Goal: Task Accomplishment & Management: Manage account settings

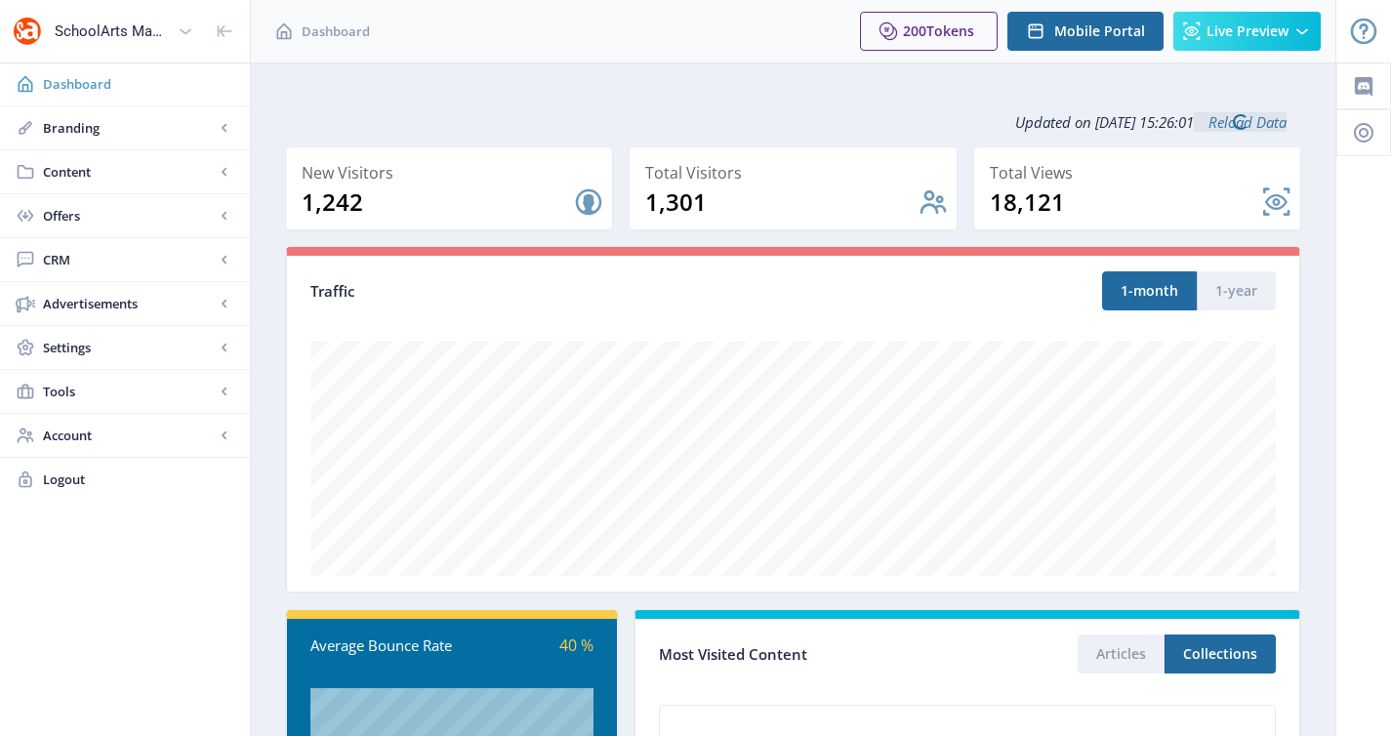
click at [128, 94] on link "Dashboard" at bounding box center [125, 83] width 250 height 43
click at [119, 136] on span "Branding" at bounding box center [129, 128] width 172 height 20
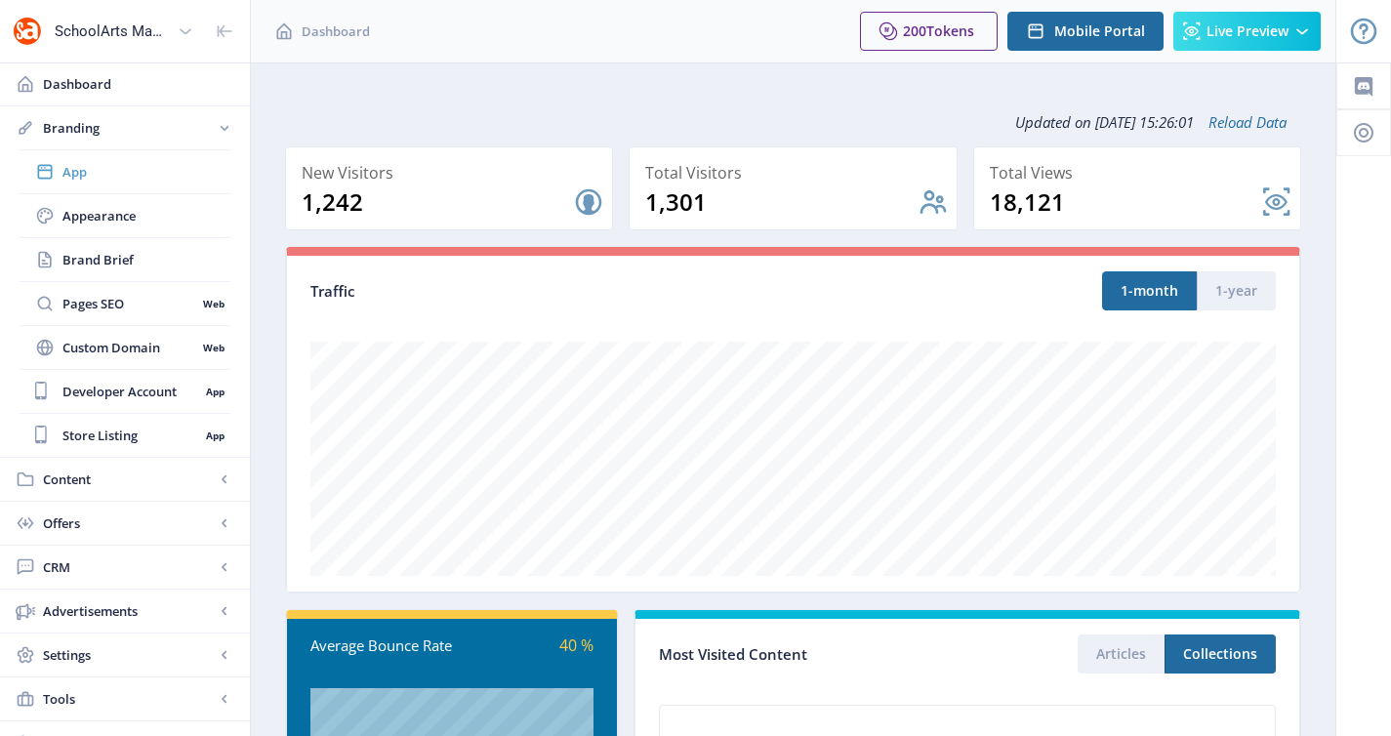
click at [107, 180] on span "App" at bounding box center [146, 172] width 168 height 20
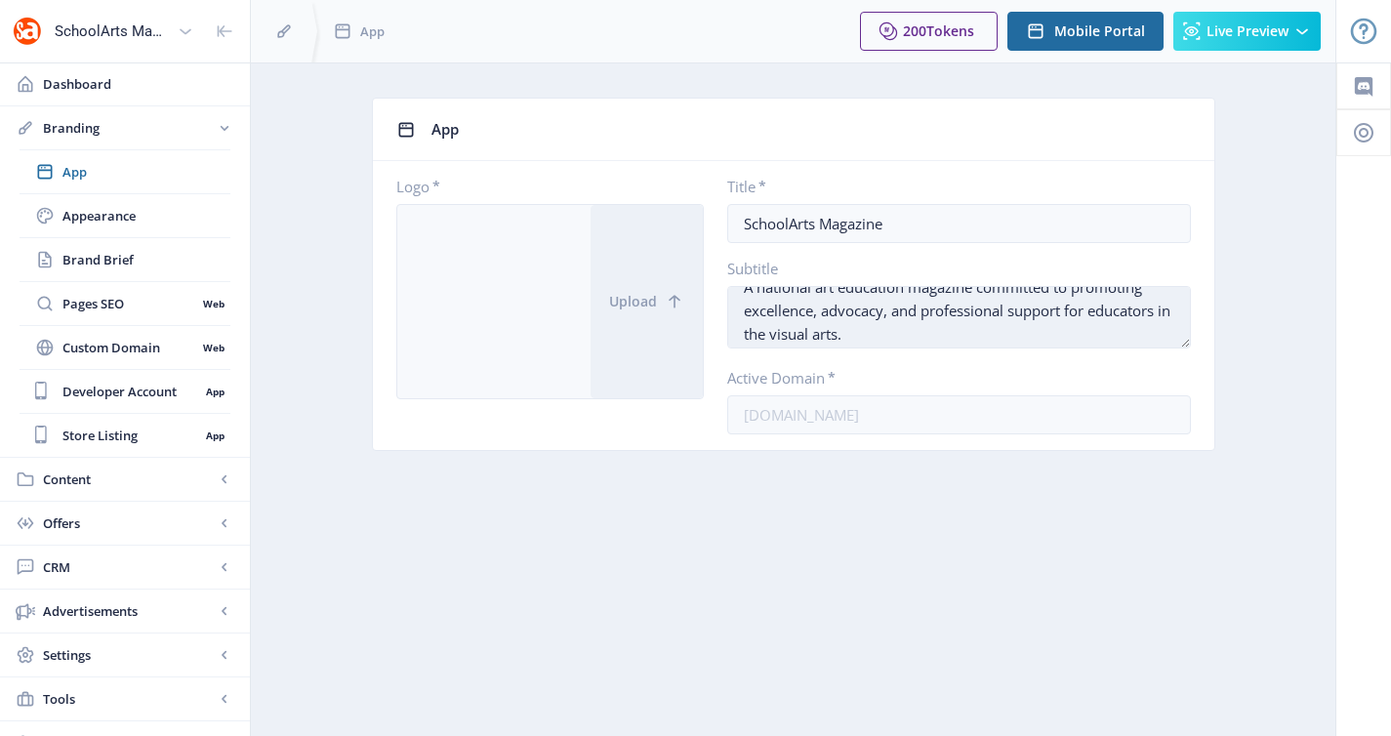
scroll to position [23, 0]
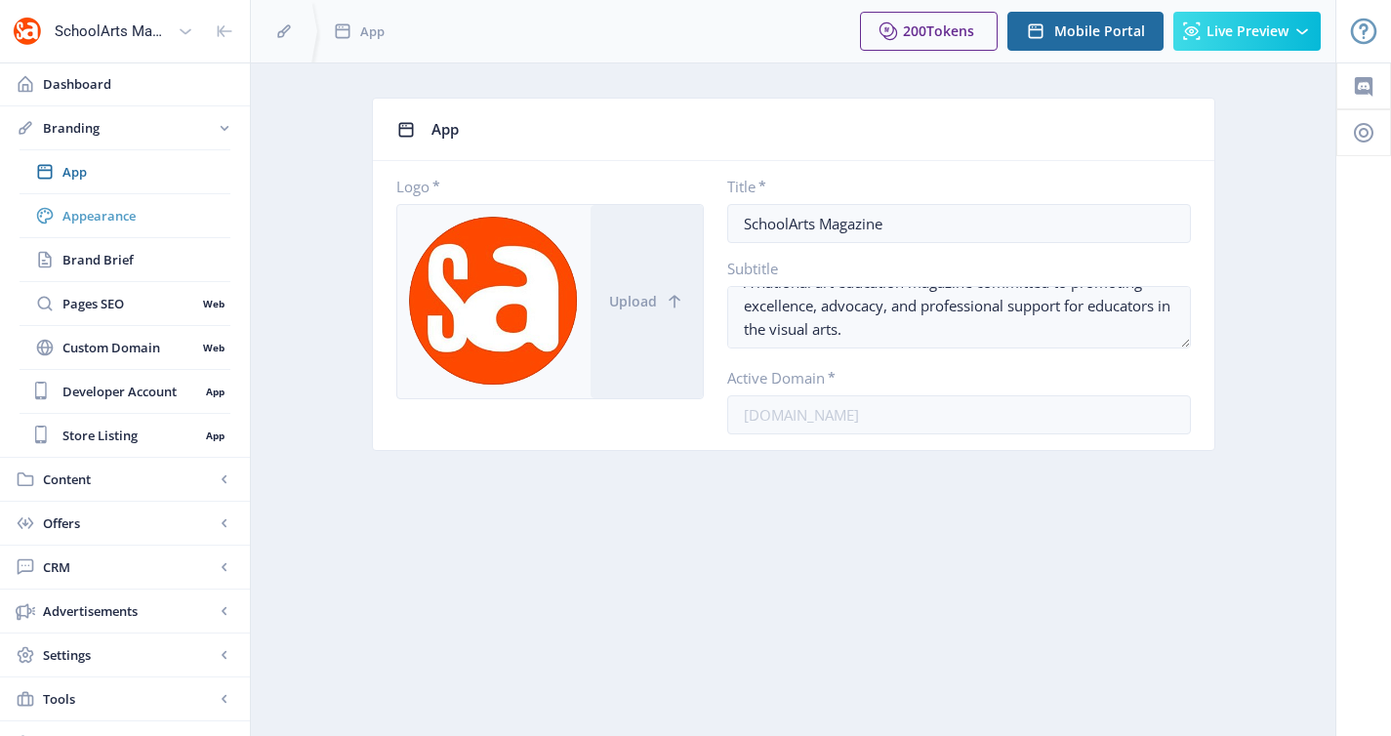
click at [168, 218] on span "Appearance" at bounding box center [146, 216] width 168 height 20
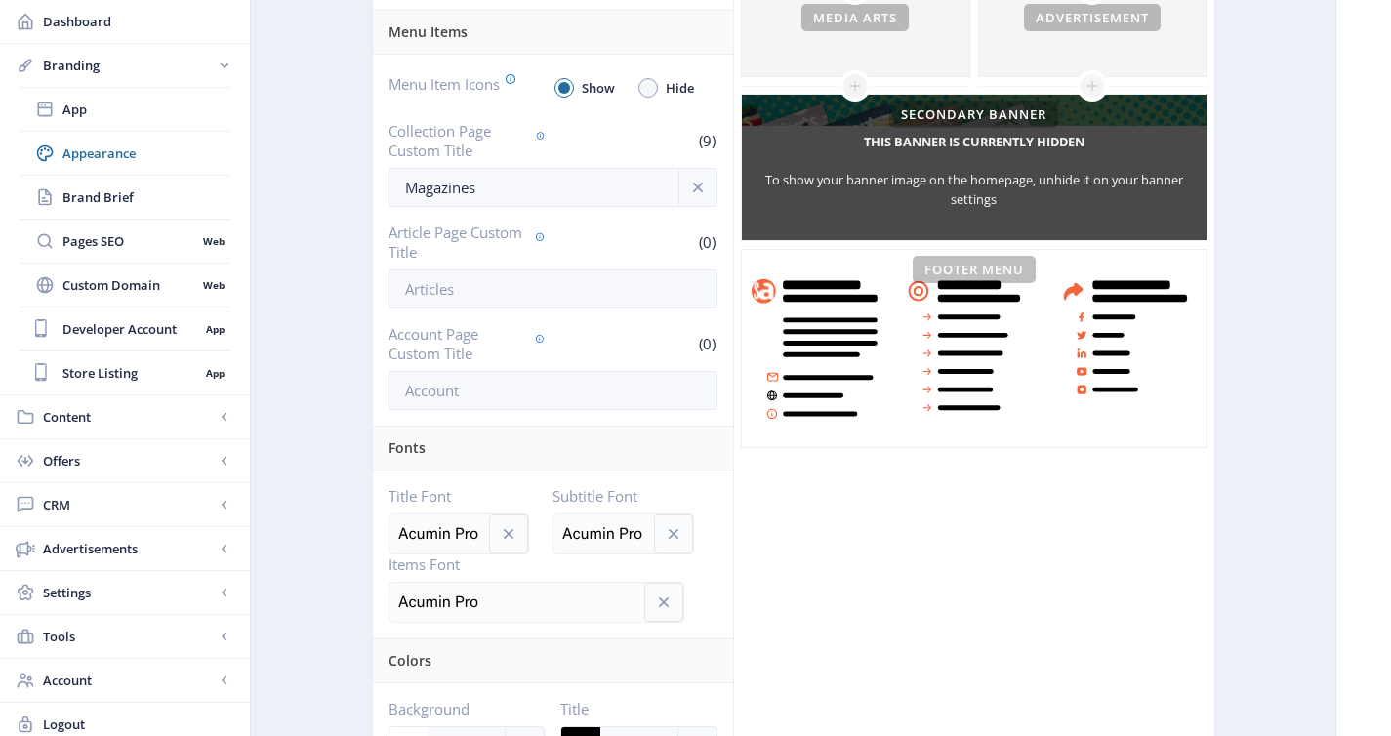
scroll to position [448, 0]
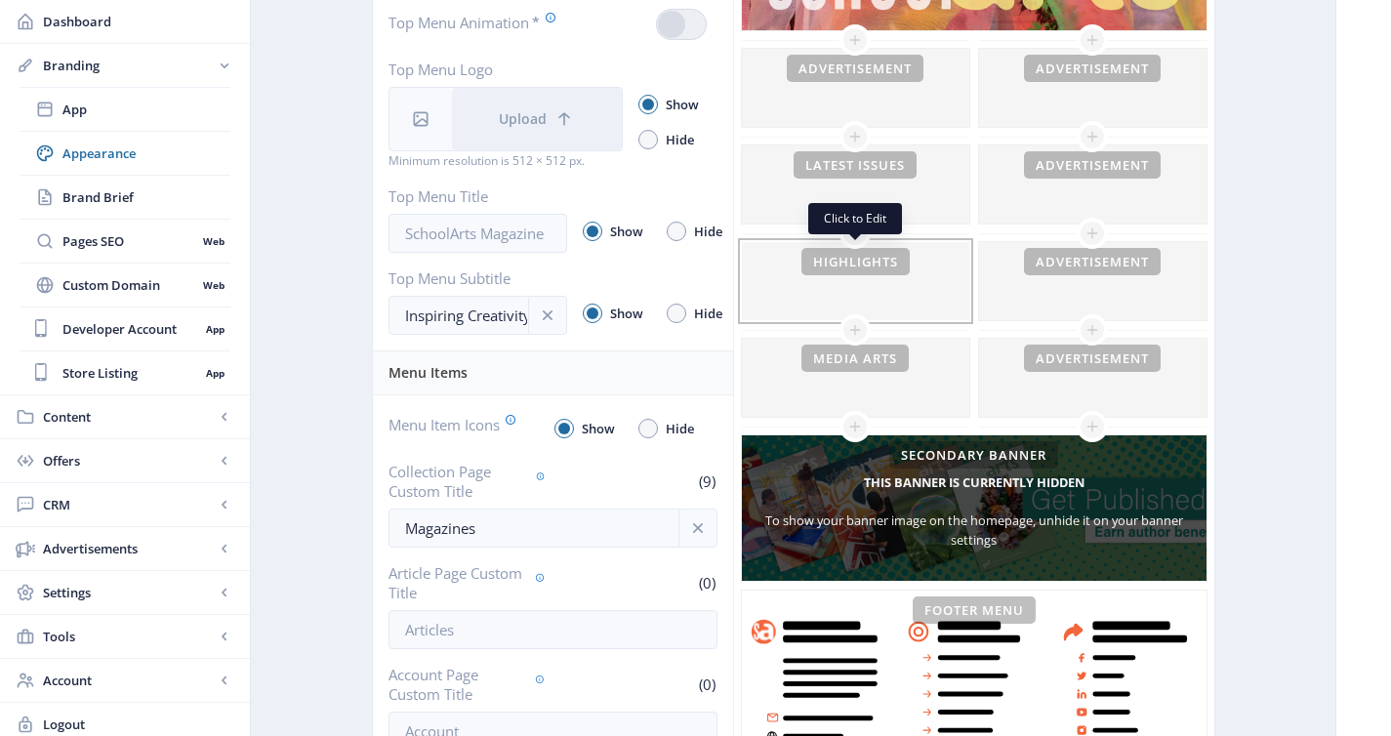
click at [889, 292] on div at bounding box center [855, 281] width 227 height 78
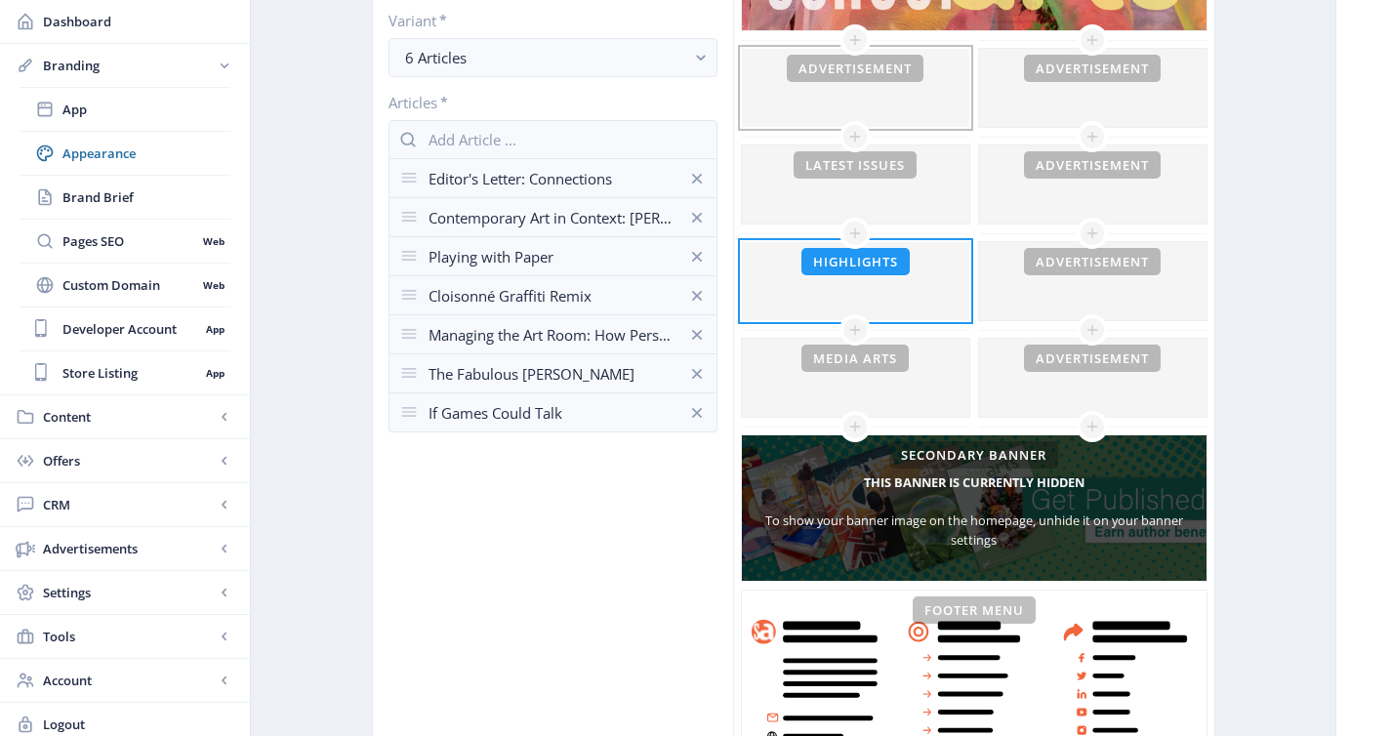
scroll to position [296, 0]
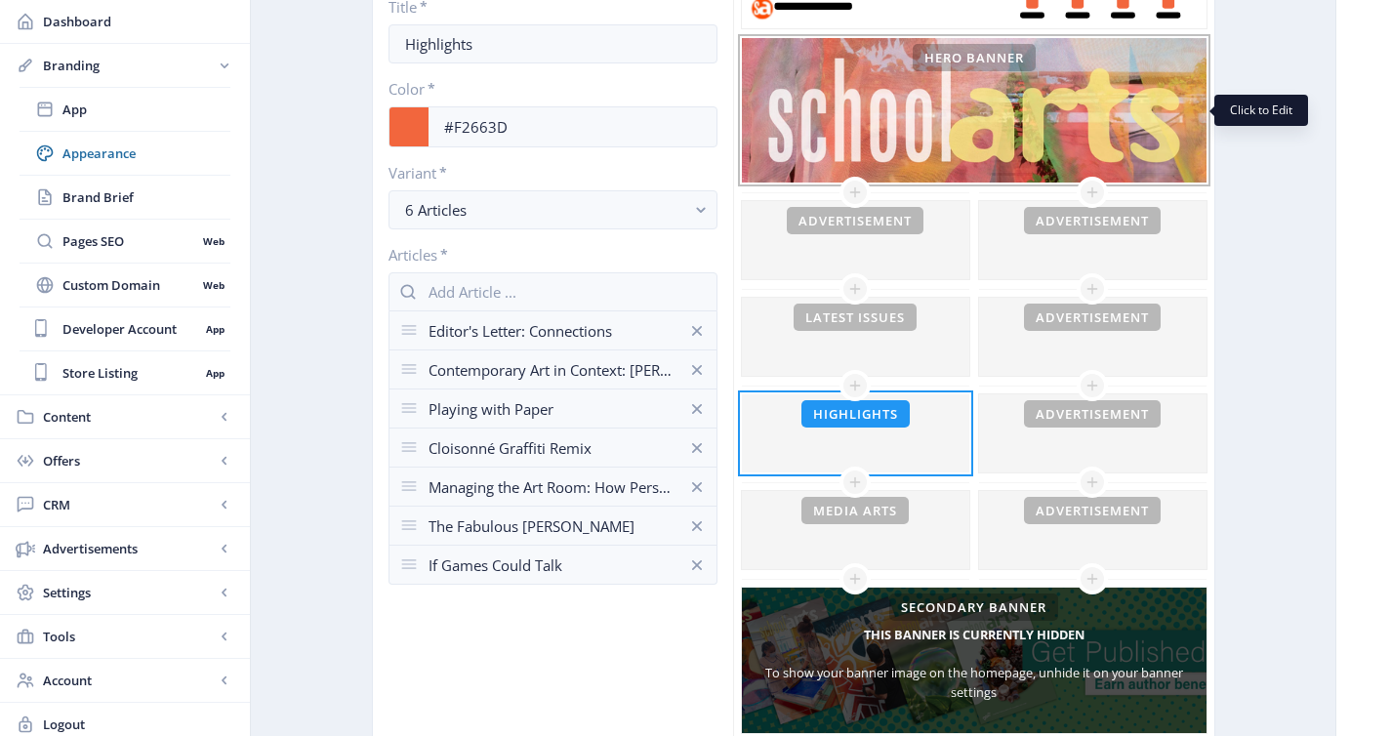
click at [990, 132] on div "This banner is currently hidden To show your banner image on the homepage, unhi…" at bounding box center [974, 110] width 465 height 145
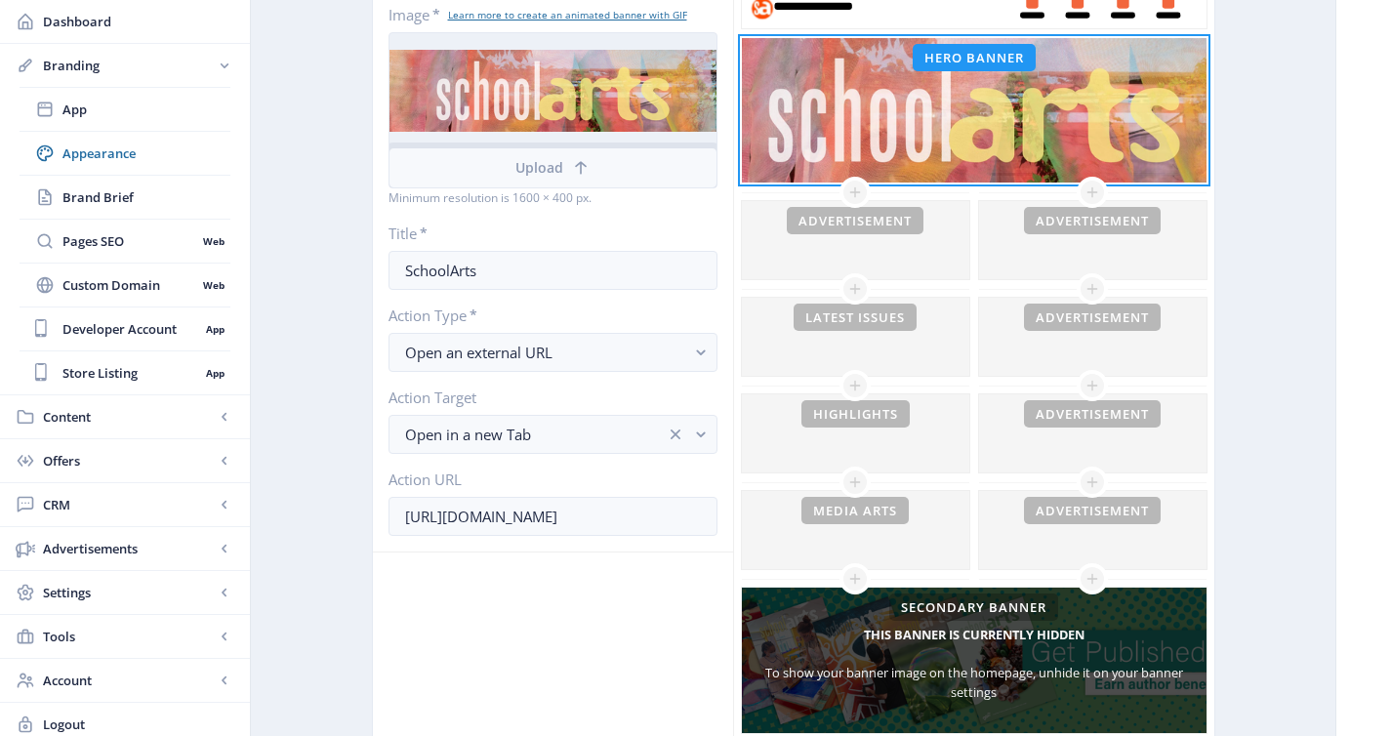
click at [588, 150] on button "Upload" at bounding box center [552, 167] width 327 height 39
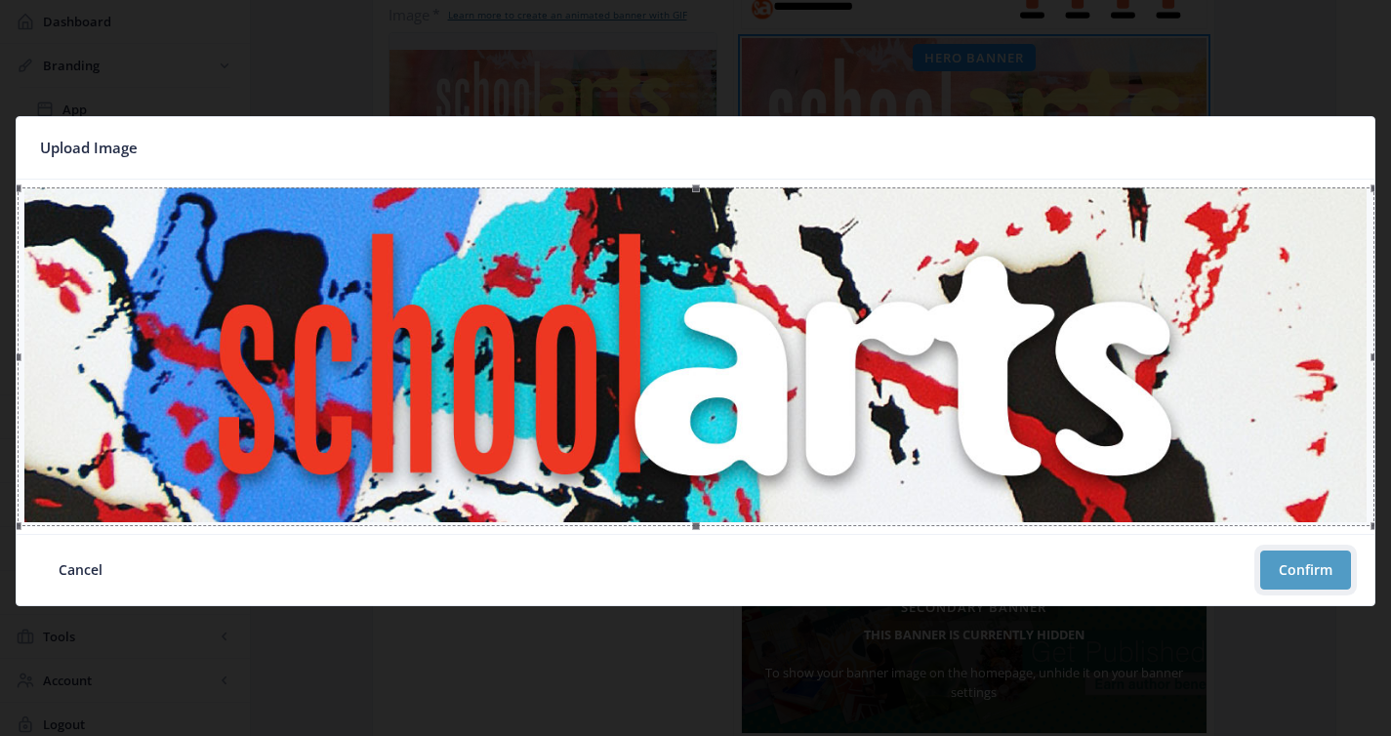
click at [1301, 579] on button "Confirm" at bounding box center [1305, 569] width 91 height 39
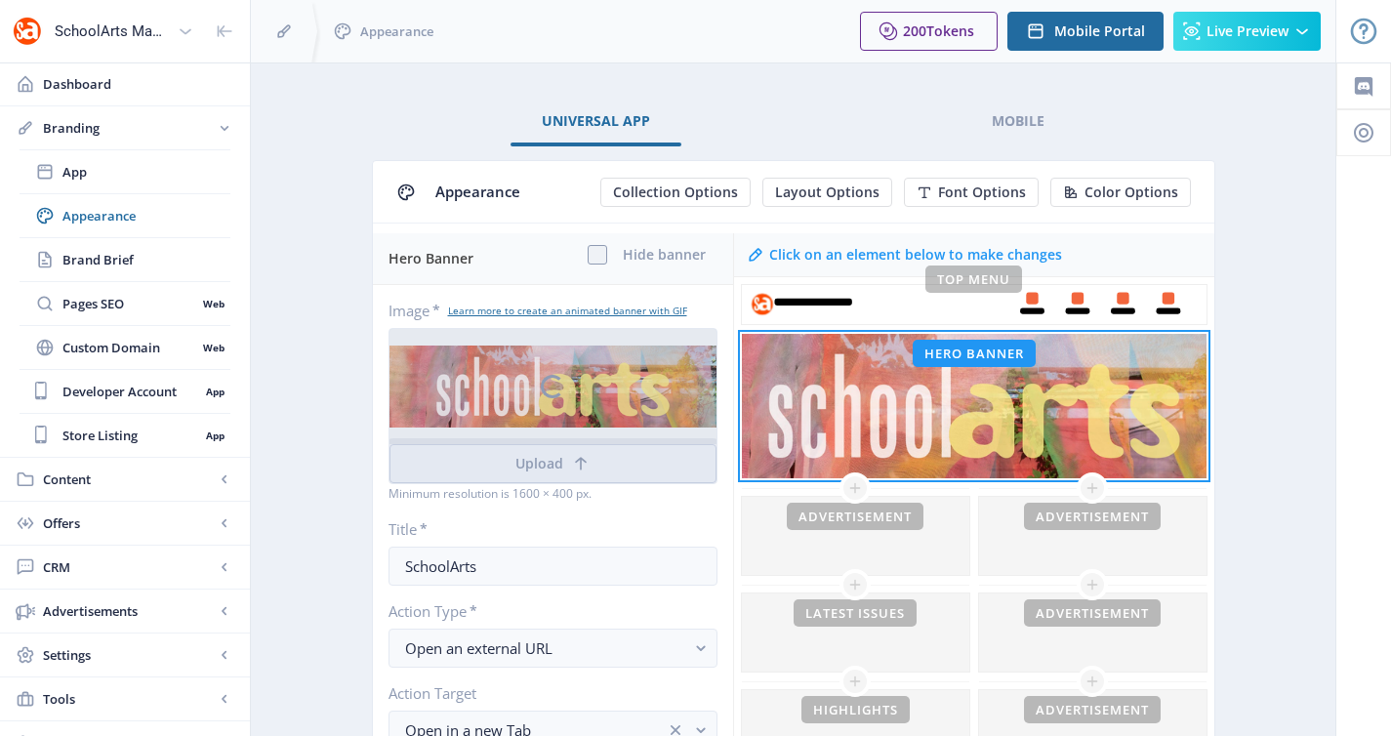
scroll to position [296, 0]
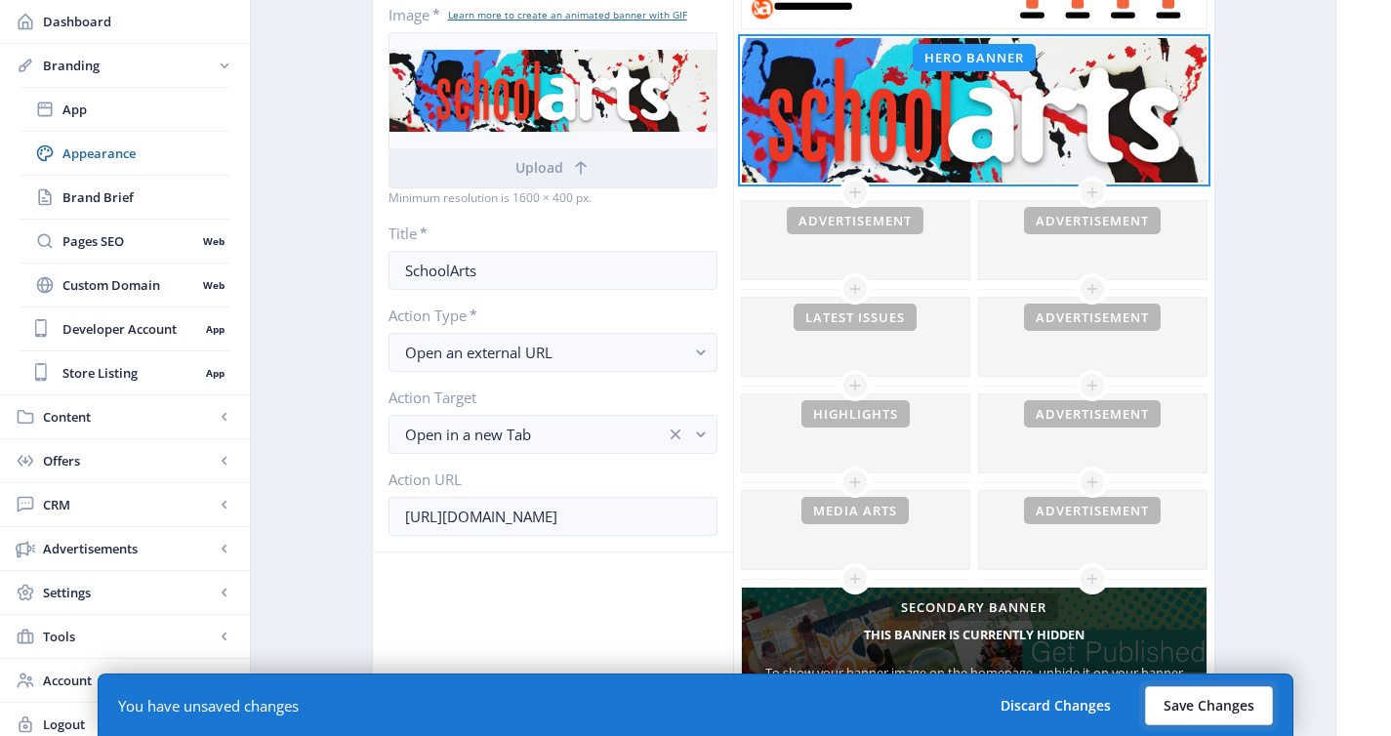
click at [1181, 712] on button "Save Changes" at bounding box center [1209, 705] width 128 height 39
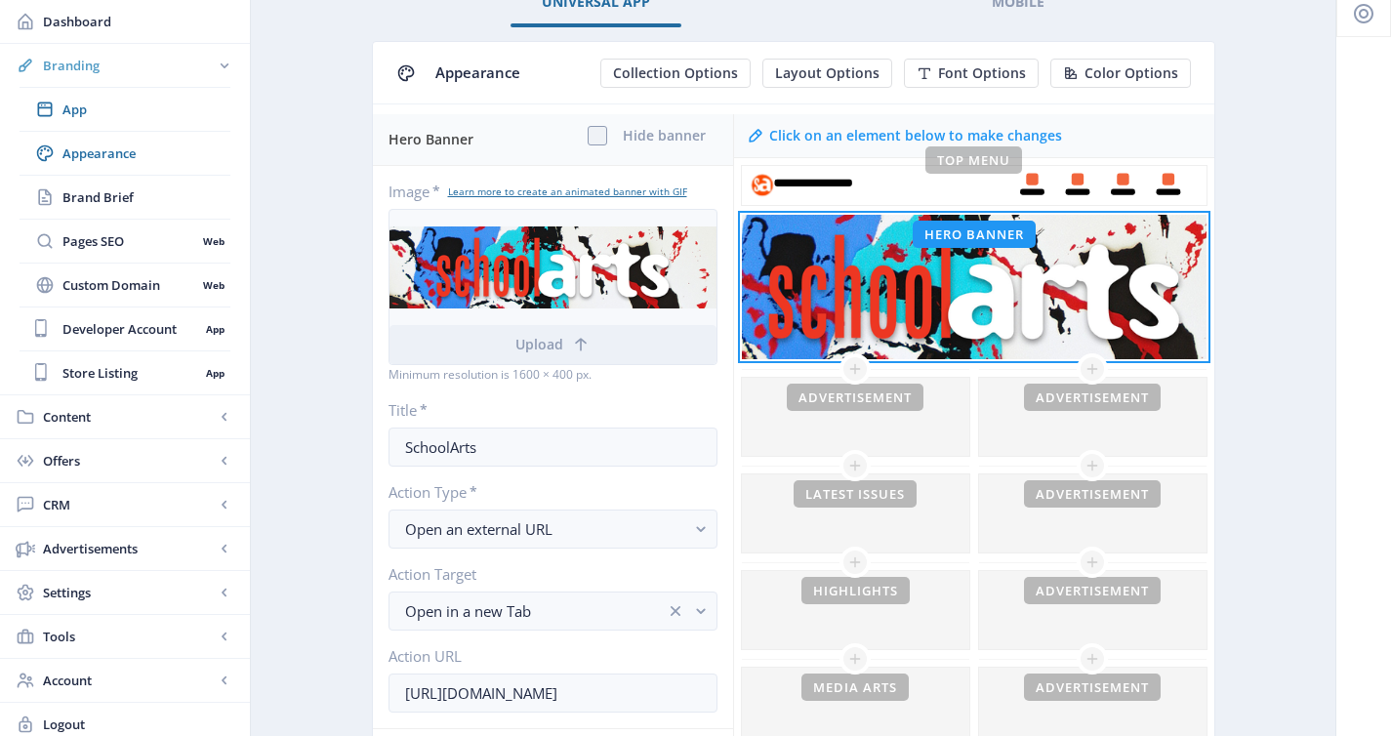
scroll to position [29, 0]
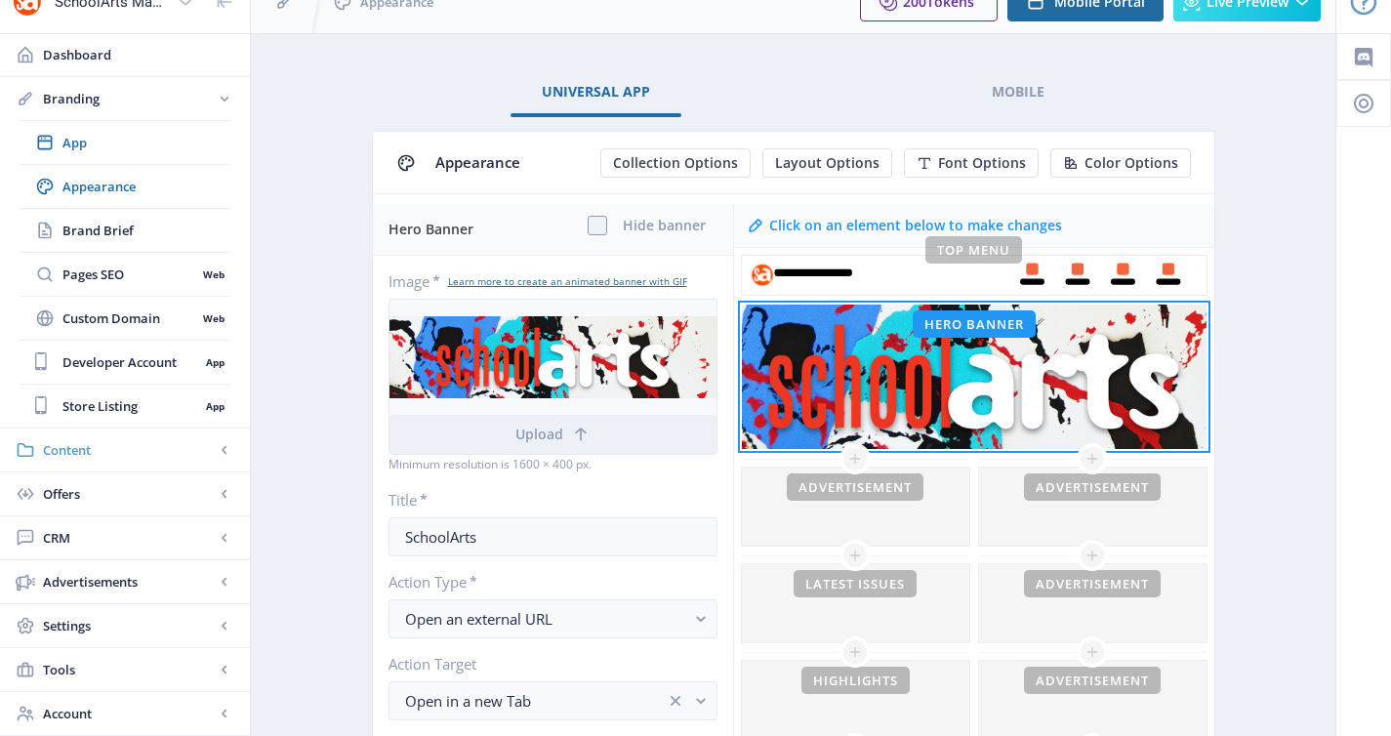
click at [71, 453] on span "Content" at bounding box center [129, 450] width 172 height 20
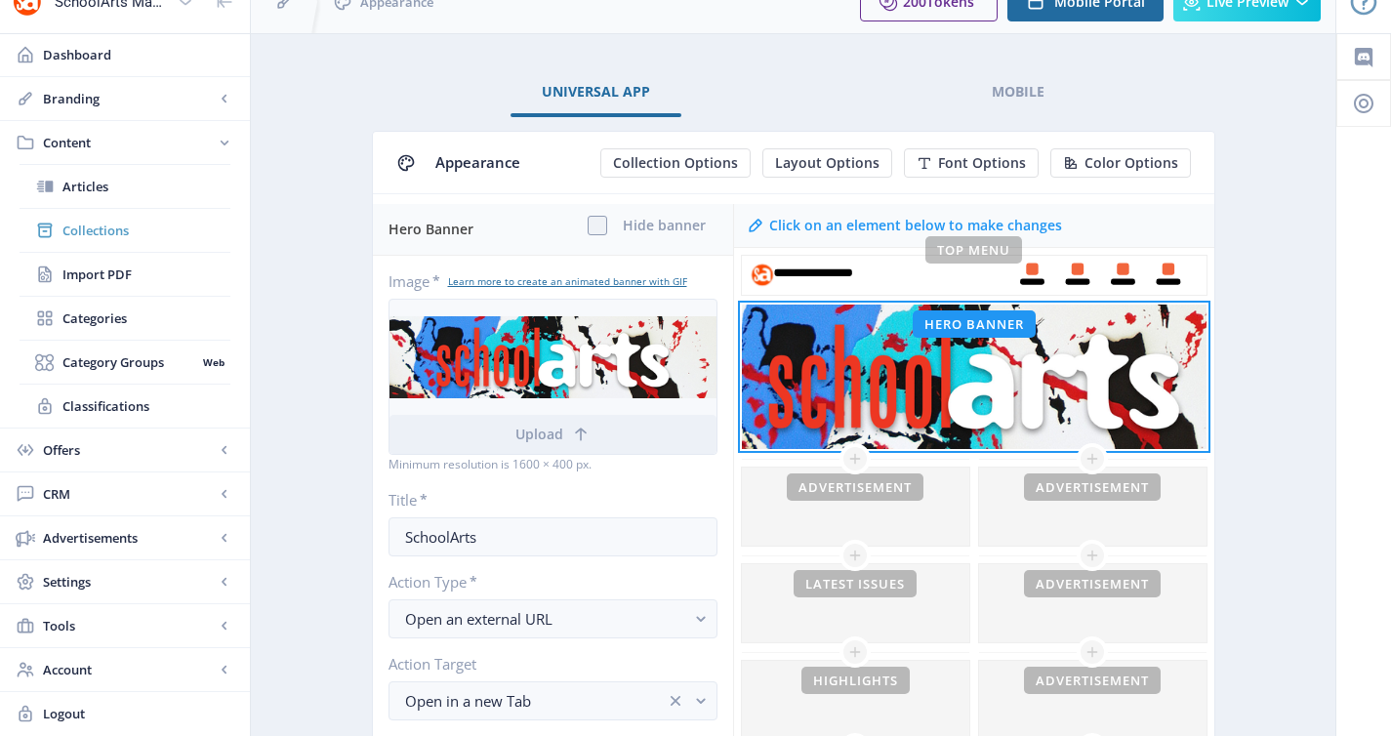
click at [133, 227] on span "Collections" at bounding box center [146, 231] width 168 height 20
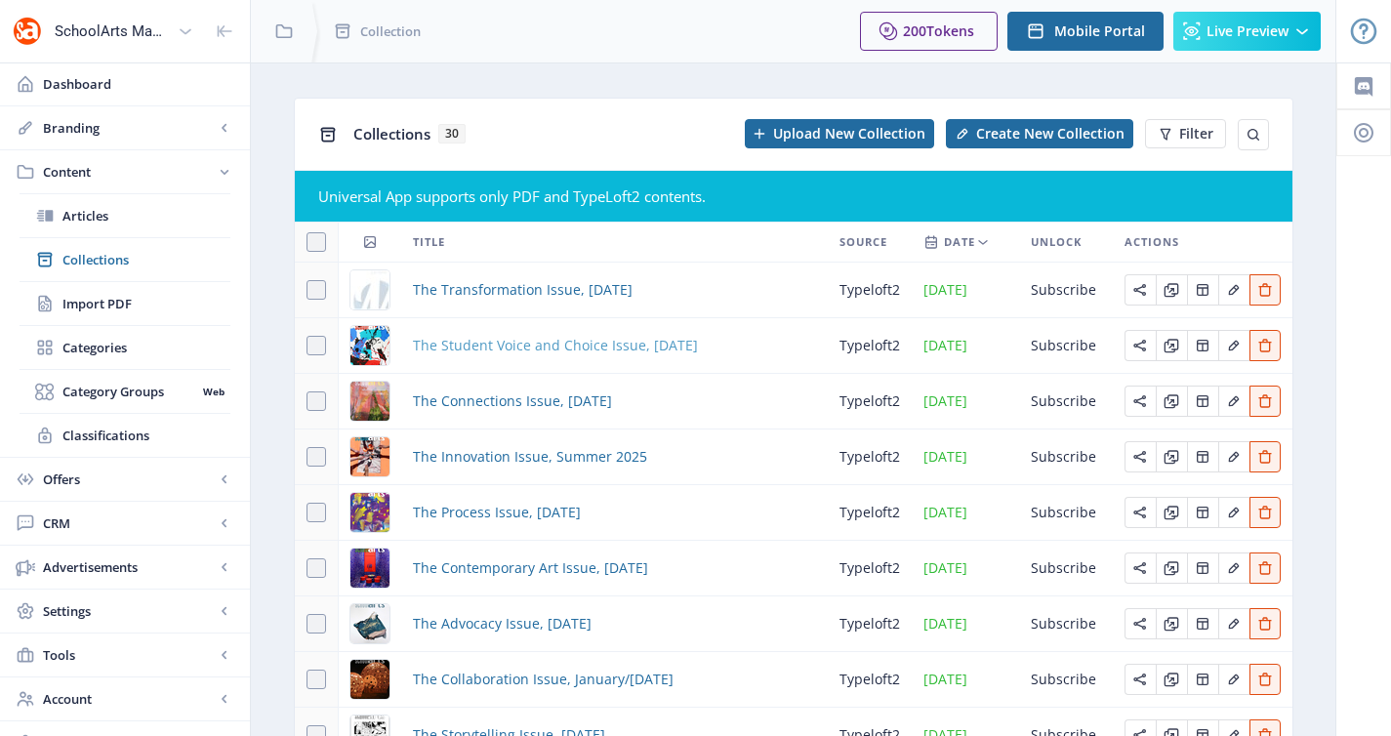
click at [468, 351] on span "The Student Voice and Choice Issue, October 2025" at bounding box center [555, 345] width 285 height 23
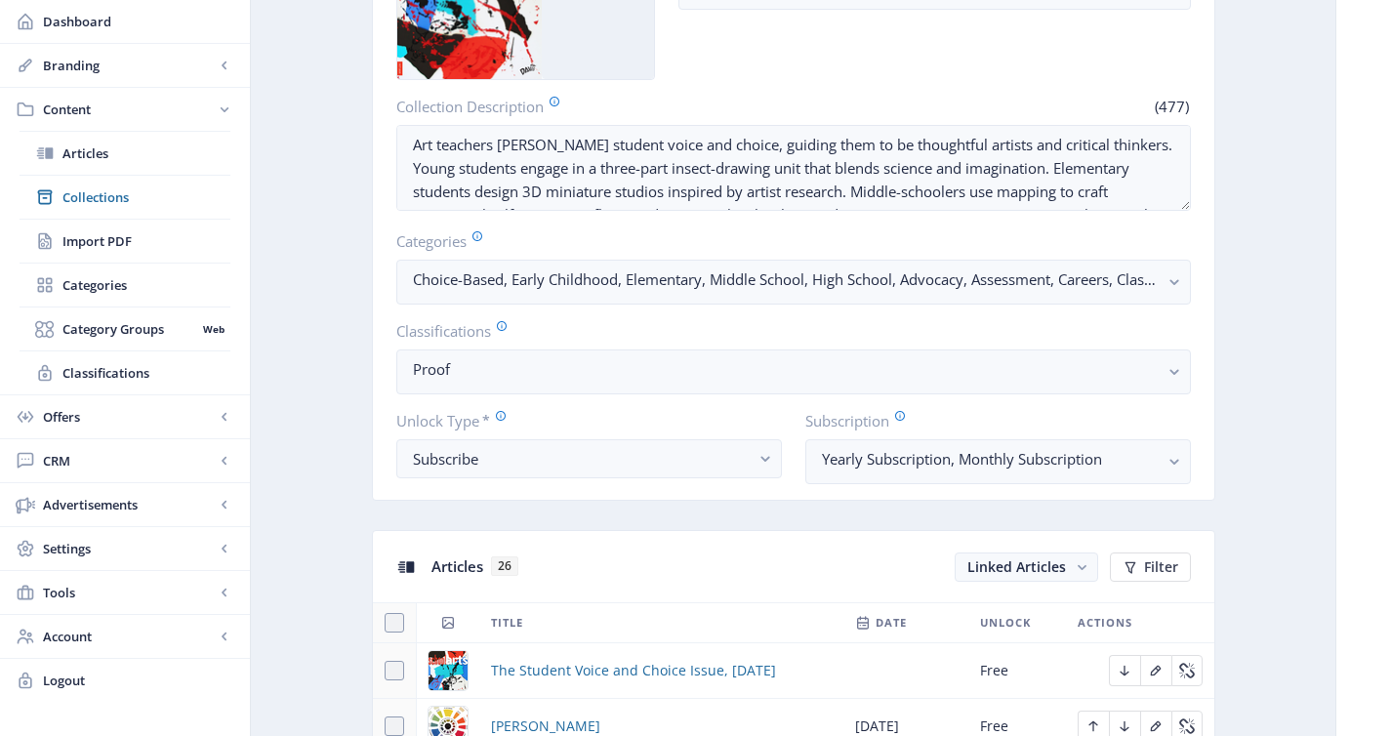
scroll to position [384, 0]
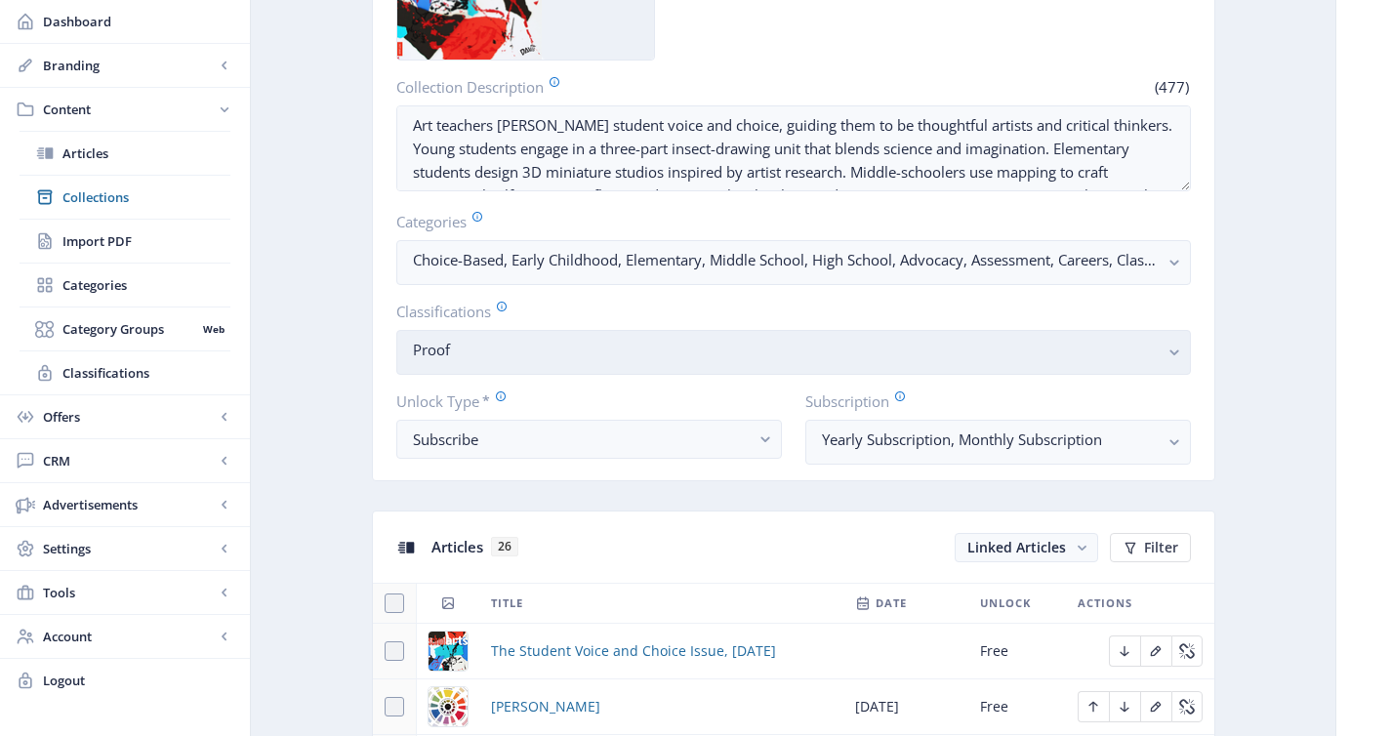
click at [875, 365] on span "Proof" at bounding box center [786, 355] width 746 height 20
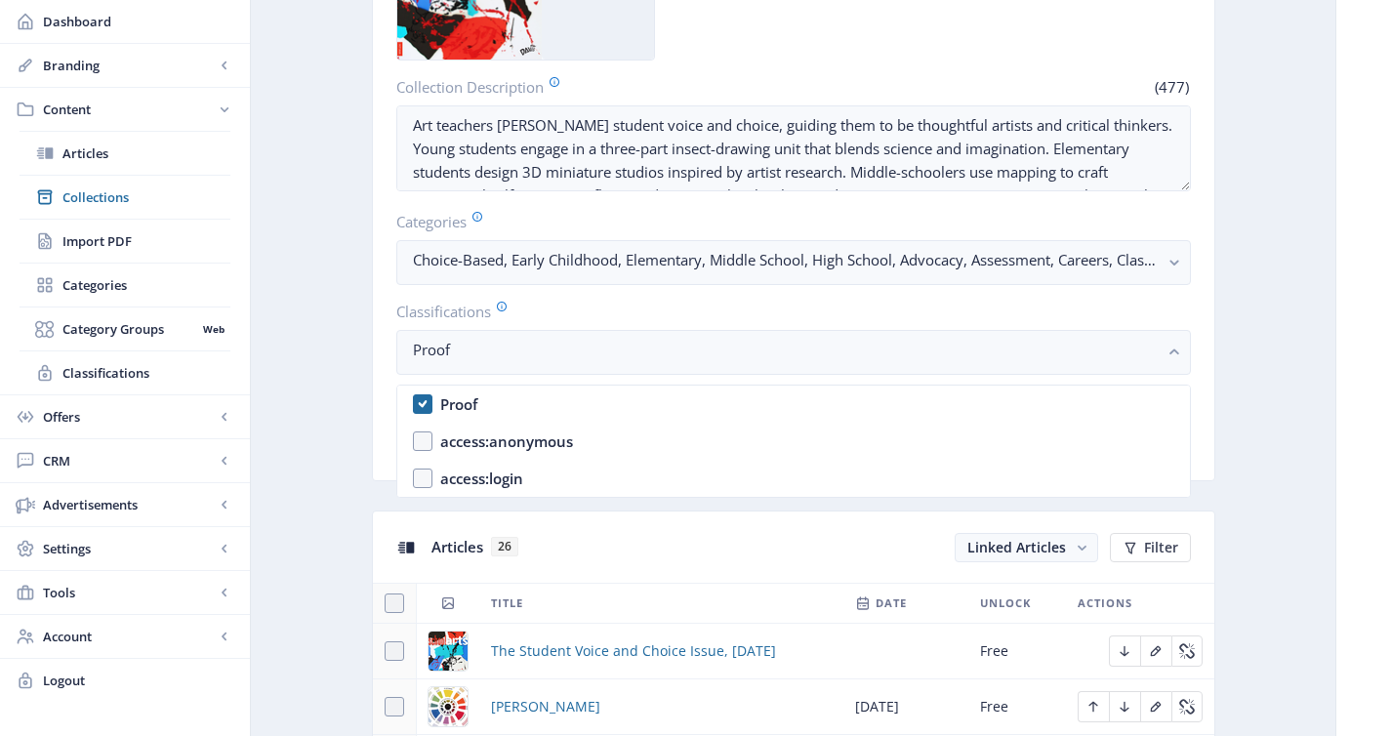
click at [642, 409] on nb-option "Proof" at bounding box center [793, 403] width 792 height 37
checkbox input "false"
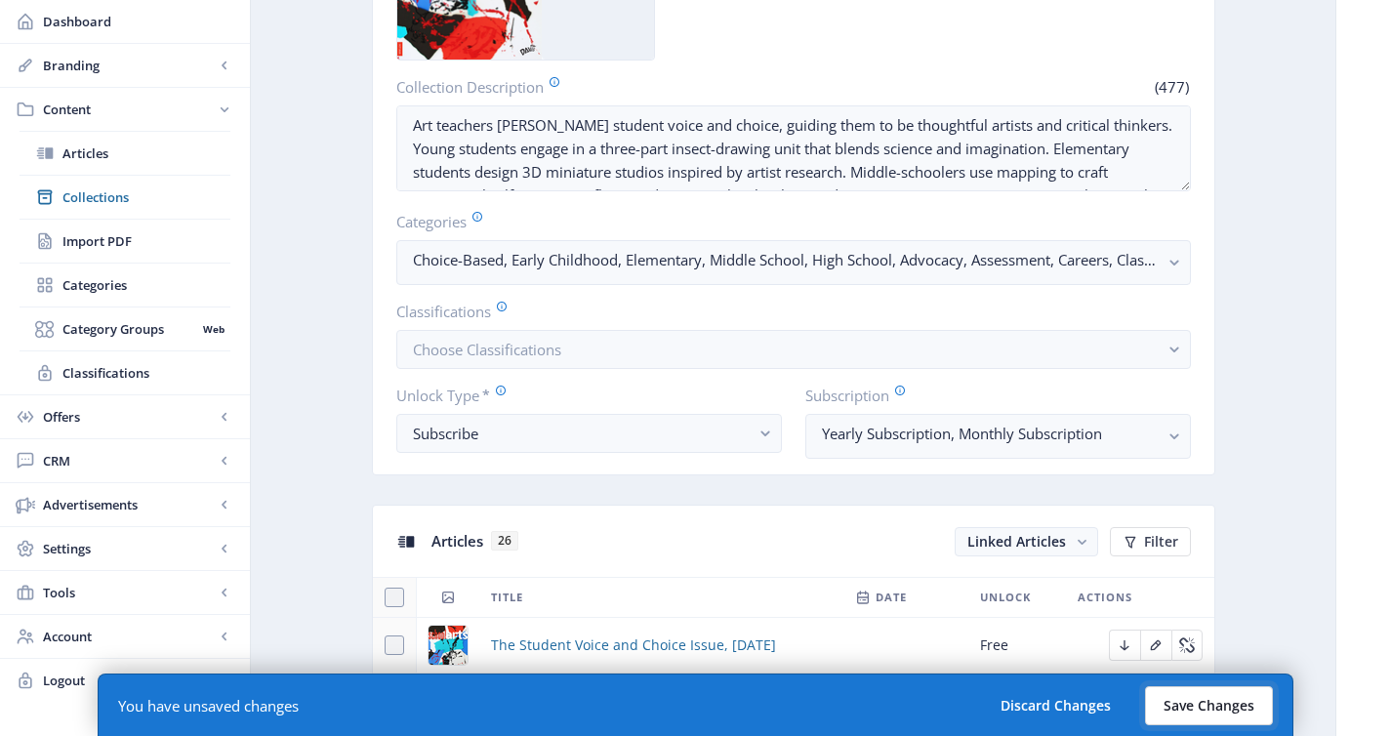
click at [1201, 712] on button "Save Changes" at bounding box center [1209, 705] width 128 height 39
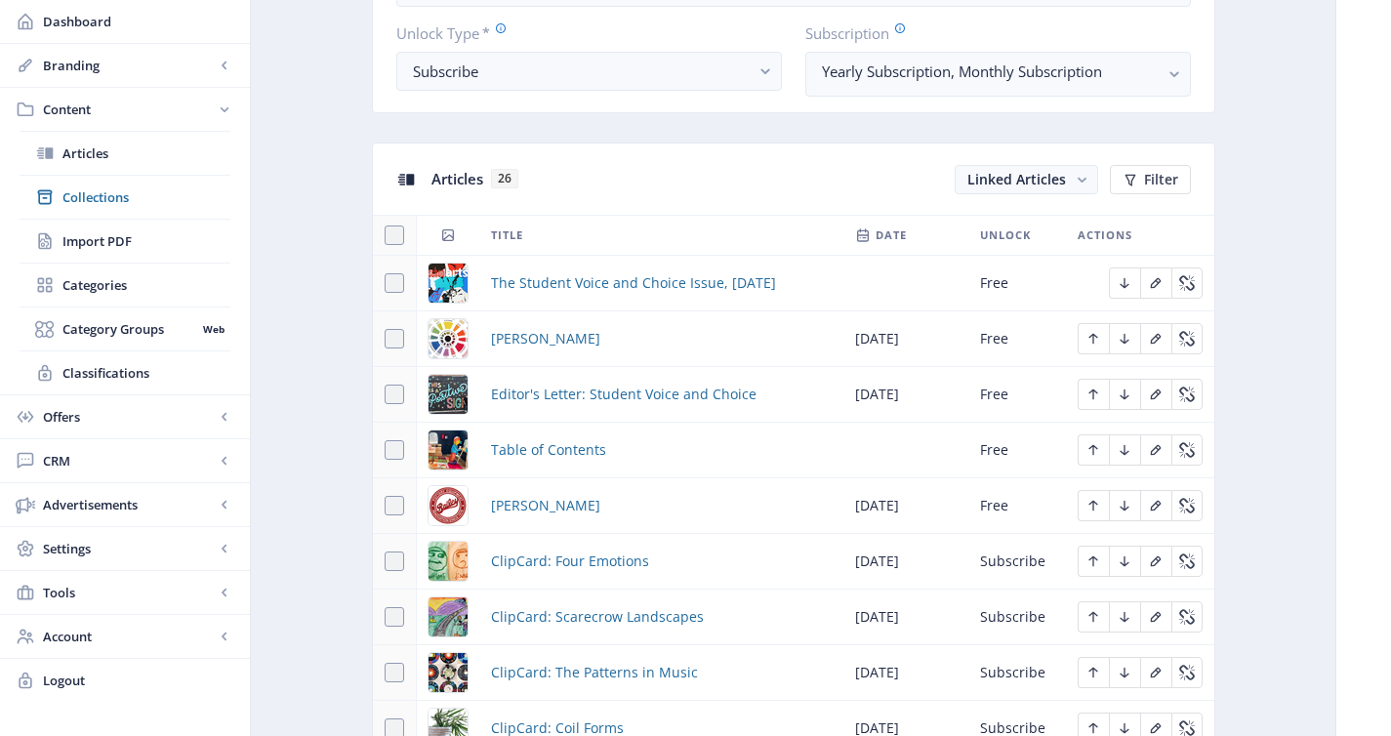
scroll to position [745, 0]
click at [556, 285] on span "The Student Voice and Choice Issue, October 2025" at bounding box center [633, 283] width 285 height 23
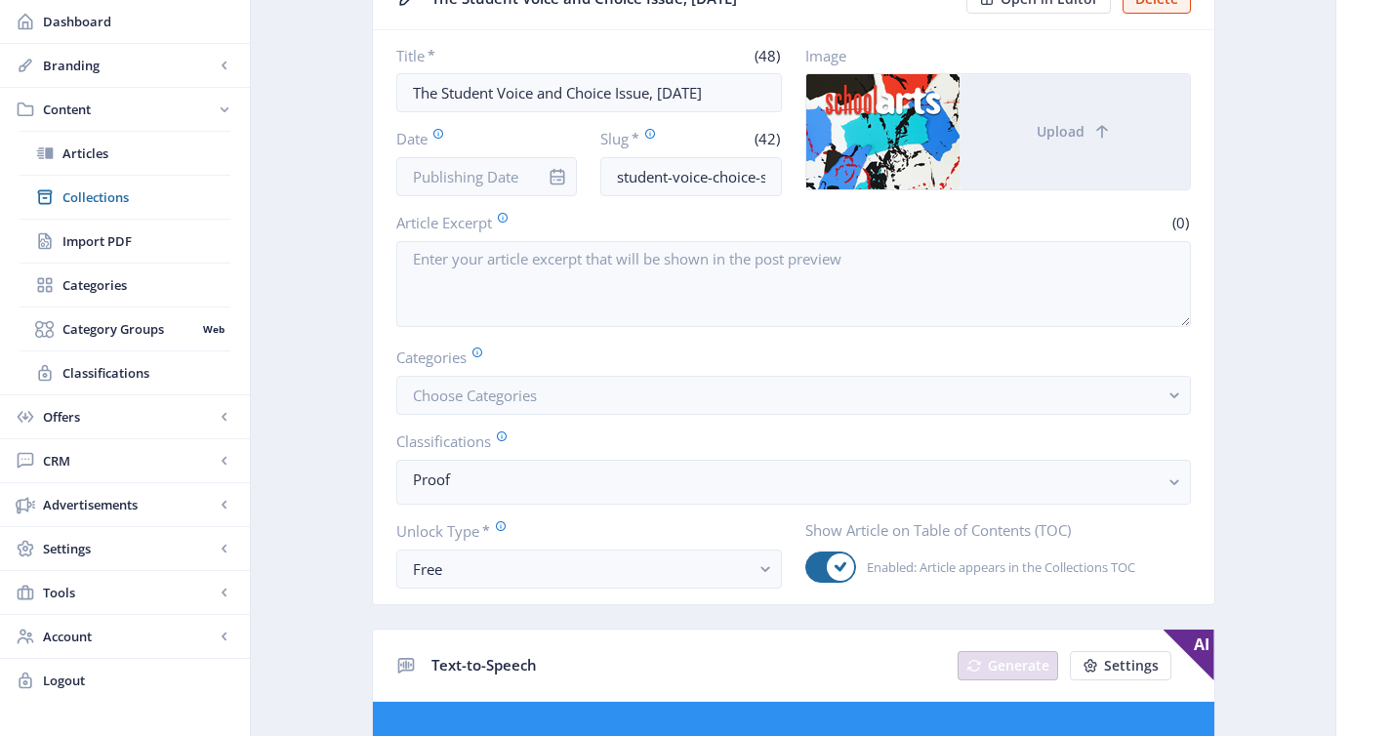
scroll to position [338, 0]
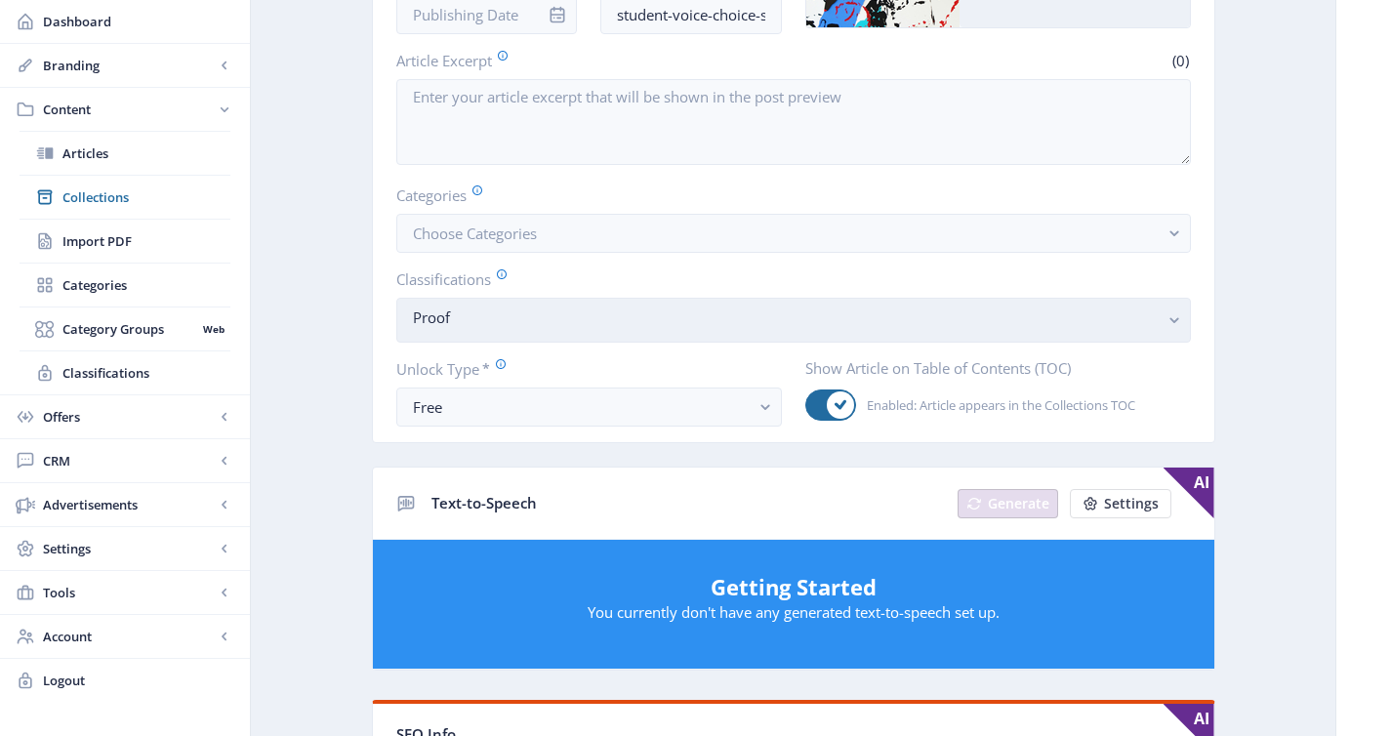
click at [556, 310] on nb-select-label "Proof" at bounding box center [786, 316] width 746 height 23
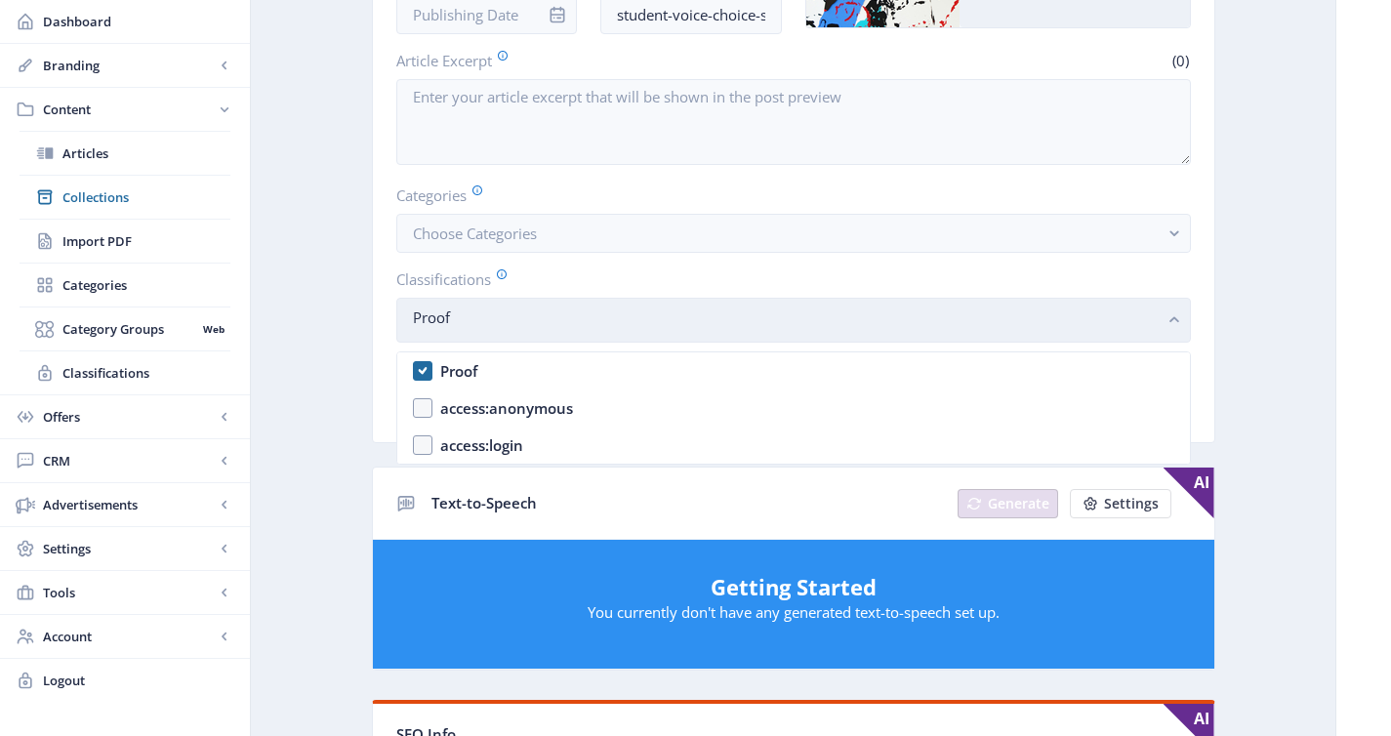
scroll to position [0, 0]
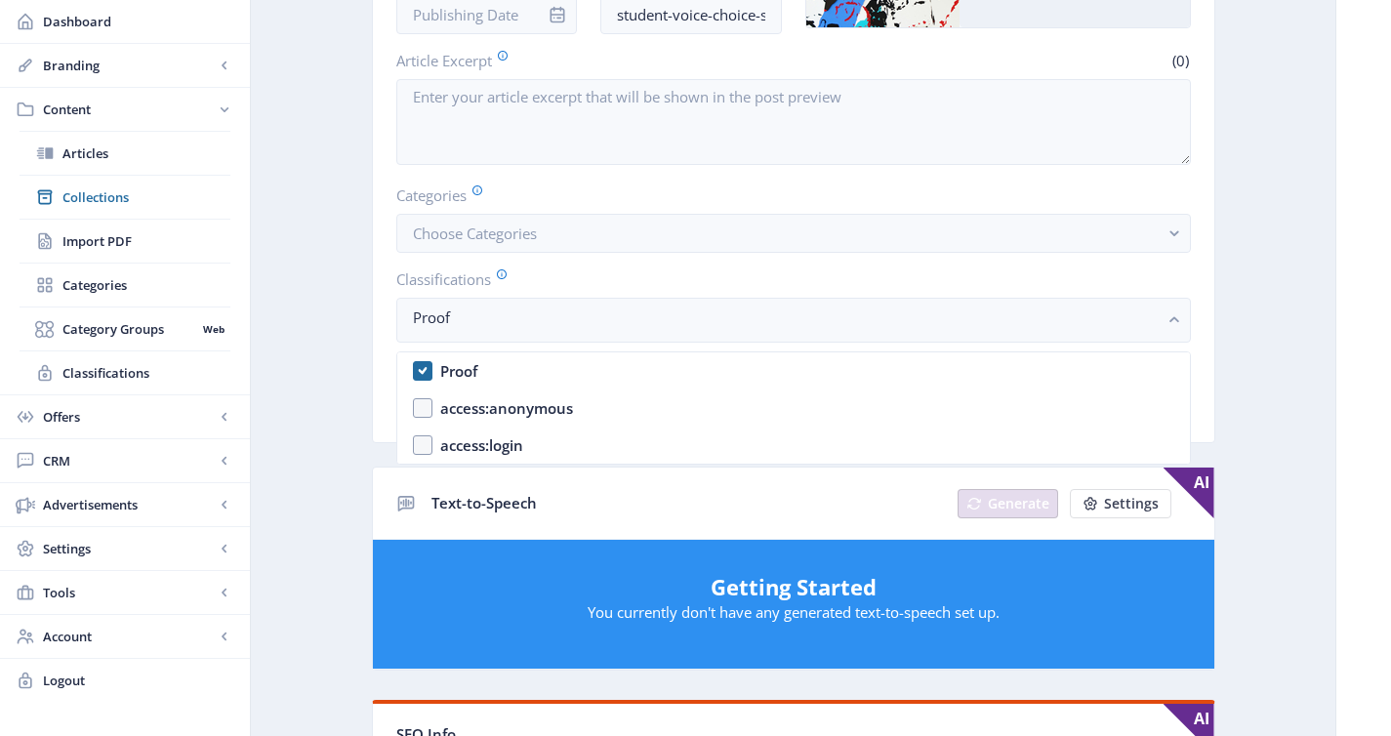
click at [553, 369] on nb-option "Proof" at bounding box center [793, 370] width 792 height 37
checkbox input "false"
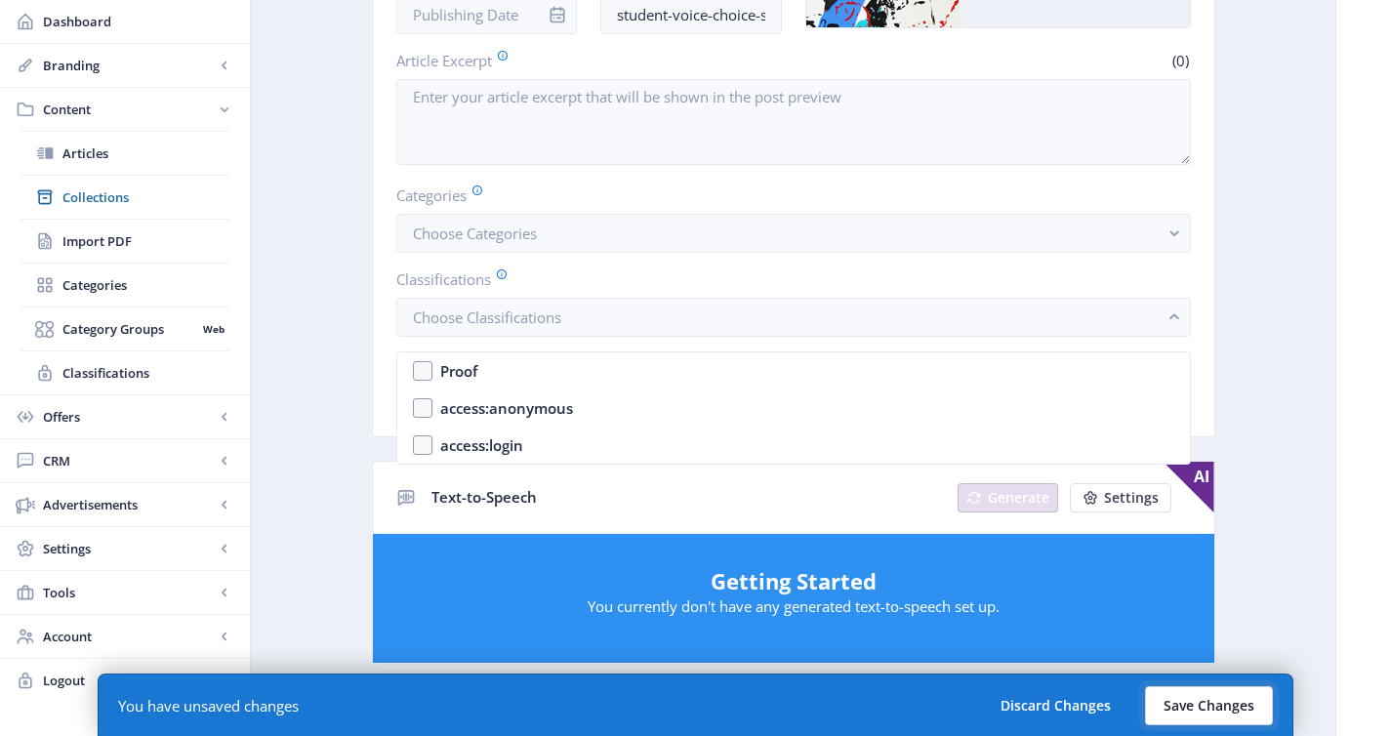
click at [1220, 702] on button "Save Changes" at bounding box center [1209, 705] width 128 height 39
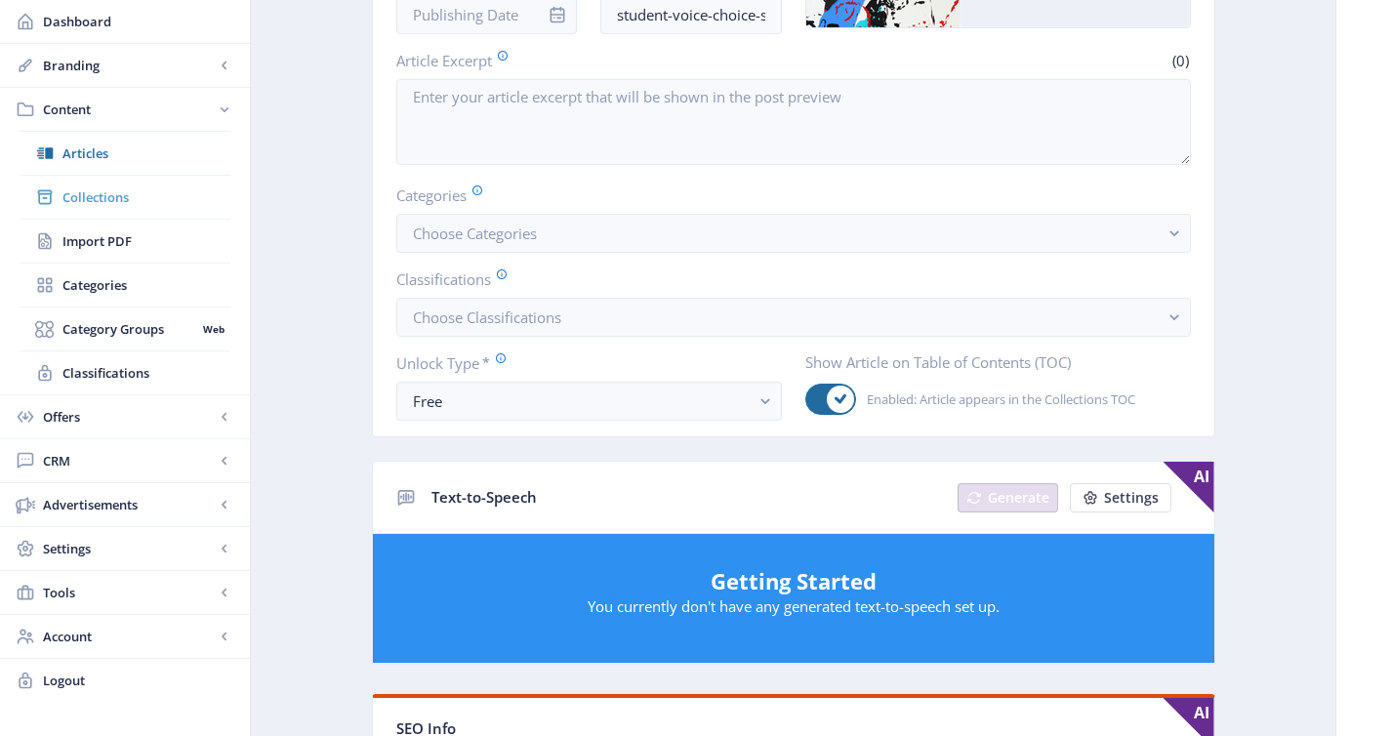
click at [189, 179] on link "Collections" at bounding box center [125, 197] width 211 height 43
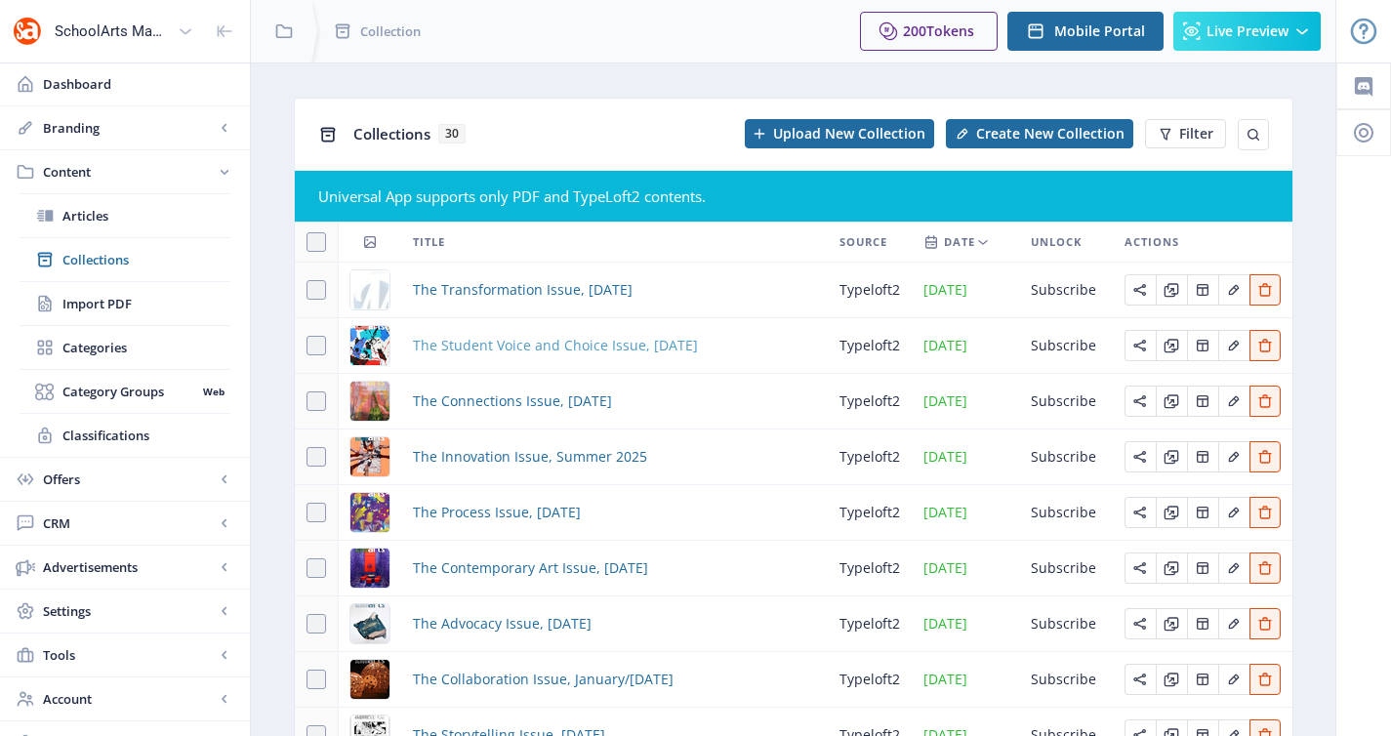
click at [476, 348] on span "The Student Voice and Choice Issue, October 2025" at bounding box center [555, 345] width 285 height 23
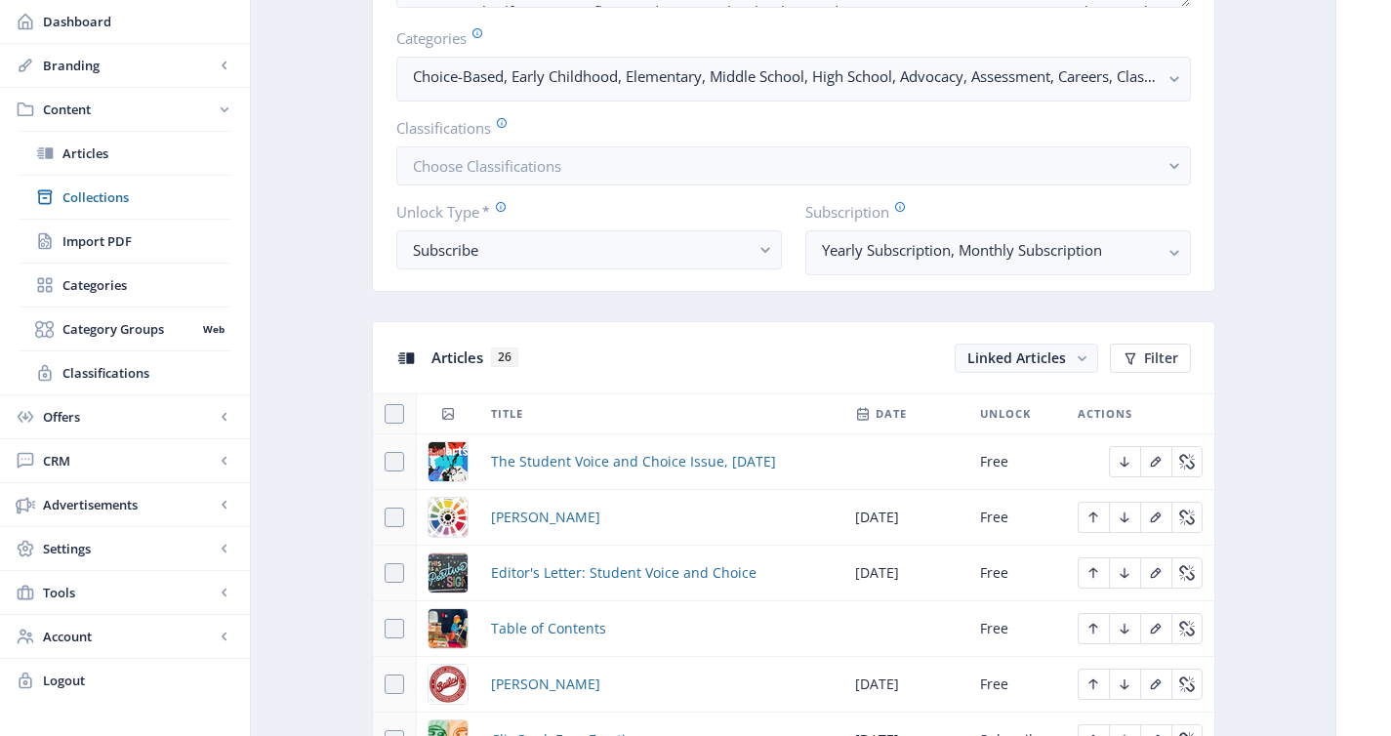
scroll to position [752, 0]
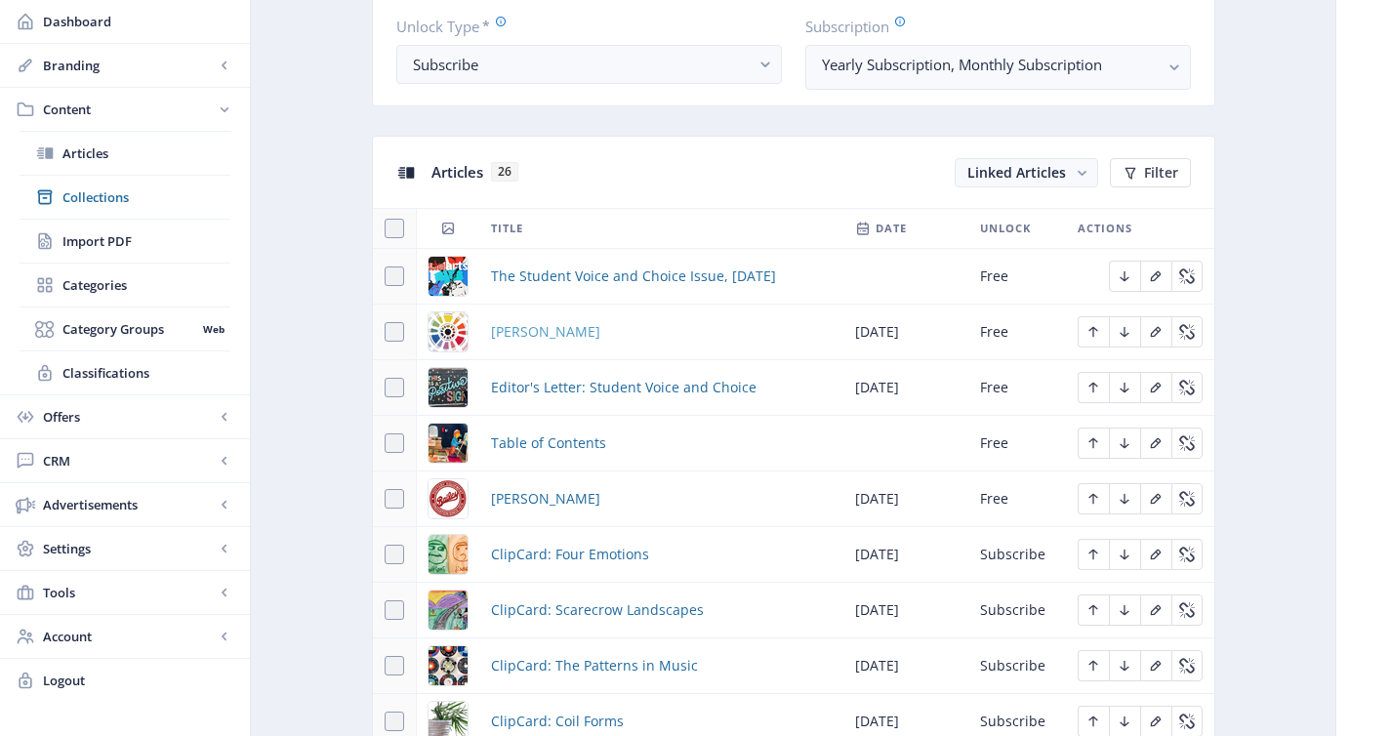
click at [524, 334] on span "Amaco Brent" at bounding box center [545, 331] width 109 height 23
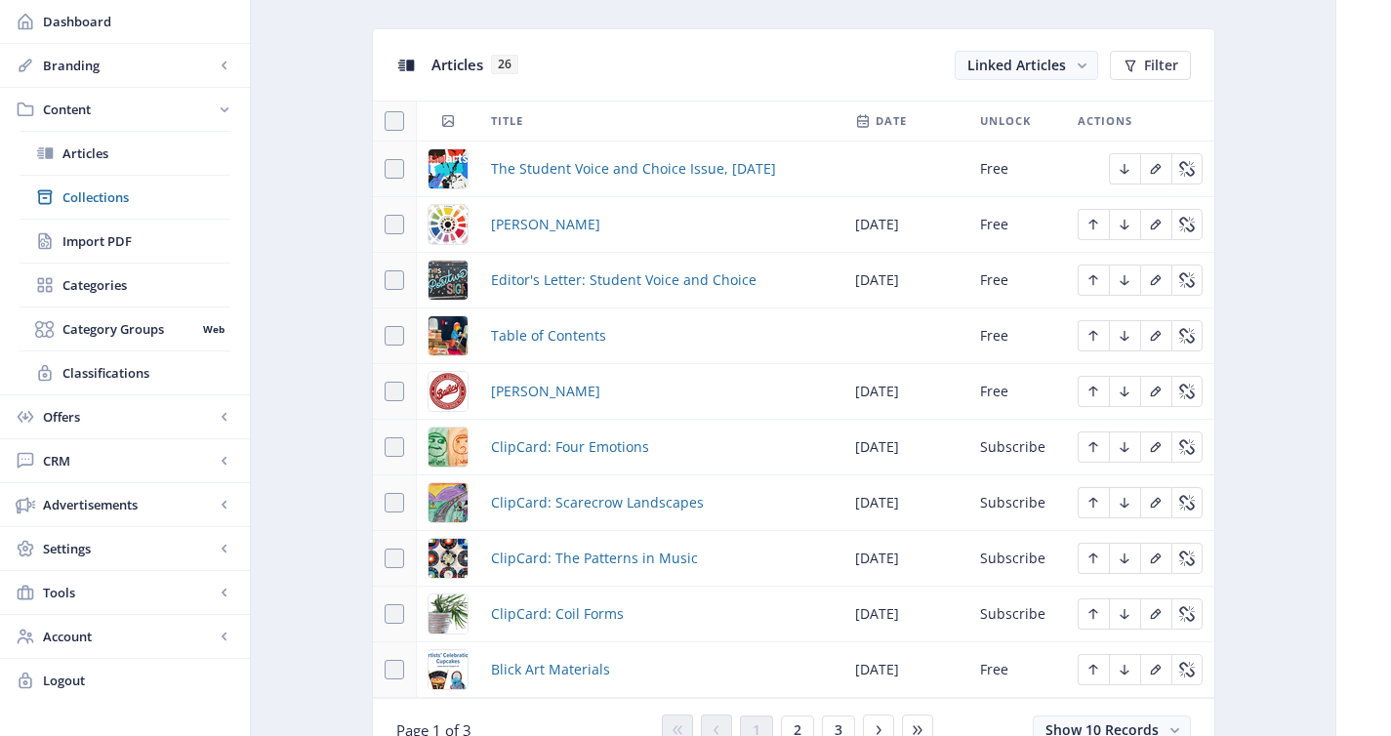
scroll to position [861, 0]
click at [605, 279] on span "Editor's Letter: Student Voice and Choice" at bounding box center [623, 278] width 265 height 23
click at [566, 335] on span "Table of Contents" at bounding box center [548, 334] width 115 height 23
click at [509, 394] on span "Bailey" at bounding box center [545, 390] width 109 height 23
click at [519, 456] on span "ClipCard: Four Emotions" at bounding box center [570, 445] width 158 height 23
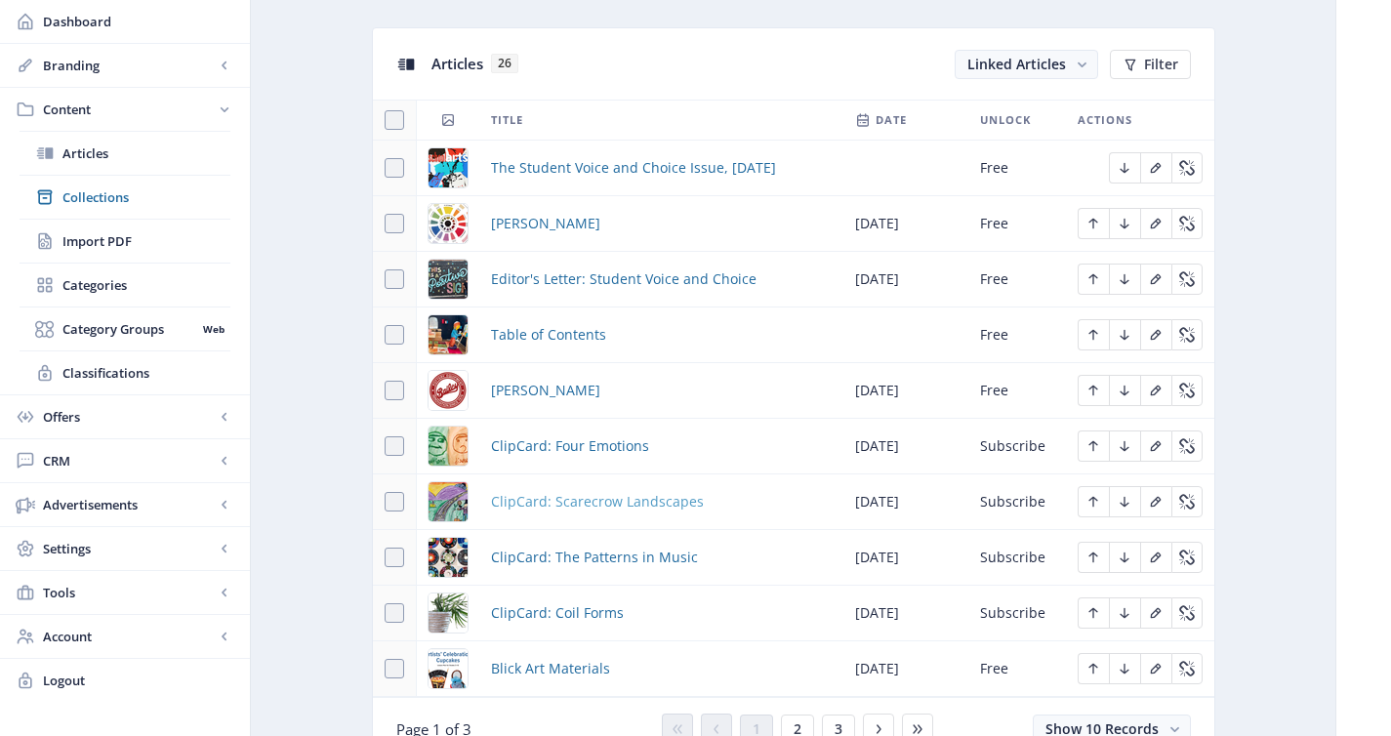
click at [519, 498] on span "ClipCard: Scarecrow Landscapes" at bounding box center [597, 501] width 213 height 23
click at [522, 558] on span "ClipCard: The Patterns in Music" at bounding box center [594, 557] width 207 height 23
click at [523, 616] on span "ClipCard: Coil Forms" at bounding box center [557, 612] width 133 height 23
click at [527, 675] on div "You have unsaved changes Discard Changes Save Changes" at bounding box center [695, 704] width 1195 height 62
click at [526, 663] on span "Blick Art Materials" at bounding box center [550, 668] width 119 height 23
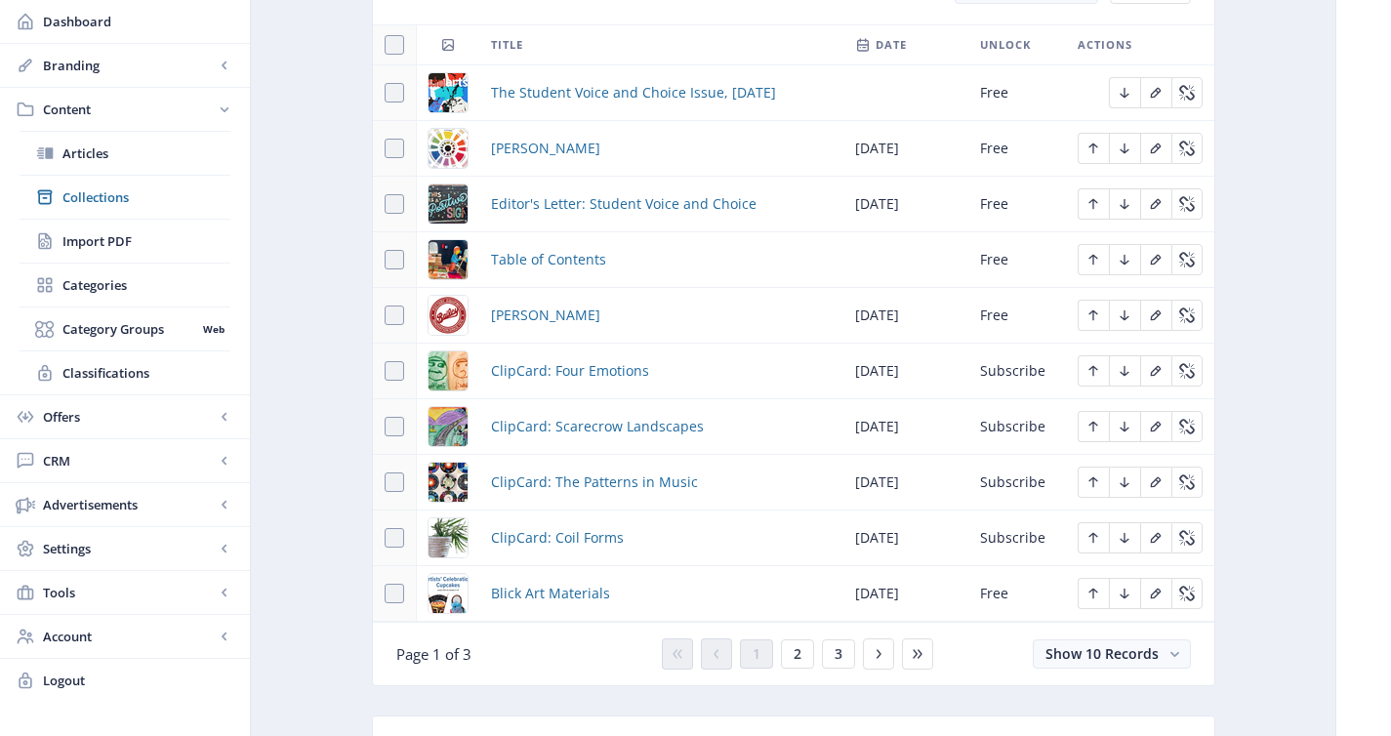
scroll to position [946, 0]
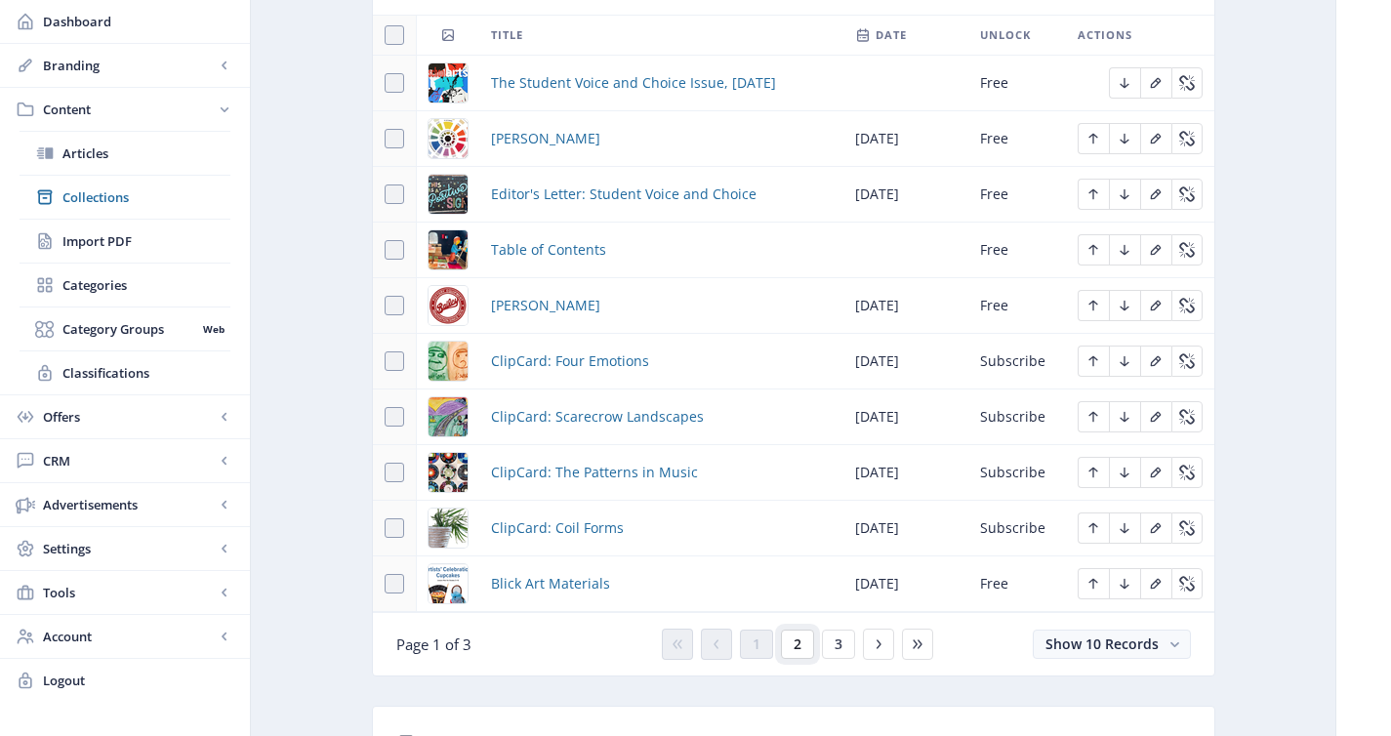
click at [800, 641] on span "2" at bounding box center [797, 644] width 8 height 16
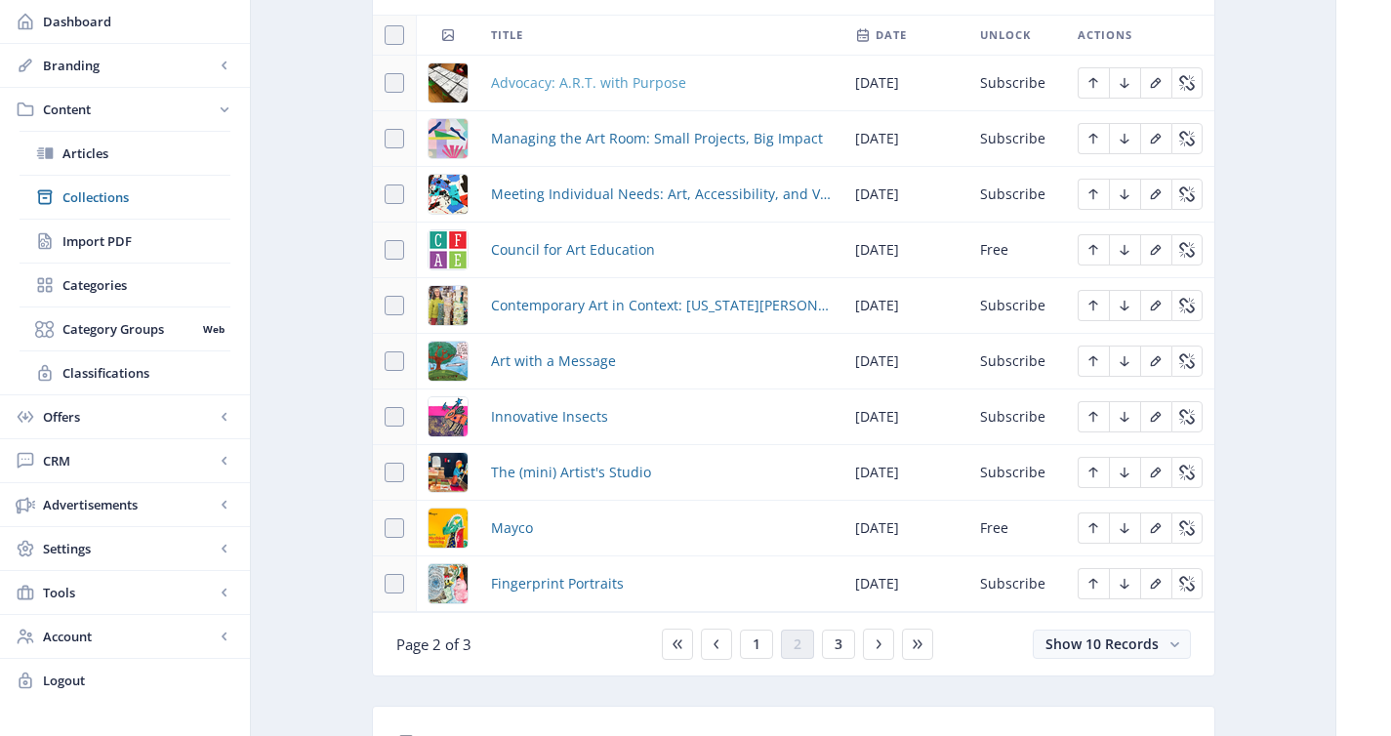
click at [553, 88] on span "Advocacy: A.R.T. with Purpose" at bounding box center [588, 82] width 195 height 23
click at [549, 139] on span "Managing the Art Room: Small Projects, Big Impact" at bounding box center [657, 138] width 332 height 23
click at [548, 200] on span "Meeting Individual Needs: Art, Accessibility, and Visual Impairments" at bounding box center [661, 193] width 341 height 23
click at [547, 245] on span "Council for Art Education" at bounding box center [573, 249] width 164 height 23
click at [547, 309] on span "Contemporary Art in Context: Virginia Mahoney" at bounding box center [661, 305] width 341 height 23
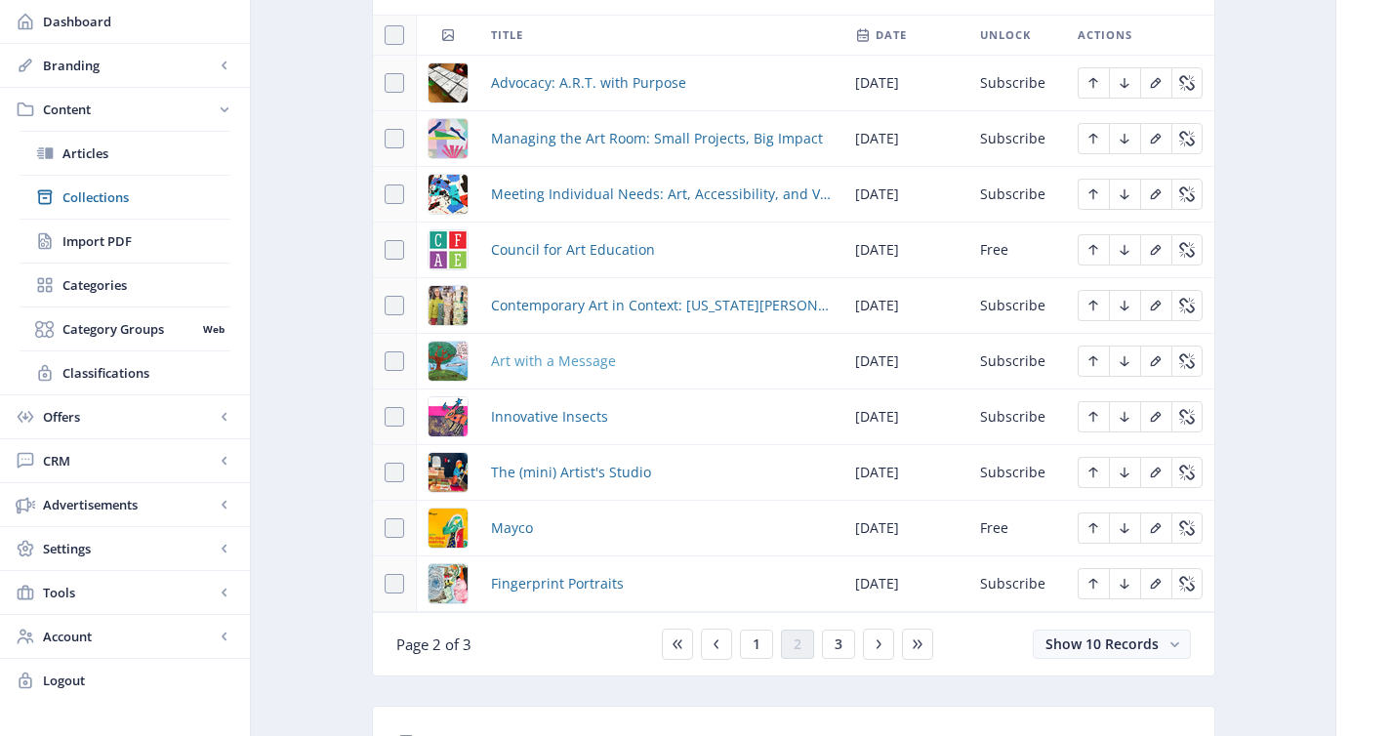
click at [547, 369] on span "Art with a Message" at bounding box center [553, 360] width 125 height 23
click at [546, 429] on td "Innovative Insects" at bounding box center [661, 417] width 364 height 56
click at [542, 419] on span "Innovative Insects" at bounding box center [549, 416] width 117 height 23
click at [542, 478] on span "The (mini) Artist's Studio" at bounding box center [571, 472] width 160 height 23
click at [520, 533] on span "Mayco" at bounding box center [512, 527] width 42 height 23
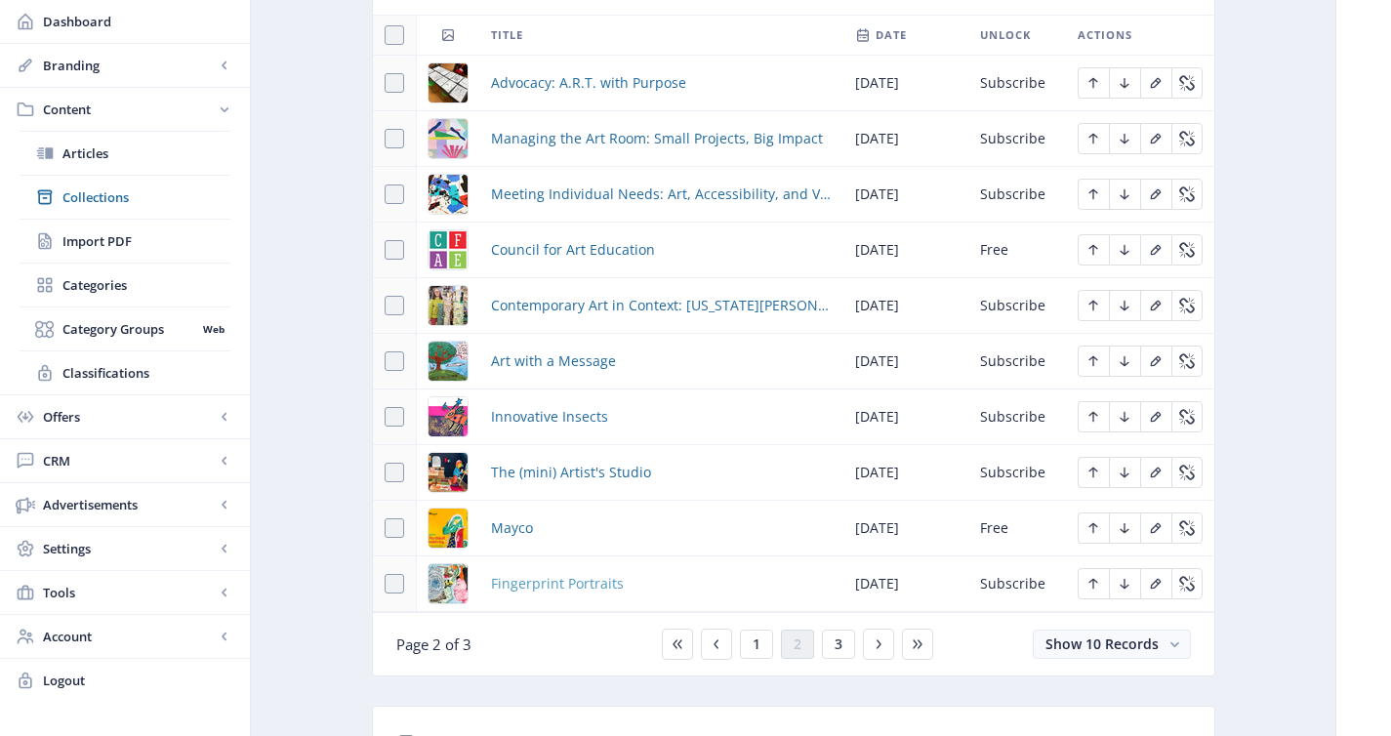
click at [533, 589] on span "Fingerprint Portraits" at bounding box center [557, 583] width 133 height 23
click at [850, 646] on button "3" at bounding box center [838, 643] width 33 height 29
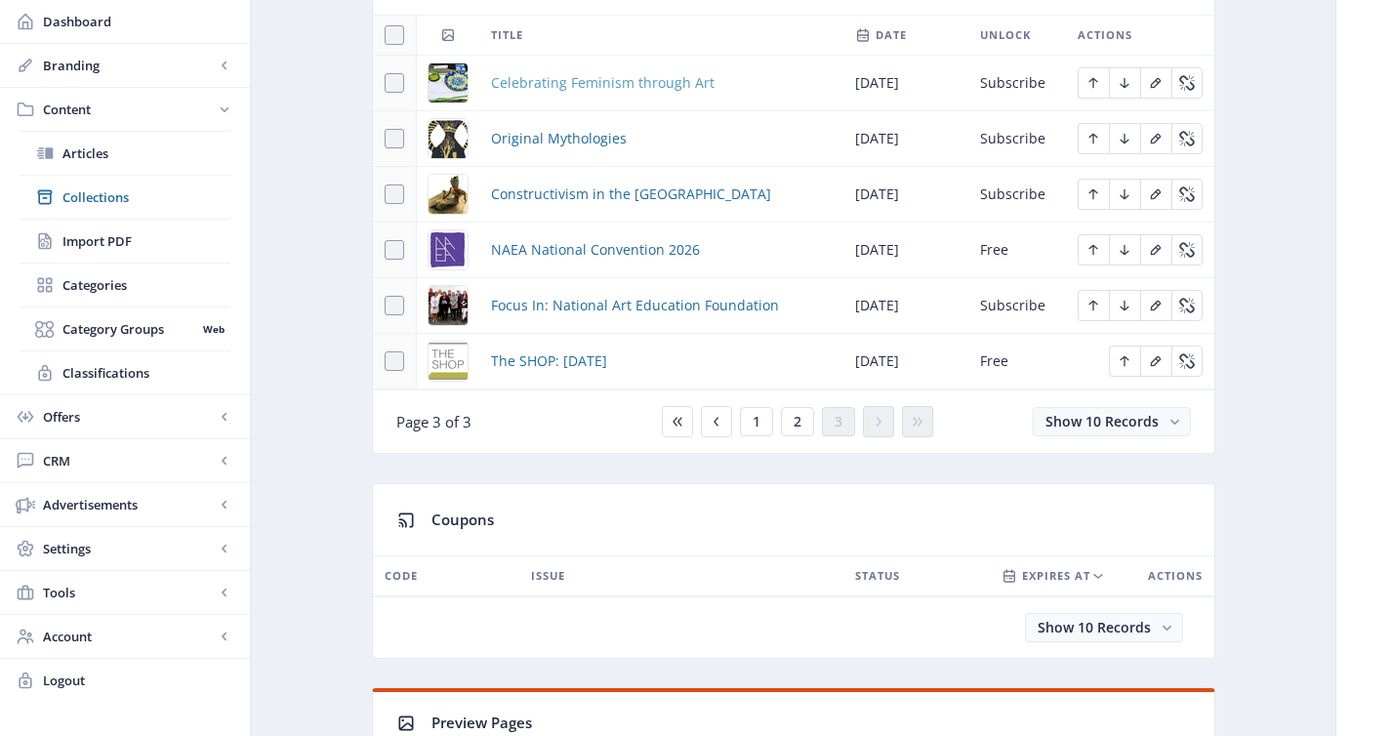
click at [569, 90] on span "Celebrating Feminism through Art" at bounding box center [602, 82] width 223 height 23
click at [569, 131] on span "Original Mythologies" at bounding box center [559, 138] width 136 height 23
click at [569, 182] on td "Constructivism in the Art Room" at bounding box center [661, 195] width 364 height 56
click at [570, 196] on span "Constructivism in the Art Room" at bounding box center [631, 193] width 280 height 23
click at [573, 256] on span "NAEA National Convention 2026" at bounding box center [595, 249] width 209 height 23
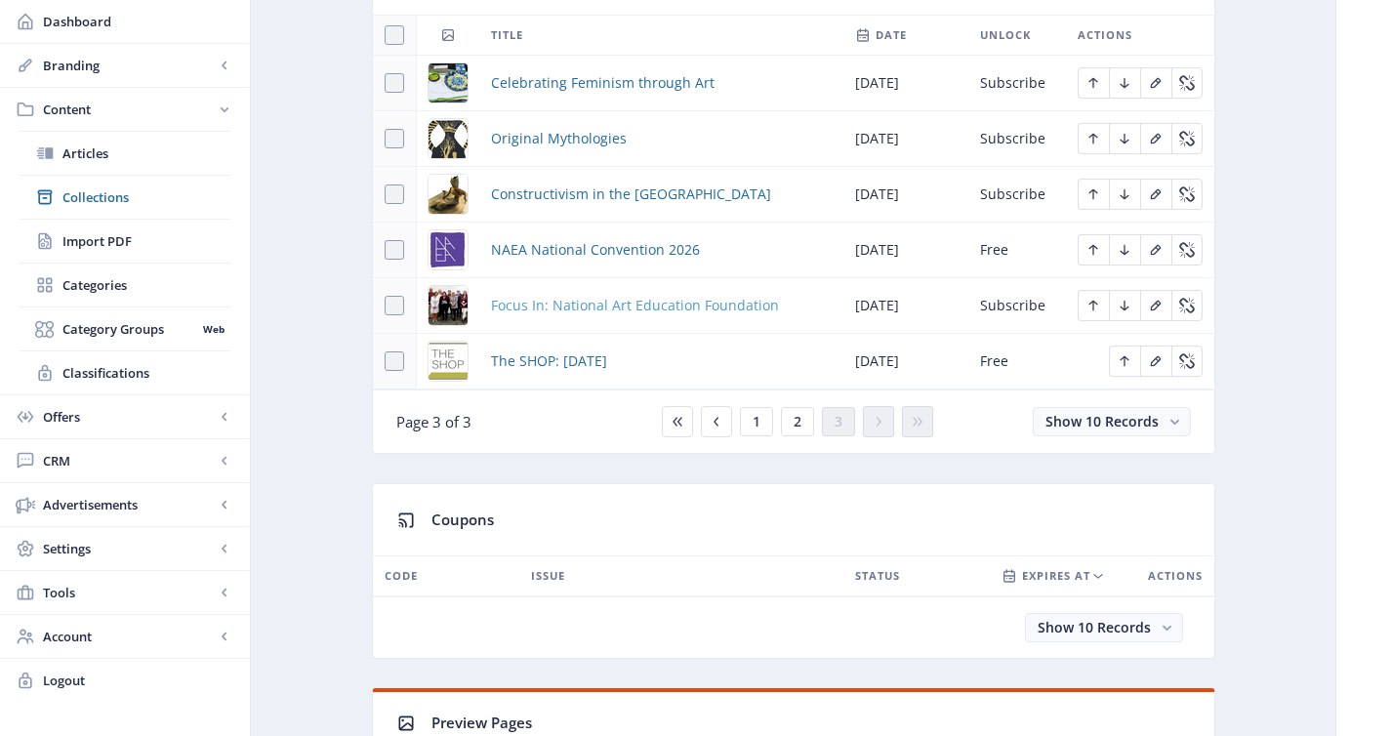
click at [577, 310] on span "Focus In: National Art Education Foundation" at bounding box center [635, 305] width 288 height 23
click at [577, 368] on span "The SHOP: October 2025" at bounding box center [549, 360] width 116 height 23
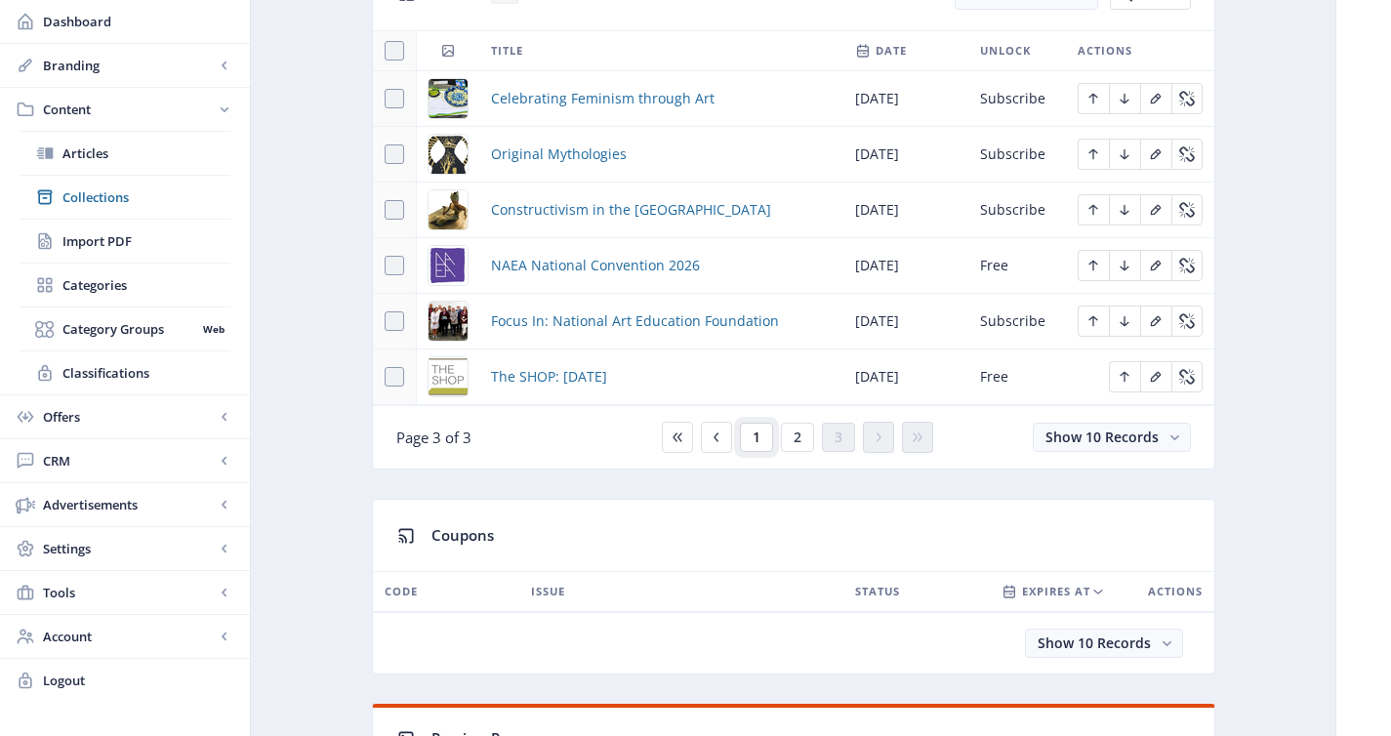
click at [769, 436] on button "1" at bounding box center [756, 437] width 33 height 29
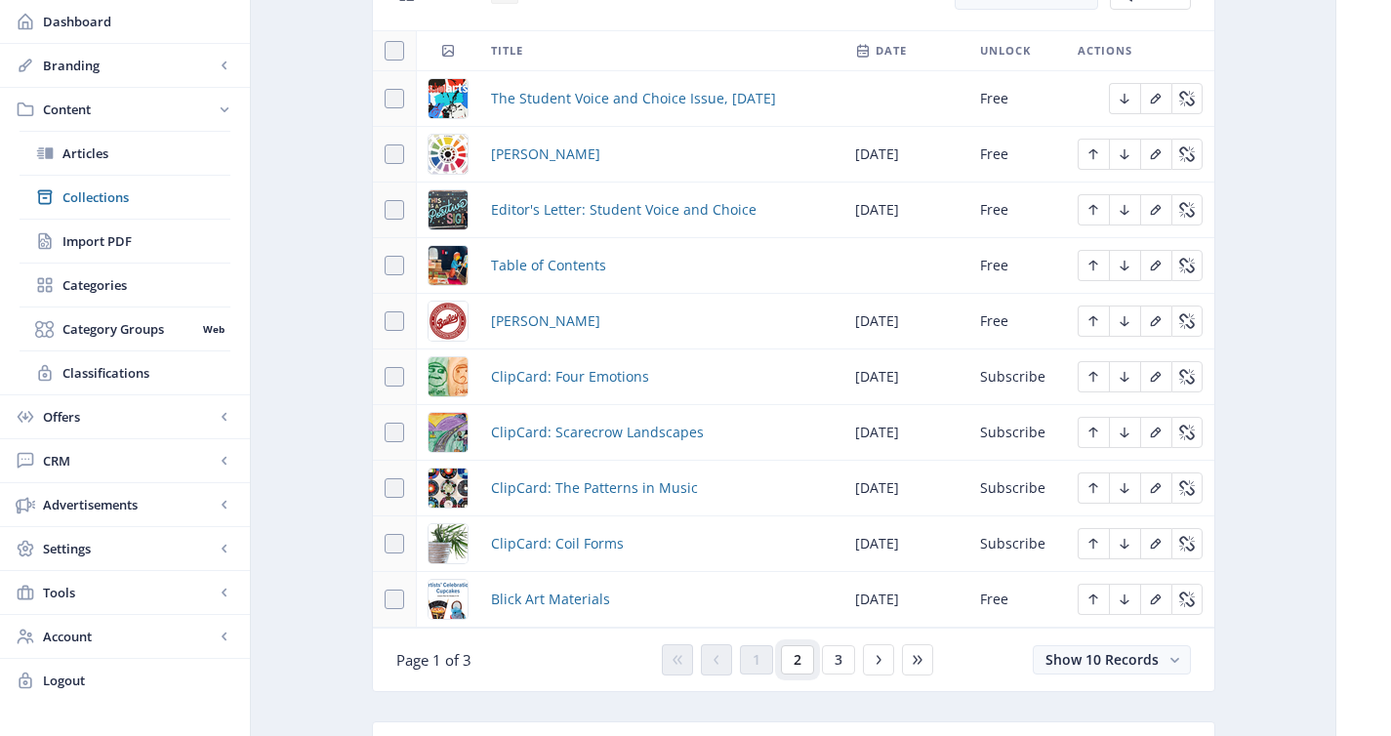
click at [793, 659] on span "2" at bounding box center [797, 660] width 8 height 16
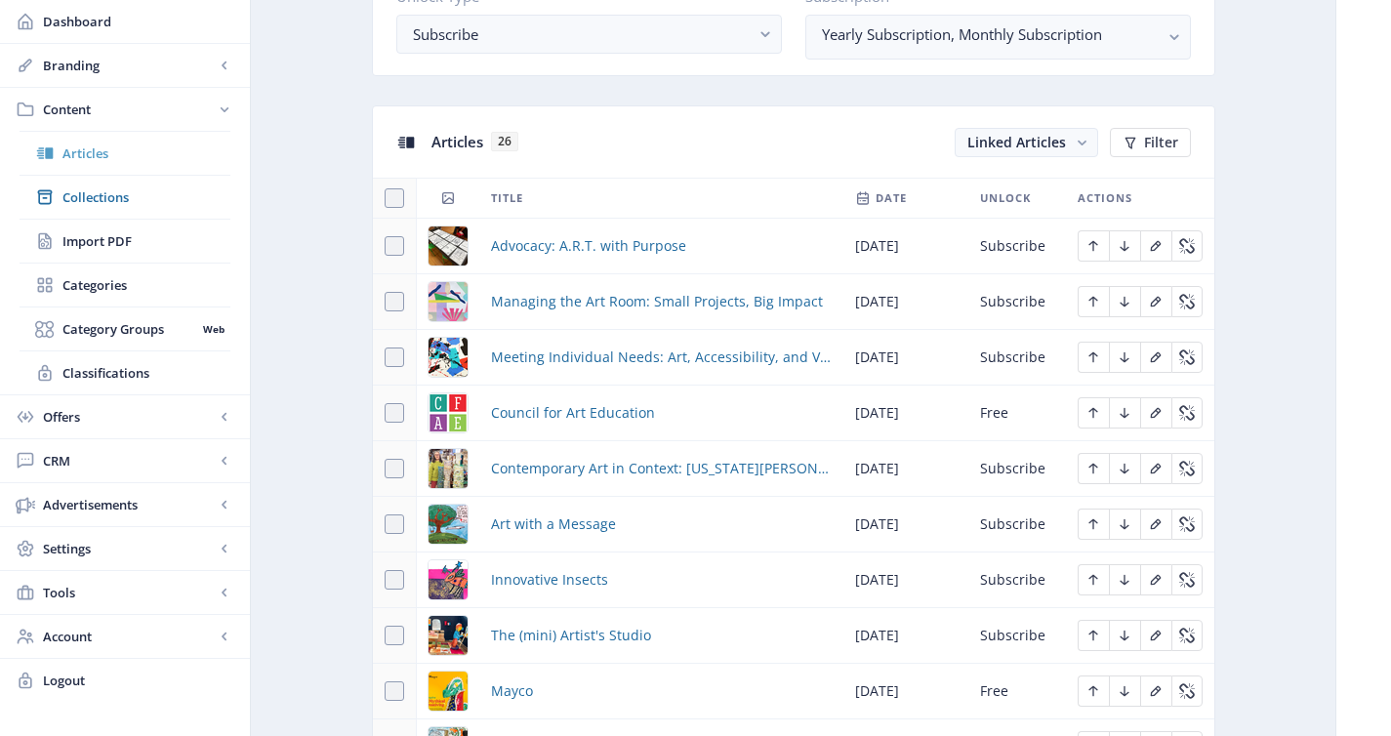
scroll to position [749, 0]
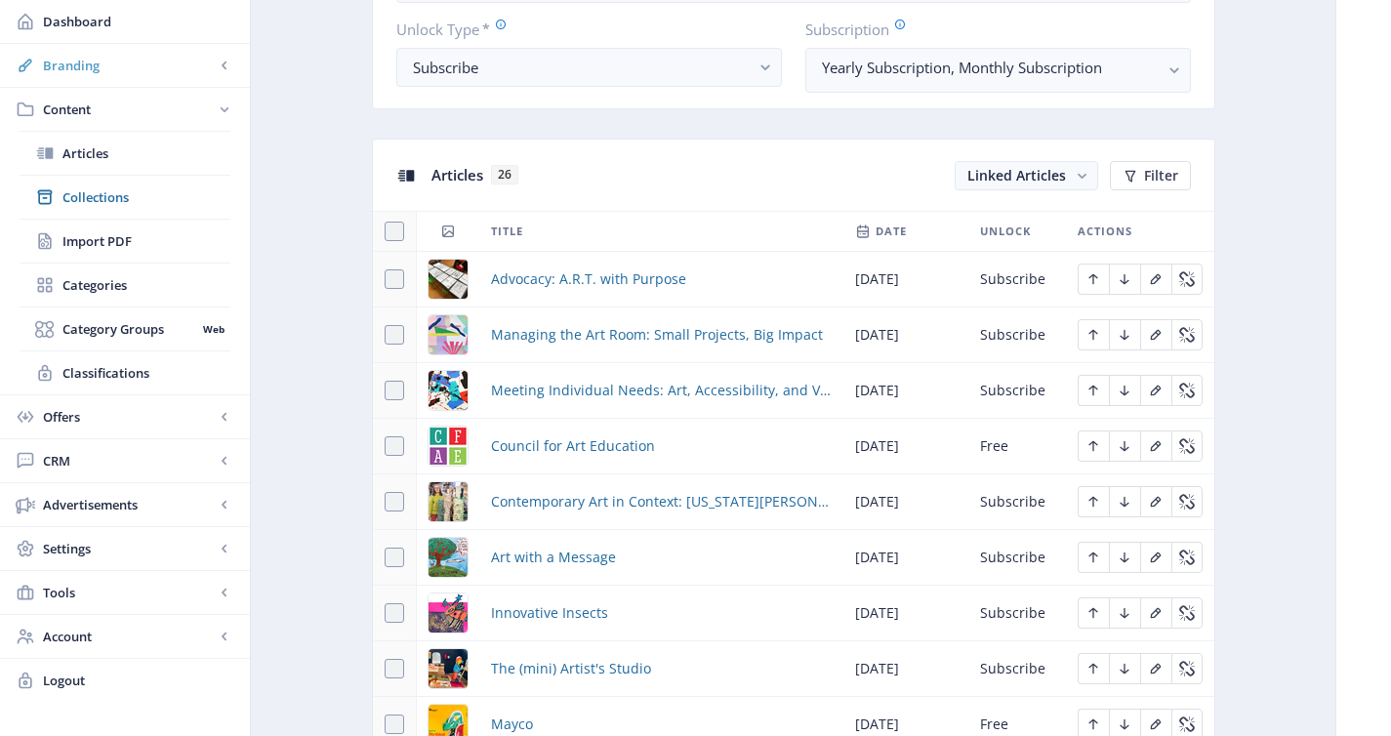
click at [101, 66] on span "Branding" at bounding box center [129, 66] width 172 height 20
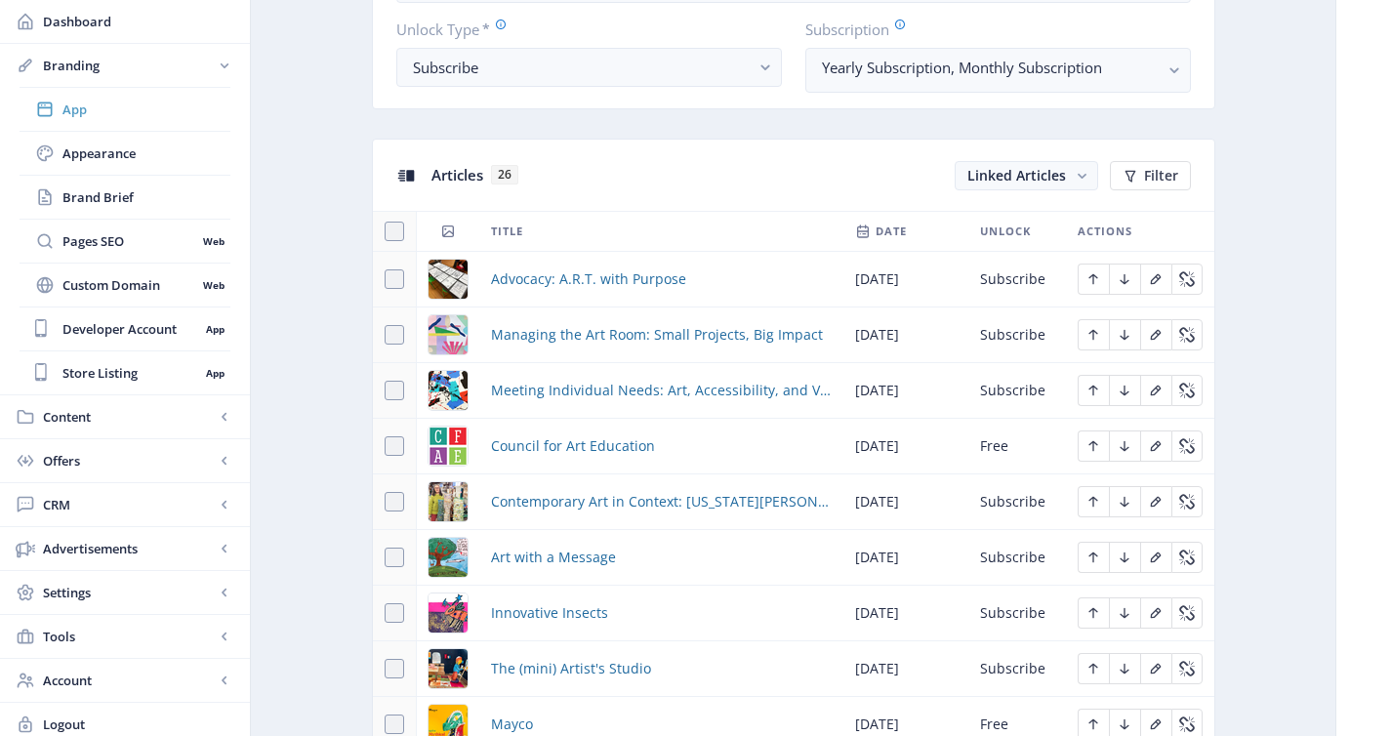
click at [101, 117] on span "App" at bounding box center [146, 110] width 168 height 20
click at [129, 154] on span "Appearance" at bounding box center [146, 153] width 168 height 20
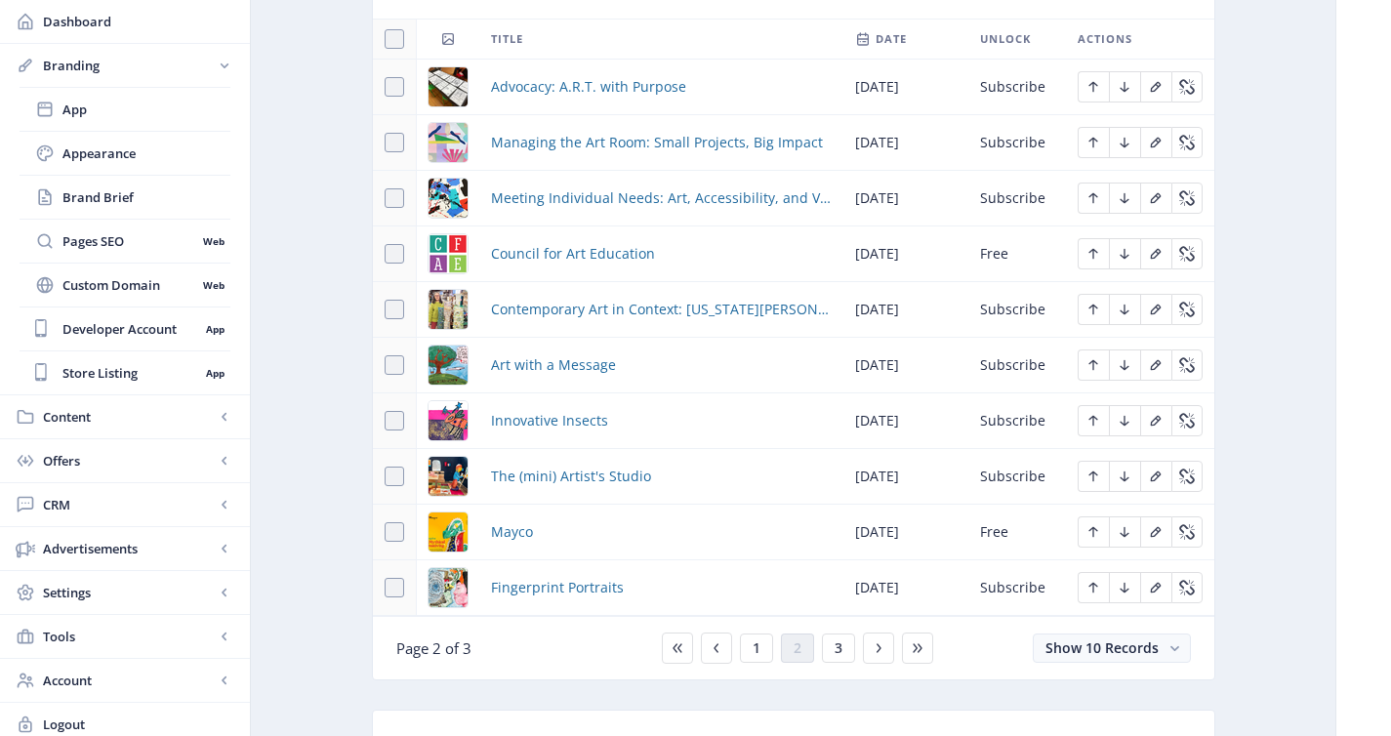
scroll to position [943, 0]
click at [825, 648] on button "3" at bounding box center [838, 646] width 33 height 29
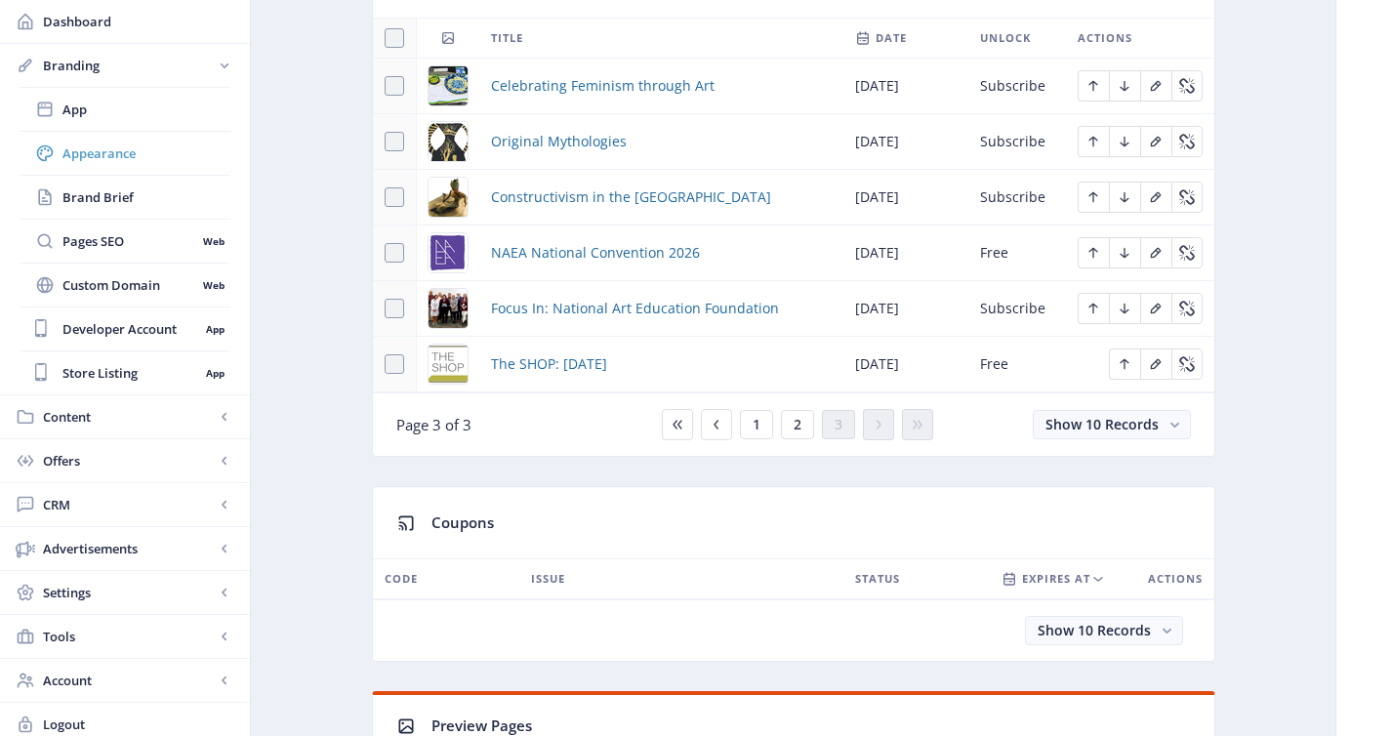
click at [144, 149] on span "Appearance" at bounding box center [146, 153] width 168 height 20
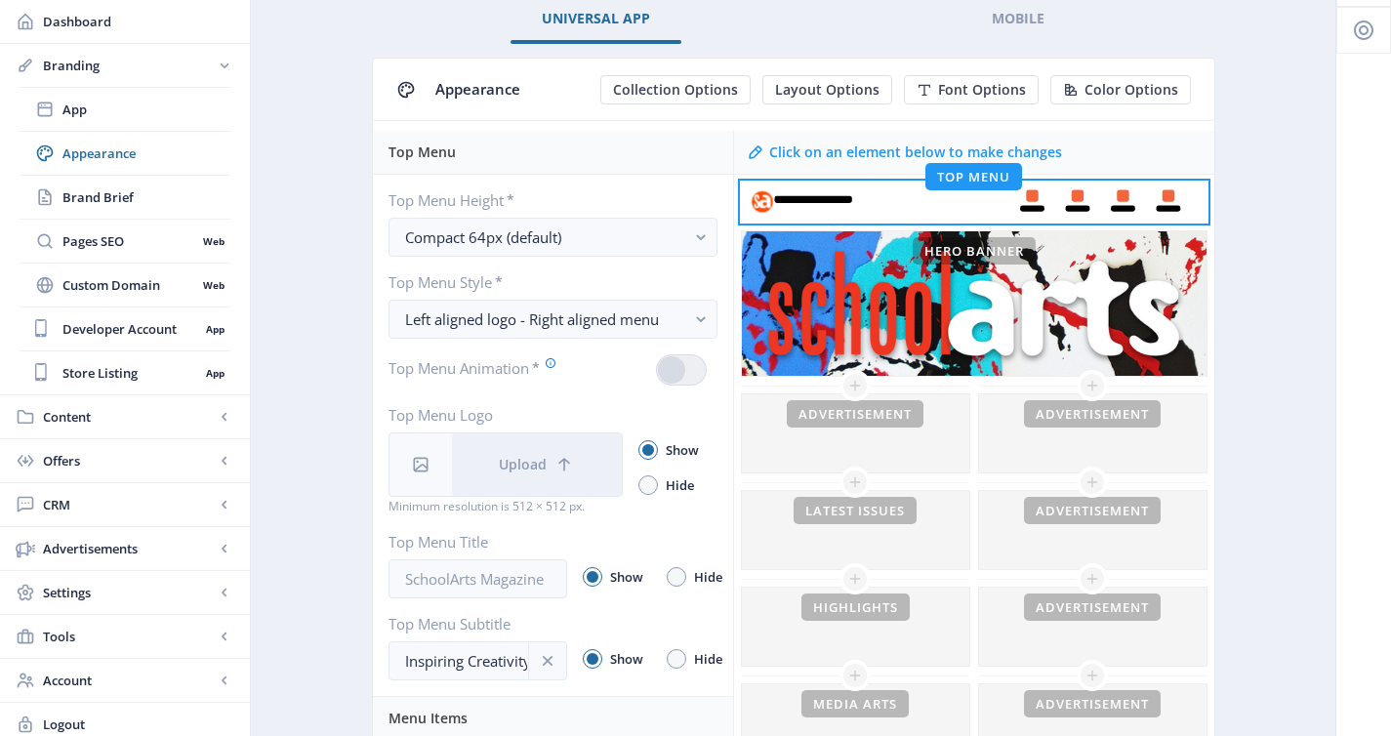
scroll to position [134, 0]
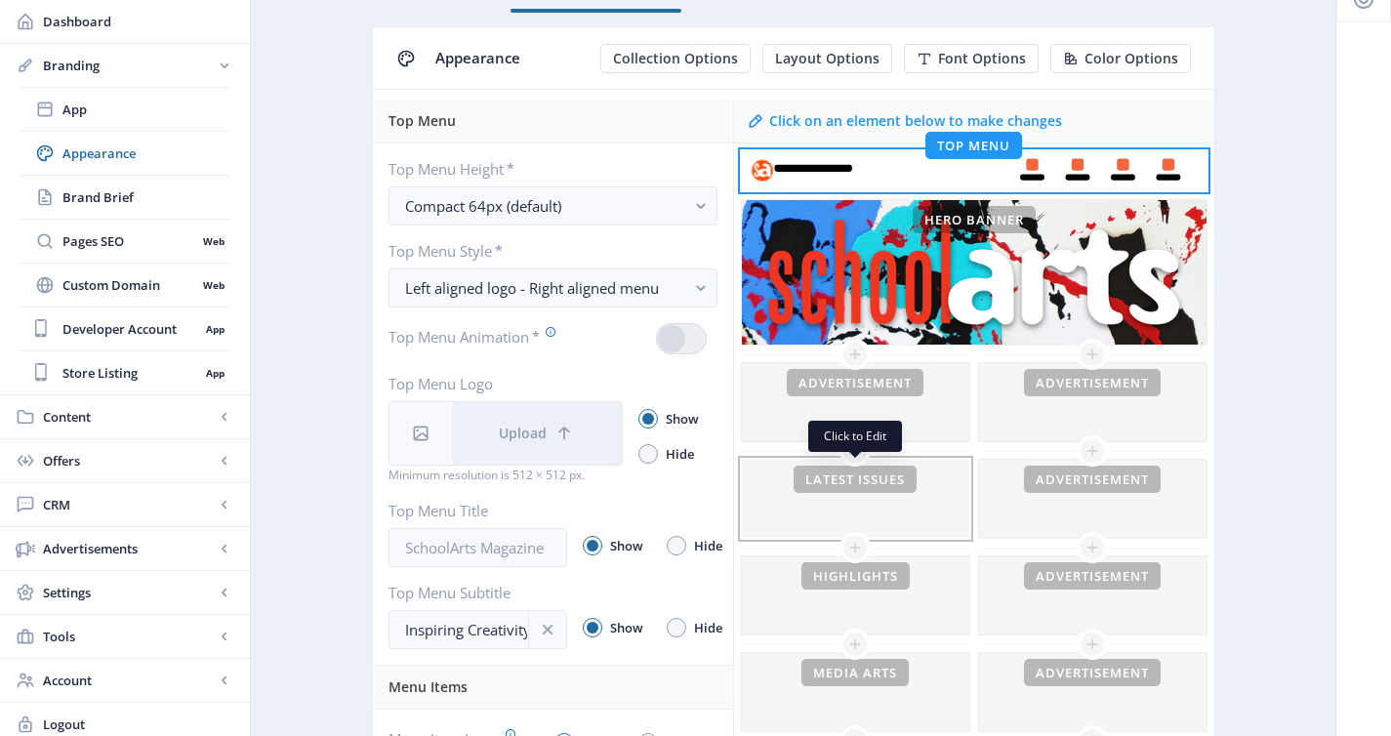
click at [780, 486] on div at bounding box center [855, 499] width 227 height 78
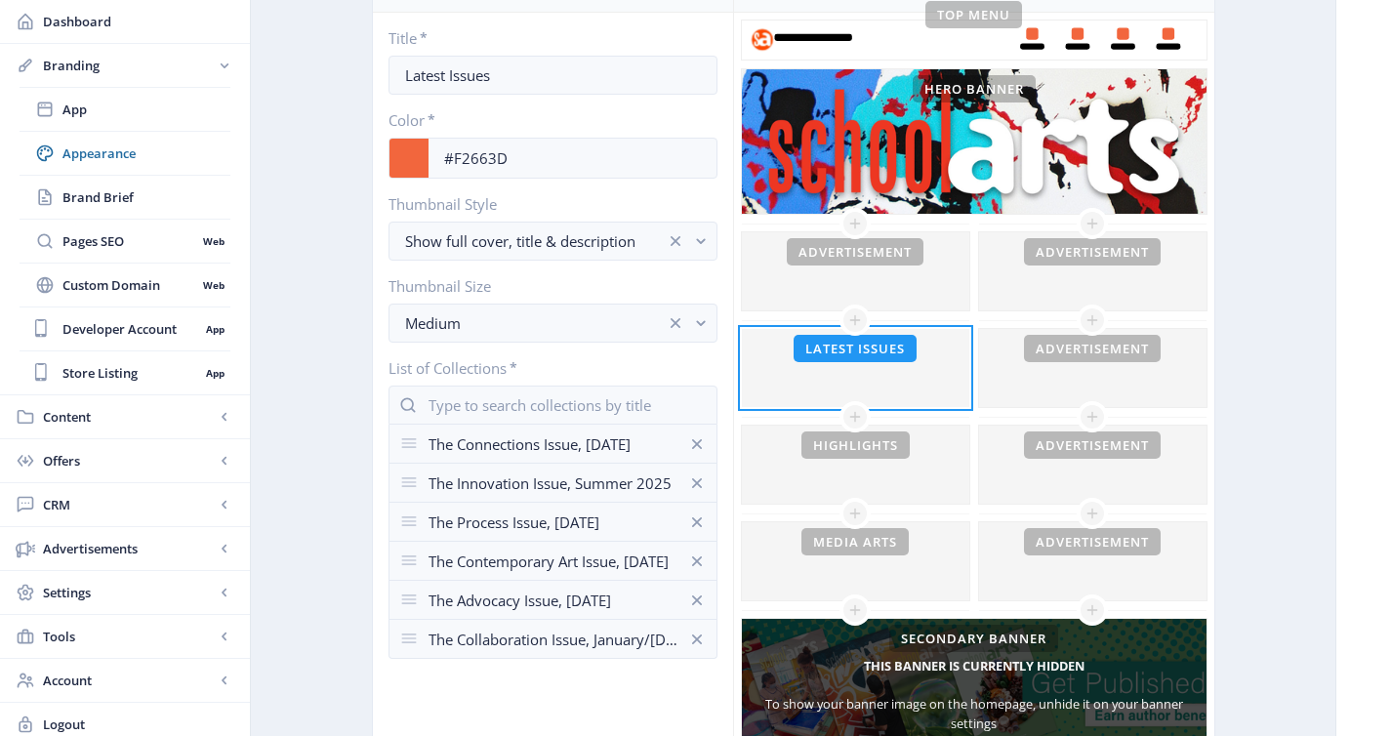
scroll to position [269, 0]
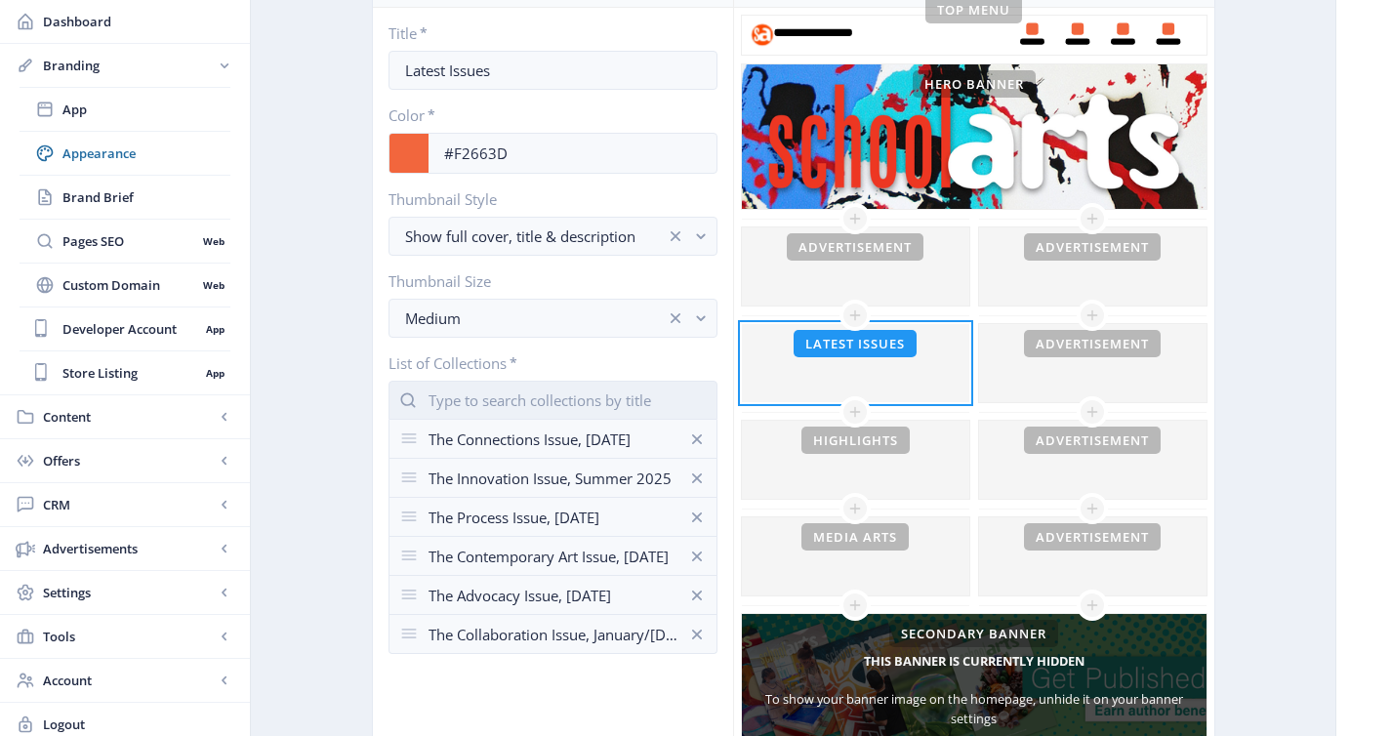
click at [528, 397] on input "text" at bounding box center [552, 400] width 329 height 39
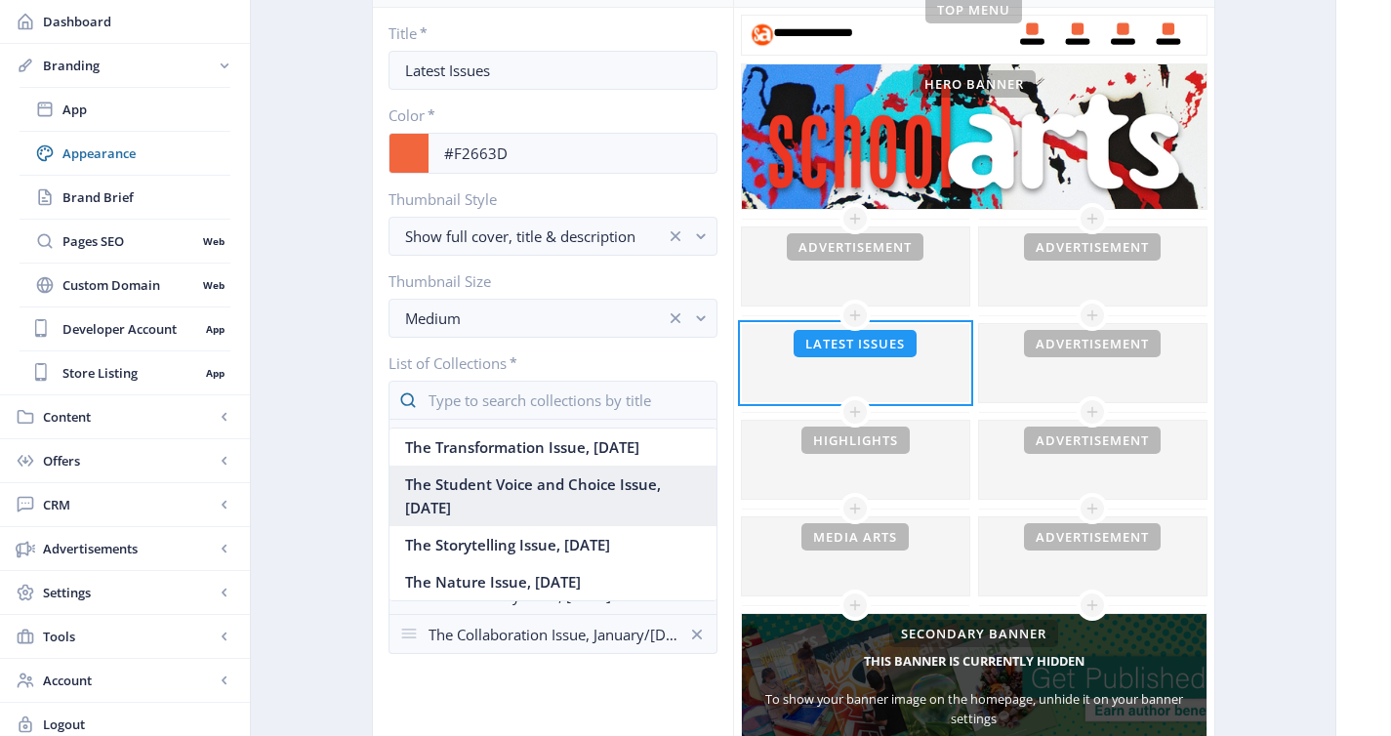
click at [489, 526] on nb-option "The Student Voice and Choice Issue, October 2025" at bounding box center [552, 495] width 327 height 61
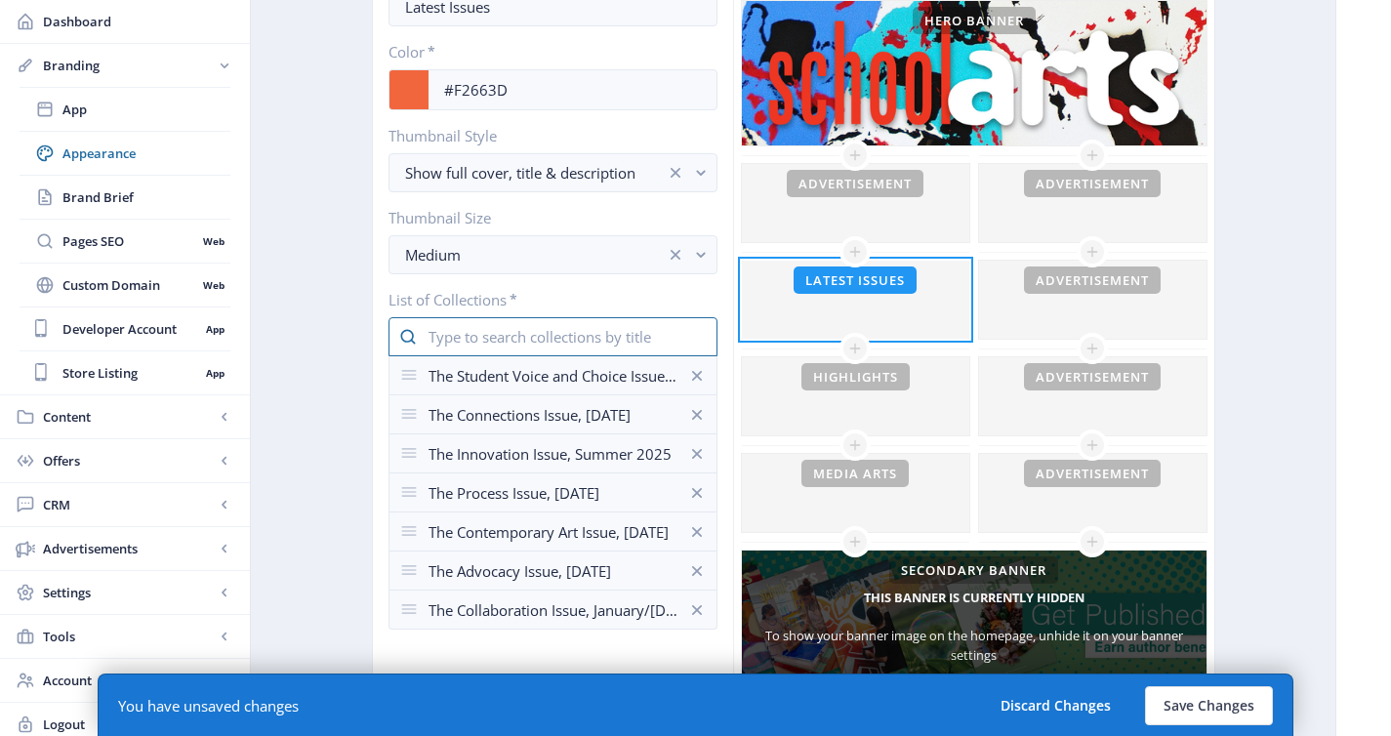
scroll to position [401, 0]
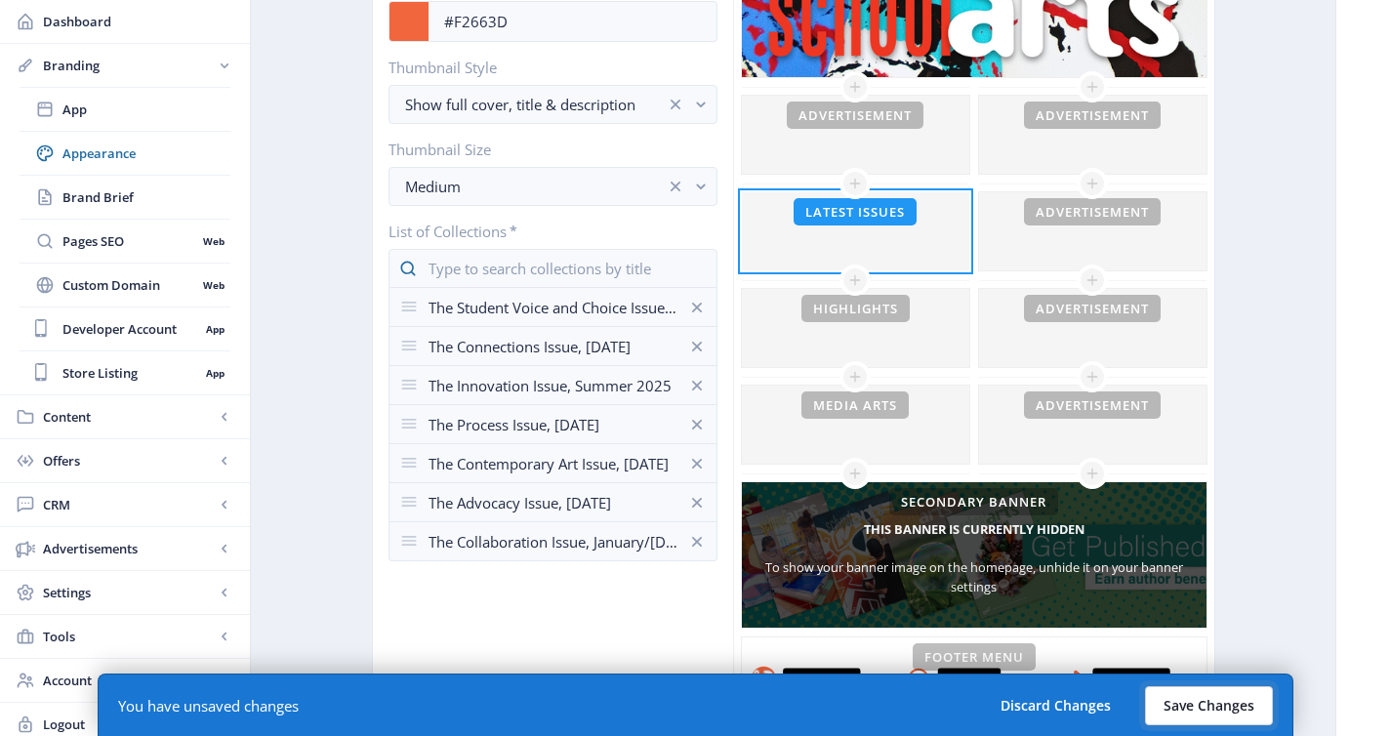
click at [1159, 699] on button "Save Changes" at bounding box center [1209, 705] width 128 height 39
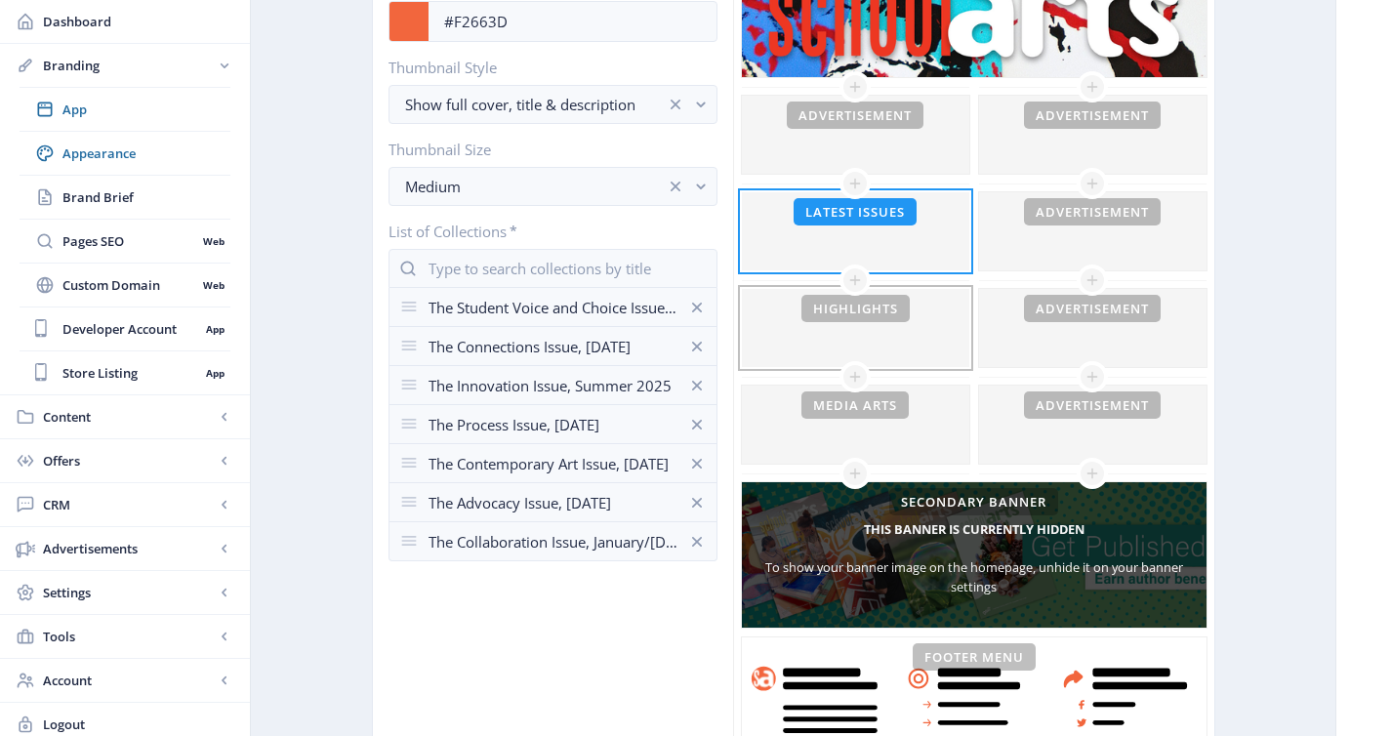
click at [789, 330] on div at bounding box center [855, 328] width 227 height 78
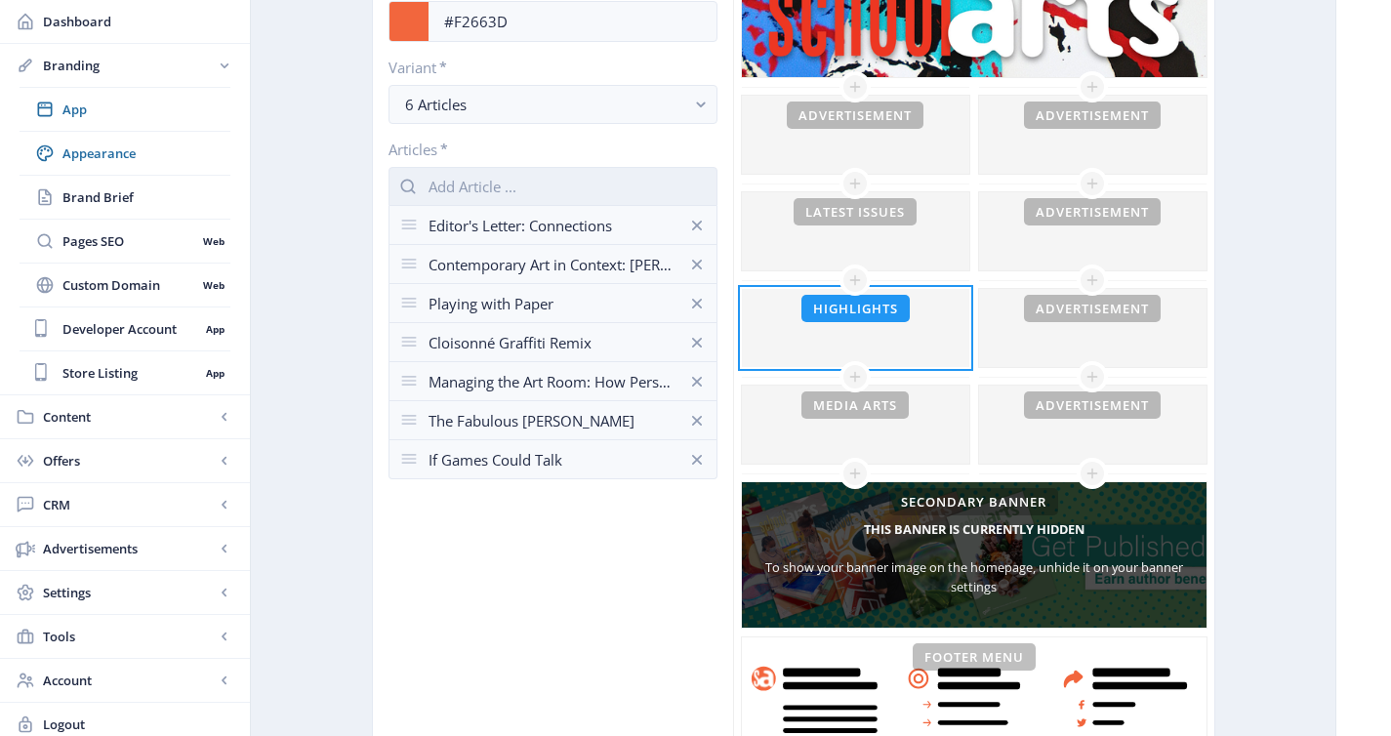
click at [605, 185] on input "text" at bounding box center [552, 186] width 329 height 39
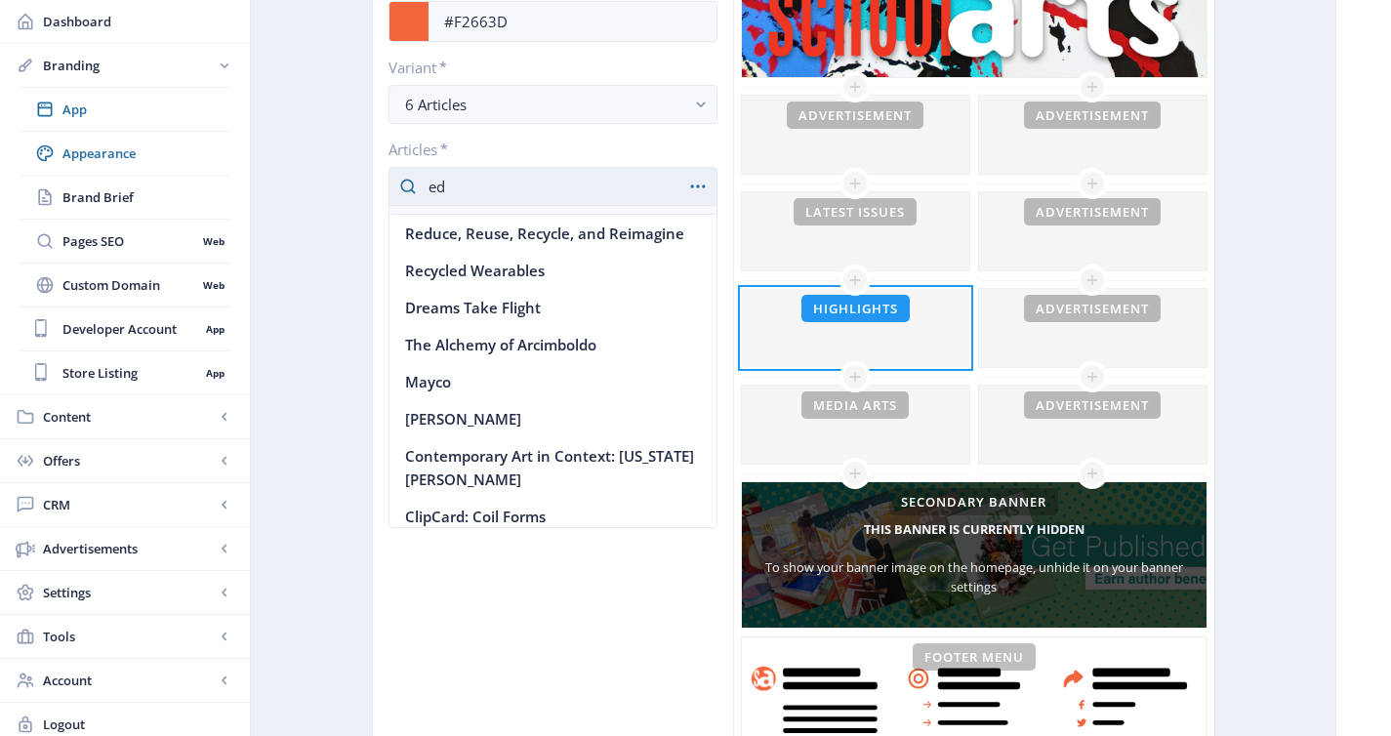
type input "e"
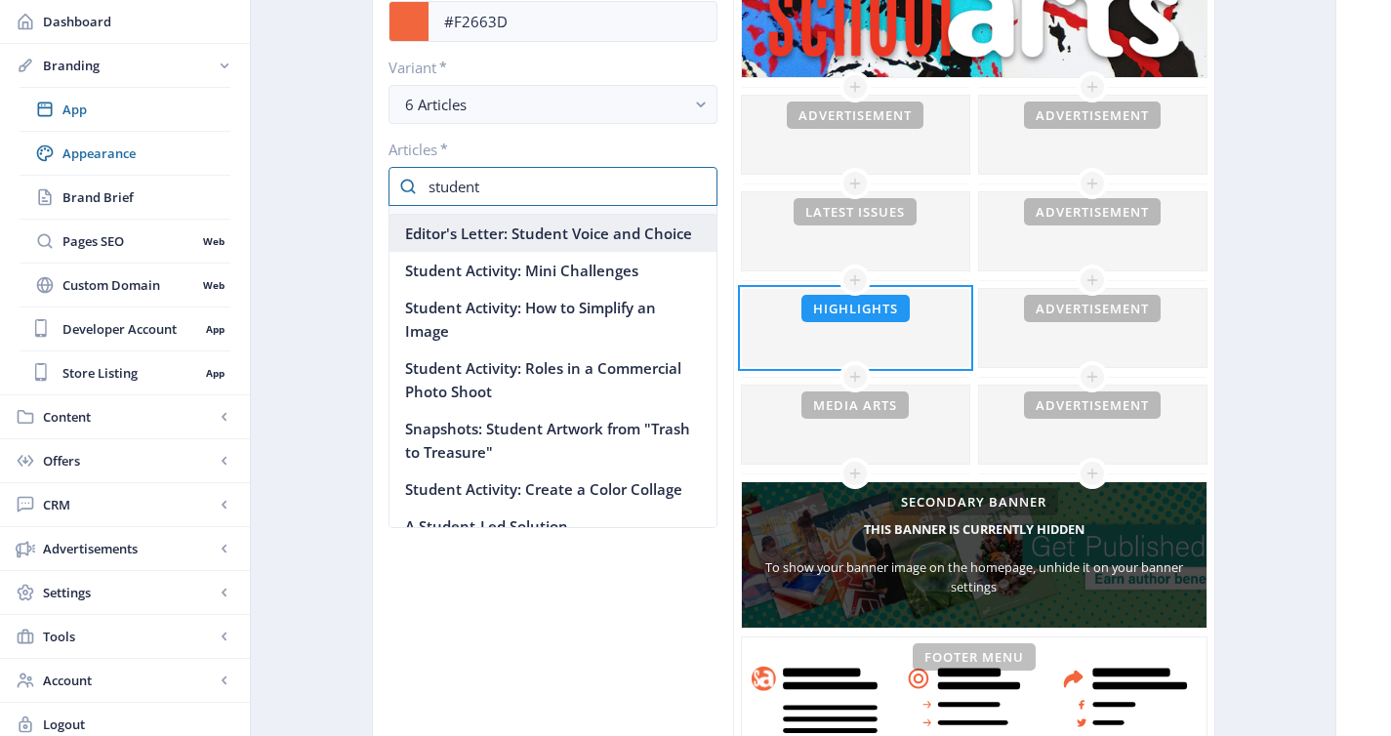
type input "student"
click at [604, 241] on nb-option "Editor's Letter: Student Voice and Choice" at bounding box center [552, 233] width 327 height 37
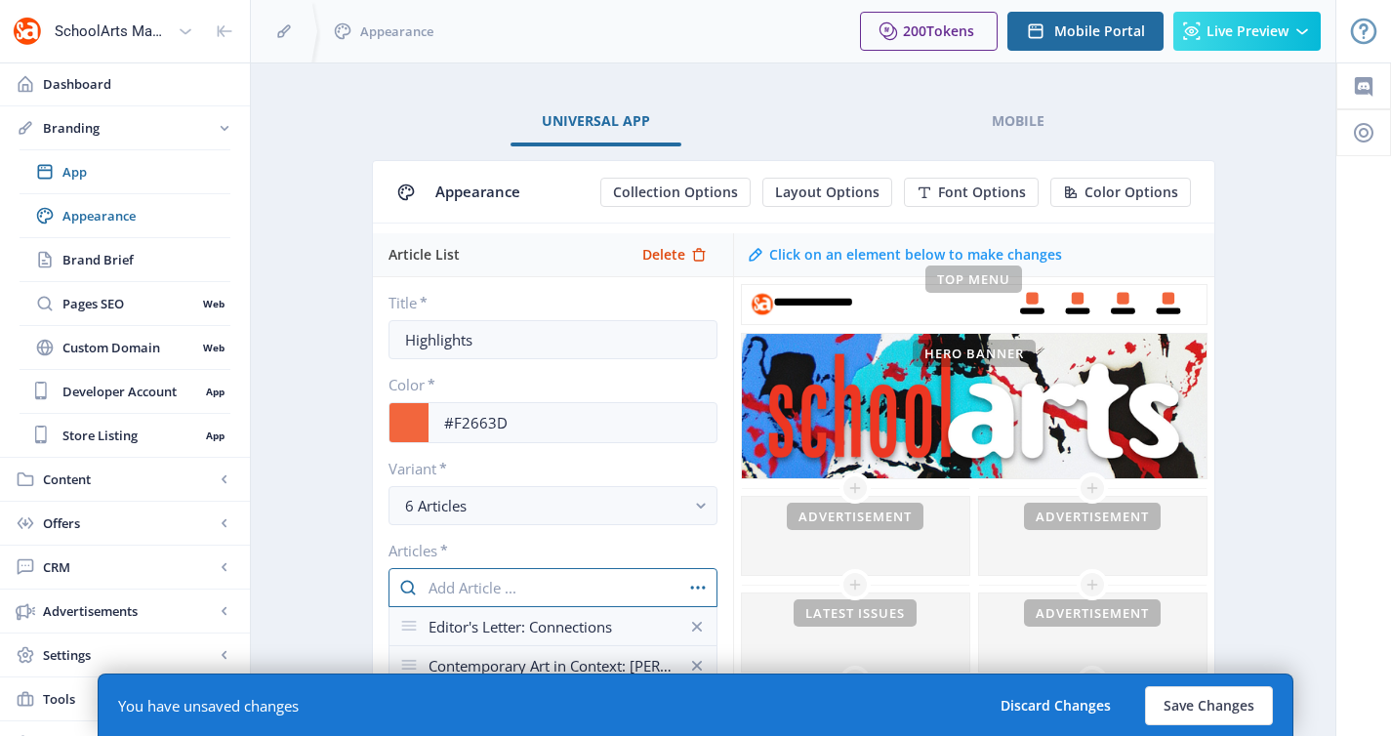
scroll to position [401, 0]
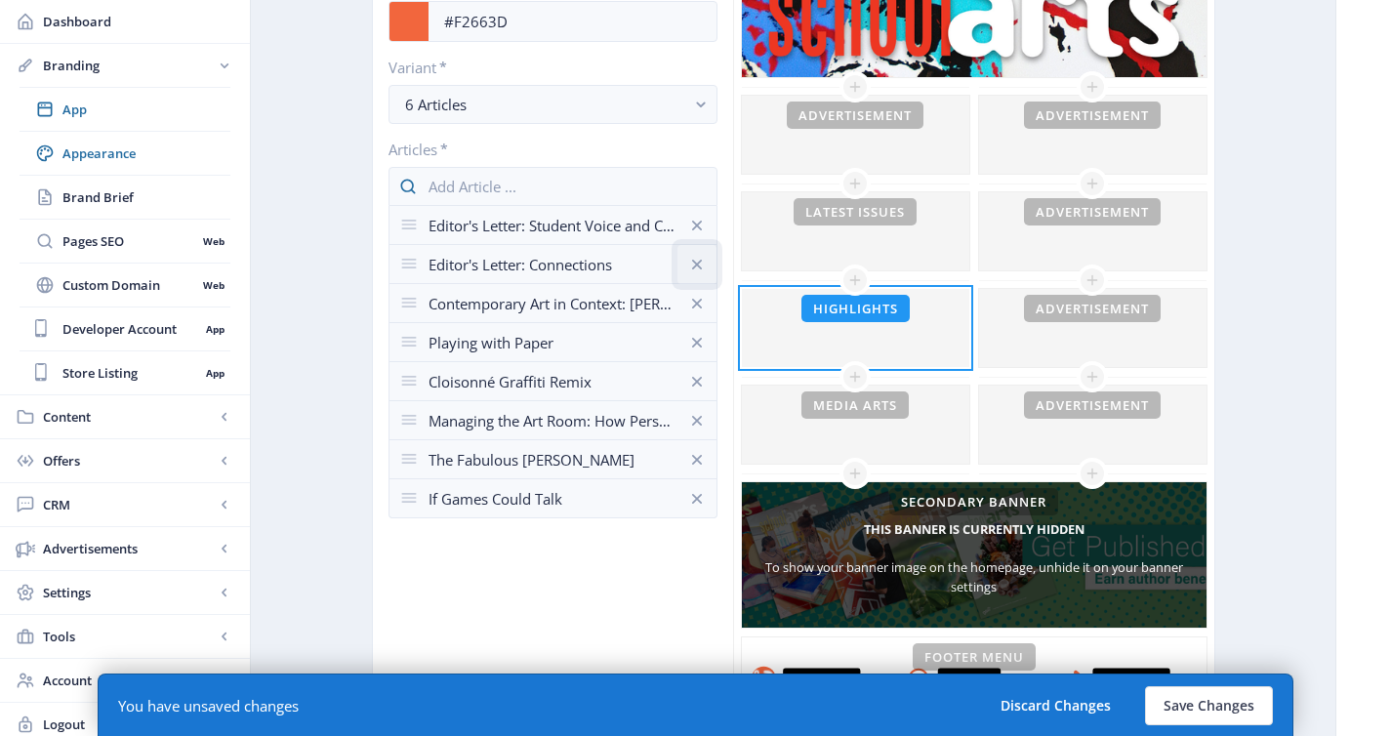
click at [695, 261] on icon at bounding box center [697, 265] width 20 height 20
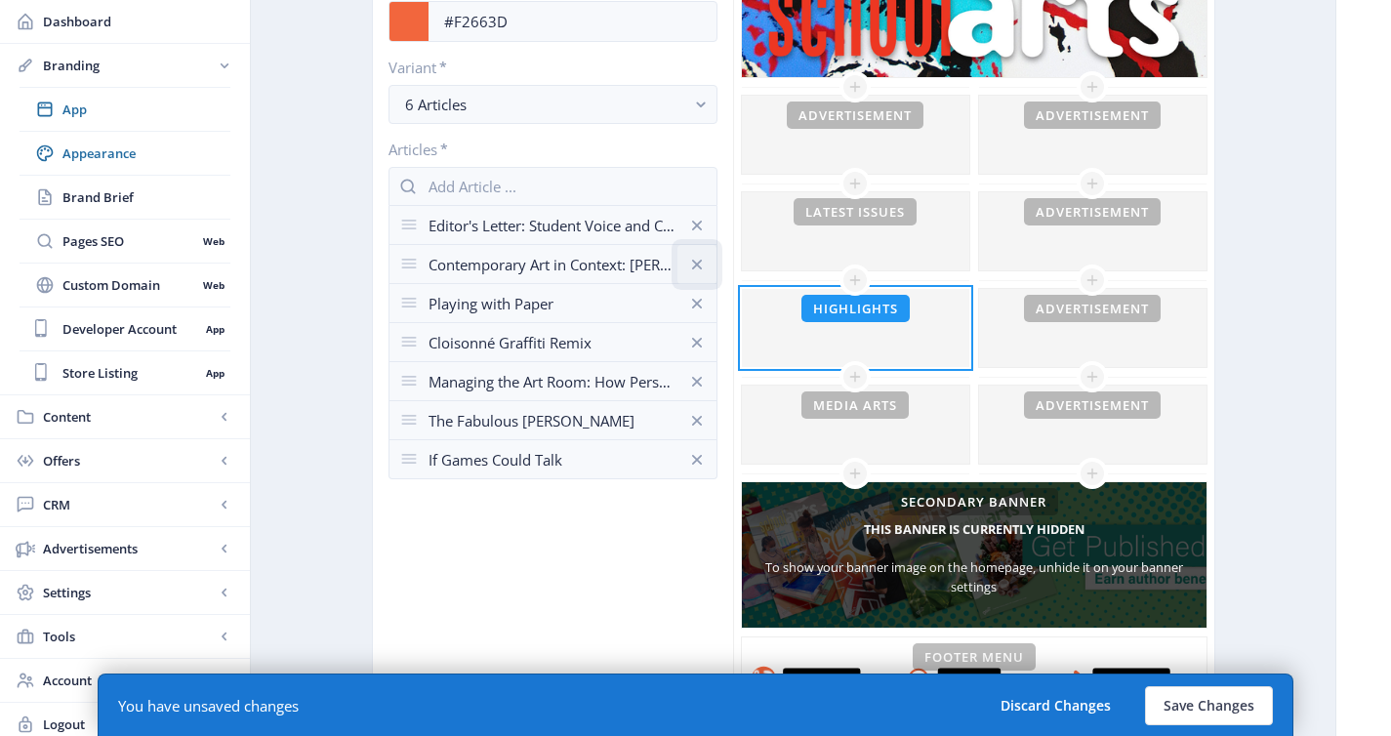
click at [695, 265] on icon at bounding box center [697, 265] width 20 height 20
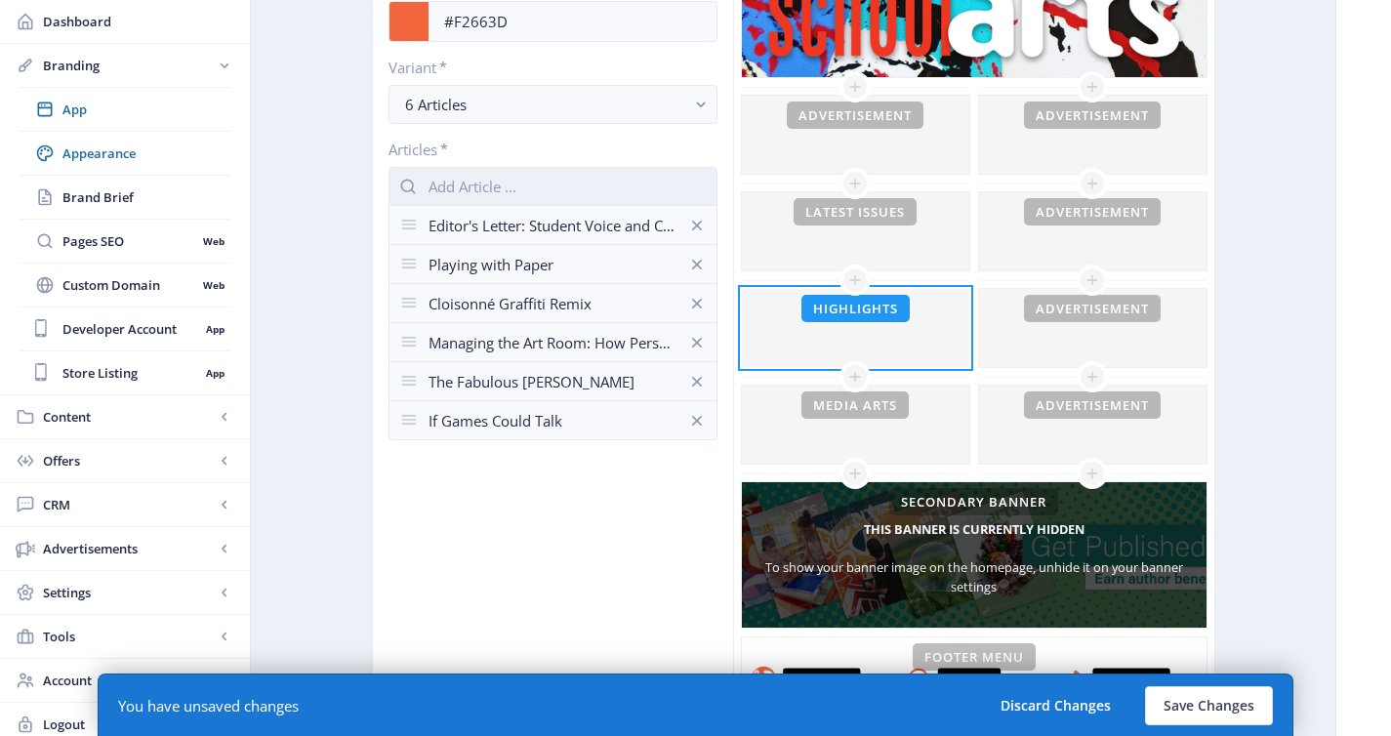
click at [654, 191] on input "text" at bounding box center [552, 186] width 329 height 39
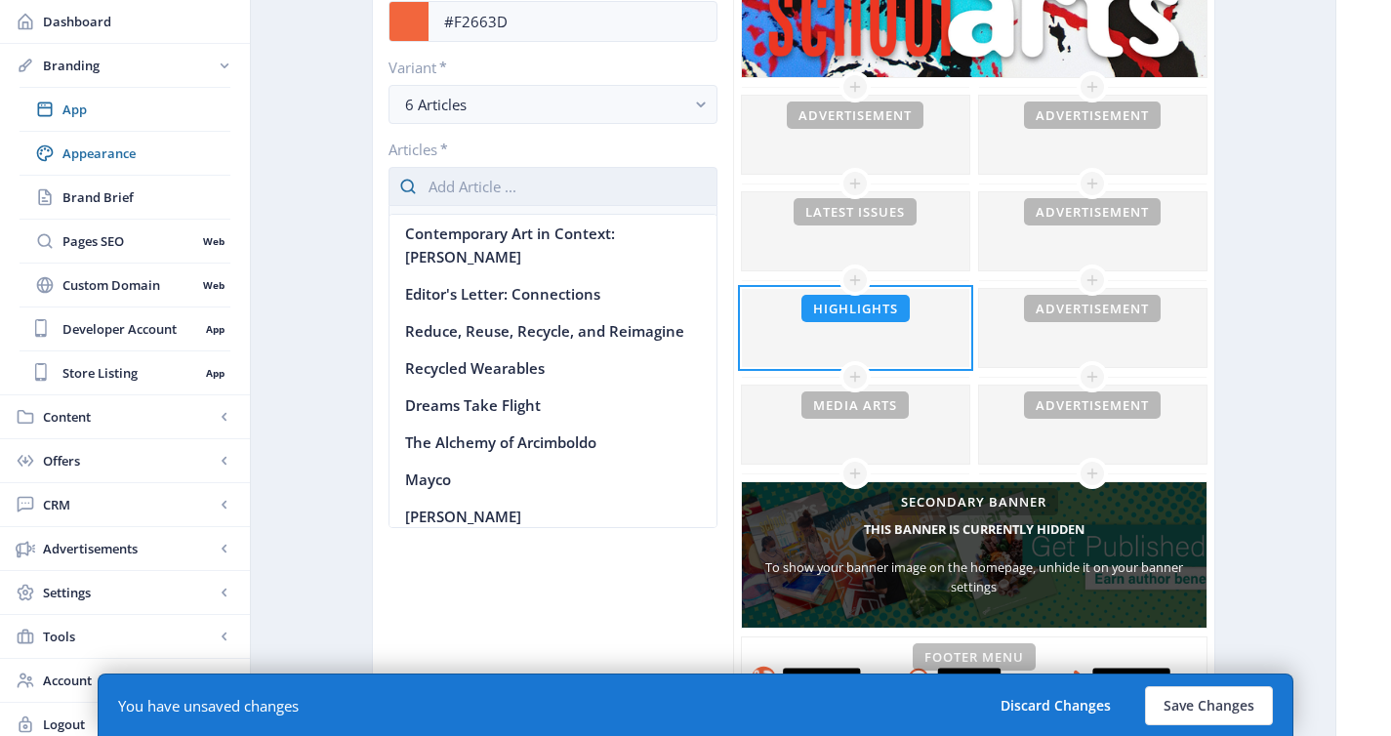
scroll to position [0, 0]
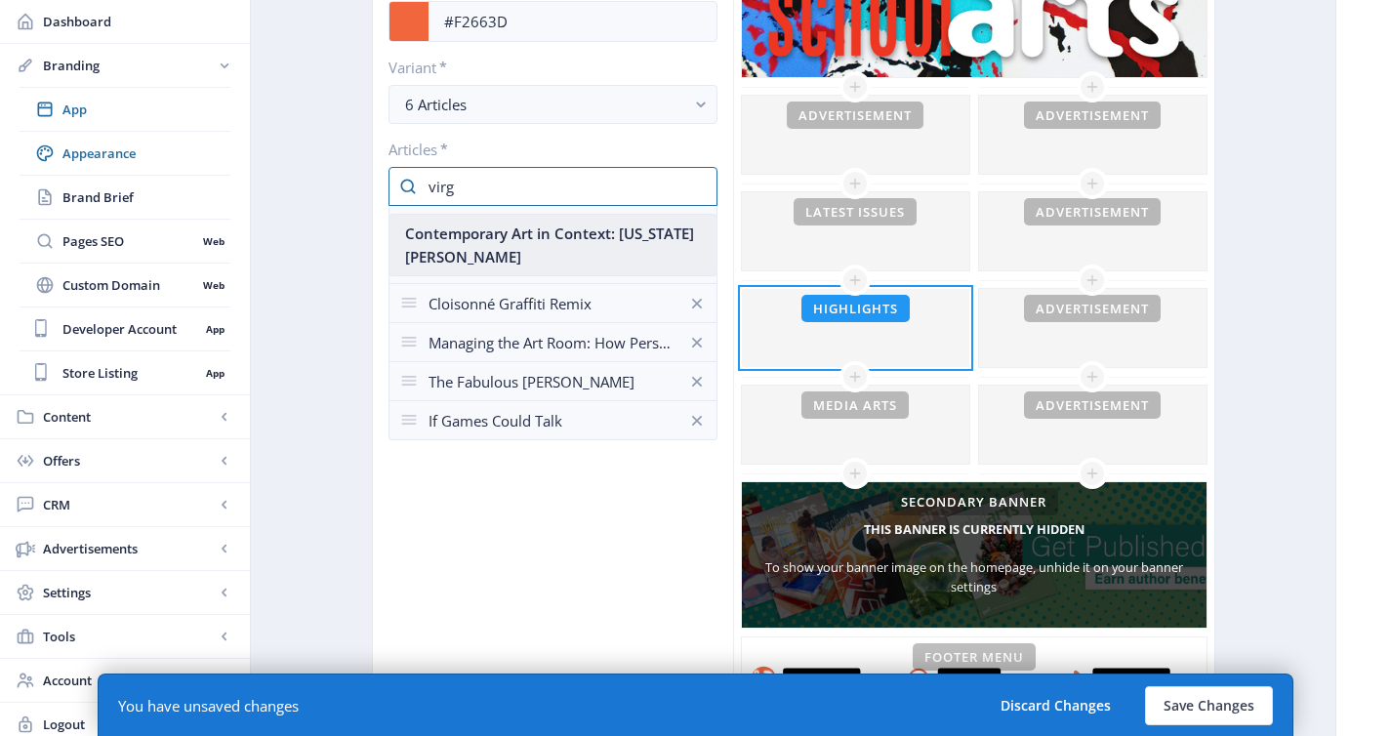
type input "virg"
click at [632, 242] on nb-option "Contemporary Art in Context: Virginia Mahoney" at bounding box center [552, 245] width 327 height 61
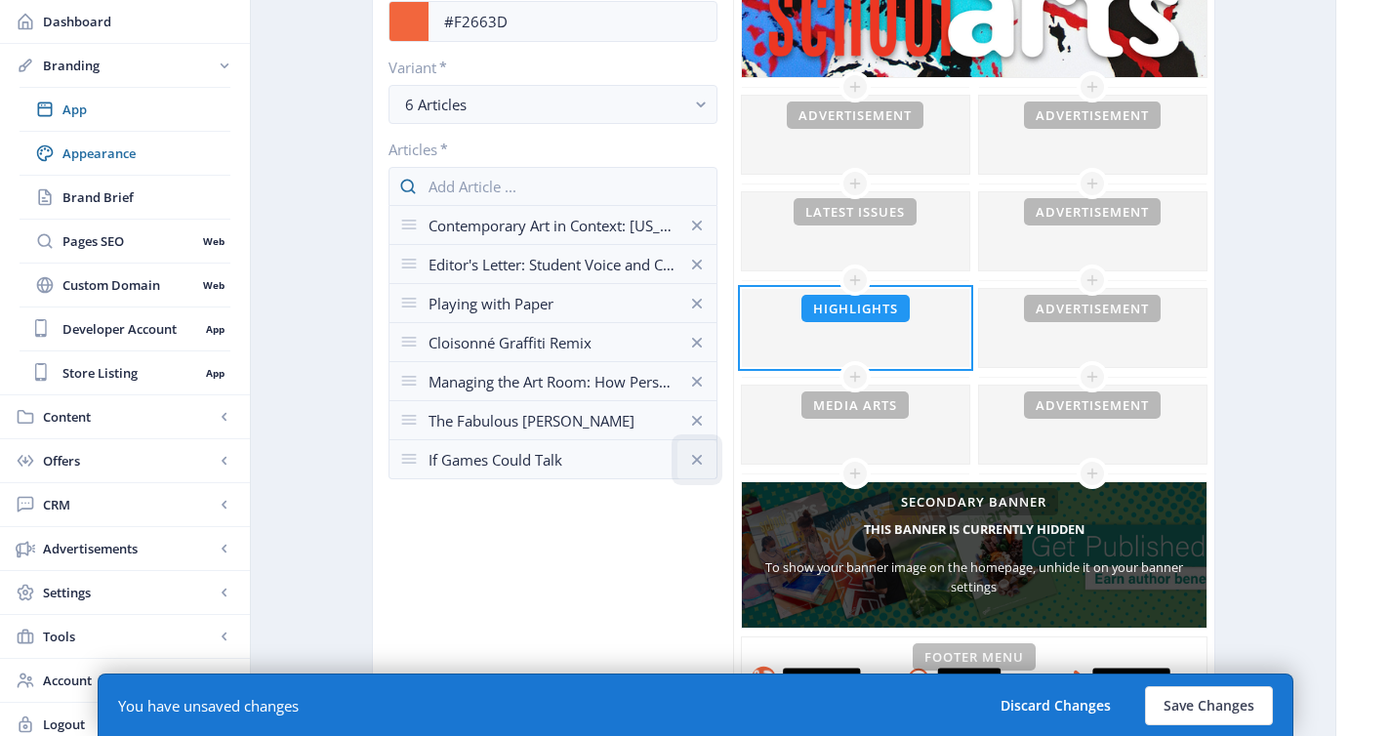
click at [691, 455] on icon at bounding box center [697, 460] width 20 height 20
click at [693, 423] on icon at bounding box center [696, 420] width 10 height 10
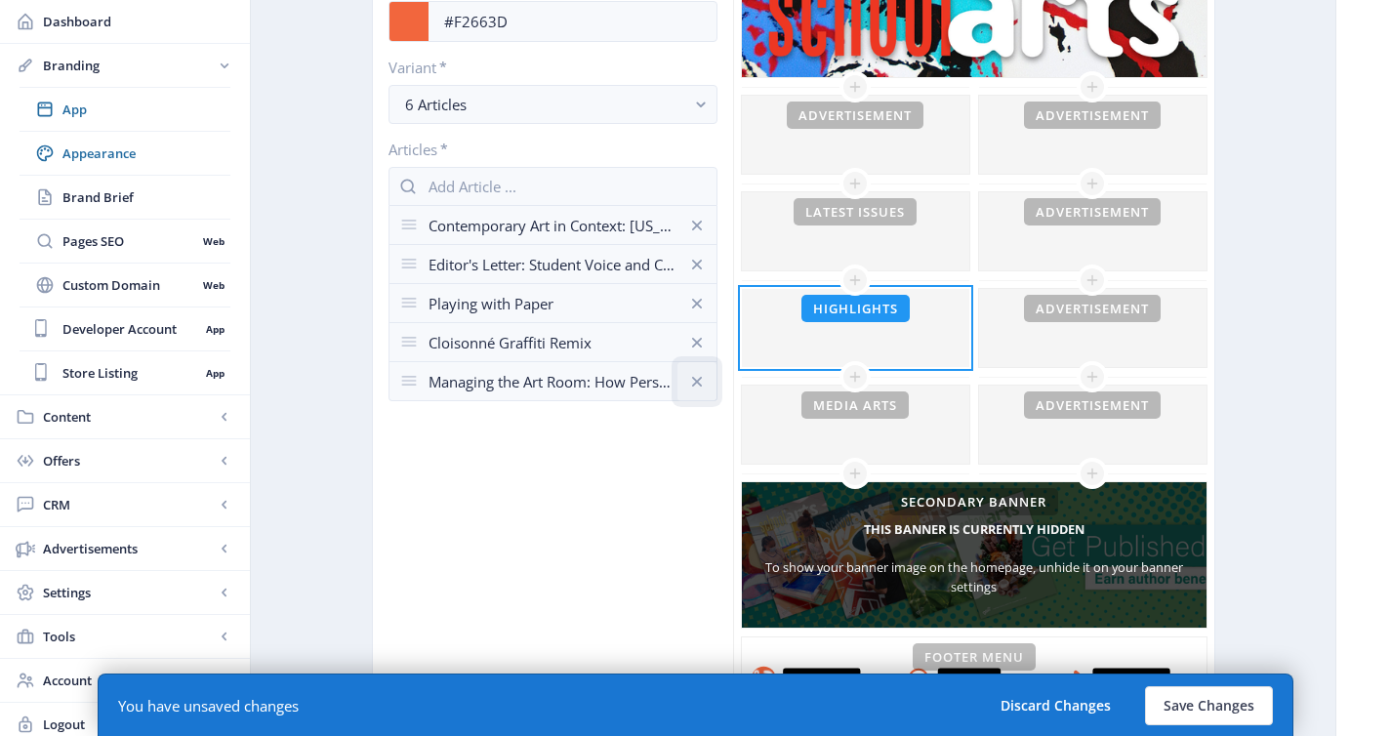
click at [697, 380] on icon at bounding box center [696, 381] width 10 height 10
click at [699, 341] on icon at bounding box center [697, 343] width 20 height 20
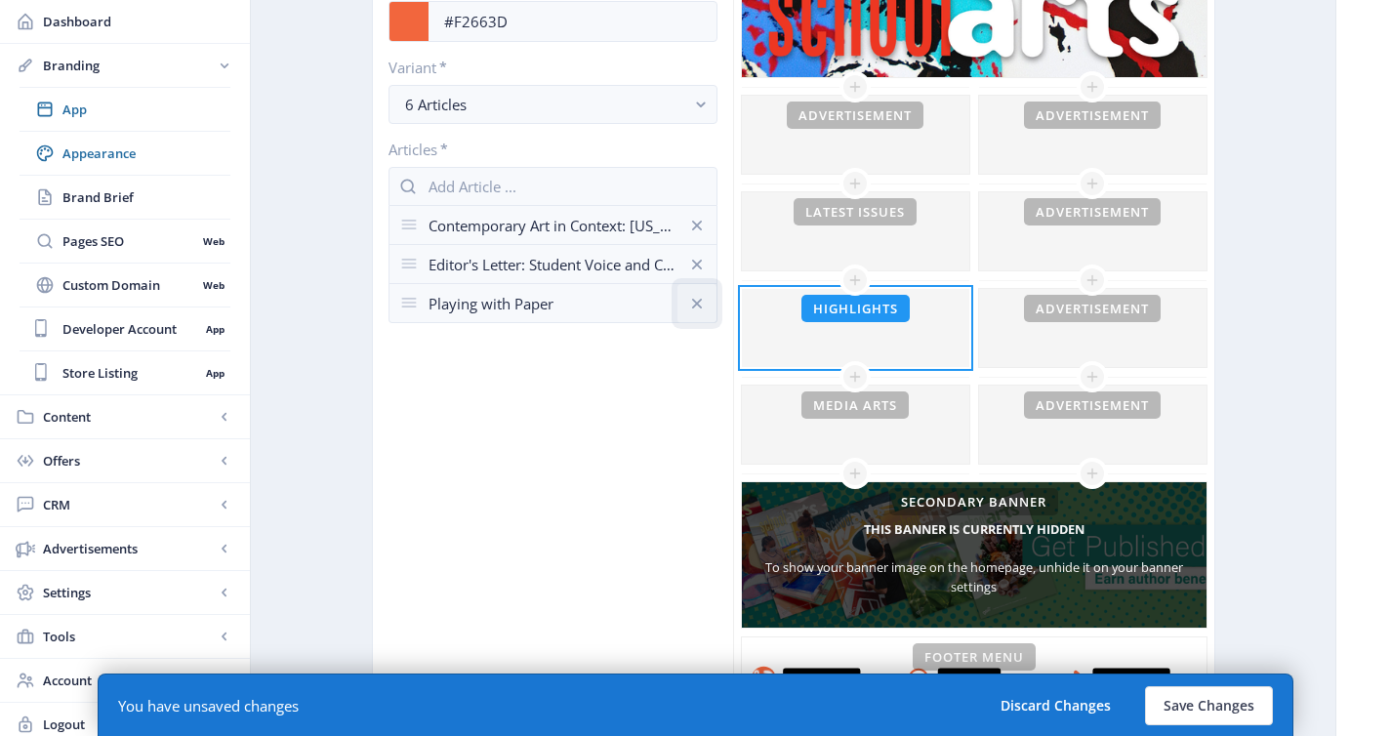
click at [702, 301] on icon at bounding box center [697, 304] width 20 height 20
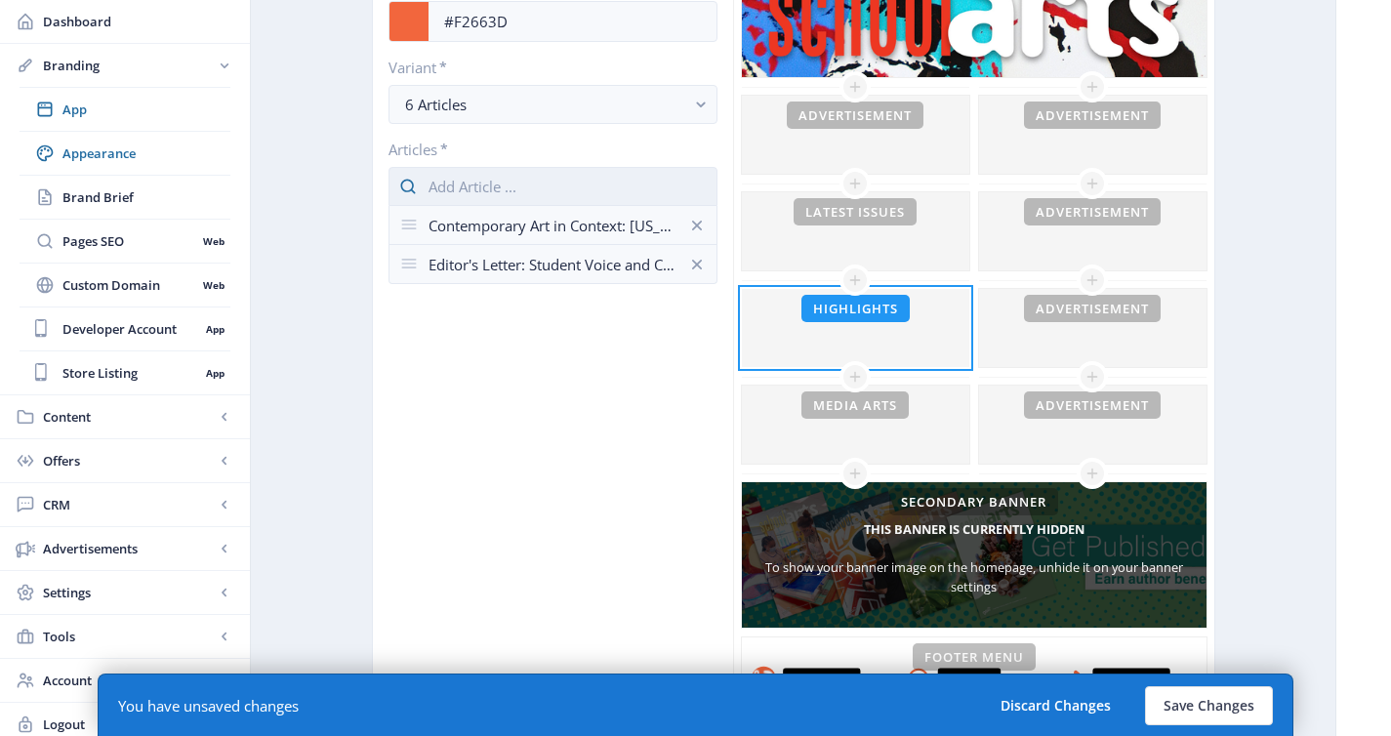
click at [623, 182] on input "text" at bounding box center [552, 186] width 329 height 39
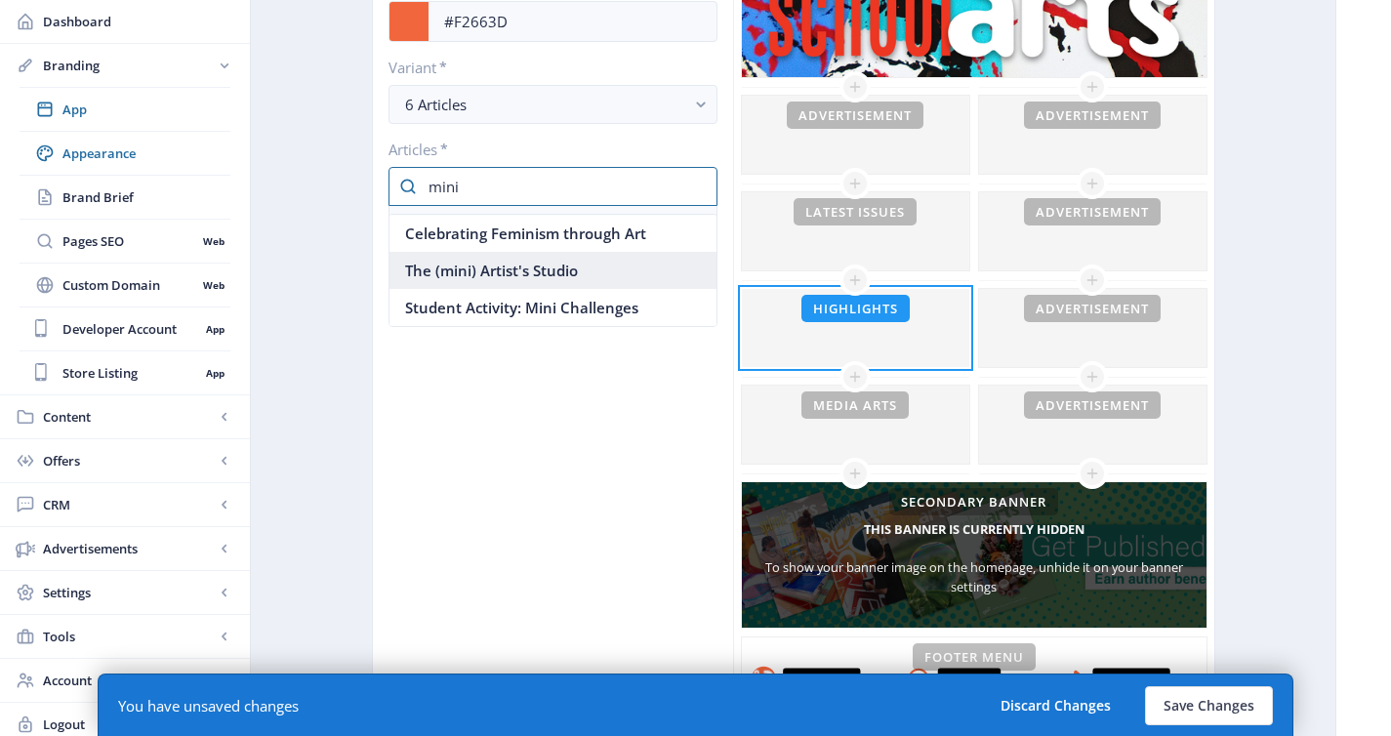
type input "mini"
click at [600, 274] on nb-option "The (mini) Artist's Studio" at bounding box center [552, 270] width 327 height 37
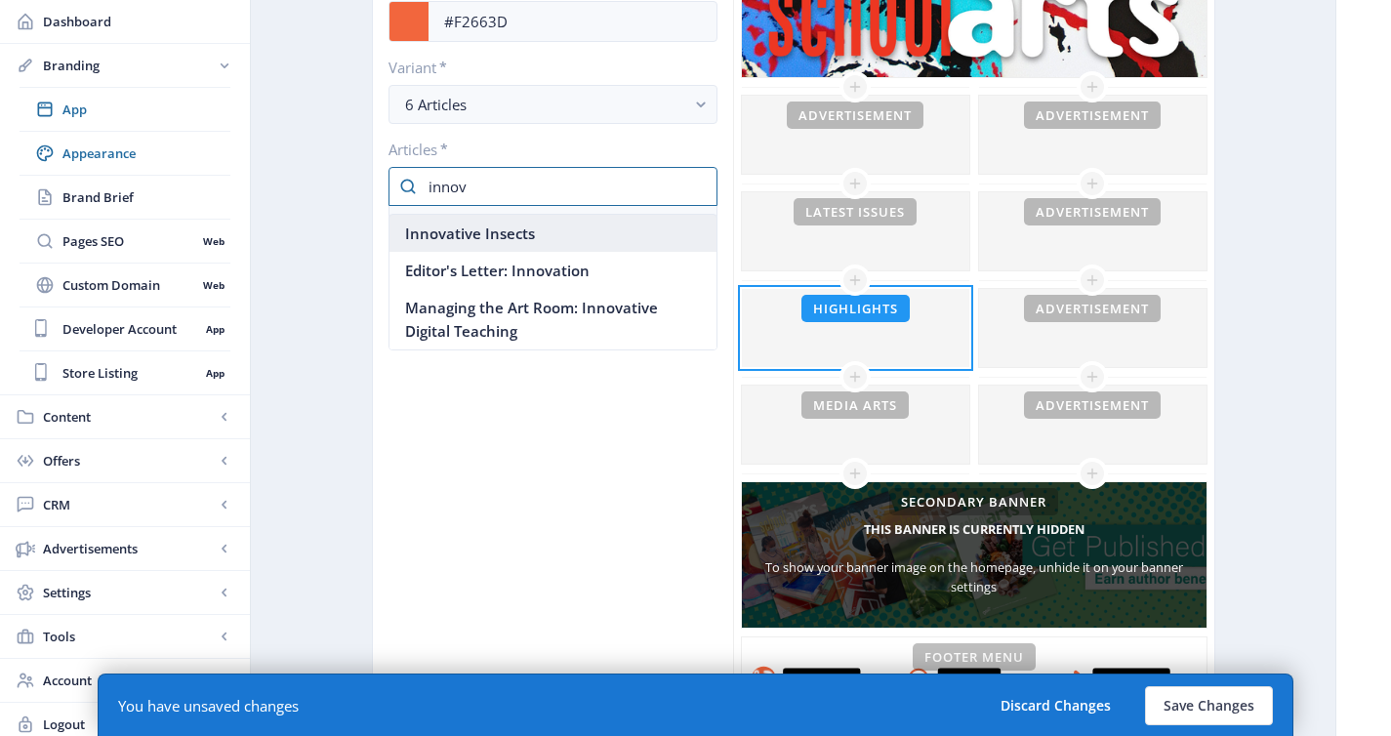
type input "innov"
click at [573, 241] on nb-option "Innovative Insects" at bounding box center [552, 233] width 327 height 37
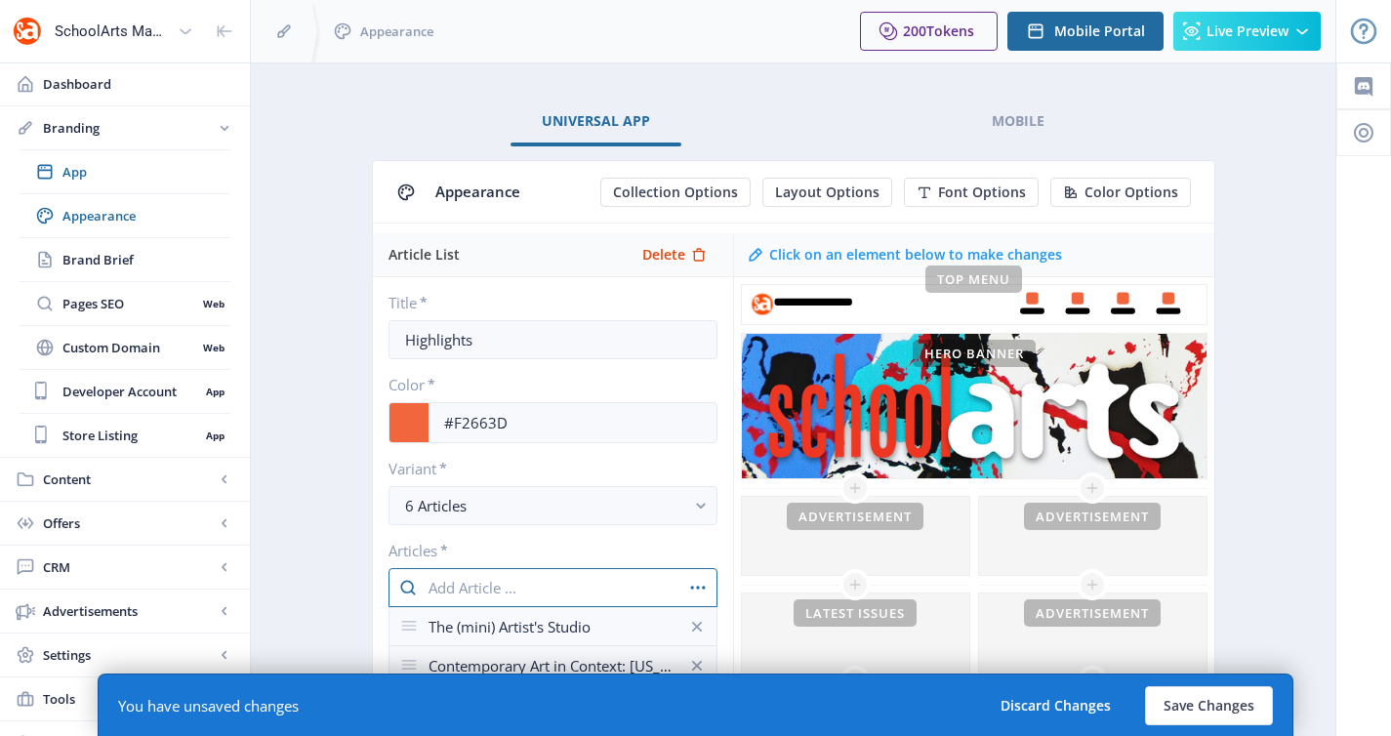
scroll to position [401, 0]
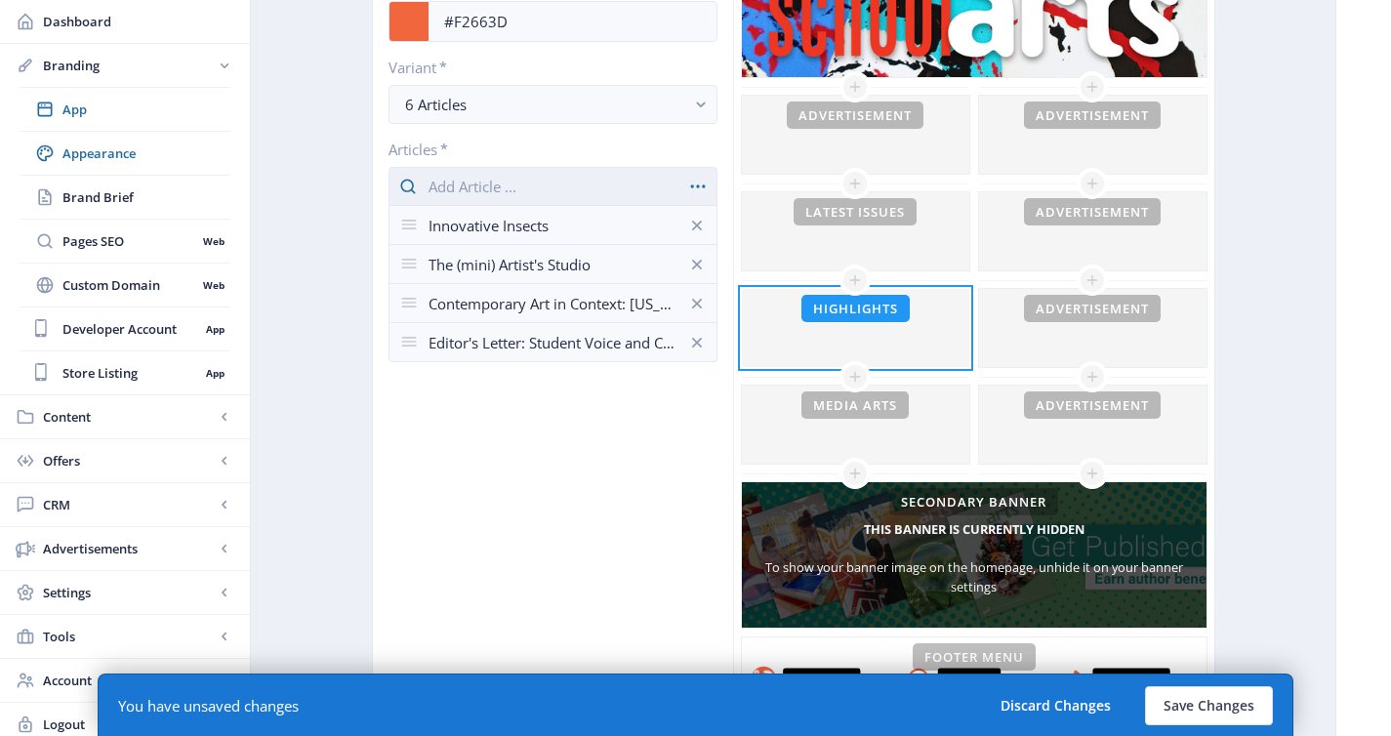
click at [559, 192] on input "text" at bounding box center [552, 186] width 329 height 39
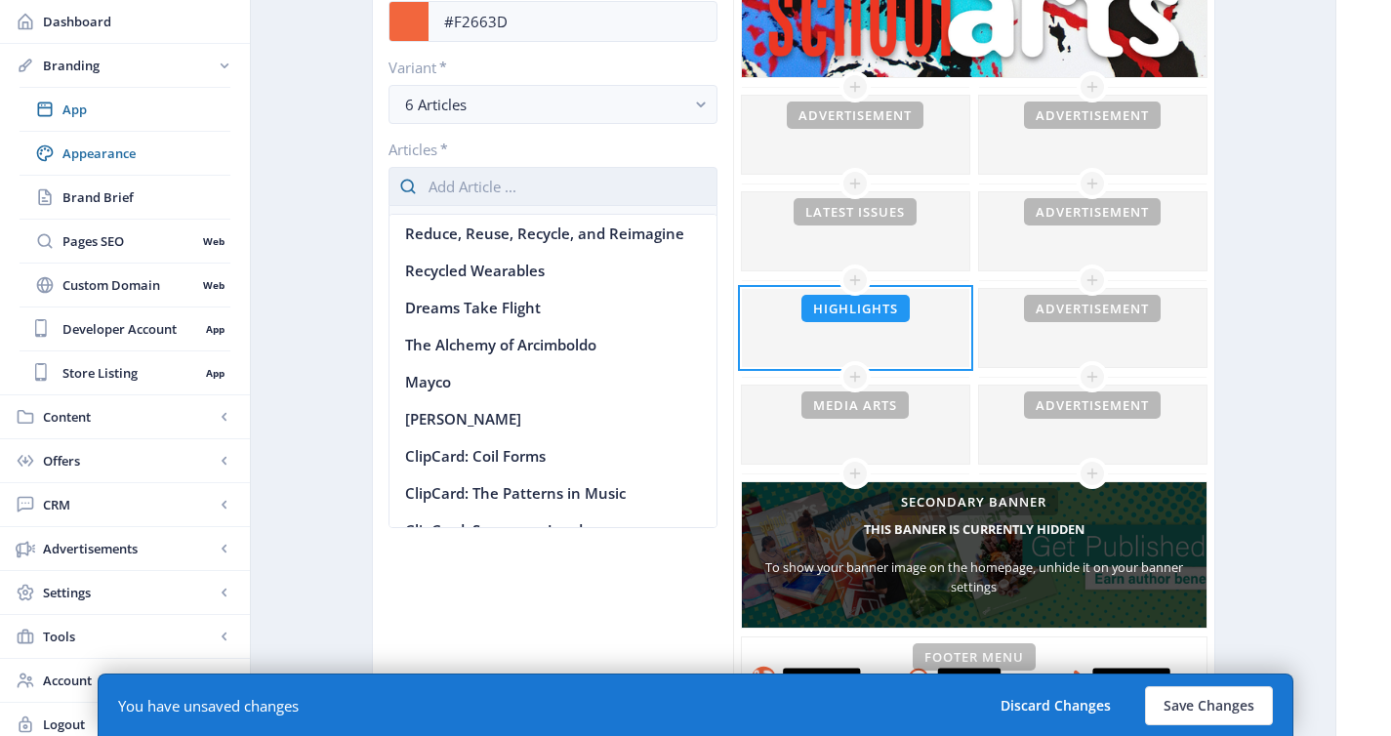
scroll to position [0, 0]
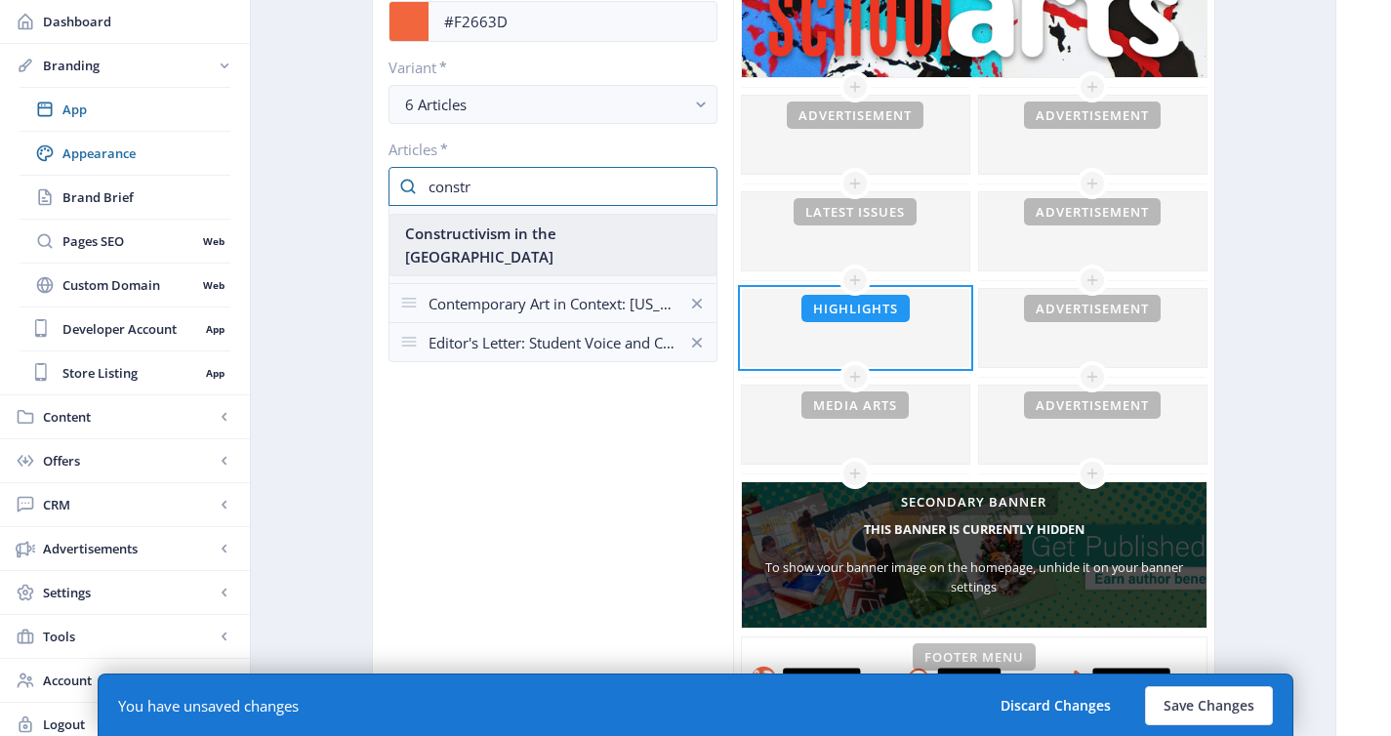
type input "constr"
click at [554, 226] on nb-option "Constructivism in the Art Room" at bounding box center [552, 245] width 327 height 61
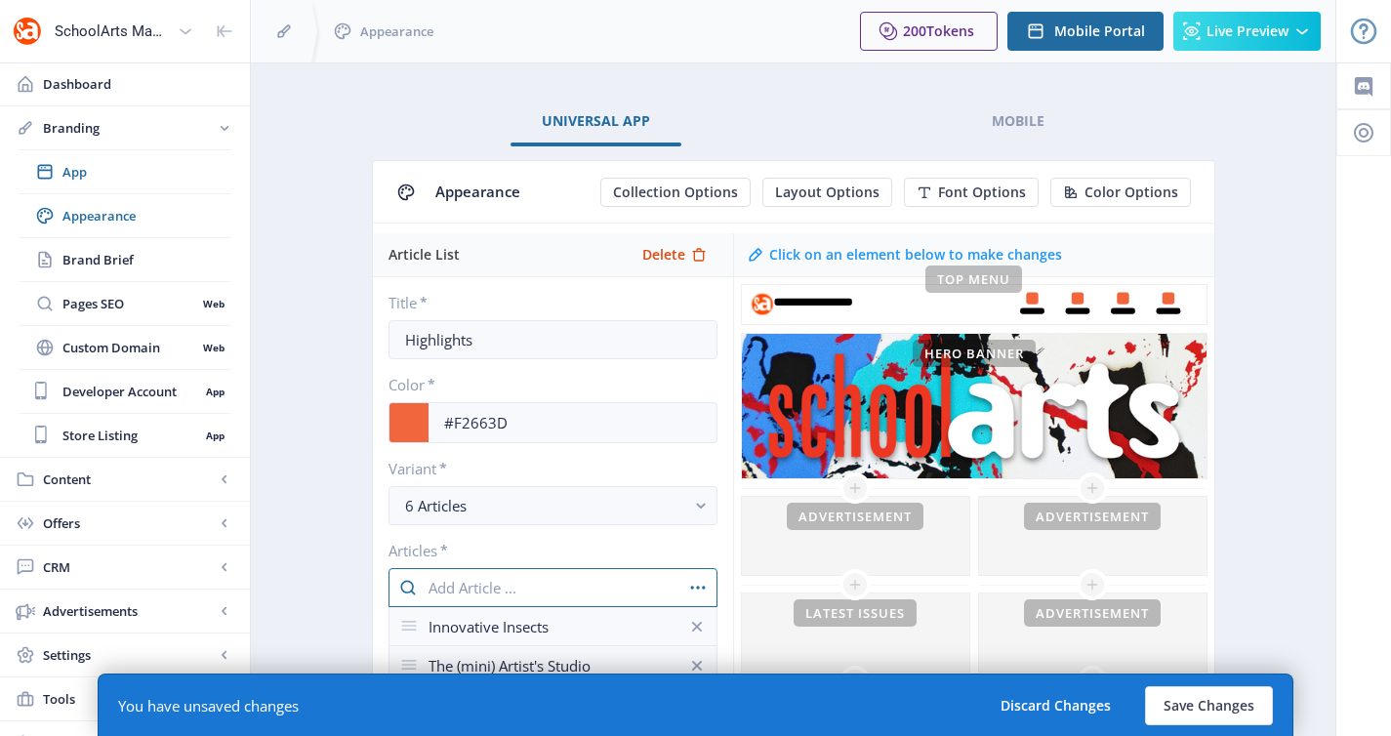
scroll to position [401, 0]
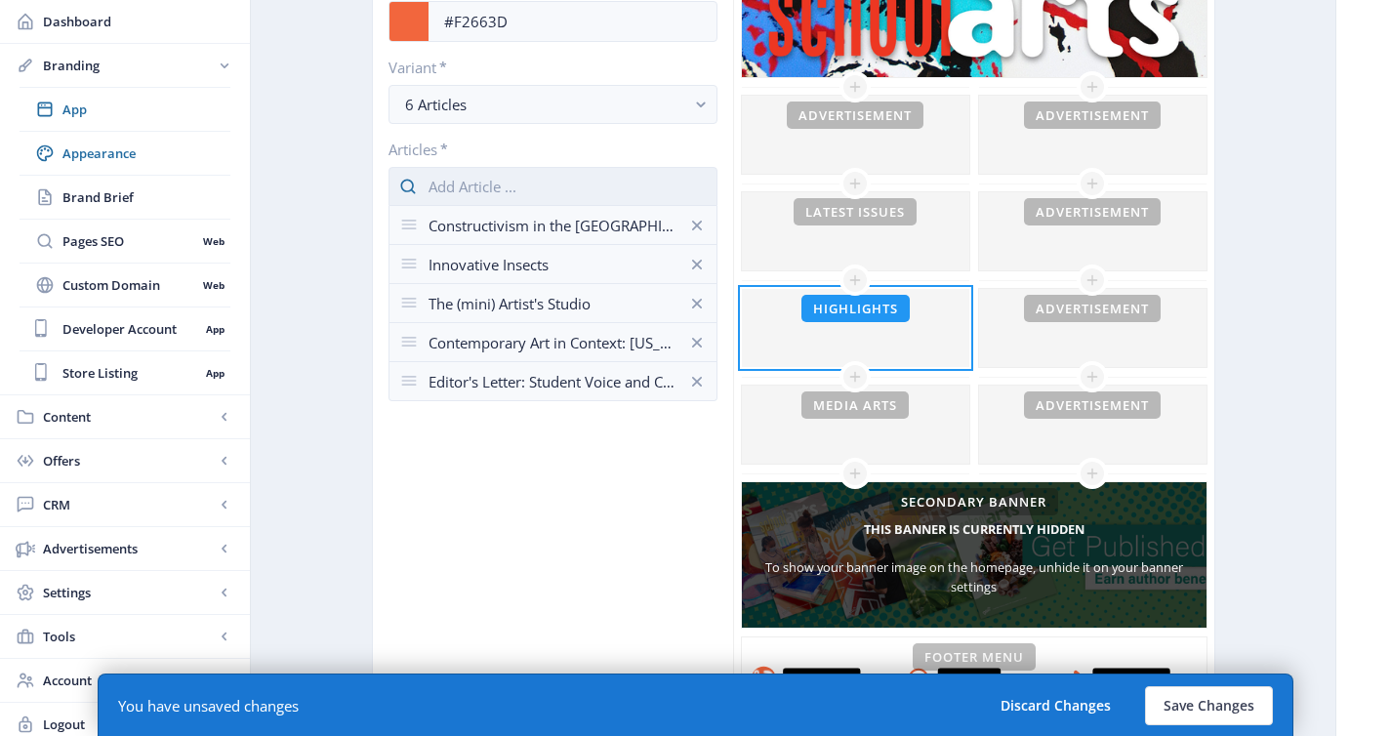
click at [546, 191] on input "text" at bounding box center [552, 186] width 329 height 39
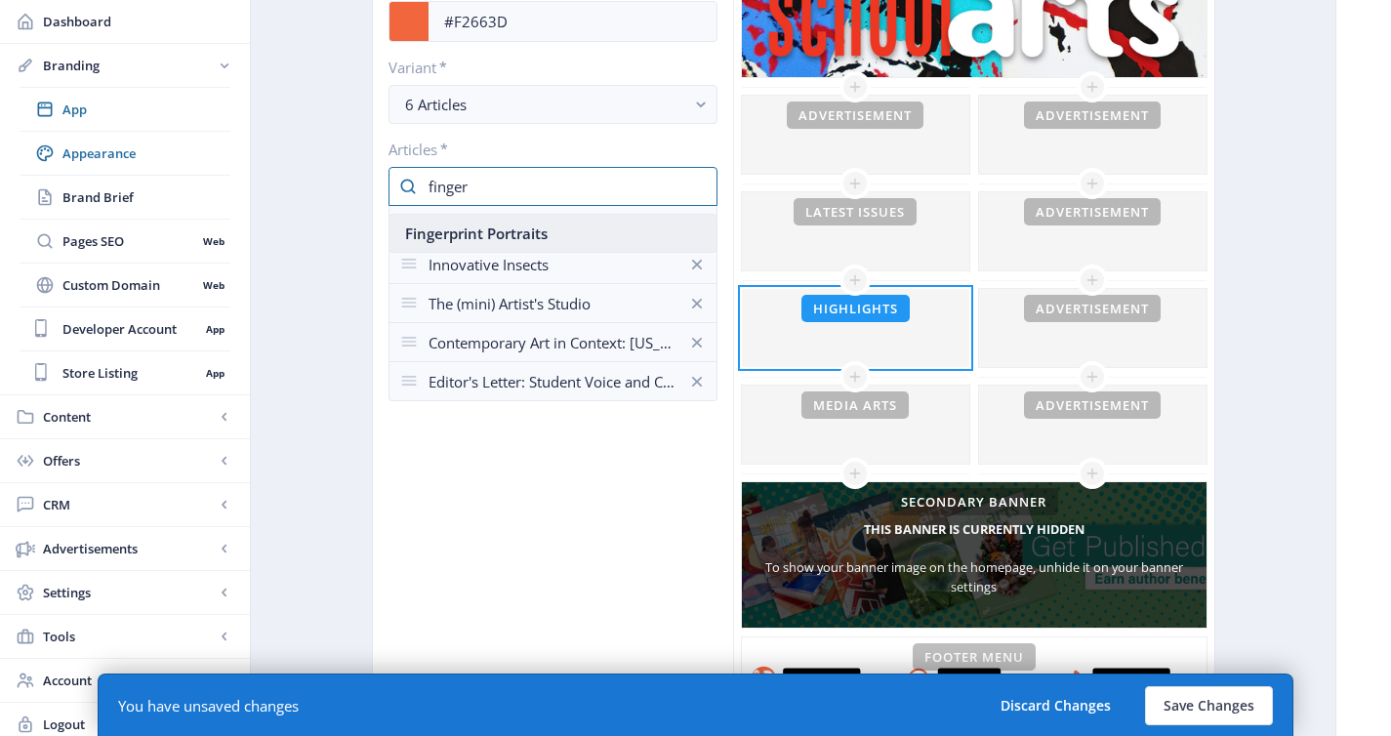
type input "finger"
click at [526, 230] on nb-option "Fingerprint Portraits" at bounding box center [552, 233] width 327 height 37
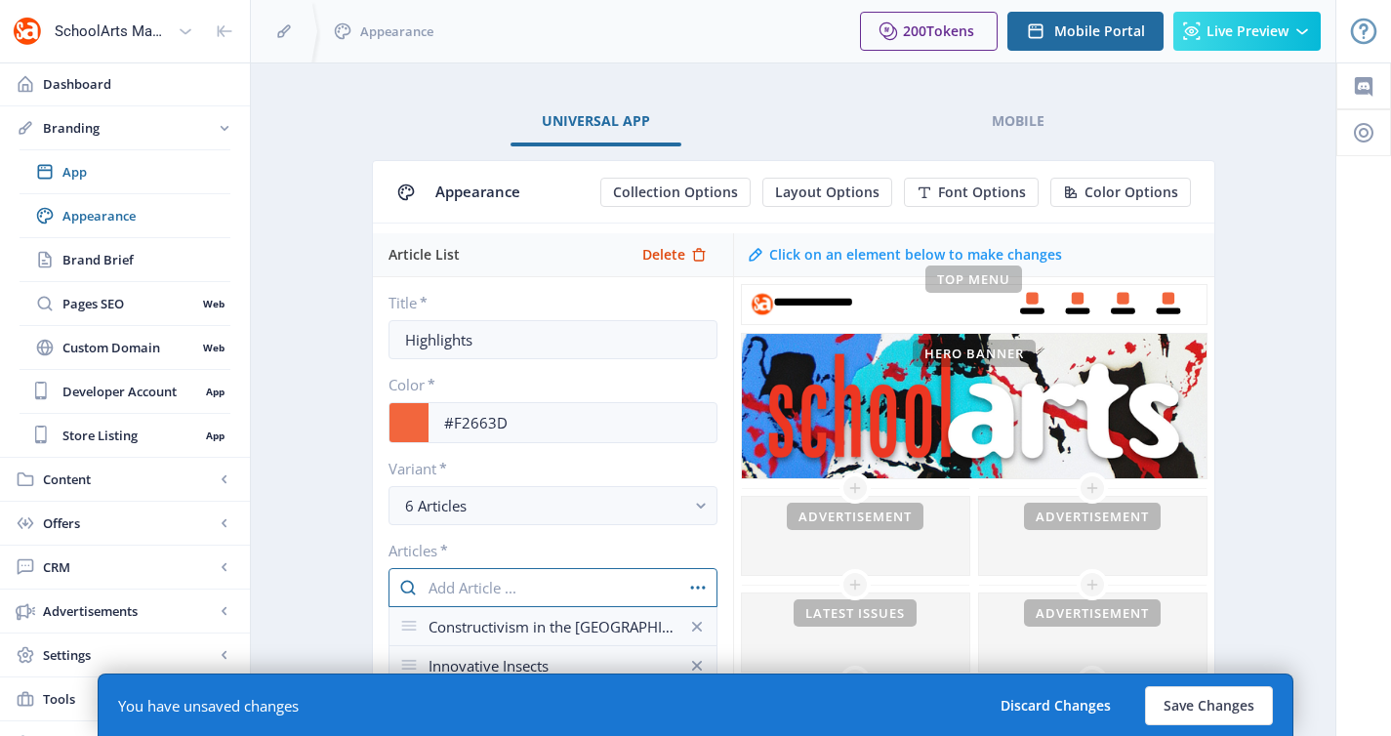
scroll to position [401, 0]
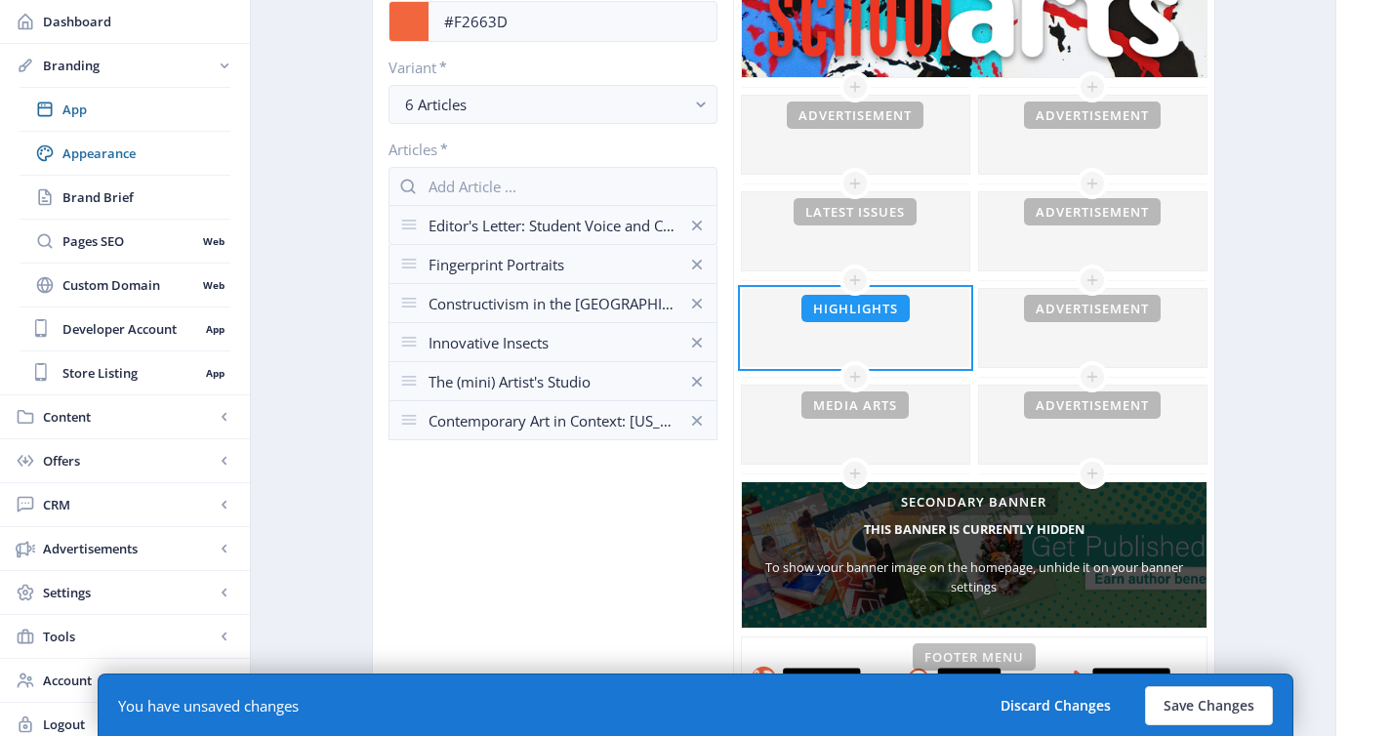
drag, startPoint x: 415, startPoint y: 418, endPoint x: 423, endPoint y: 211, distance: 207.0
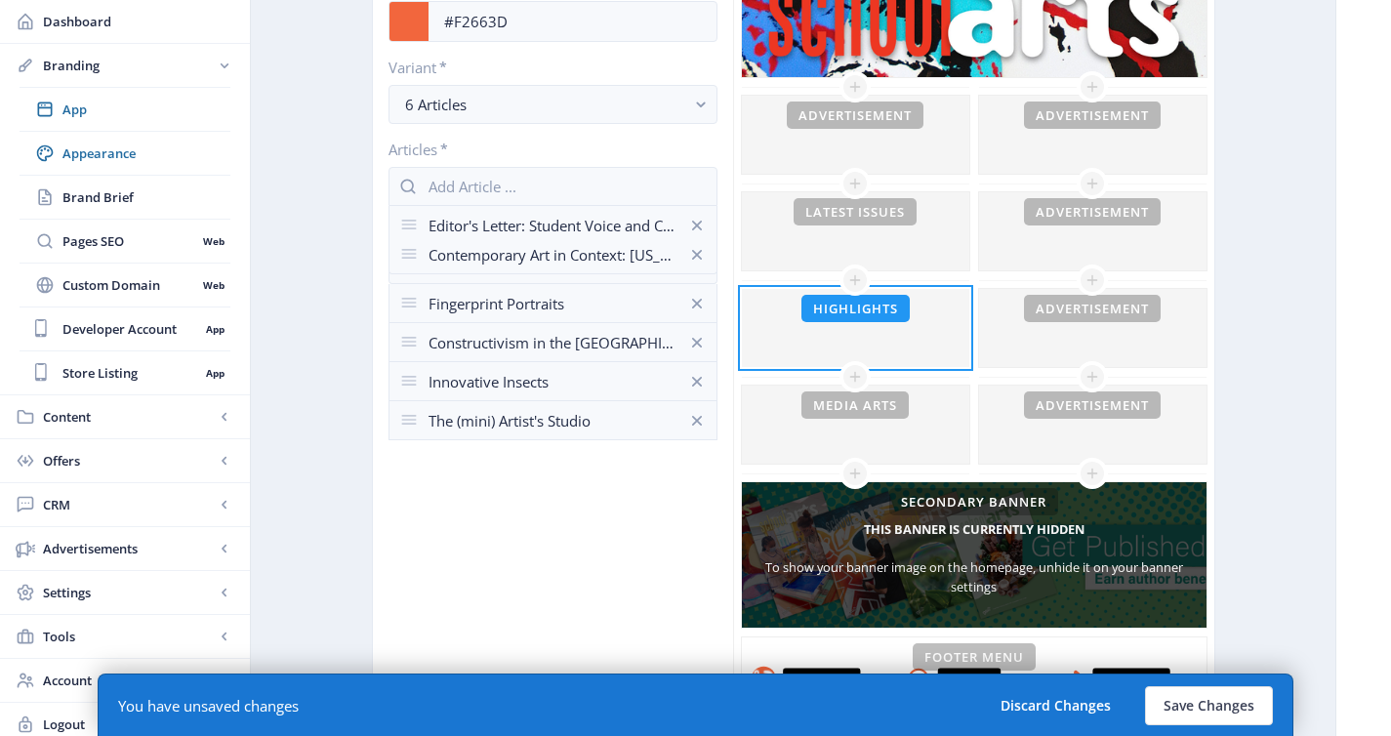
drag, startPoint x: 410, startPoint y: 419, endPoint x: 405, endPoint y: 259, distance: 160.1
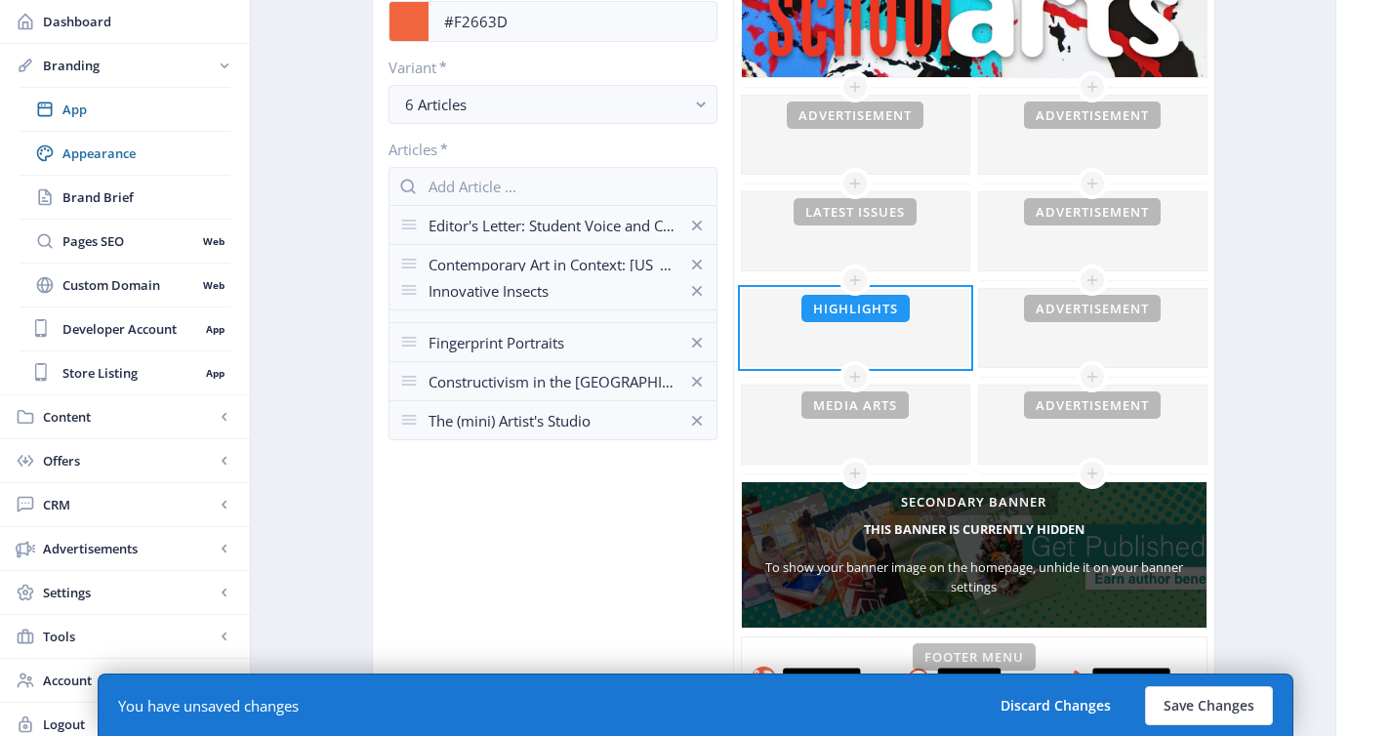
drag, startPoint x: 411, startPoint y: 385, endPoint x: 409, endPoint y: 296, distance: 89.8
click at [1171, 705] on button "Save Changes" at bounding box center [1209, 705] width 128 height 39
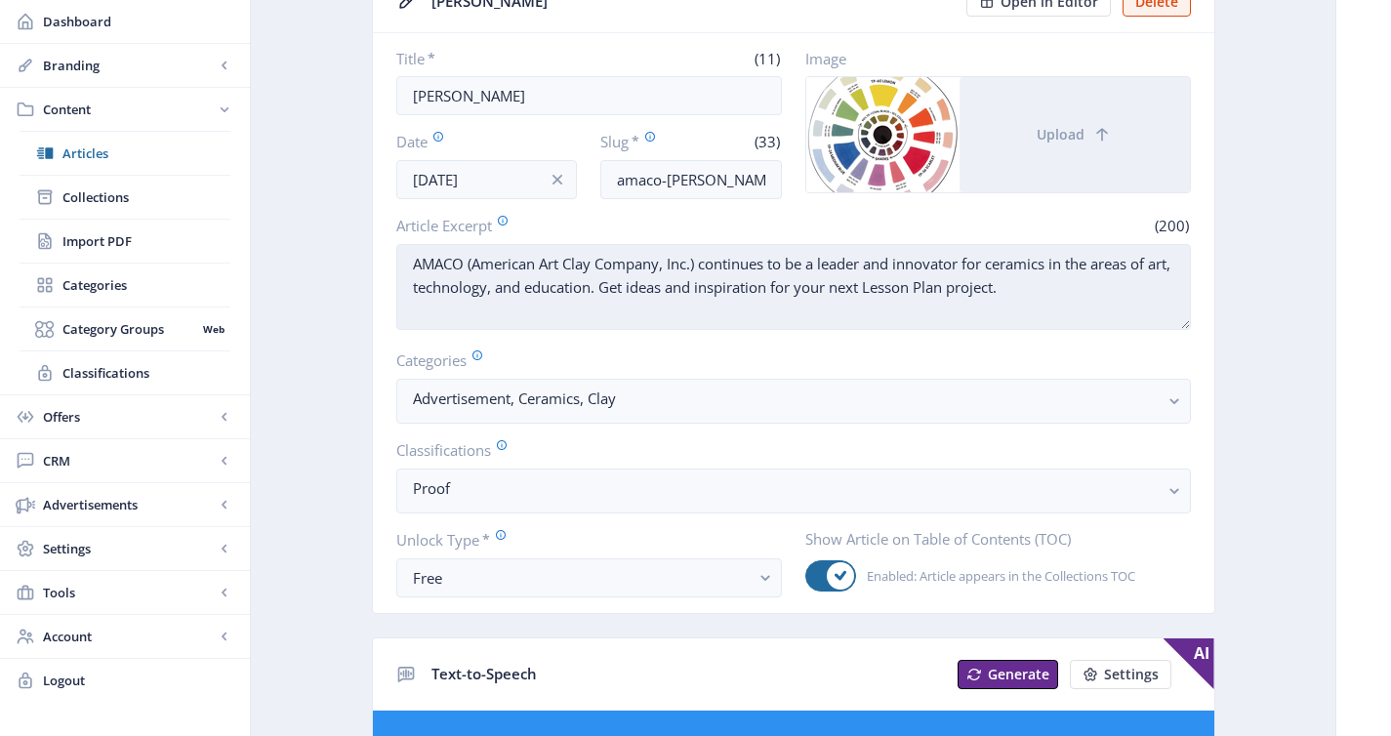
scroll to position [382, 0]
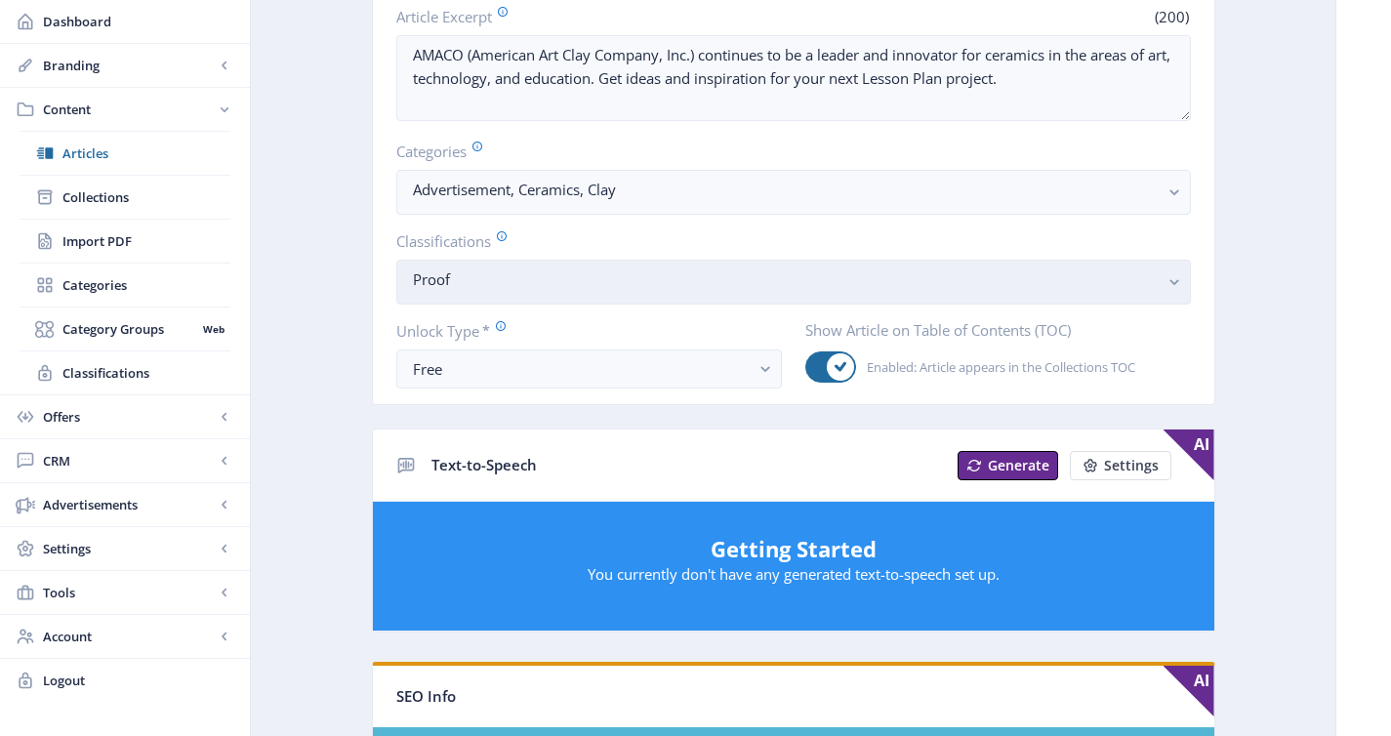
click at [604, 273] on nb-select-label "Proof" at bounding box center [786, 278] width 746 height 23
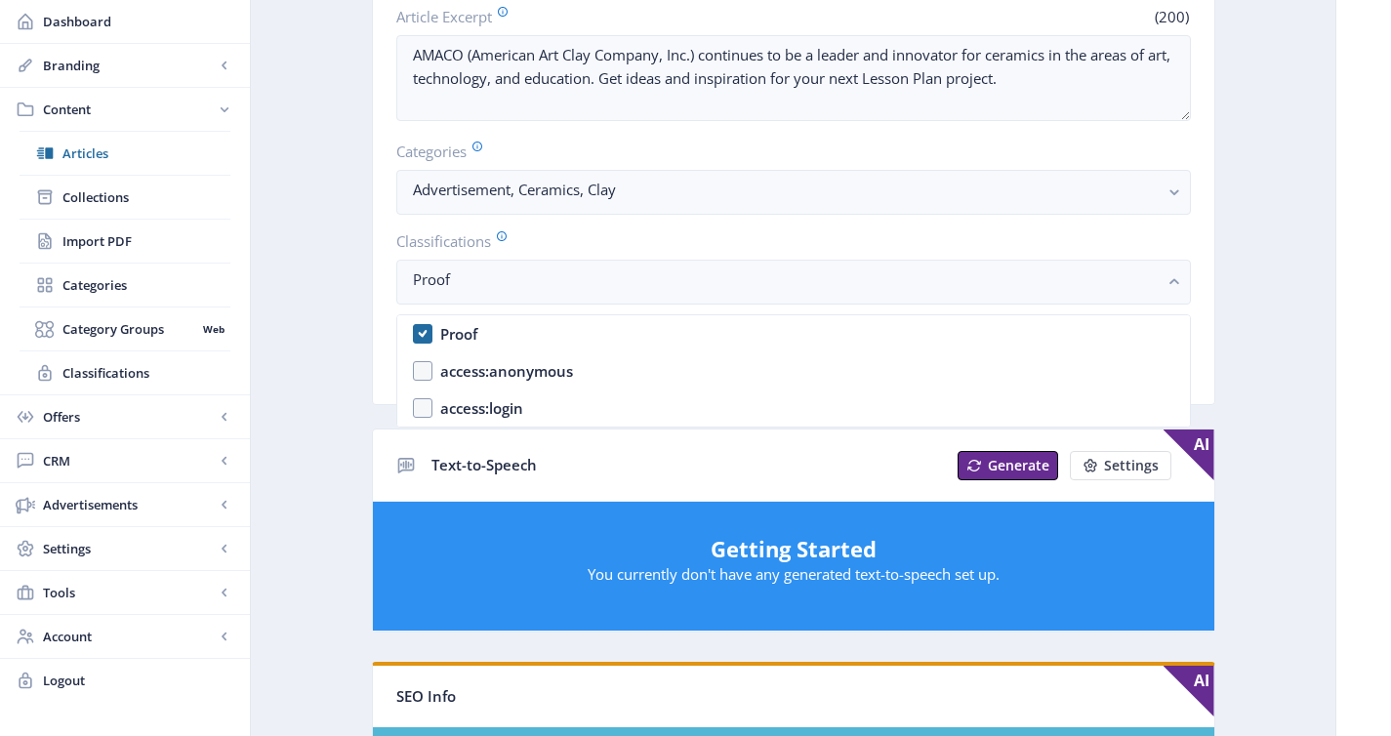
click at [592, 328] on nb-option "Proof" at bounding box center [793, 333] width 792 height 37
checkbox input "false"
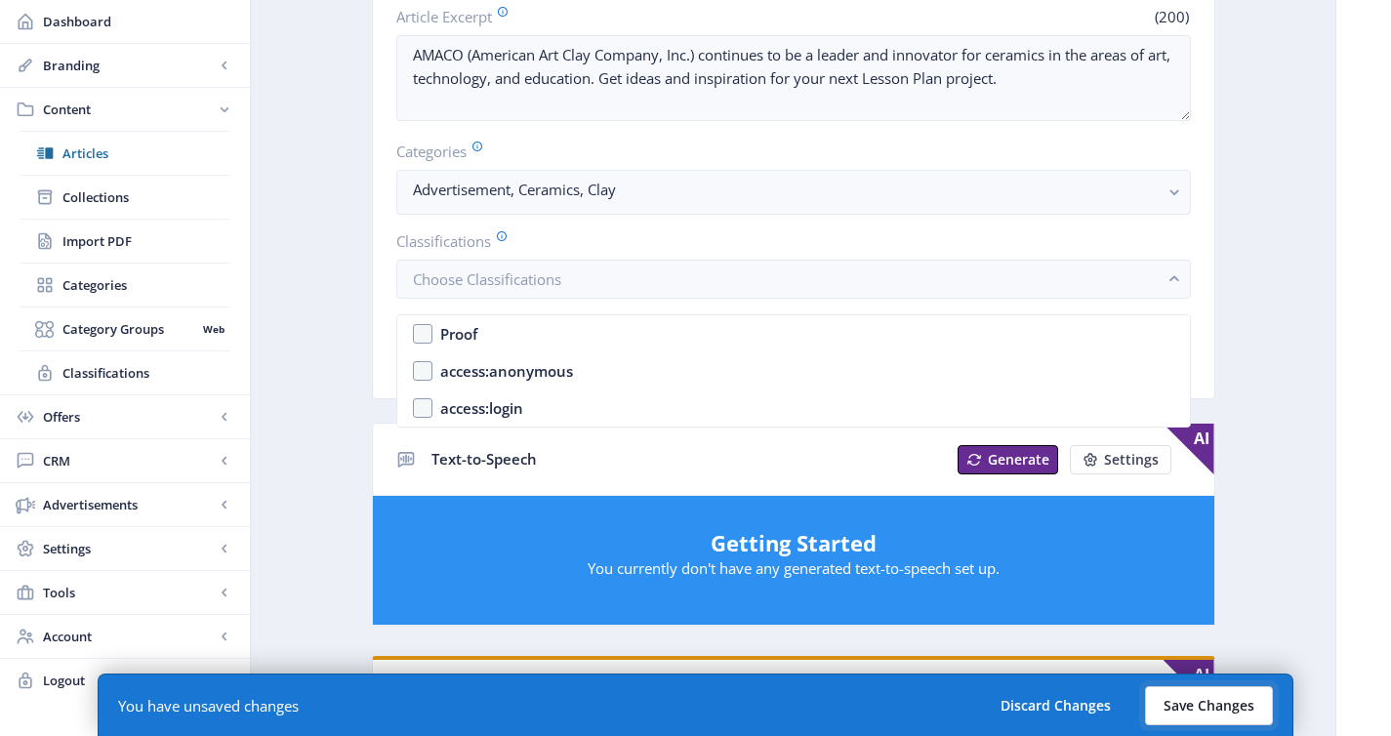
click at [1195, 701] on button "Save Changes" at bounding box center [1209, 705] width 128 height 39
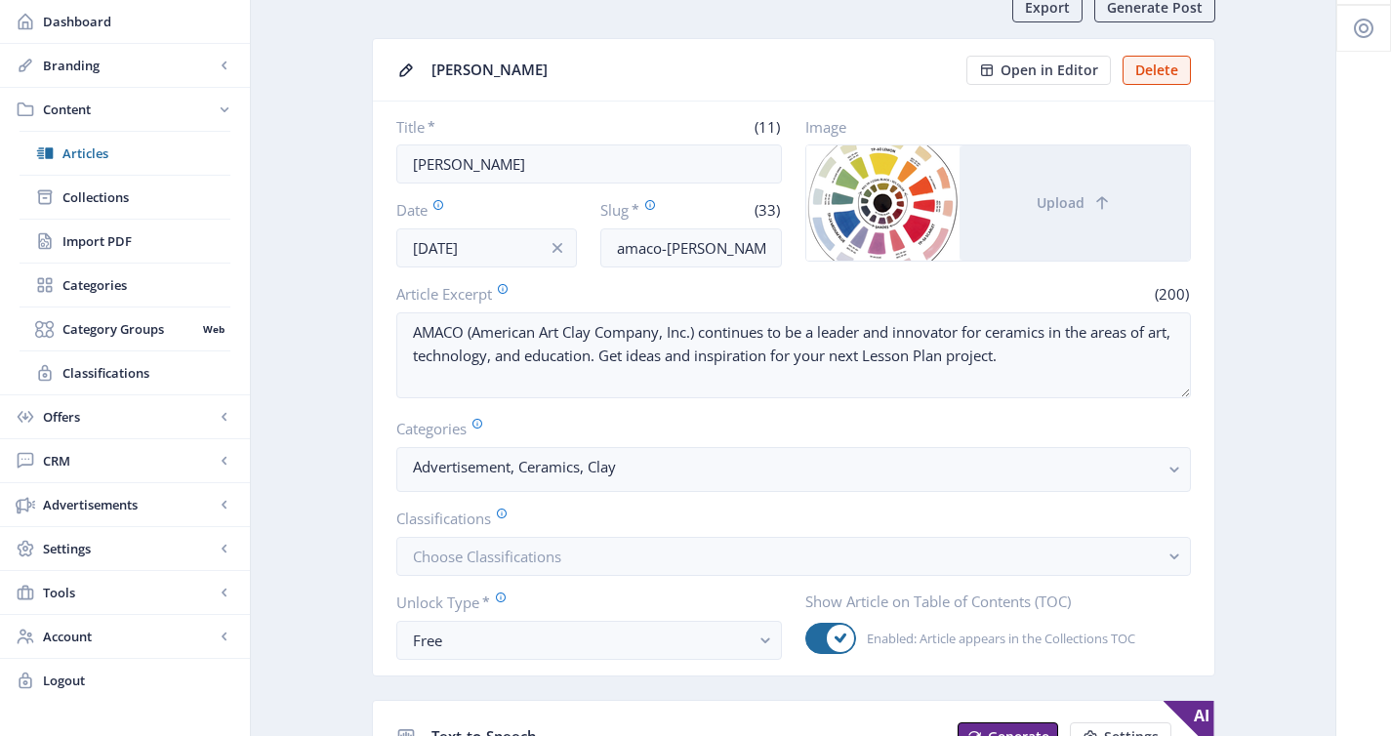
scroll to position [69, 0]
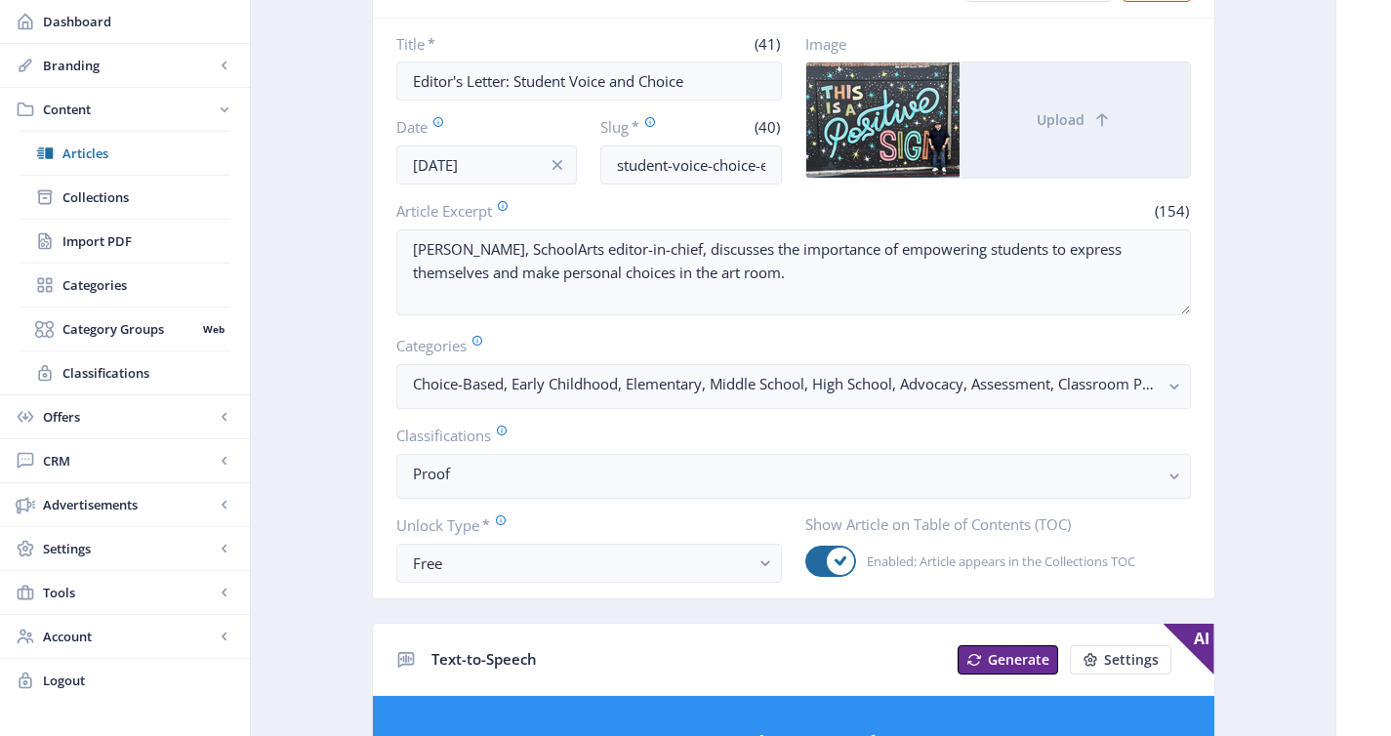
scroll to position [270, 0]
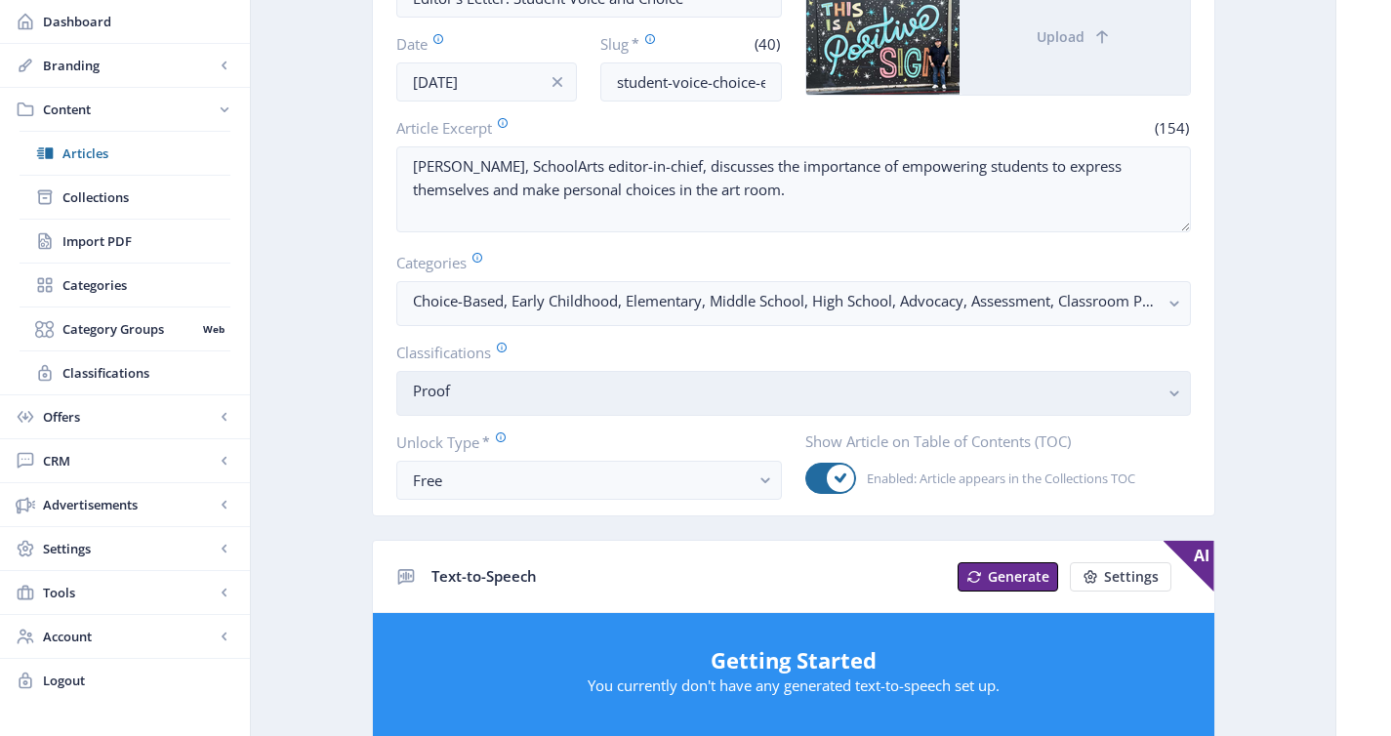
click at [660, 391] on nb-select-label "Proof" at bounding box center [786, 390] width 746 height 23
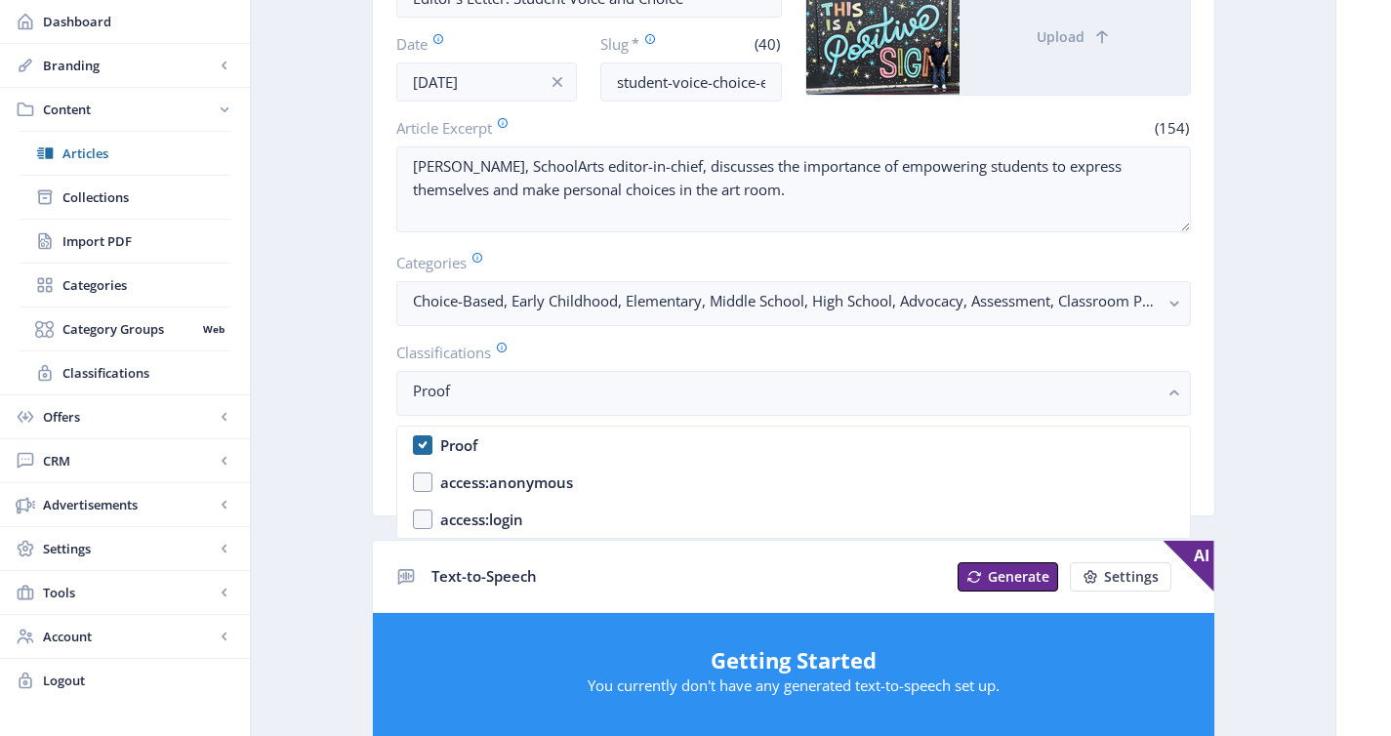
click at [627, 453] on nb-option "Proof" at bounding box center [793, 444] width 792 height 37
checkbox input "false"
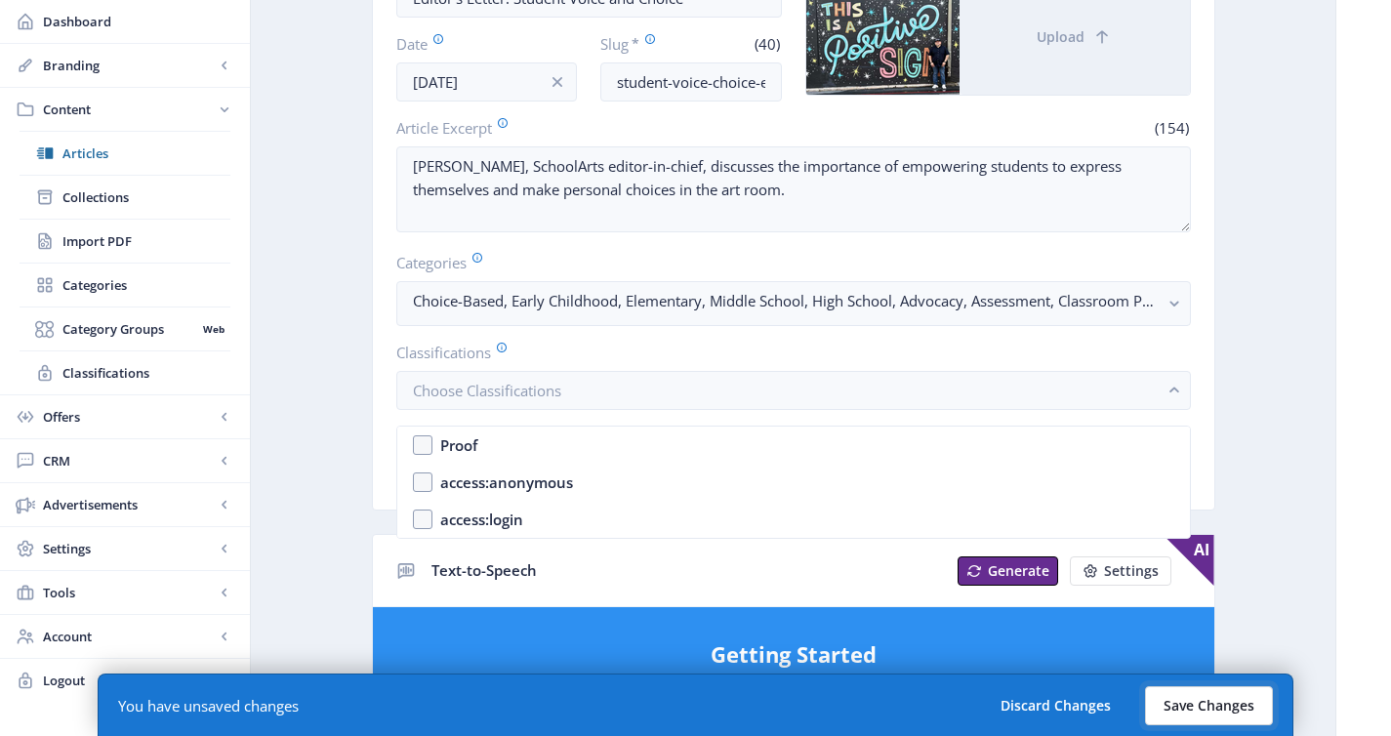
click at [1170, 704] on button "Save Changes" at bounding box center [1209, 705] width 128 height 39
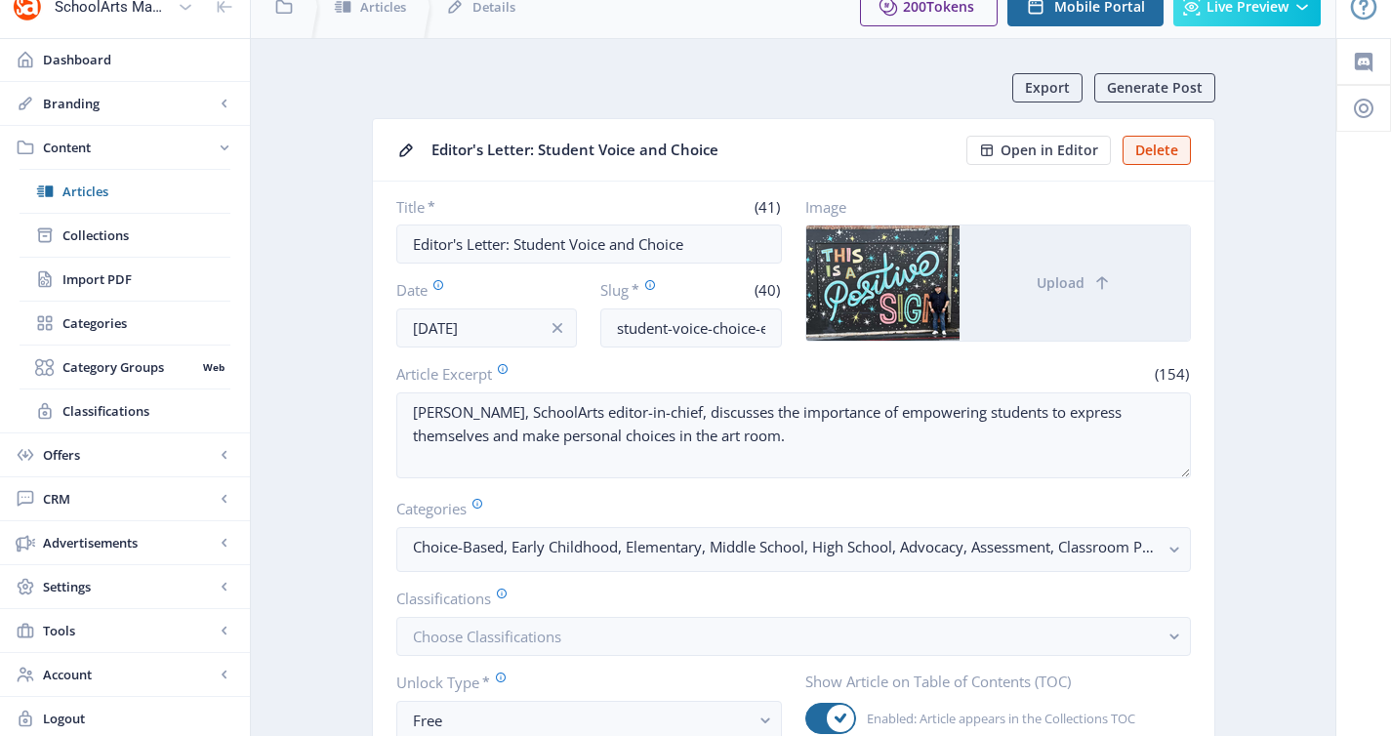
scroll to position [211, 0]
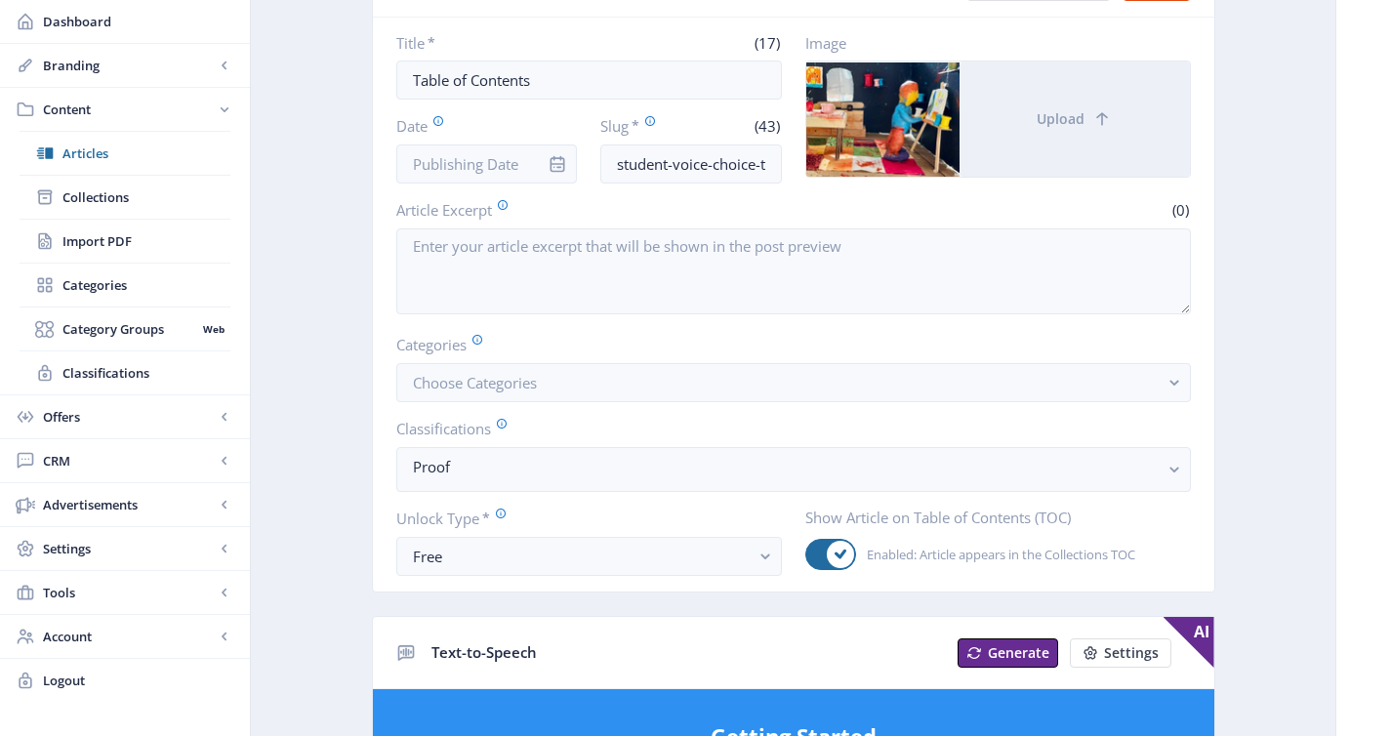
scroll to position [209, 0]
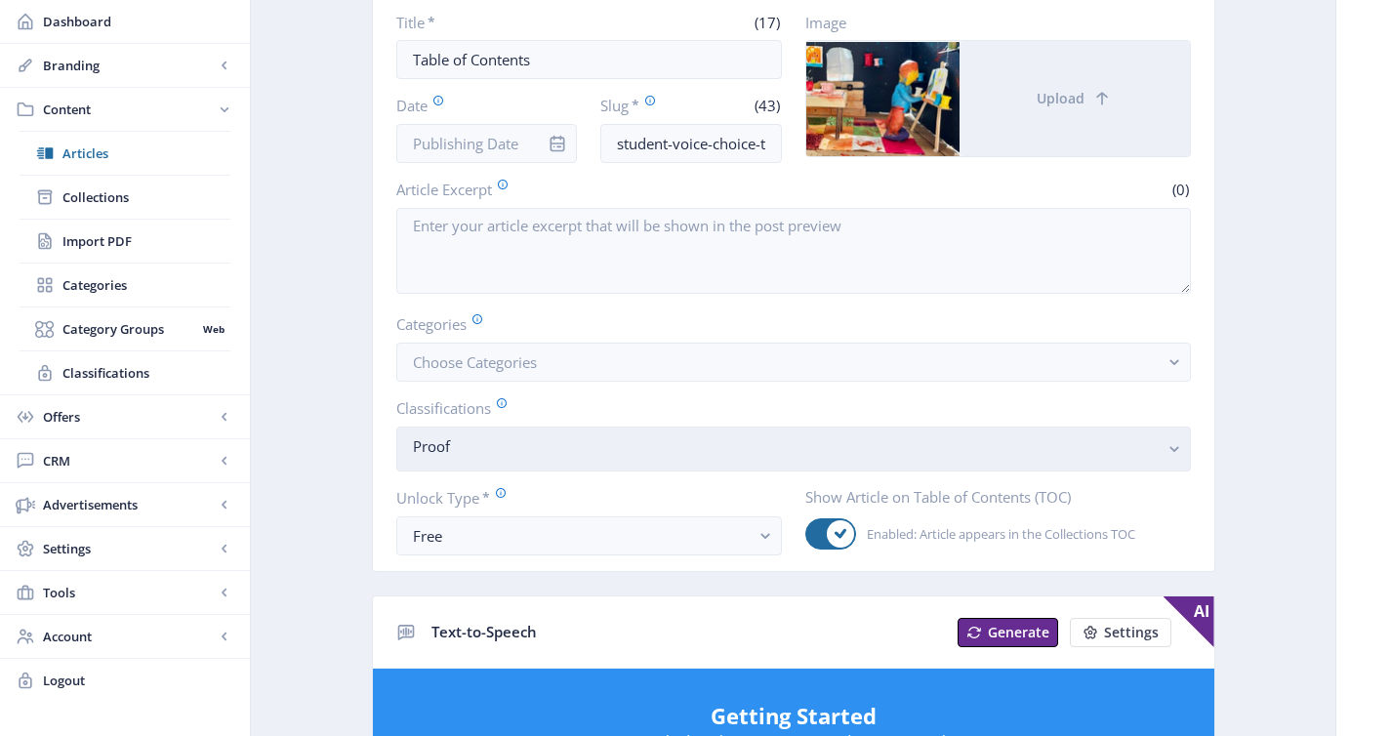
click at [550, 441] on nb-select-label "Proof" at bounding box center [786, 445] width 746 height 23
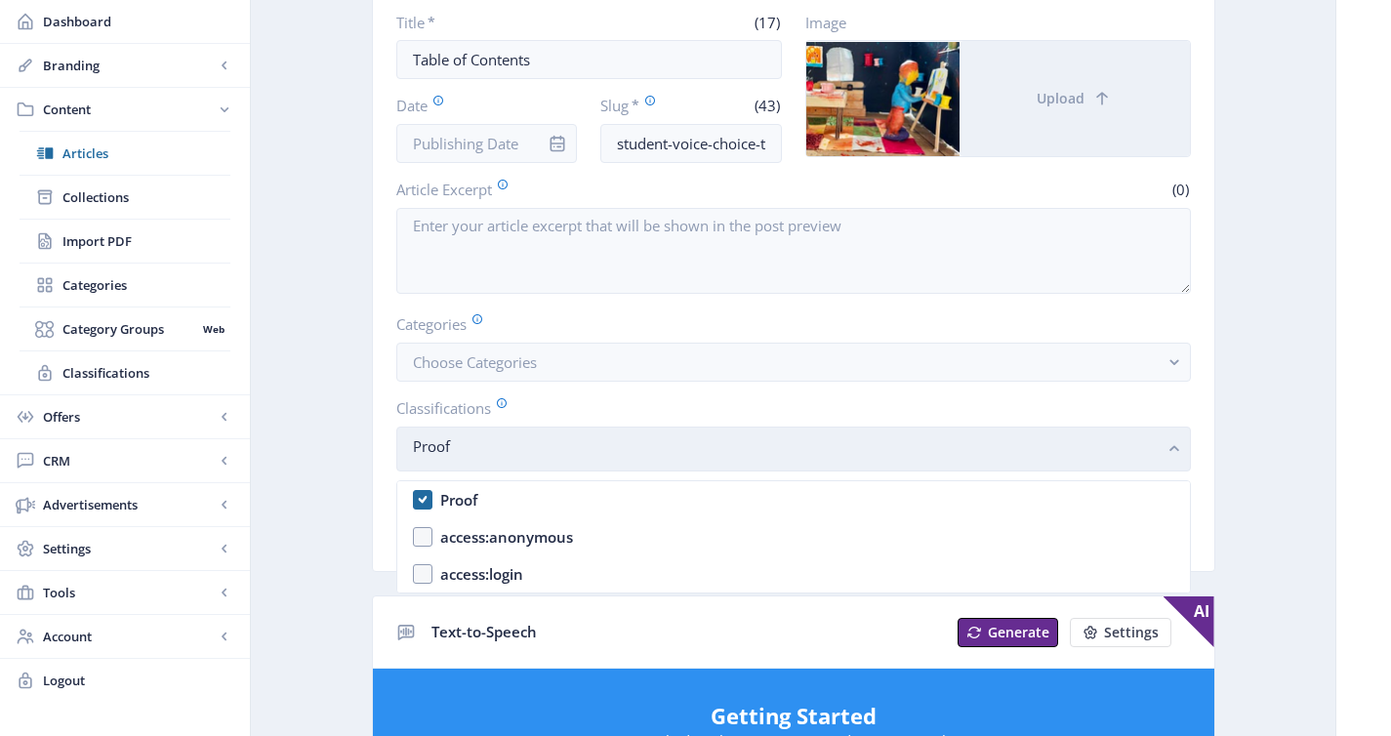
scroll to position [0, 0]
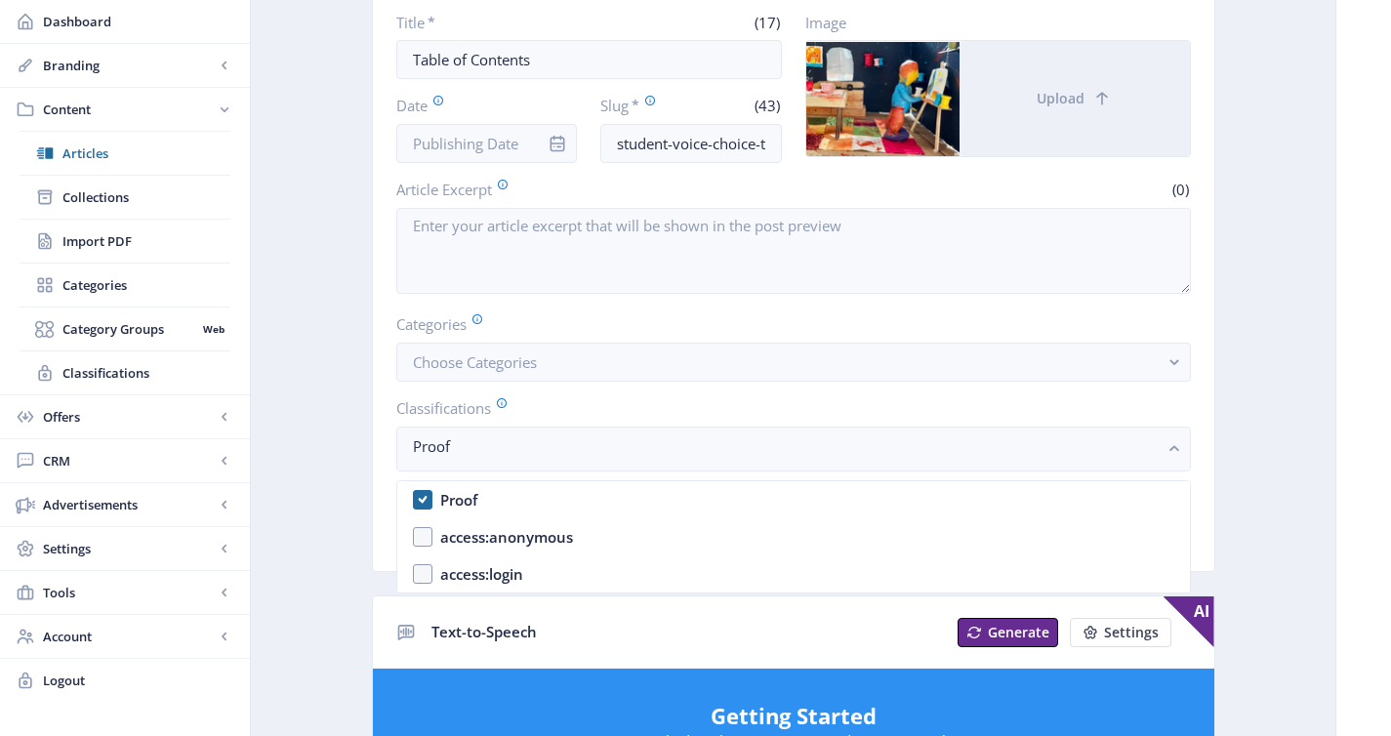
click at [520, 506] on nb-option "Proof" at bounding box center [793, 499] width 792 height 37
checkbox input "false"
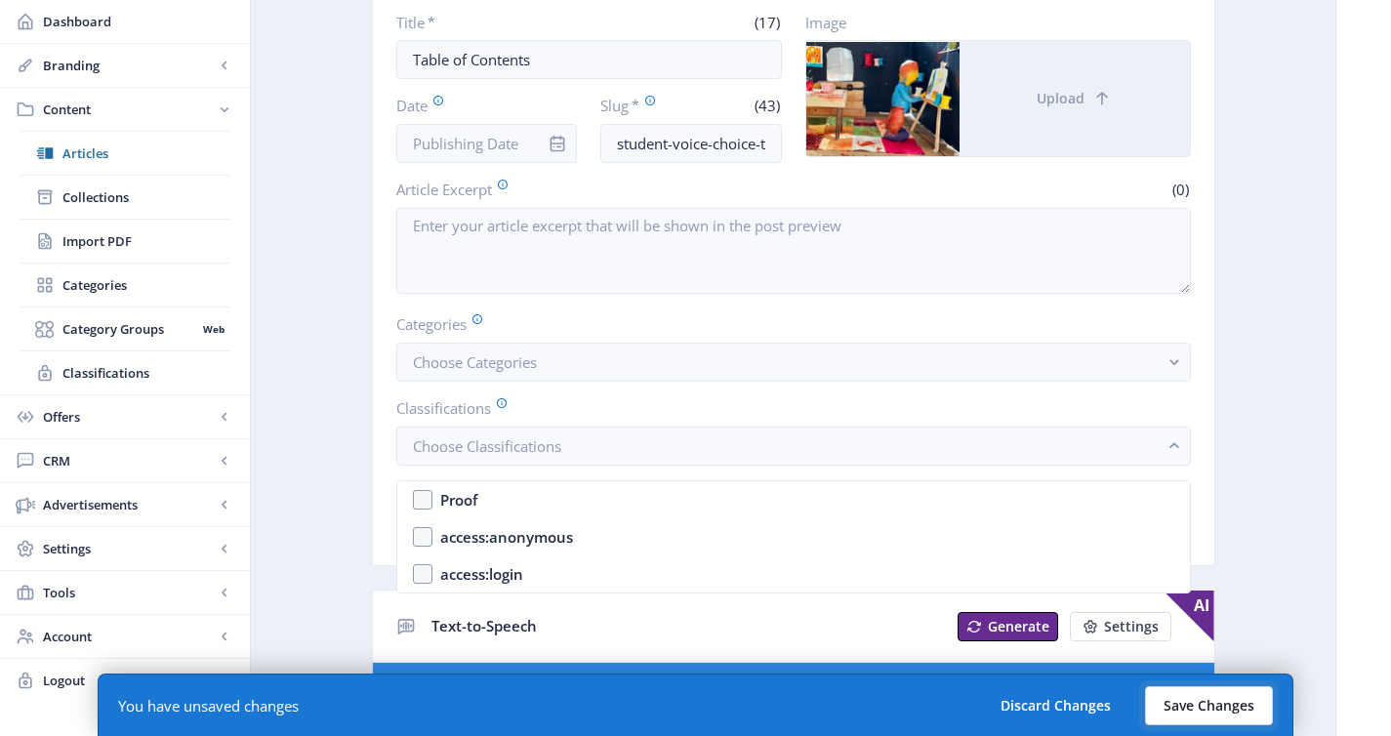
click at [1191, 711] on button "Save Changes" at bounding box center [1209, 705] width 128 height 39
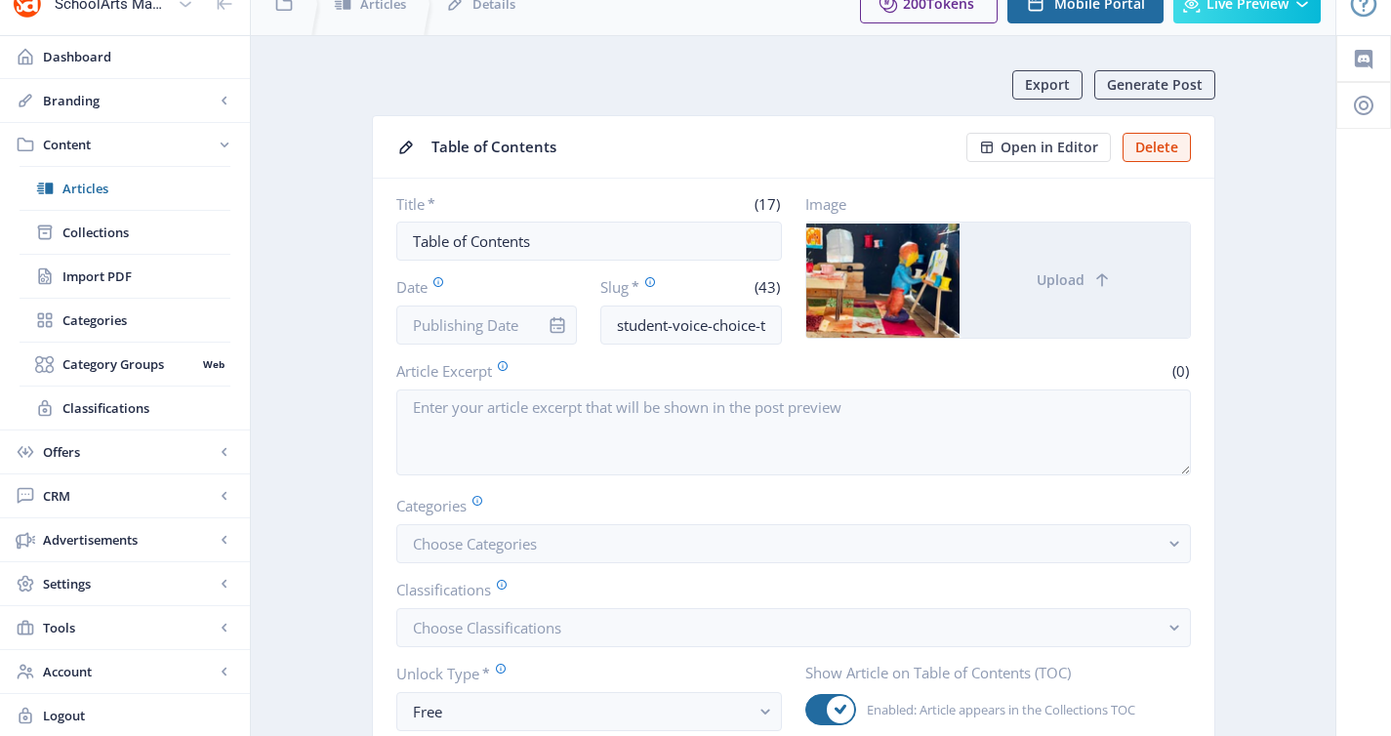
scroll to position [223, 0]
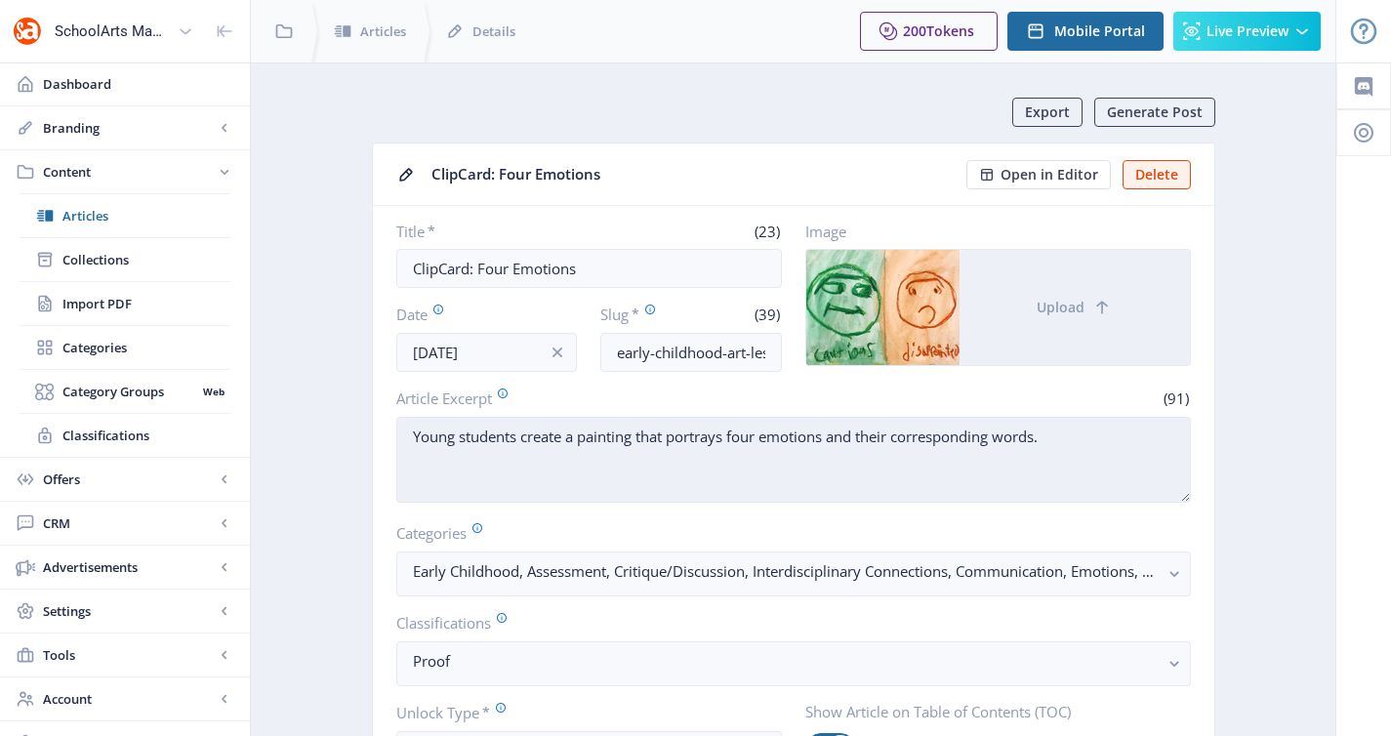
scroll to position [154, 0]
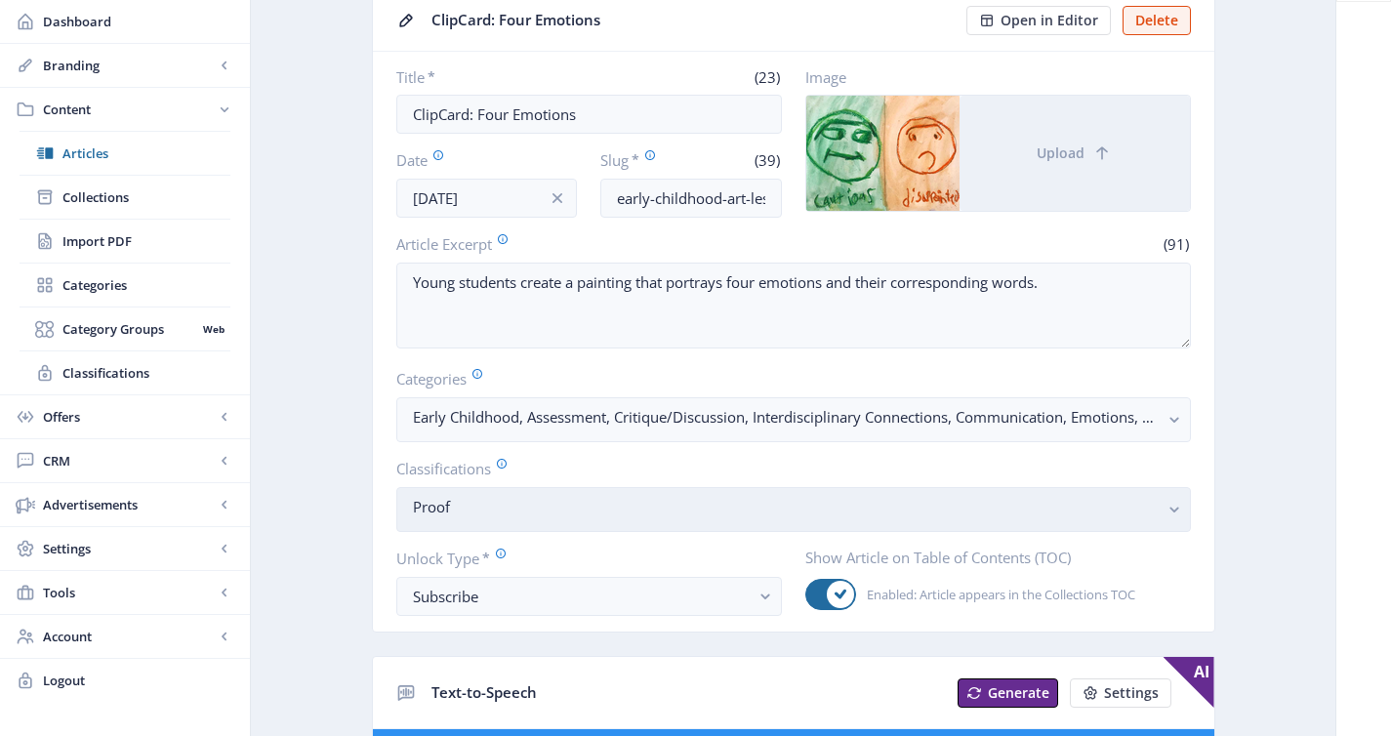
click at [604, 501] on nb-select-label "Proof" at bounding box center [786, 506] width 746 height 23
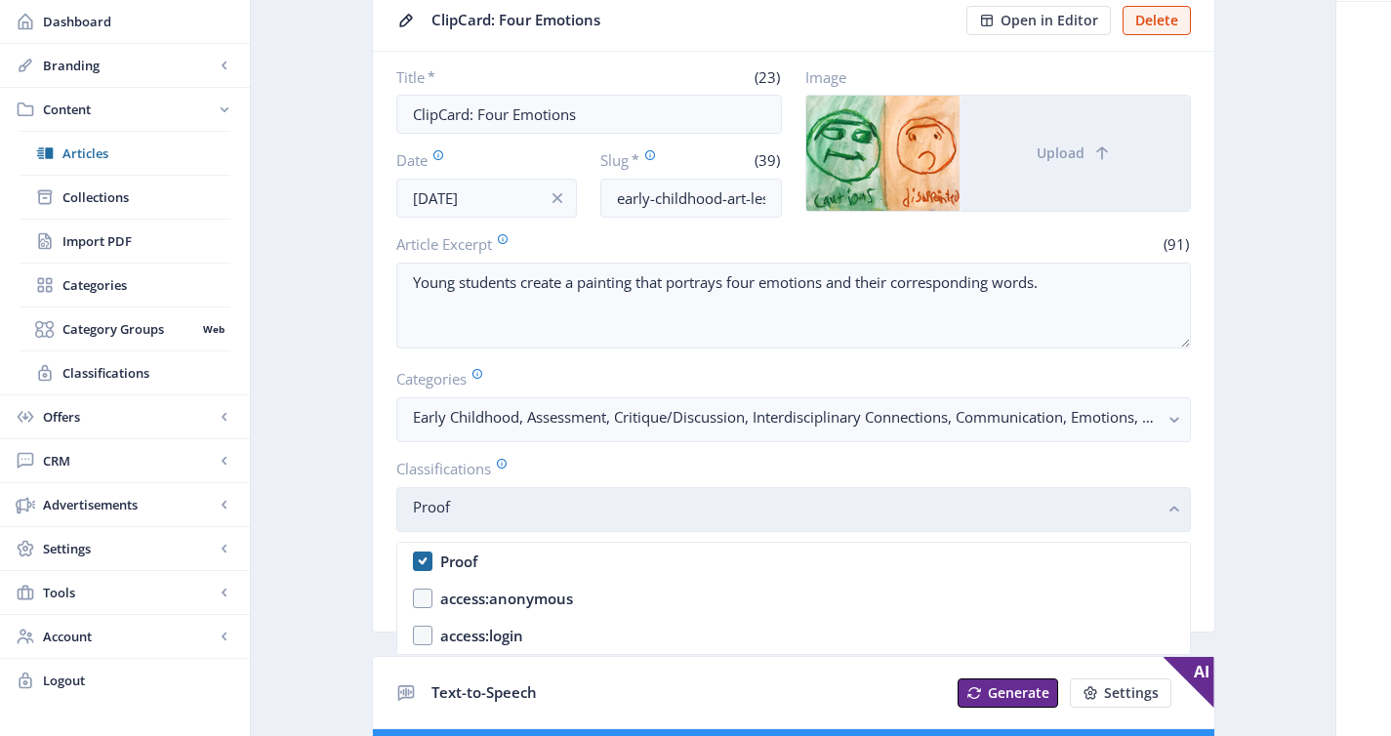
scroll to position [0, 0]
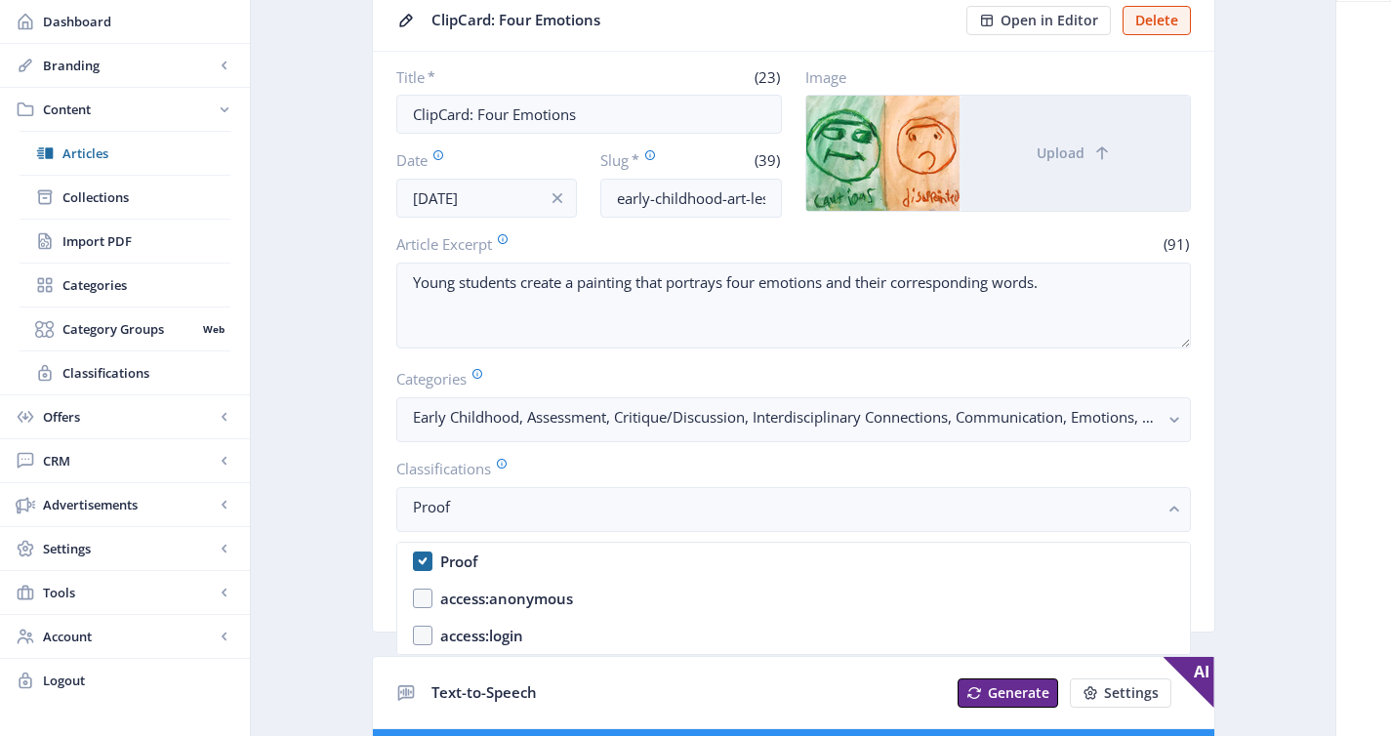
click at [587, 557] on nb-option "Proof" at bounding box center [793, 561] width 792 height 37
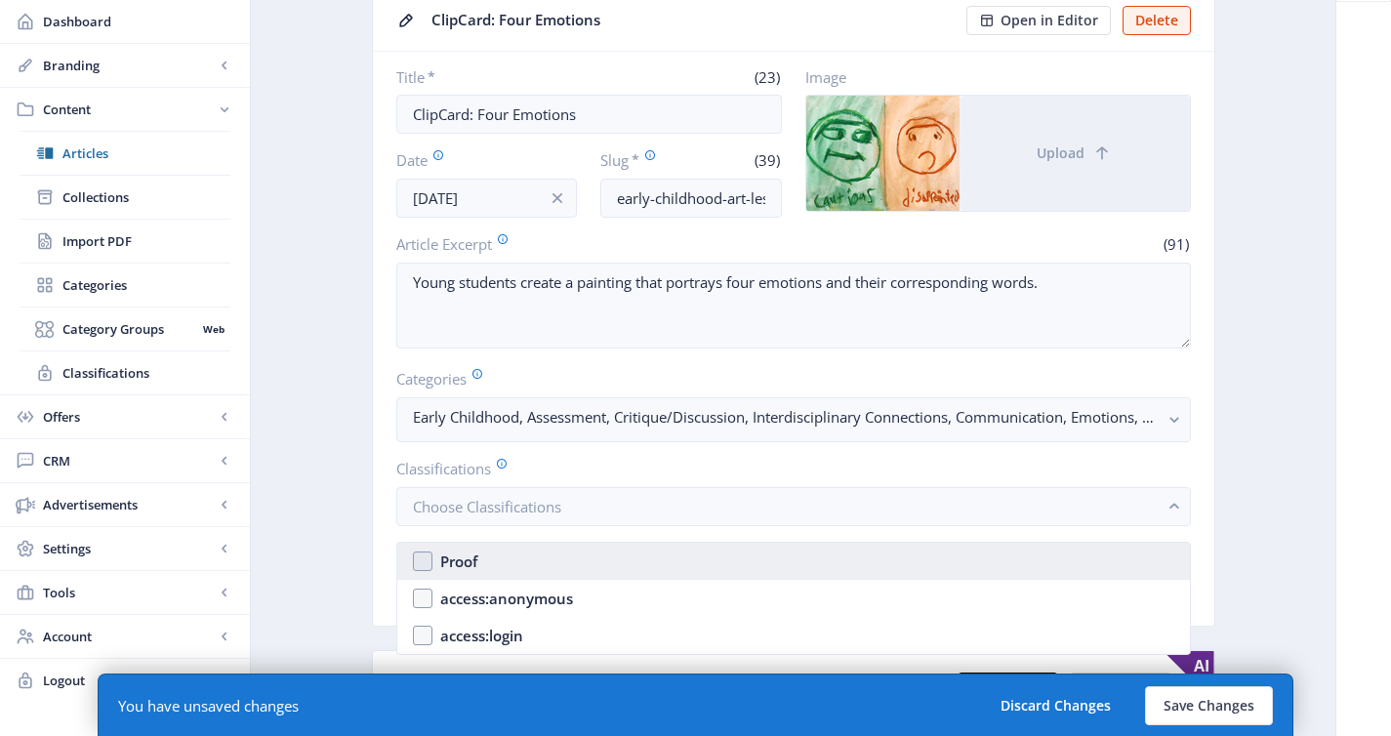
click at [1083, 571] on nb-option "Proof" at bounding box center [793, 561] width 792 height 37
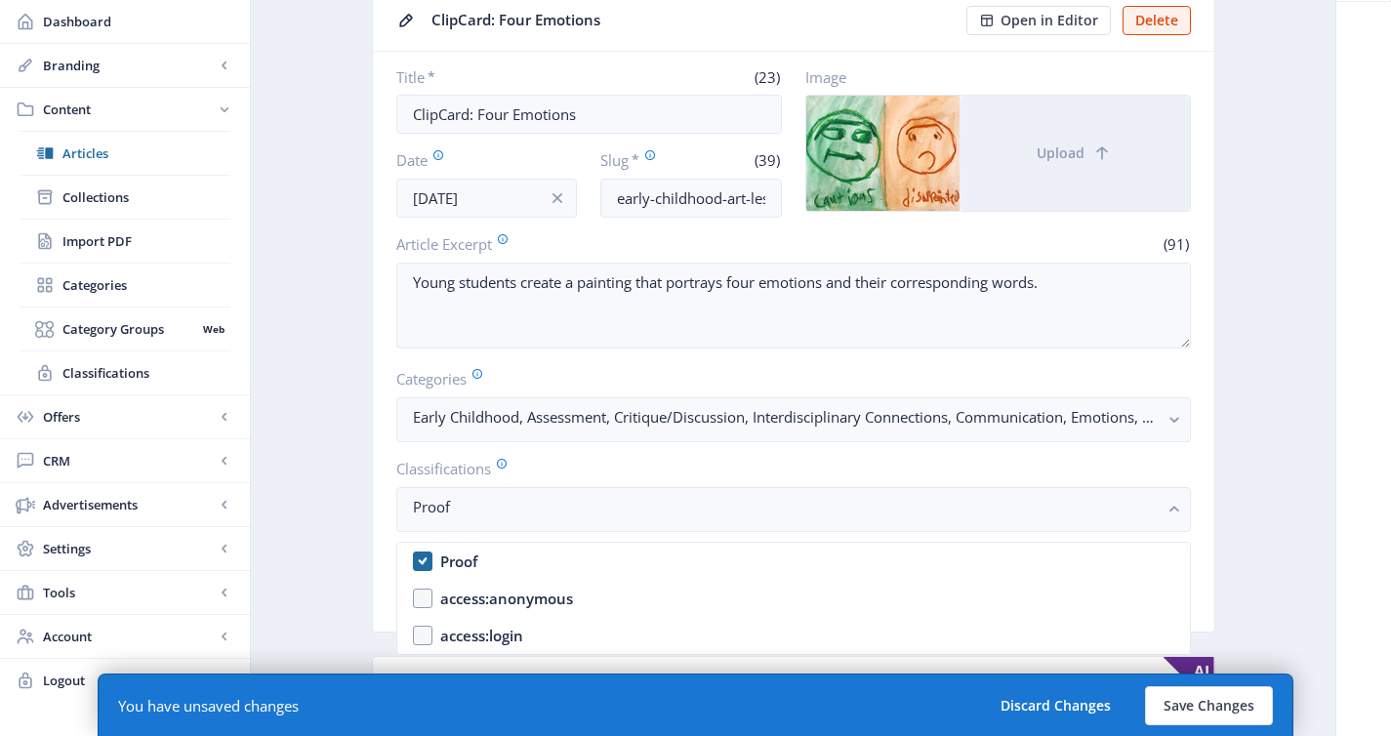
click at [1083, 571] on nb-option "Proof" at bounding box center [793, 561] width 792 height 37
checkbox input "false"
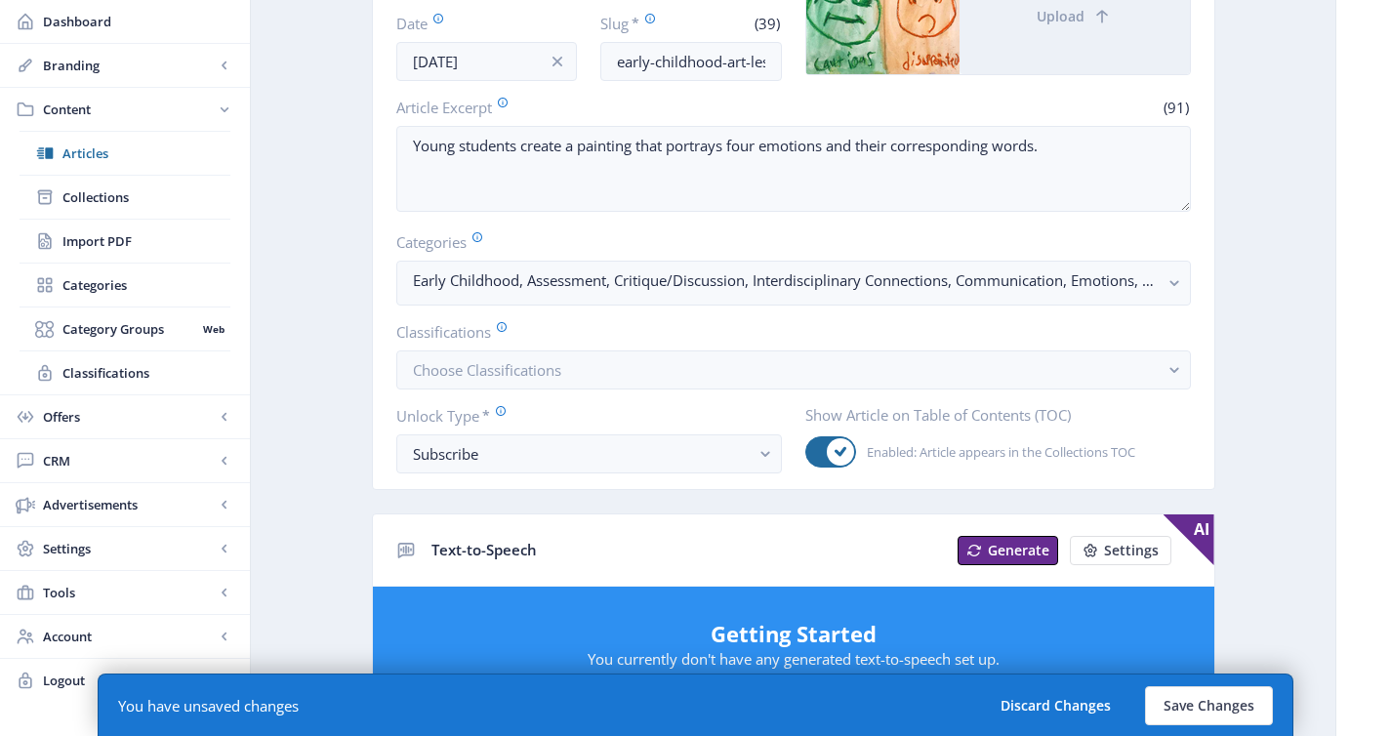
scroll to position [292, 0]
click at [1197, 705] on button "Save Changes" at bounding box center [1209, 705] width 128 height 39
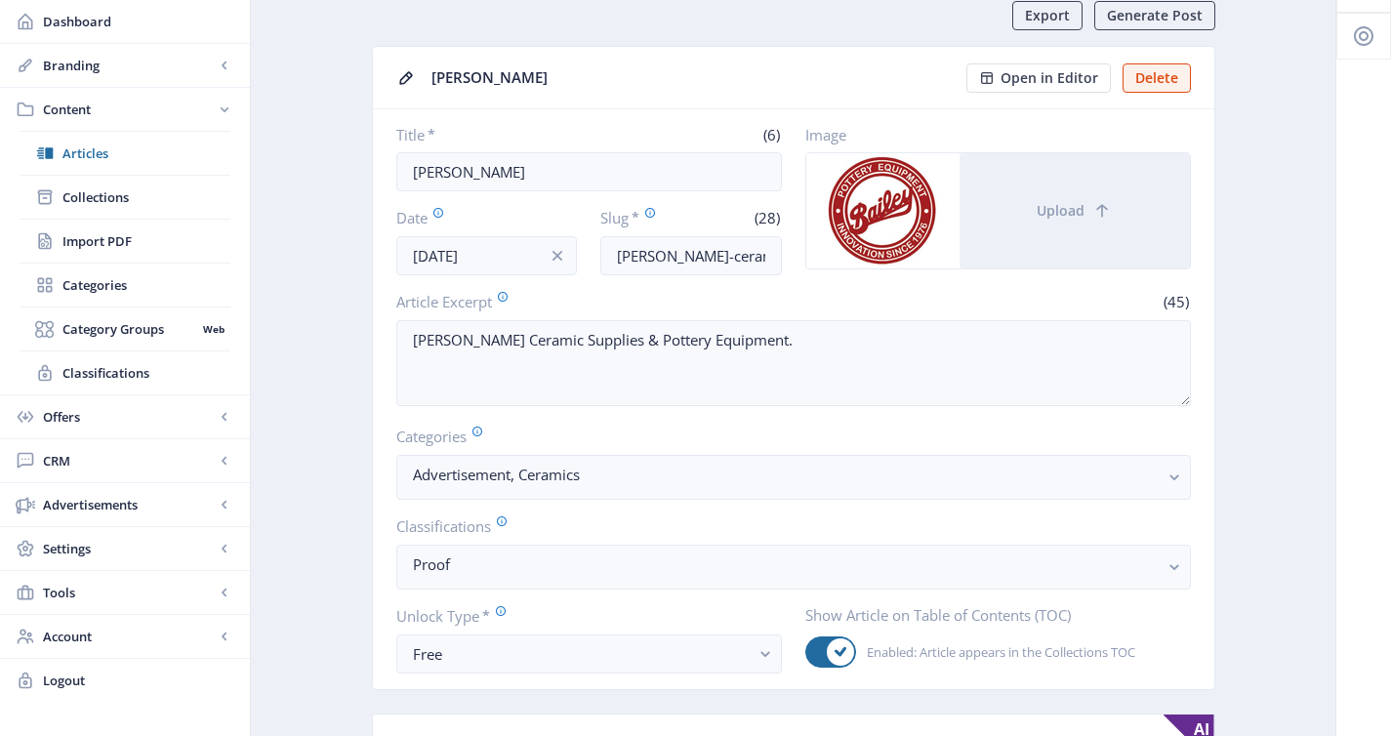
scroll to position [112, 0]
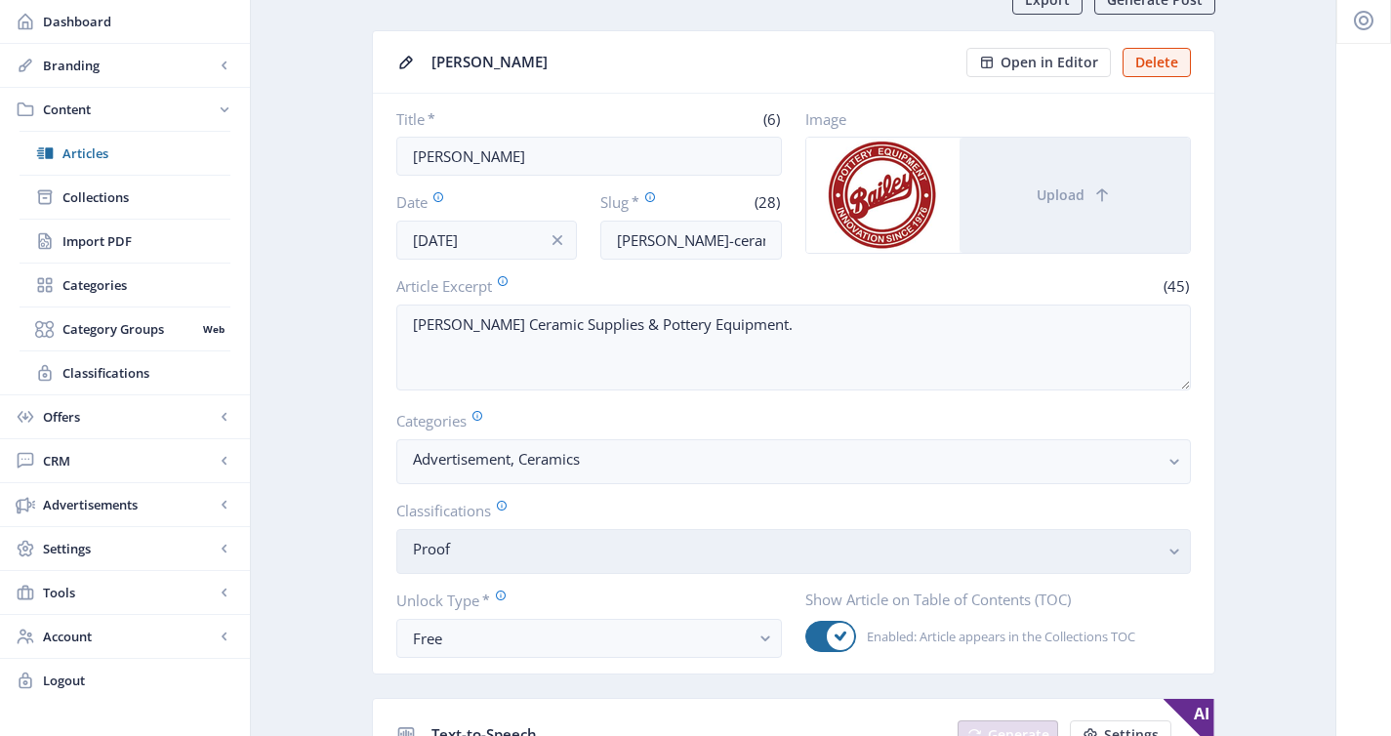
click at [574, 546] on nb-select-label "Proof" at bounding box center [786, 548] width 746 height 23
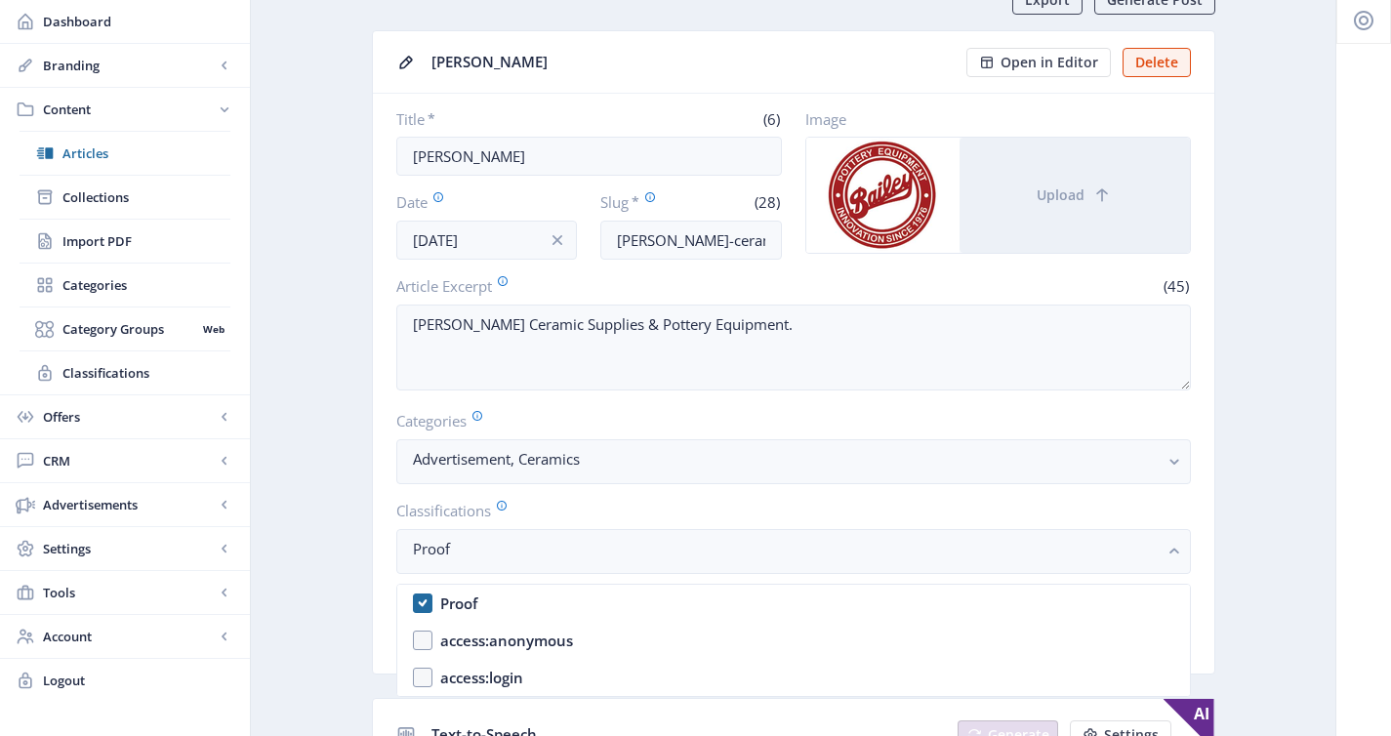
click at [566, 586] on nb-option "Proof" at bounding box center [793, 603] width 792 height 37
checkbox input "false"
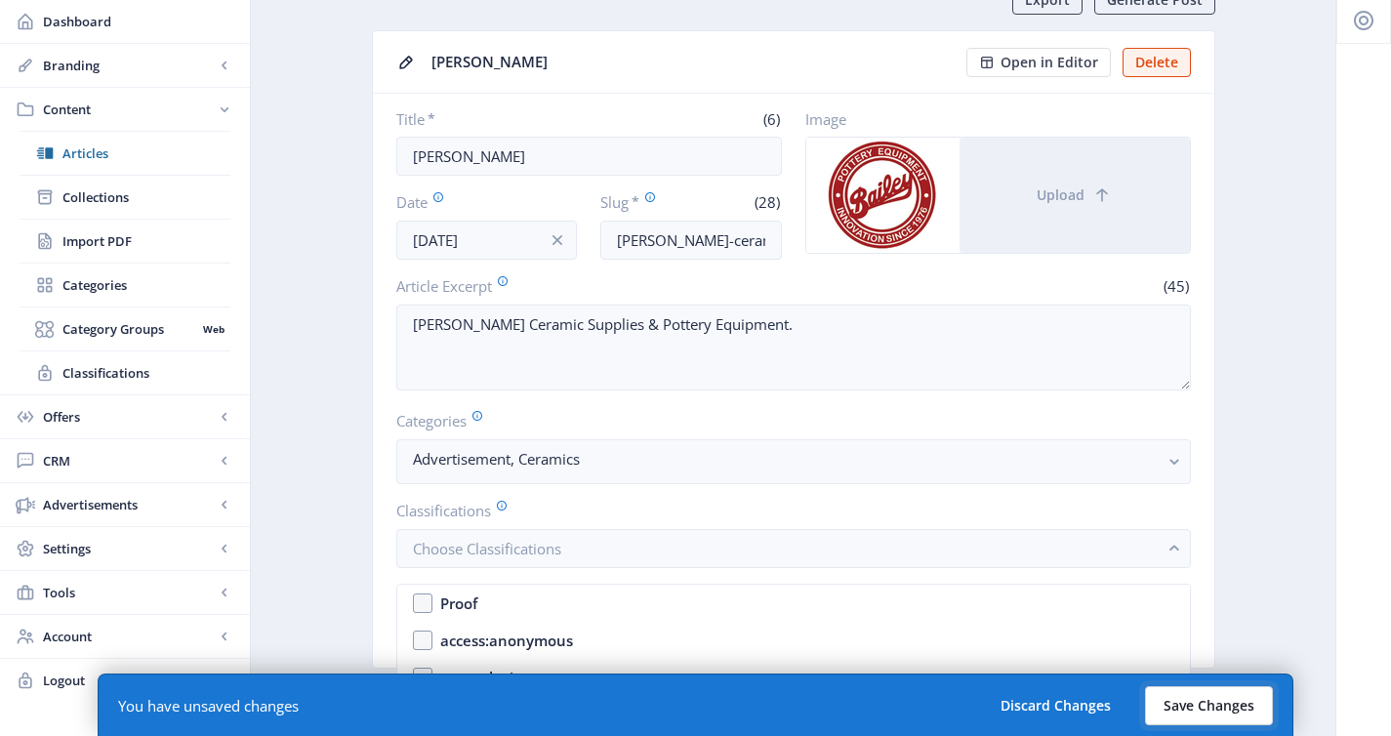
click at [1188, 703] on button "Save Changes" at bounding box center [1209, 705] width 128 height 39
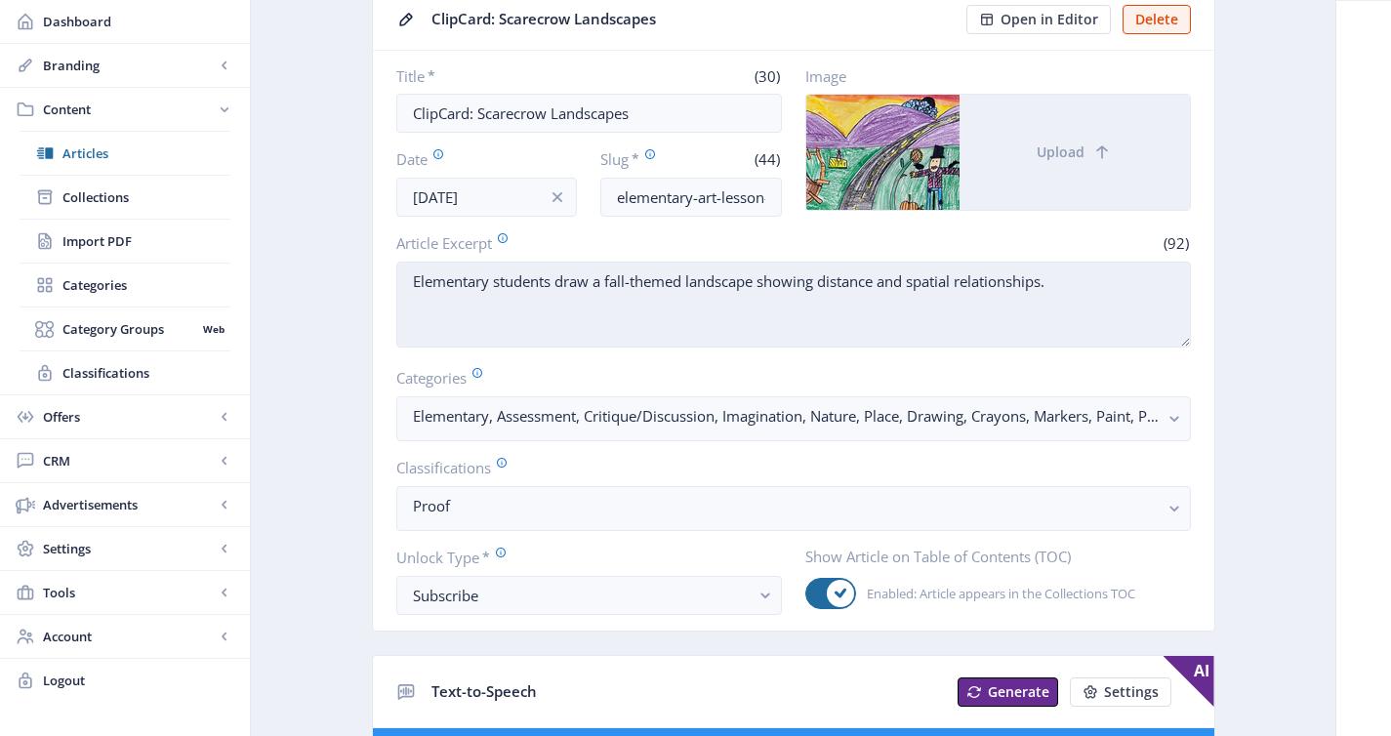
scroll to position [174, 0]
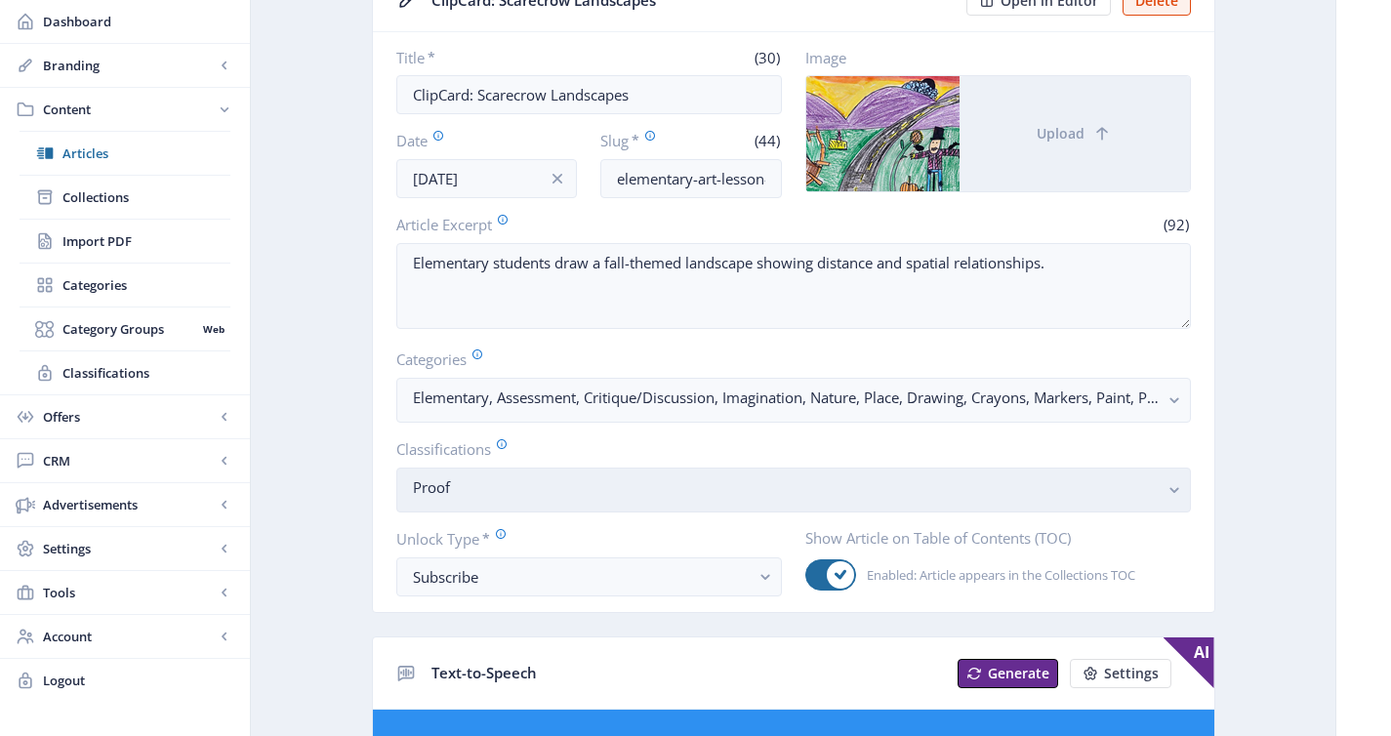
click at [556, 490] on nb-select-label "Proof" at bounding box center [786, 486] width 746 height 23
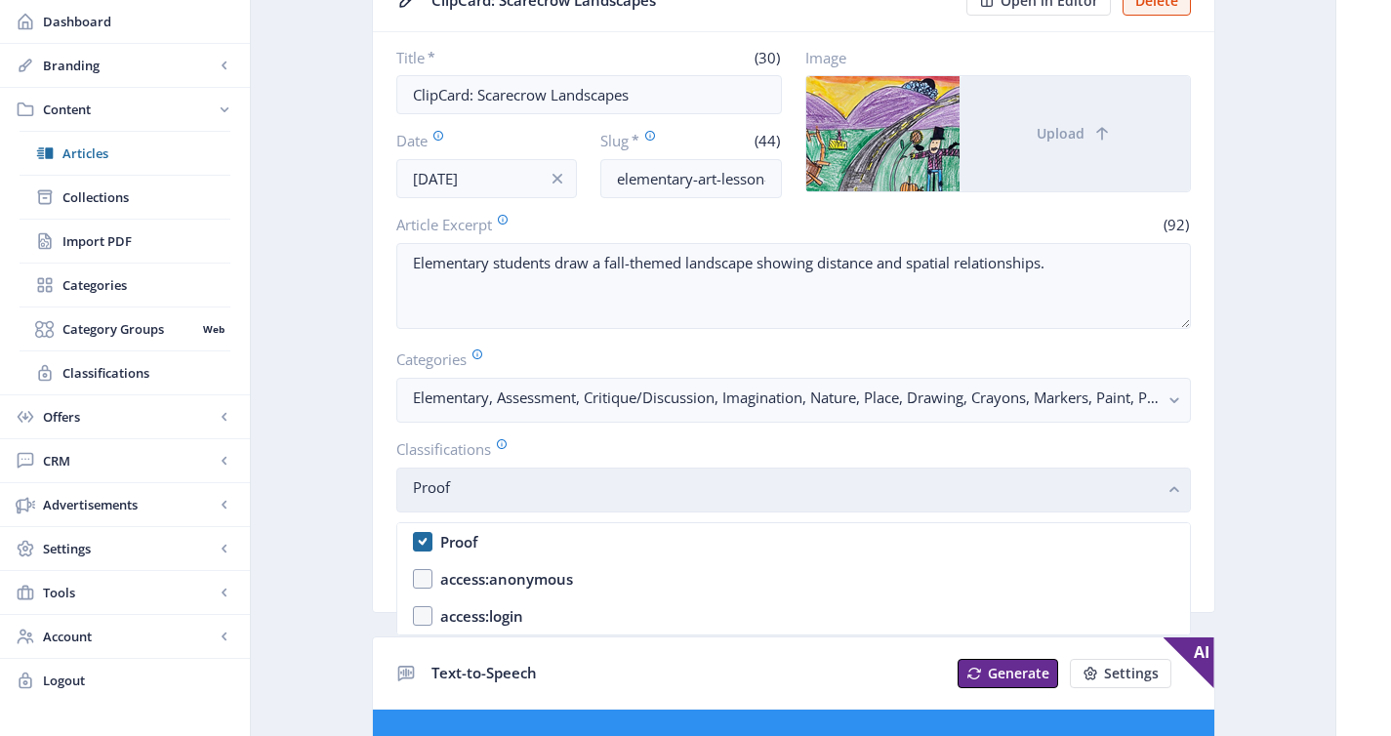
scroll to position [0, 0]
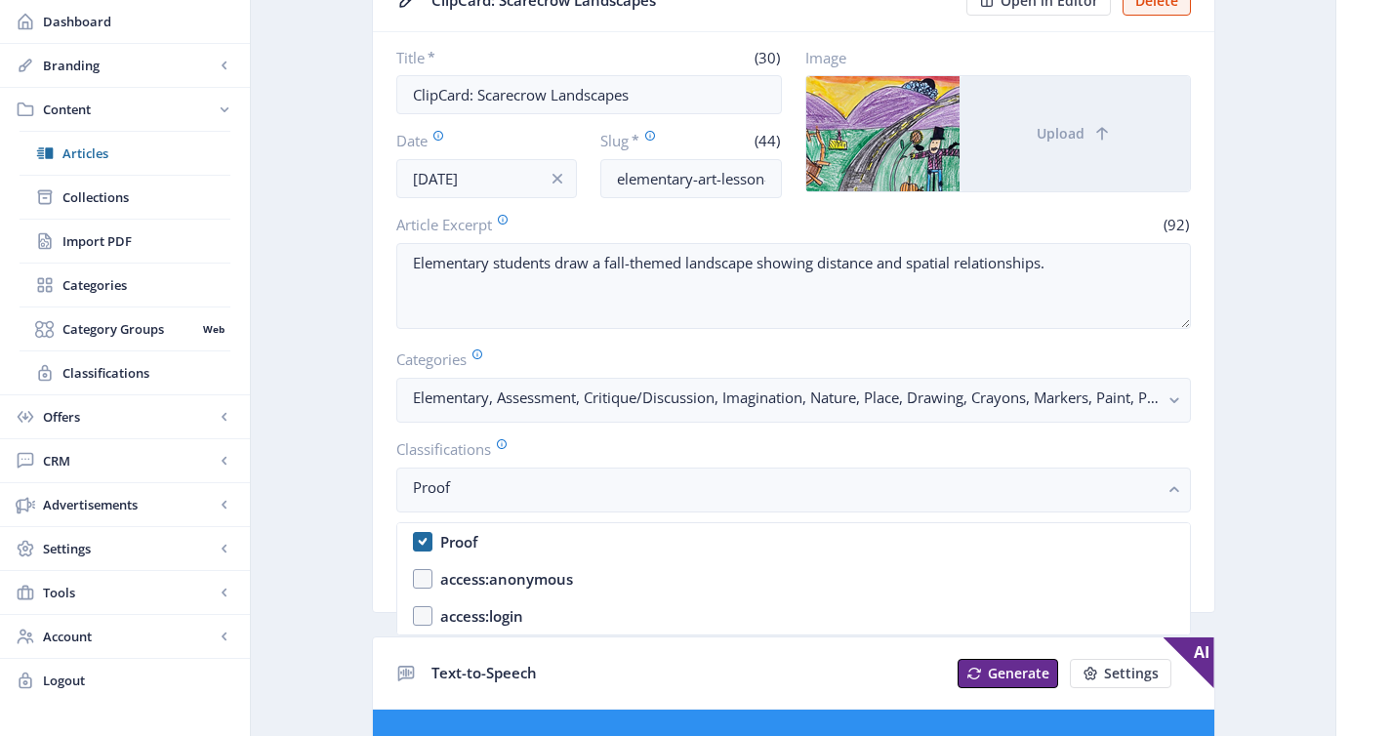
click at [536, 540] on nb-option "Proof" at bounding box center [793, 541] width 792 height 37
checkbox input "false"
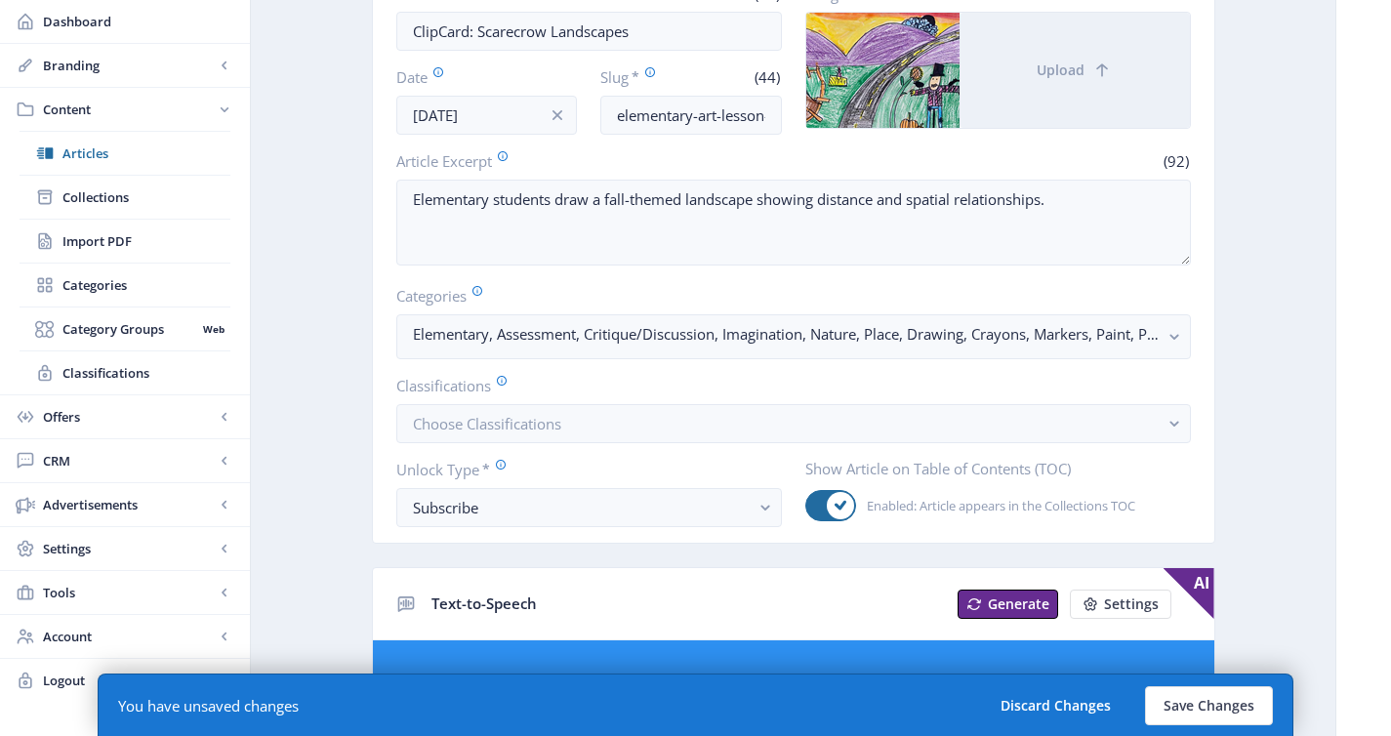
scroll to position [252, 0]
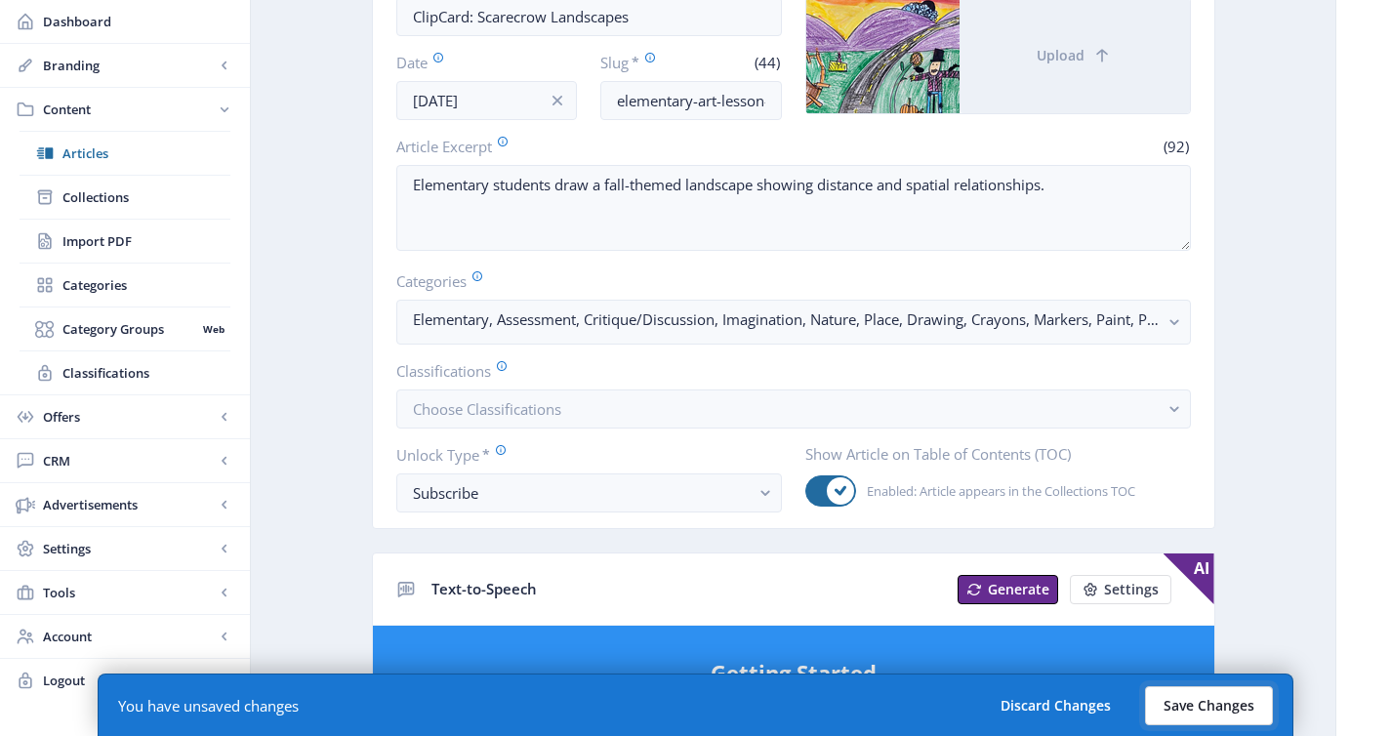
click at [1209, 708] on button "Save Changes" at bounding box center [1209, 705] width 128 height 39
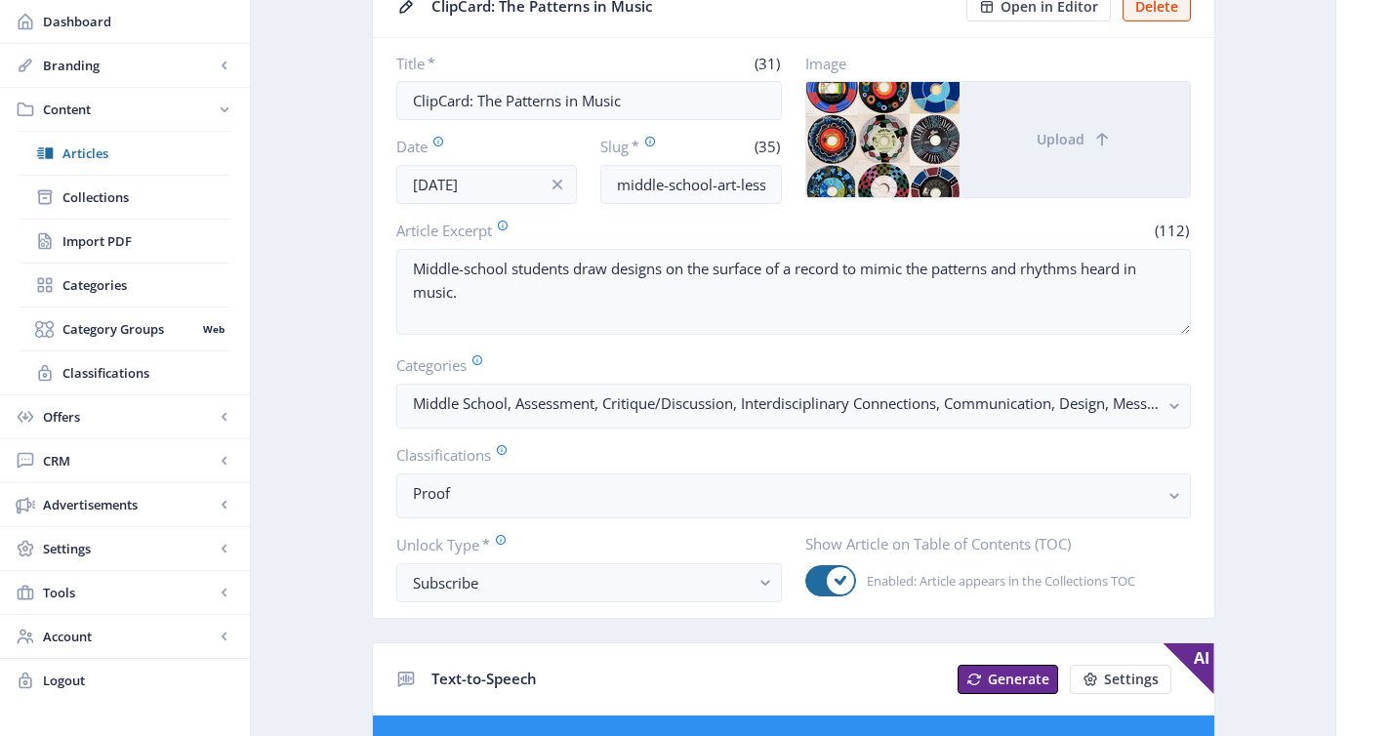
scroll to position [194, 0]
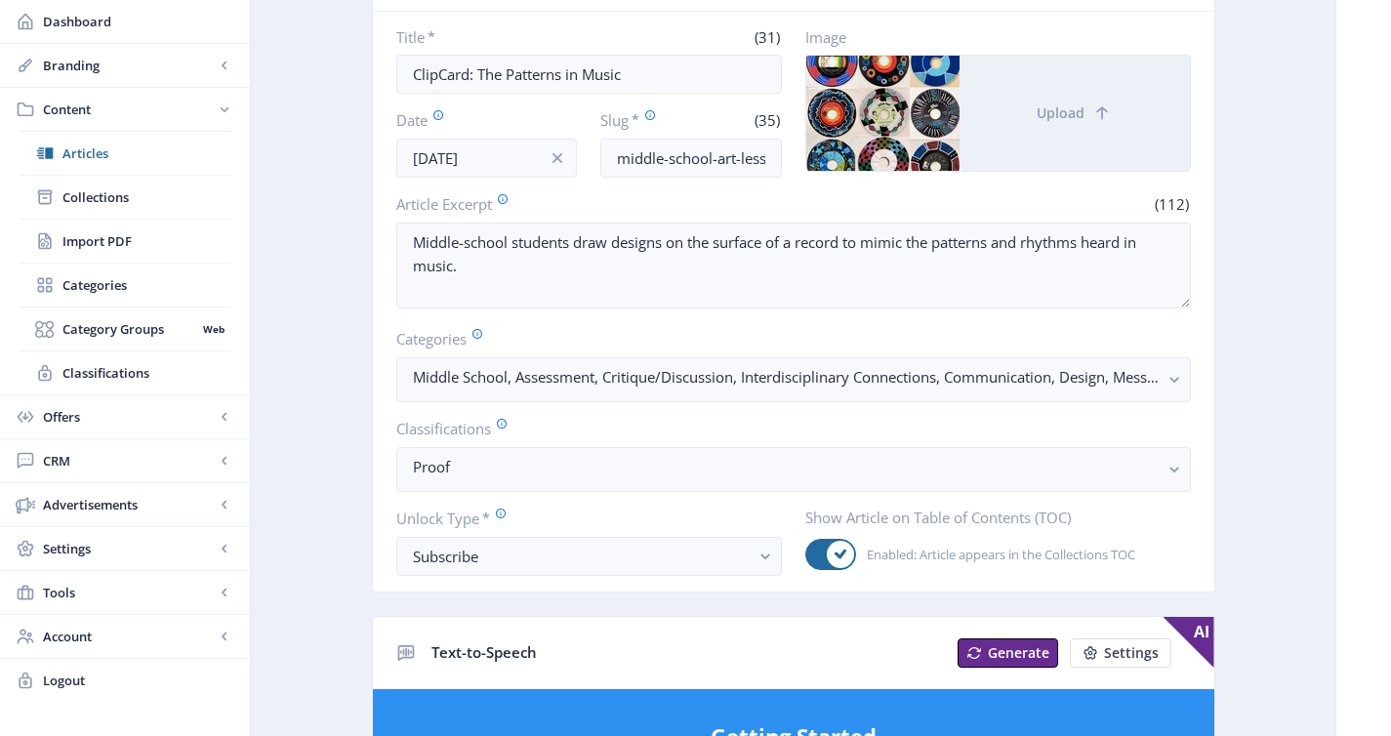
click at [570, 495] on nb-card-body "Title * (31) ClipCard: The Patterns in Music Date Sep 1, 2025 Slug * (35) middl…" at bounding box center [793, 302] width 841 height 580
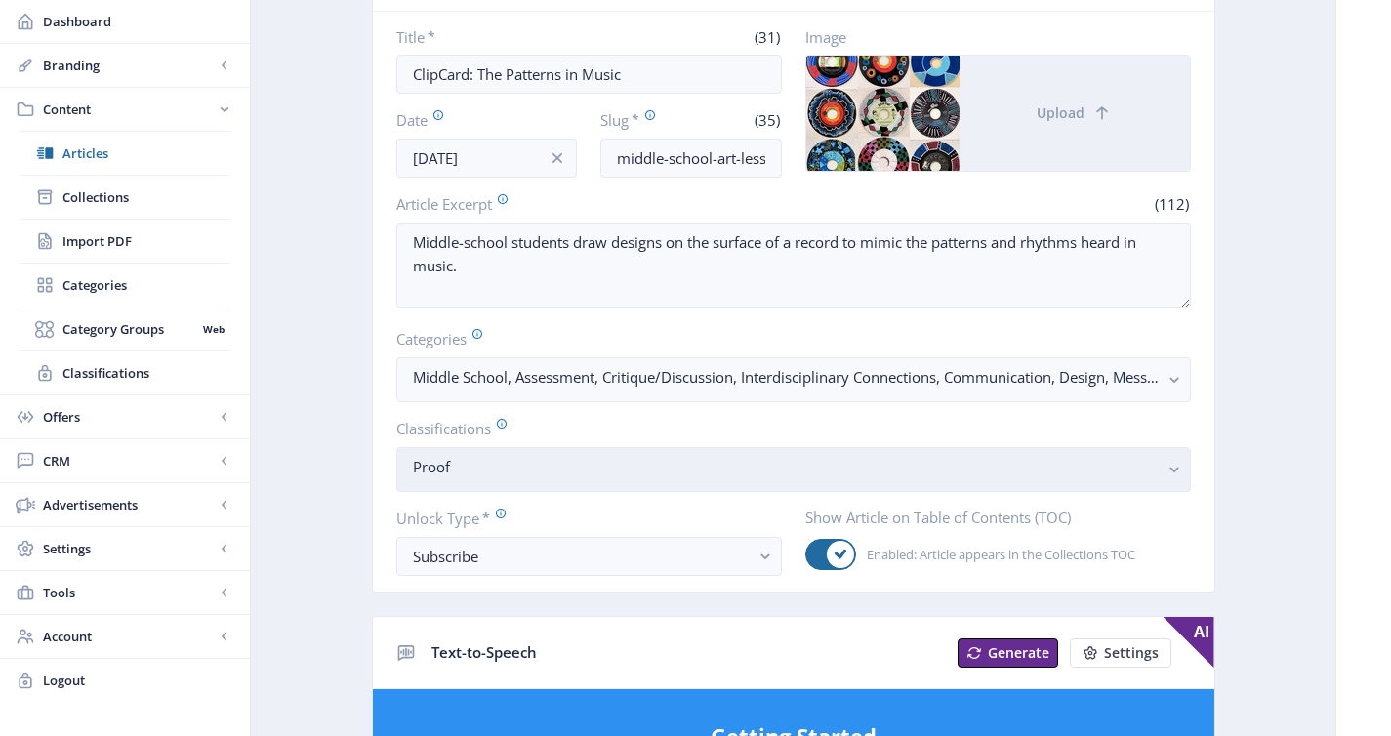
click at [570, 468] on nb-select-label "Proof" at bounding box center [786, 466] width 746 height 23
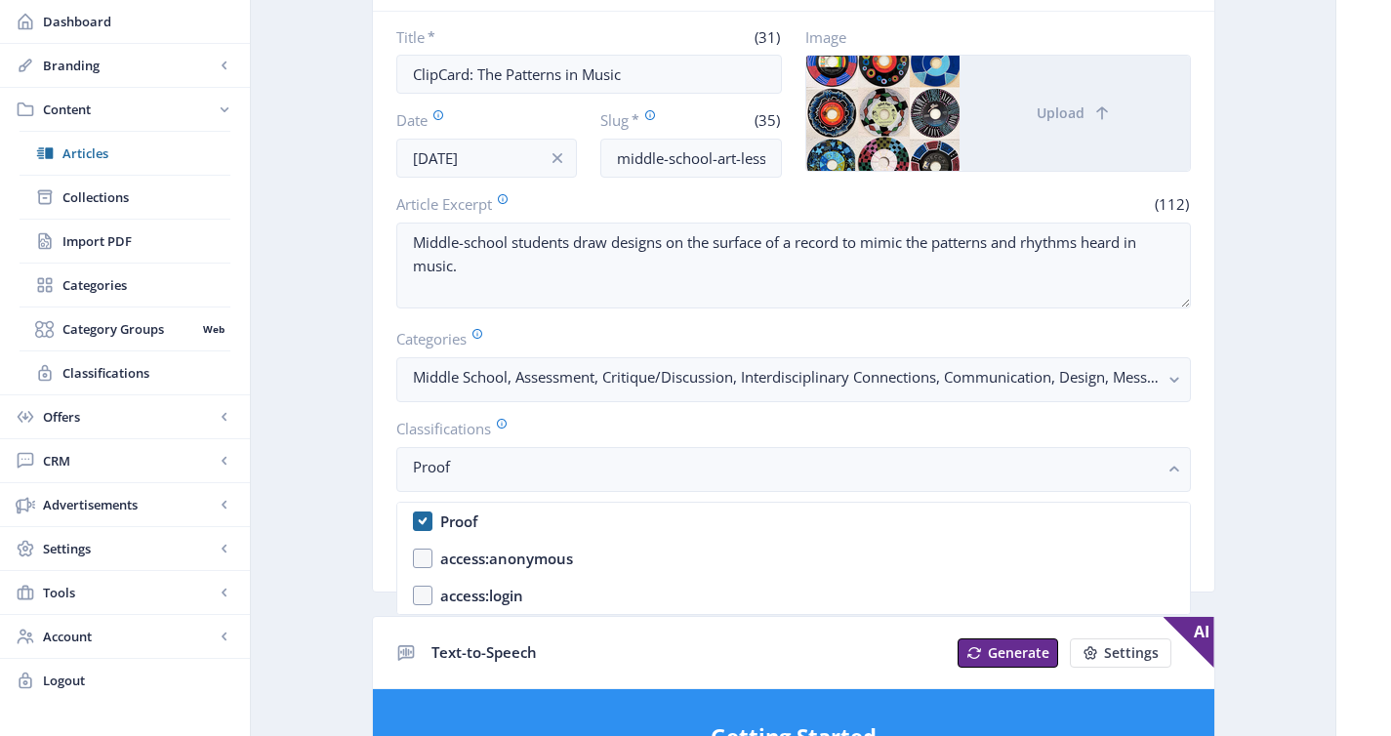
click at [567, 516] on nb-option "Proof" at bounding box center [793, 521] width 792 height 37
checkbox input "false"
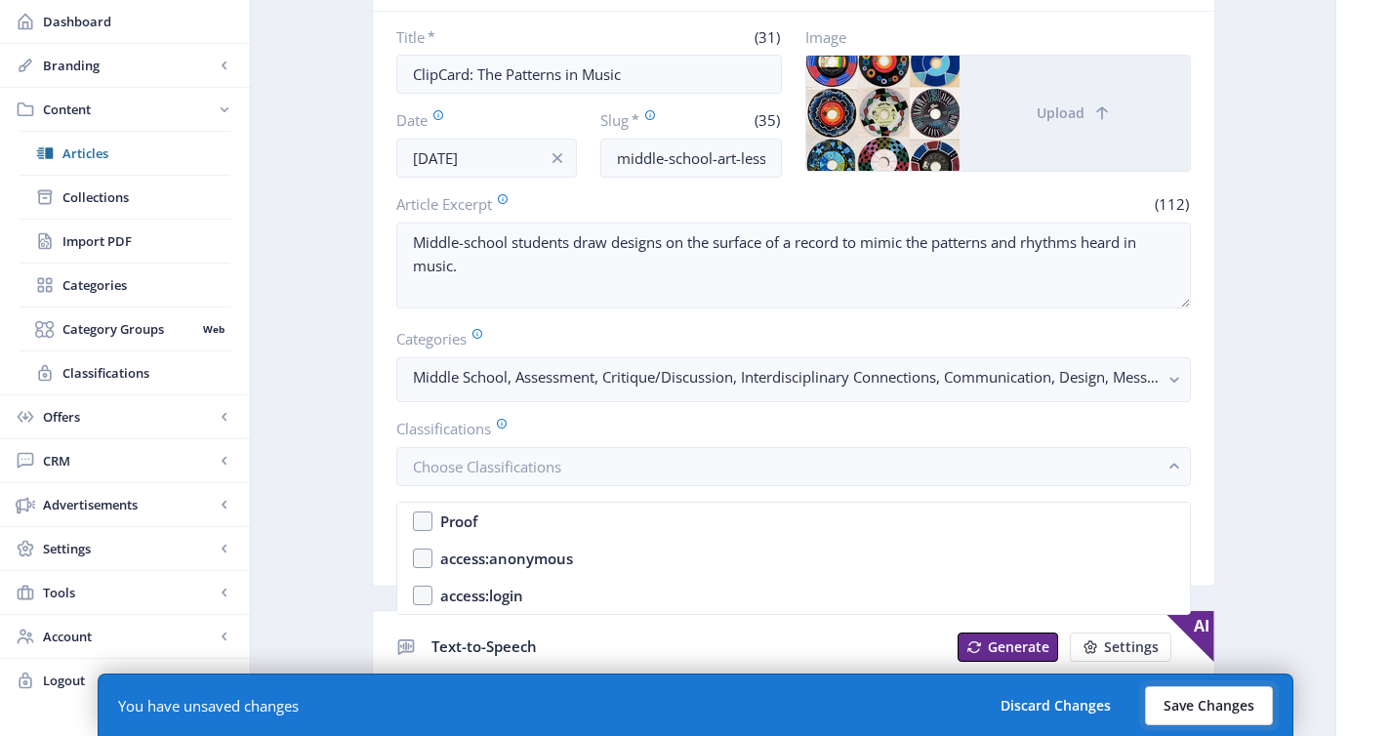
click at [1177, 702] on button "Save Changes" at bounding box center [1209, 705] width 128 height 39
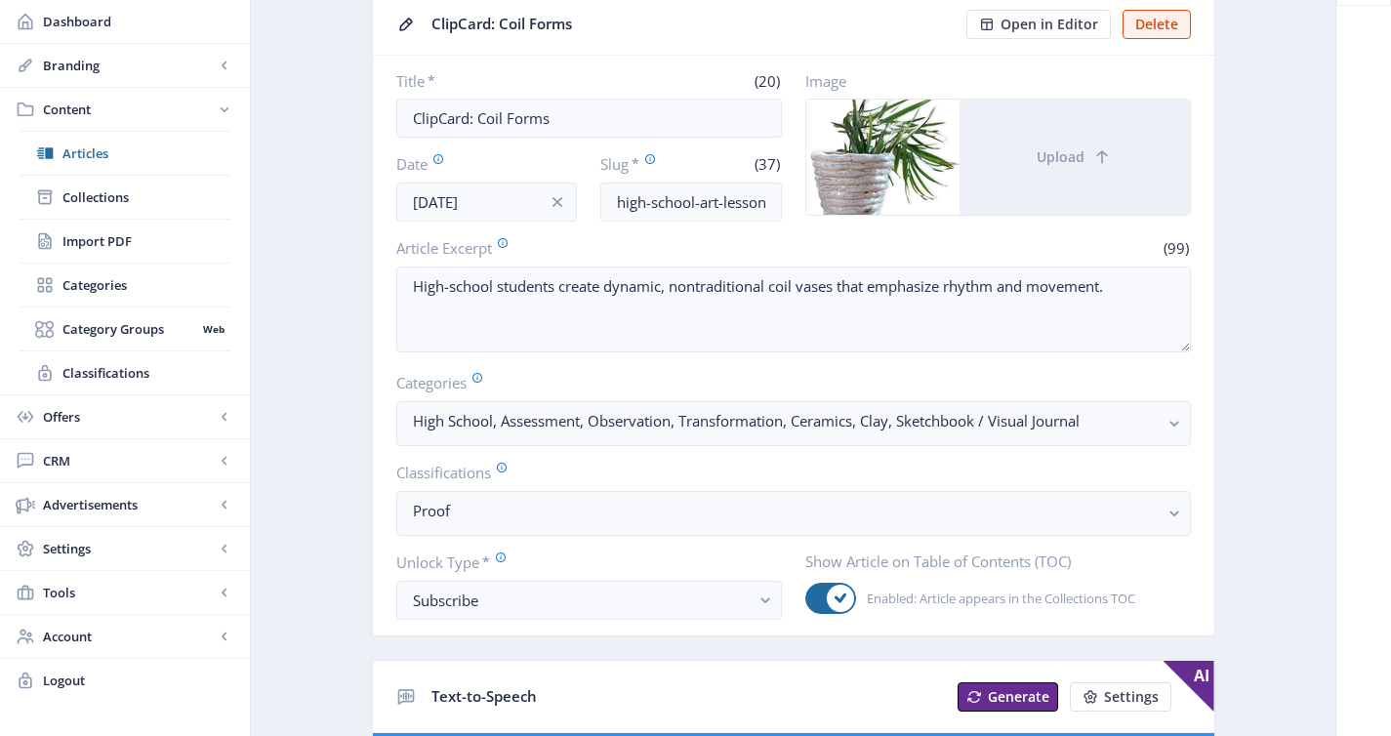
scroll to position [151, 0]
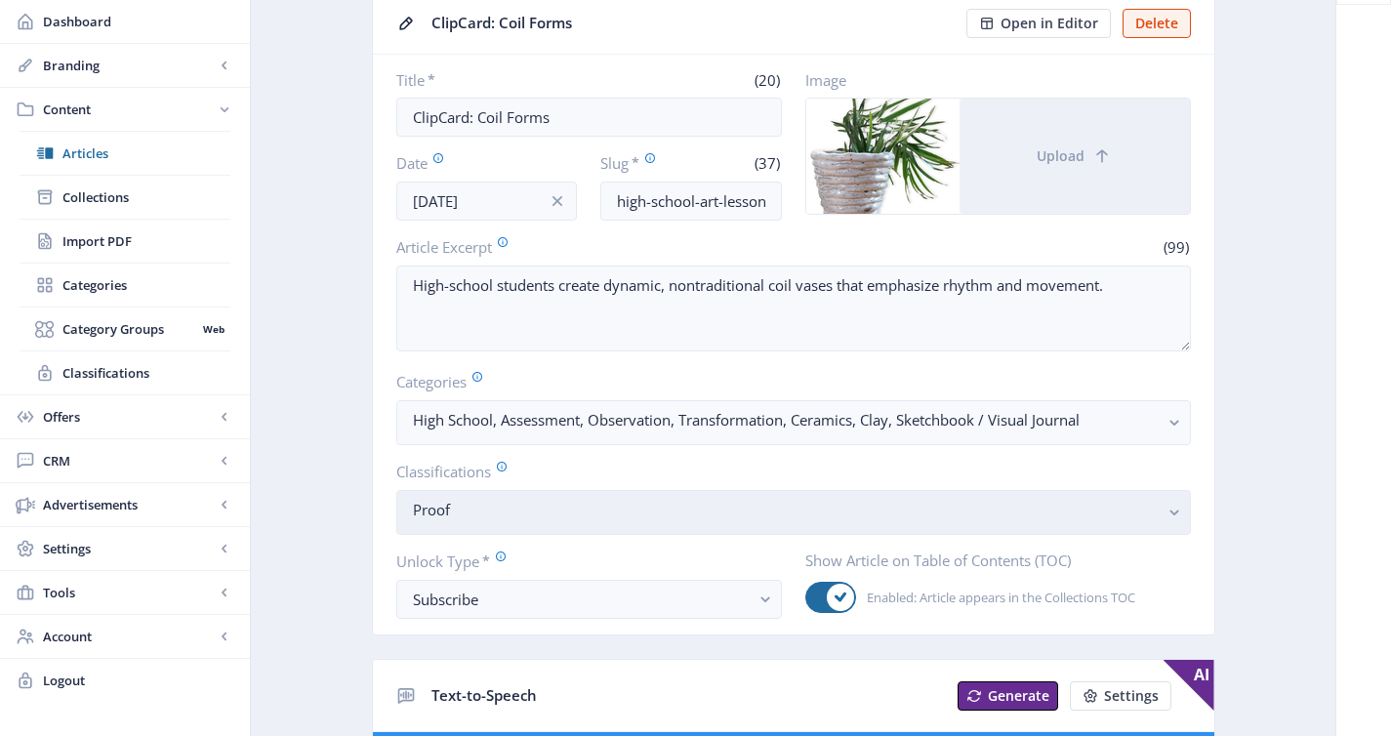
click at [557, 515] on nb-select-label "Proof" at bounding box center [786, 509] width 746 height 23
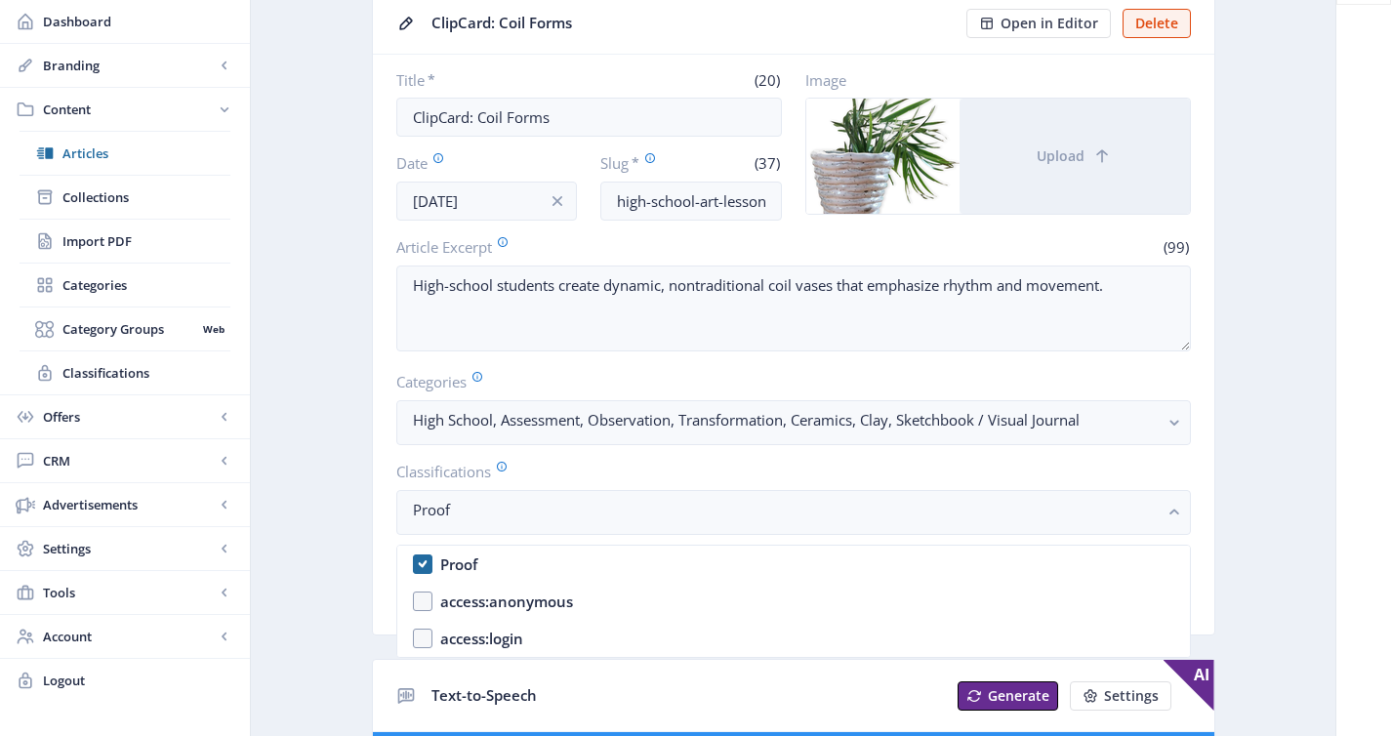
click at [553, 565] on nb-option "Proof" at bounding box center [793, 564] width 792 height 37
checkbox input "false"
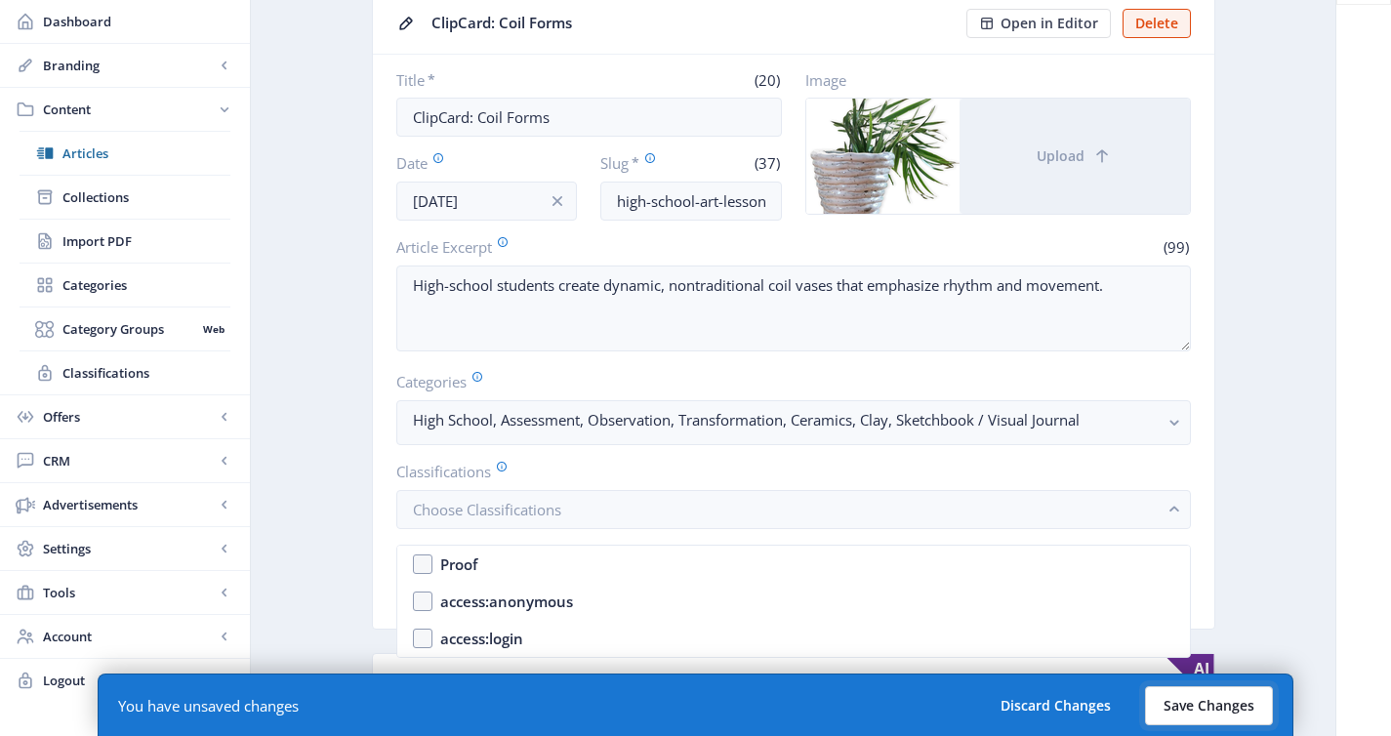
click at [1234, 703] on button "Save Changes" at bounding box center [1209, 705] width 128 height 39
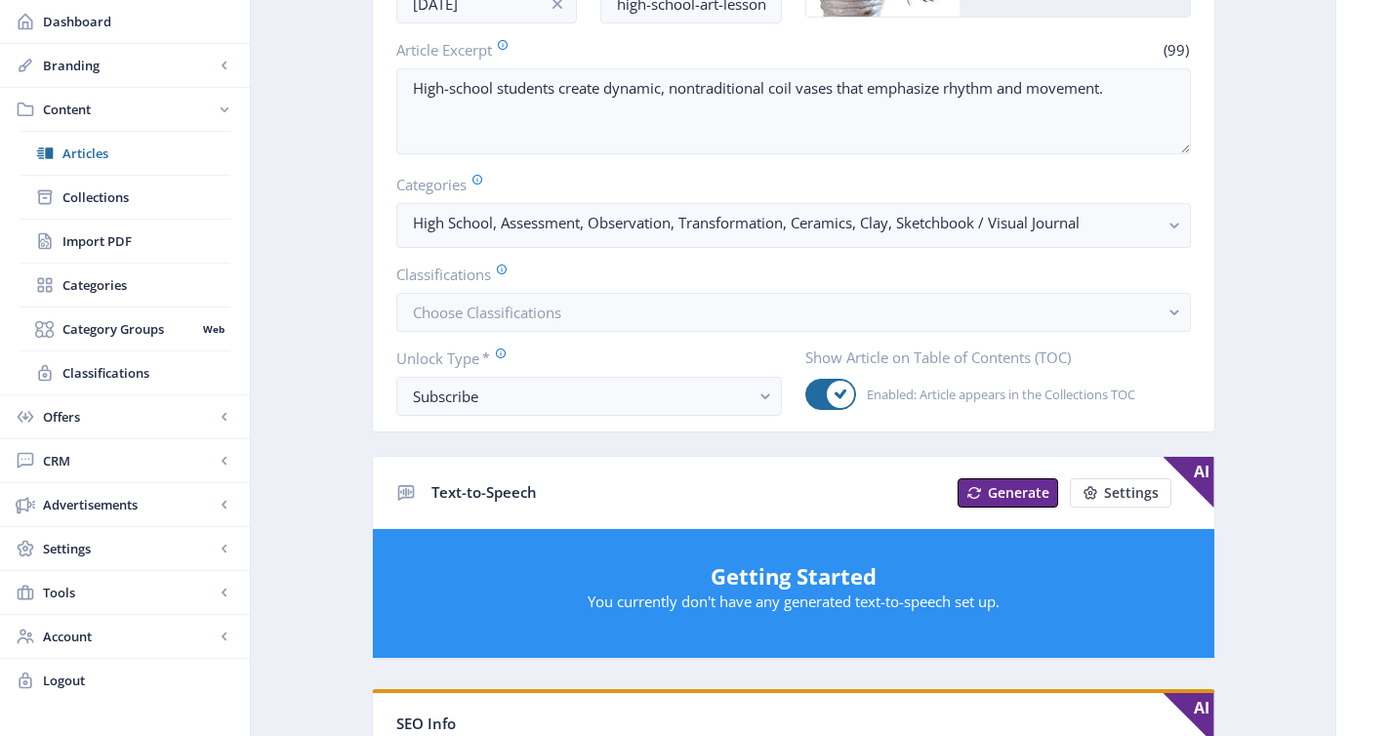
scroll to position [350, 0]
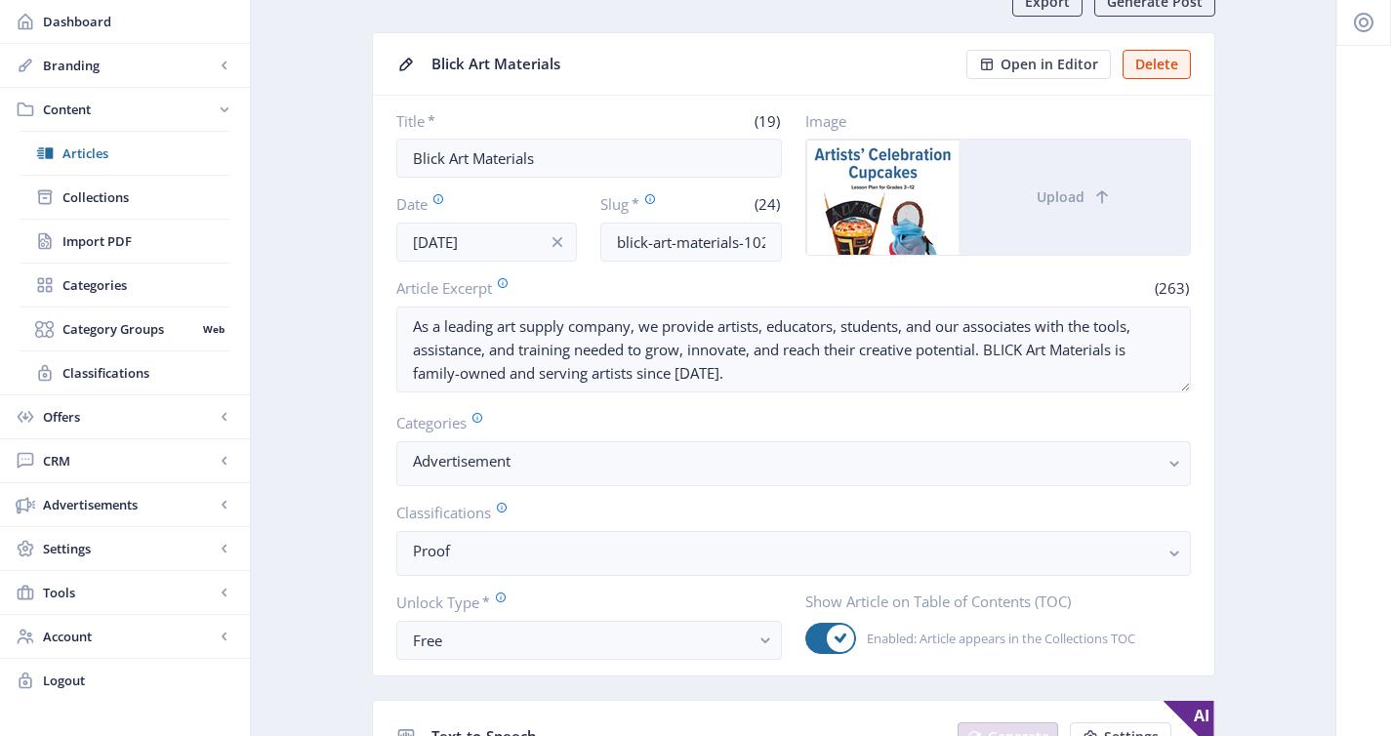
scroll to position [121, 0]
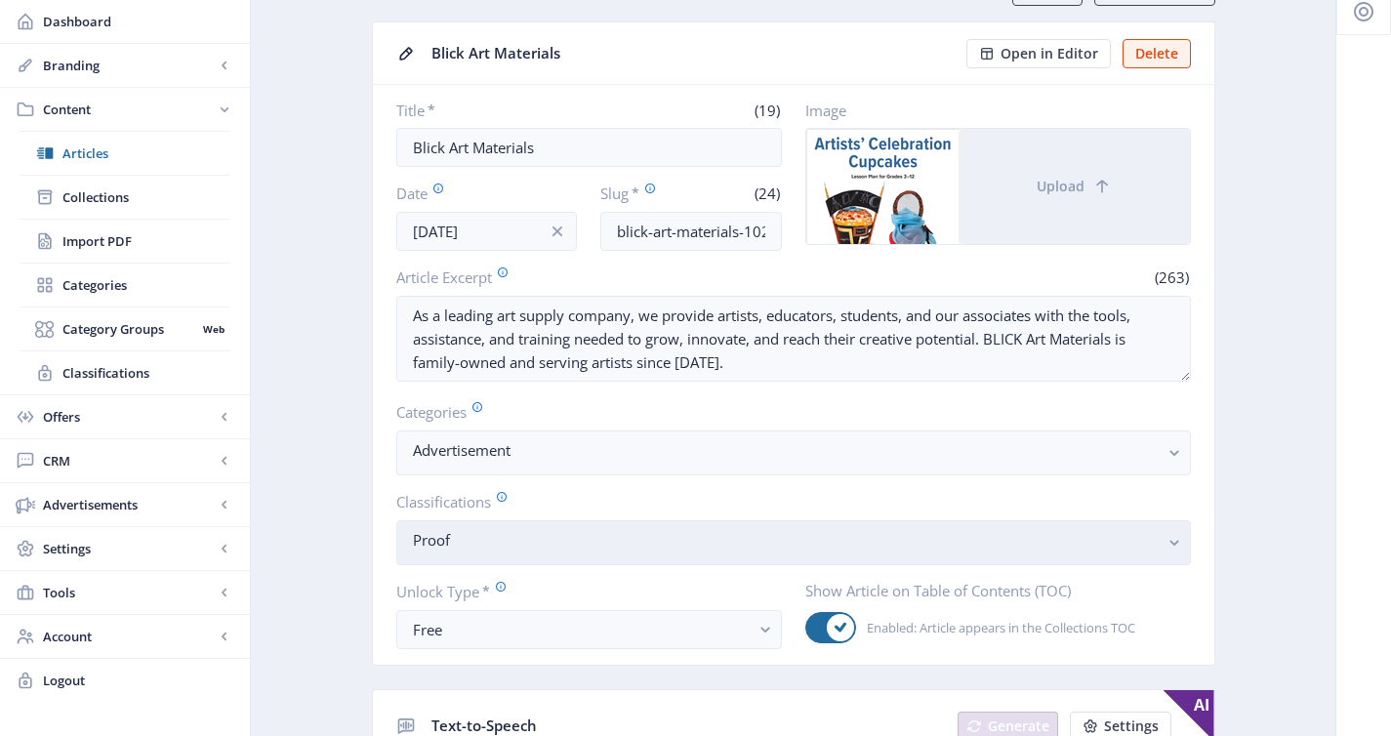
click at [502, 559] on button "Proof" at bounding box center [793, 542] width 794 height 45
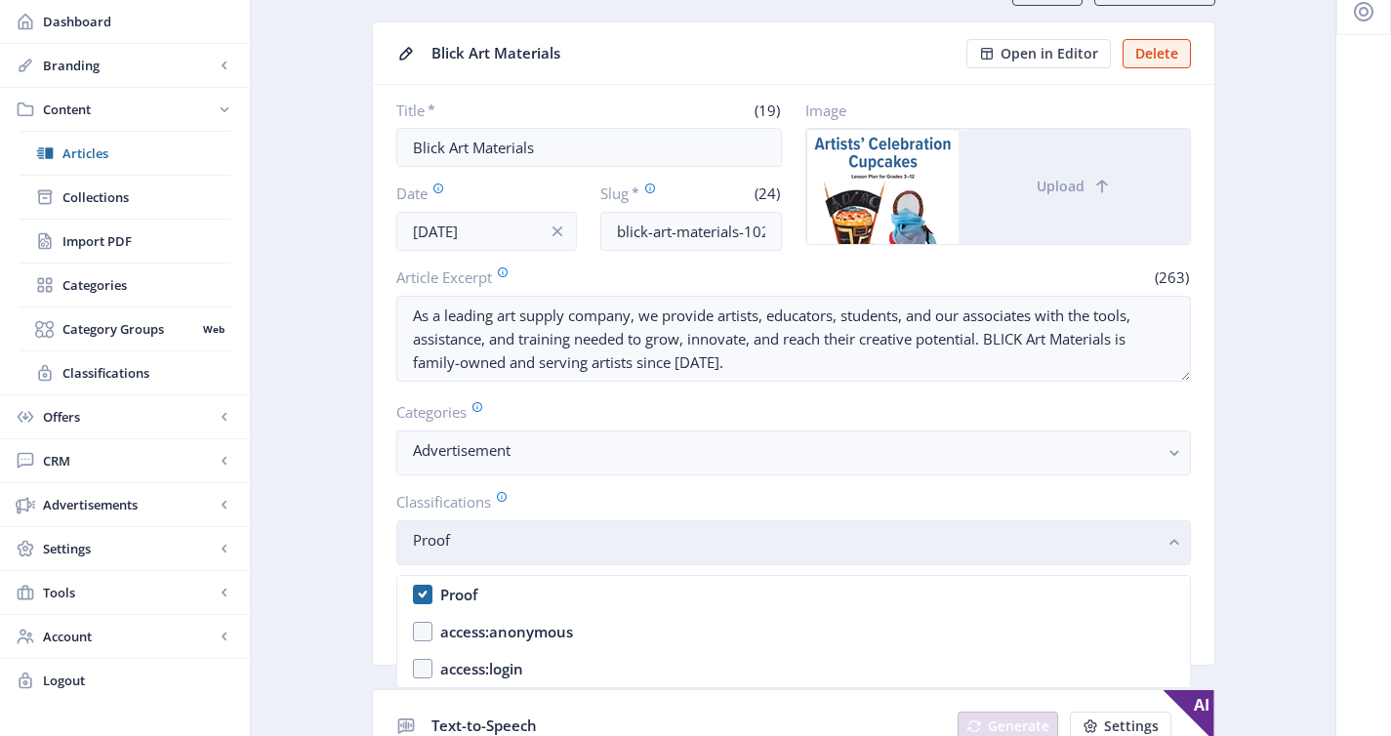
scroll to position [0, 0]
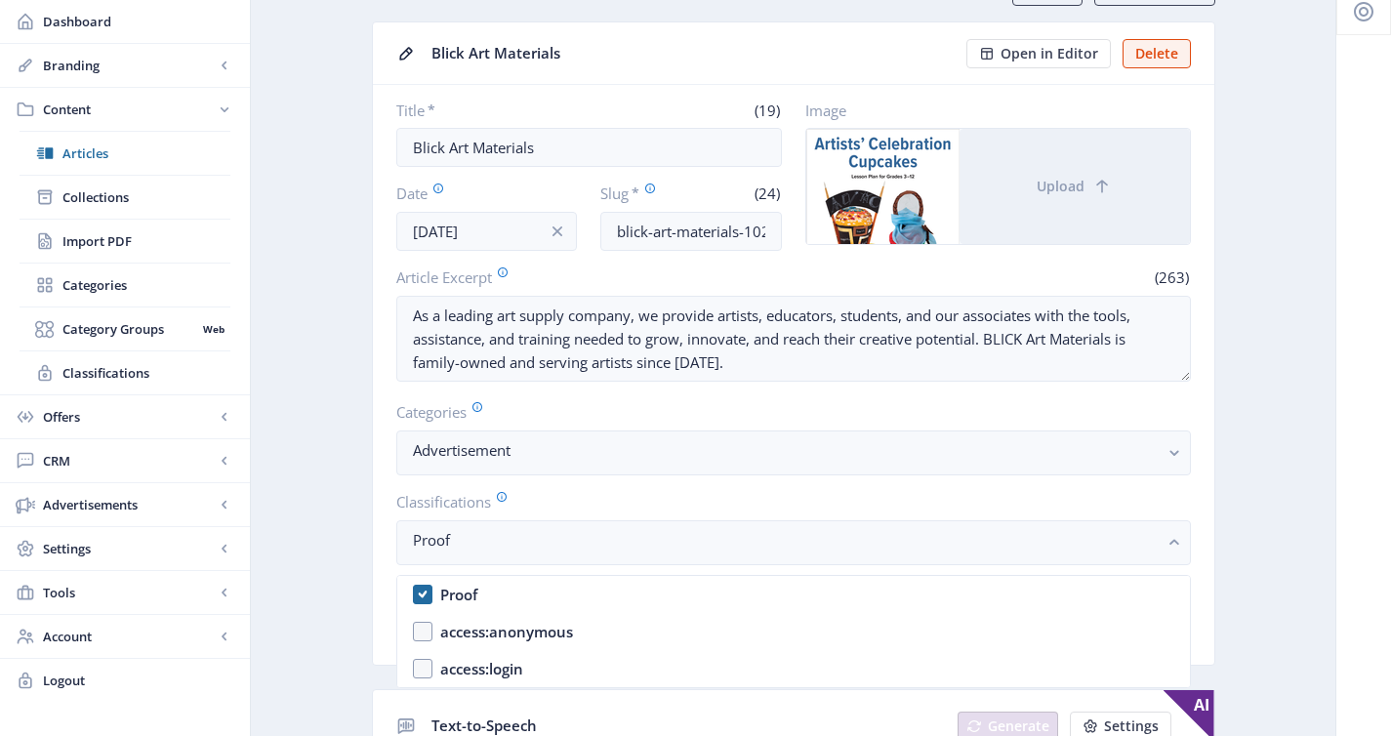
click at [492, 588] on nb-option "Proof" at bounding box center [793, 594] width 792 height 37
checkbox input "false"
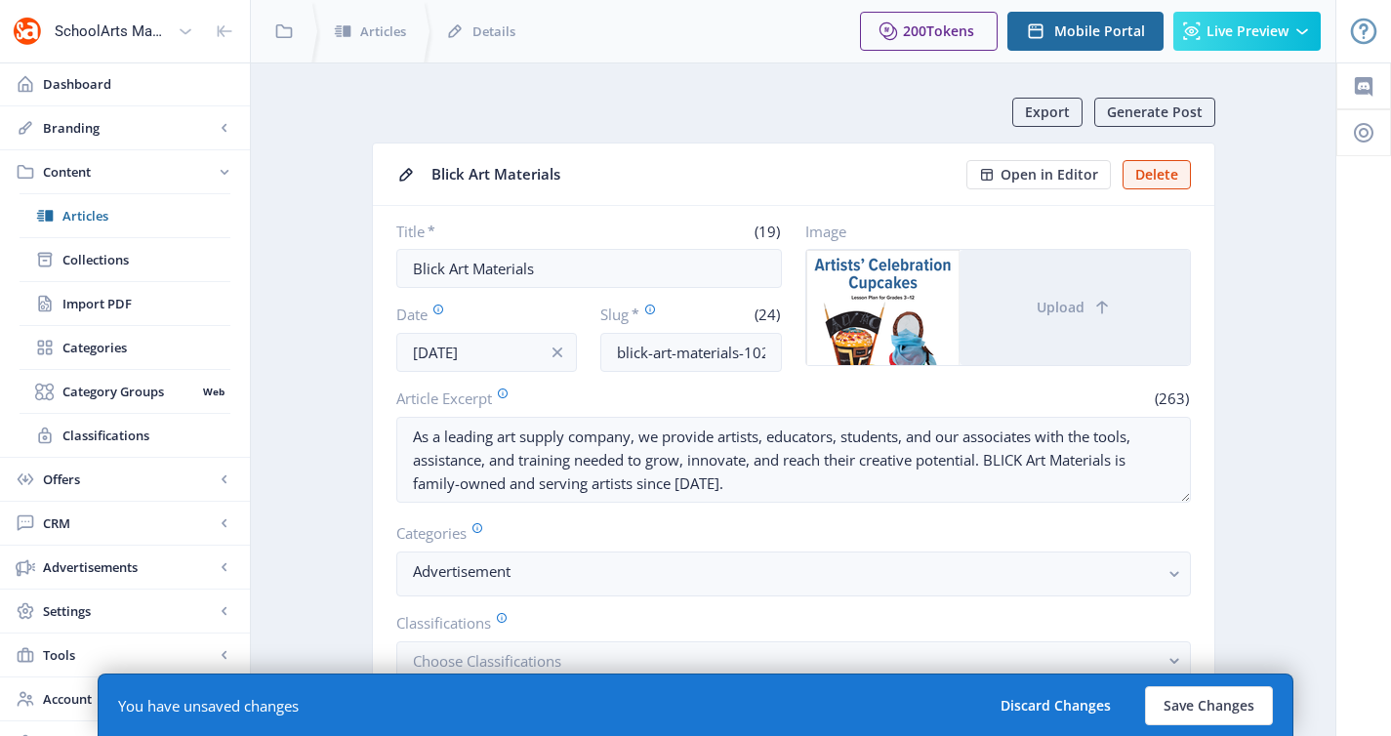
scroll to position [121, 0]
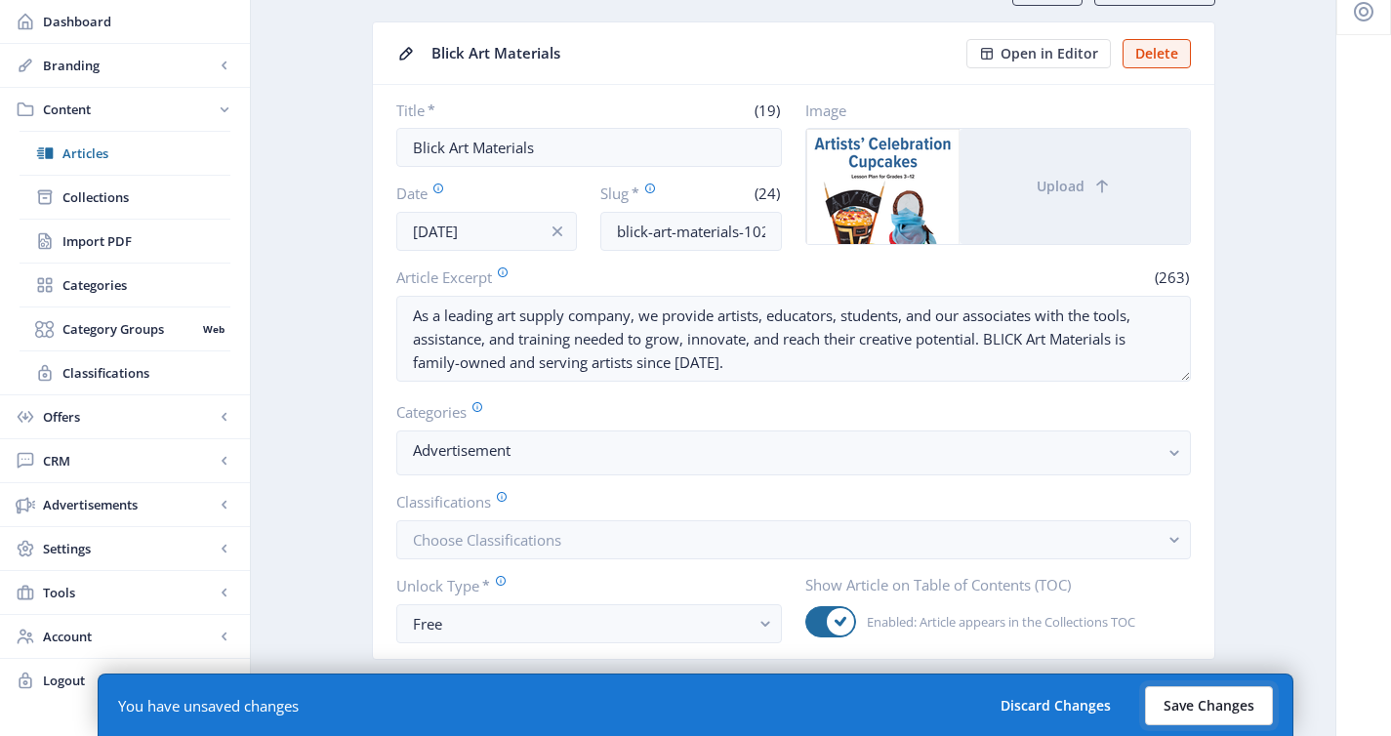
click at [1189, 711] on button "Save Changes" at bounding box center [1209, 705] width 128 height 39
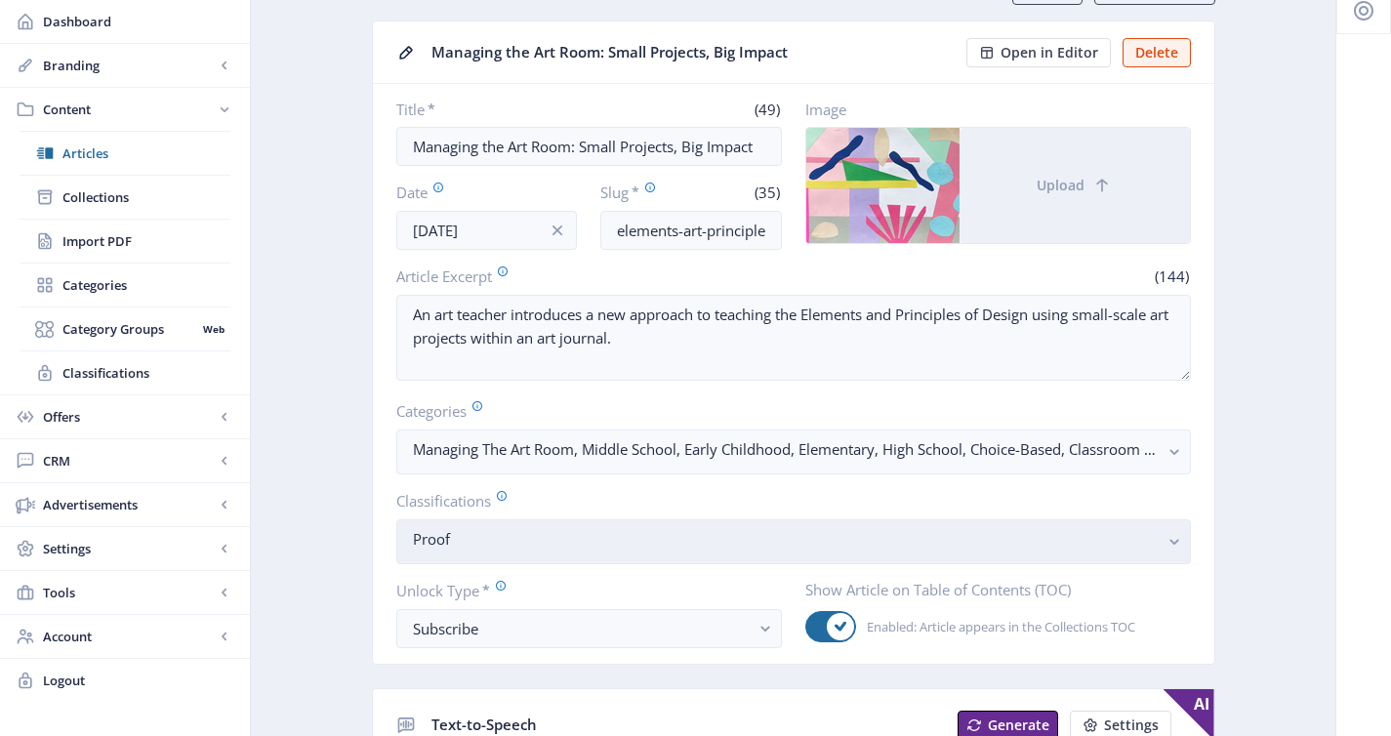
scroll to position [132, 0]
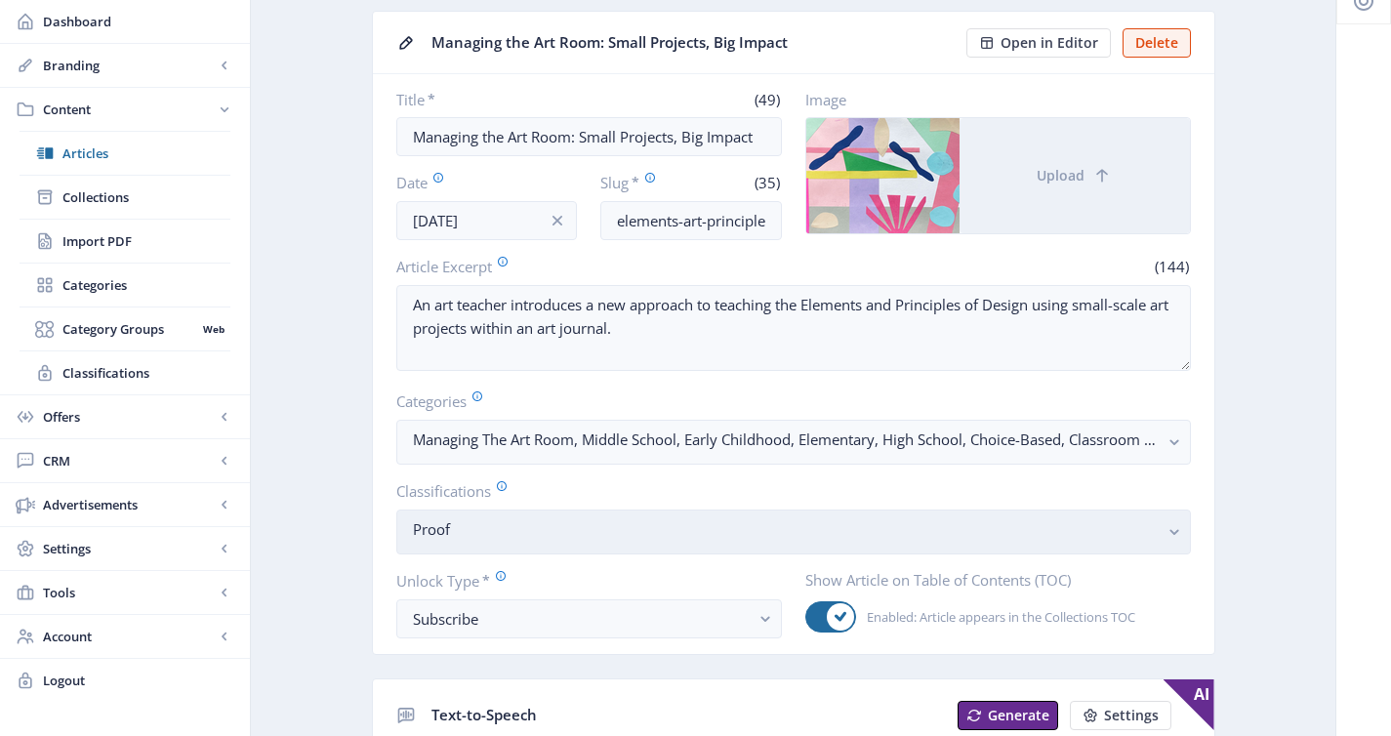
click at [558, 520] on nb-select-label "Proof" at bounding box center [786, 528] width 746 height 23
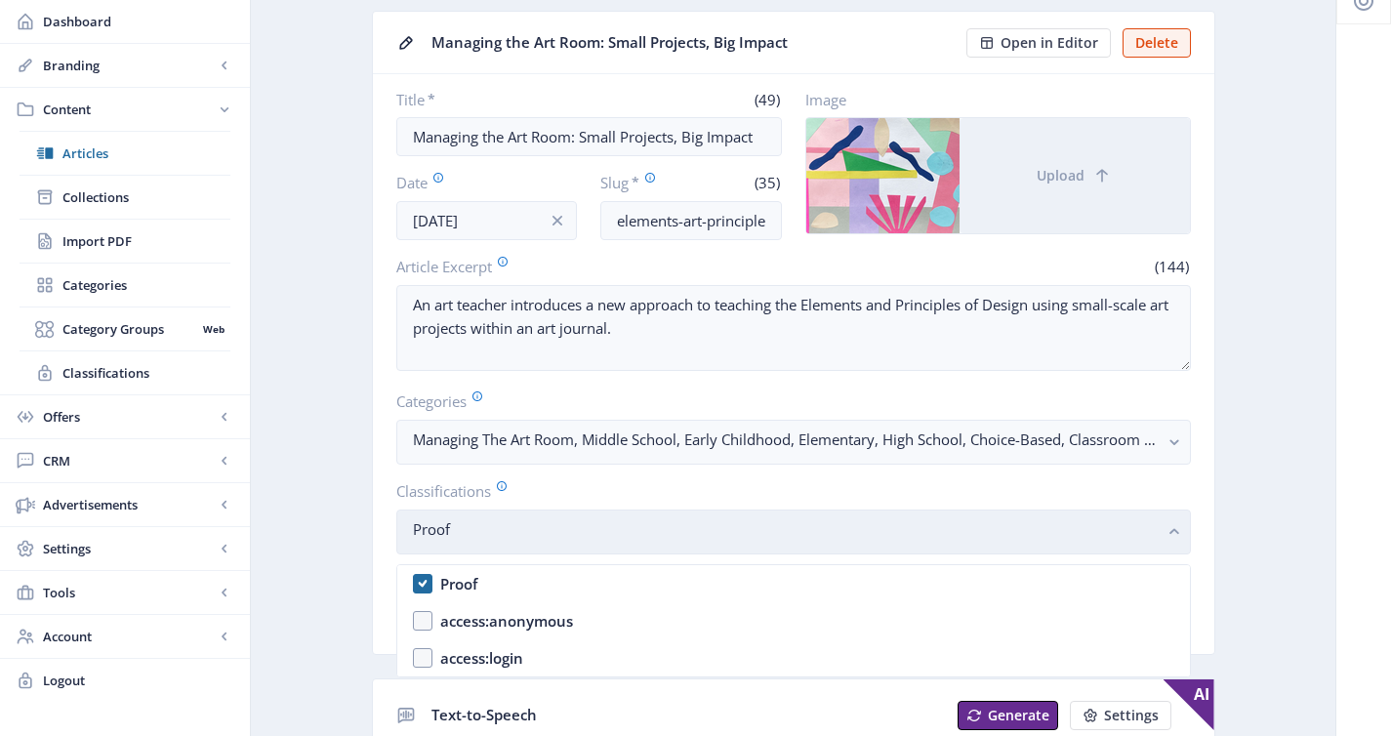
scroll to position [0, 0]
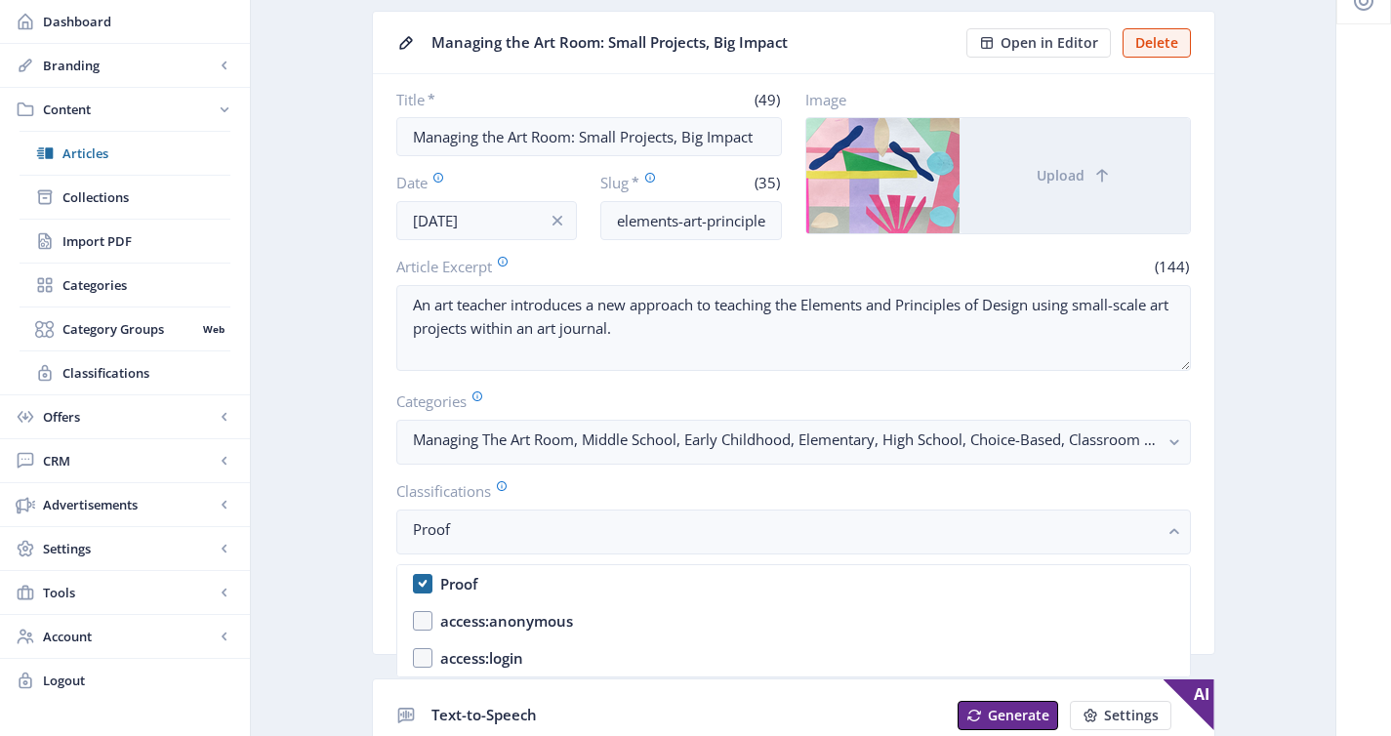
click at [557, 570] on nb-option "Proof" at bounding box center [793, 583] width 792 height 37
checkbox input "false"
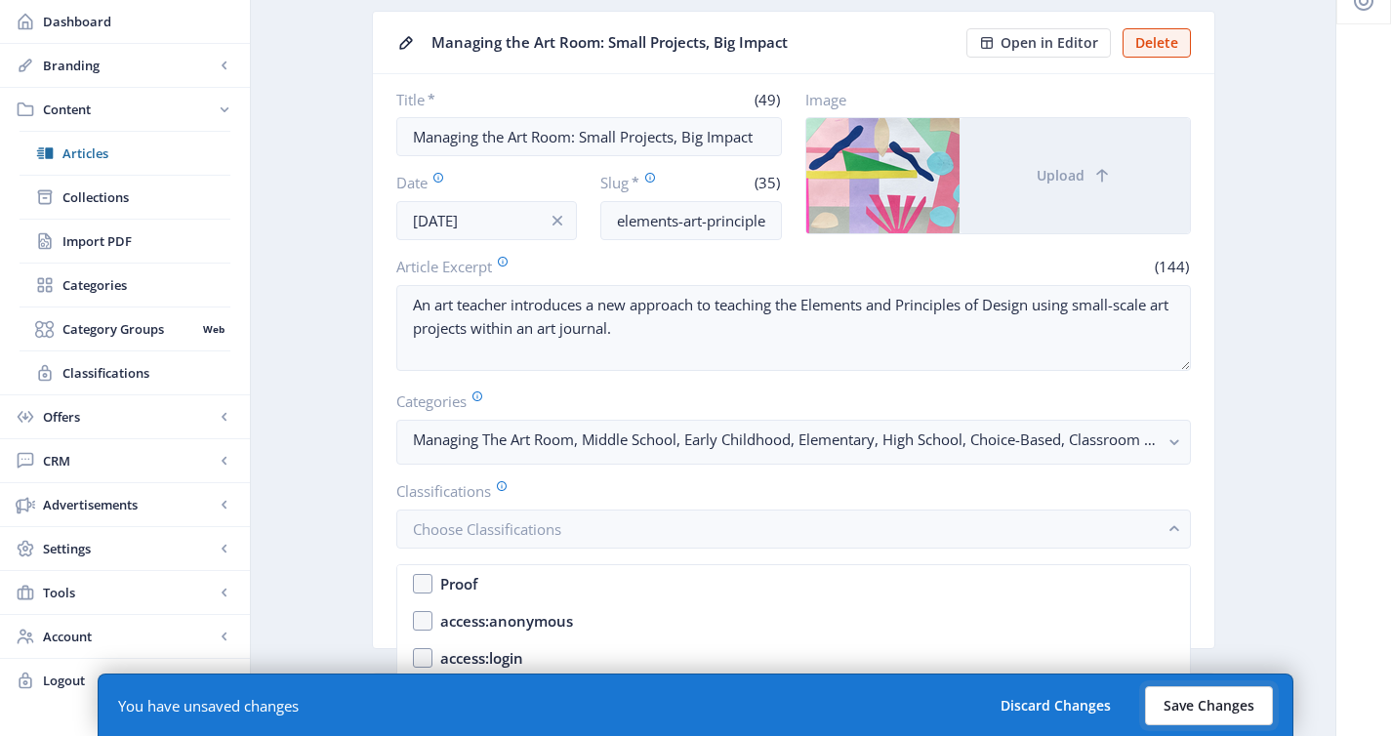
click at [1155, 708] on button "Save Changes" at bounding box center [1209, 705] width 128 height 39
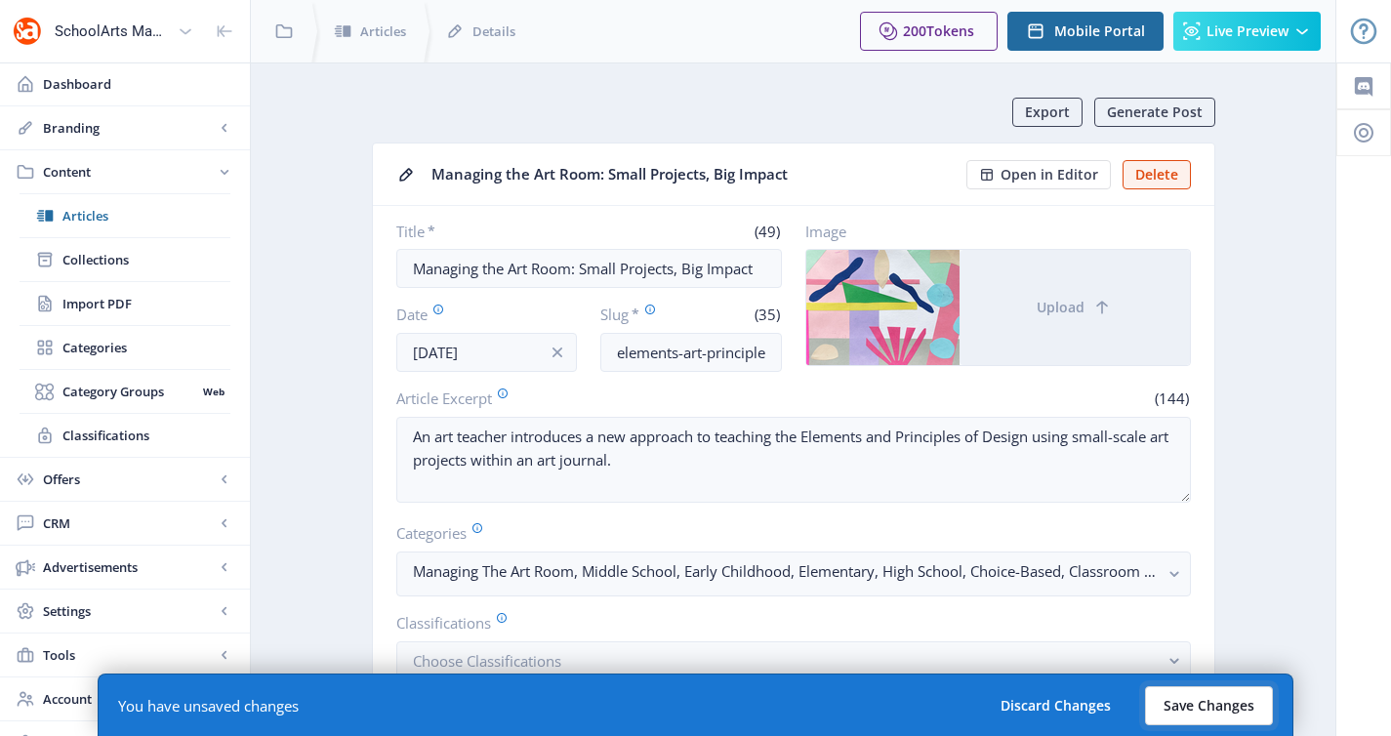
scroll to position [132, 0]
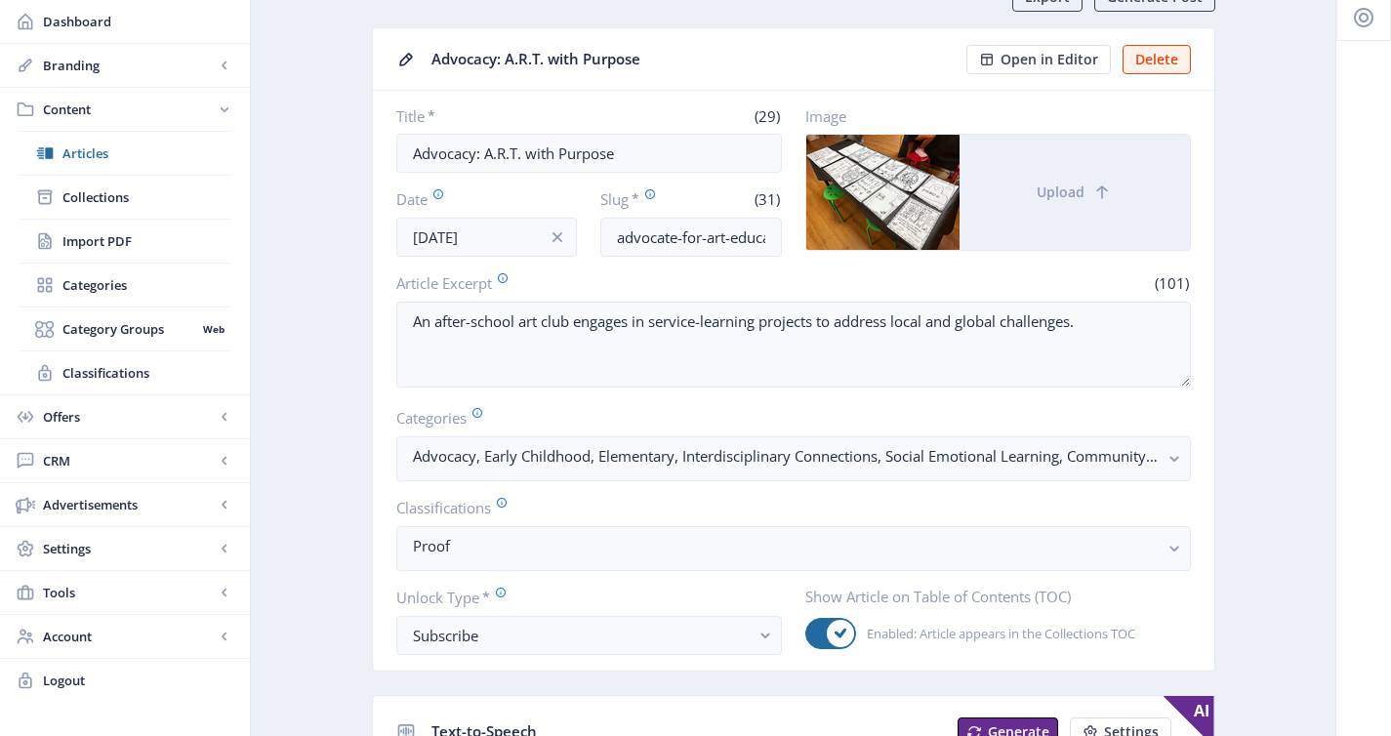
scroll to position [149, 0]
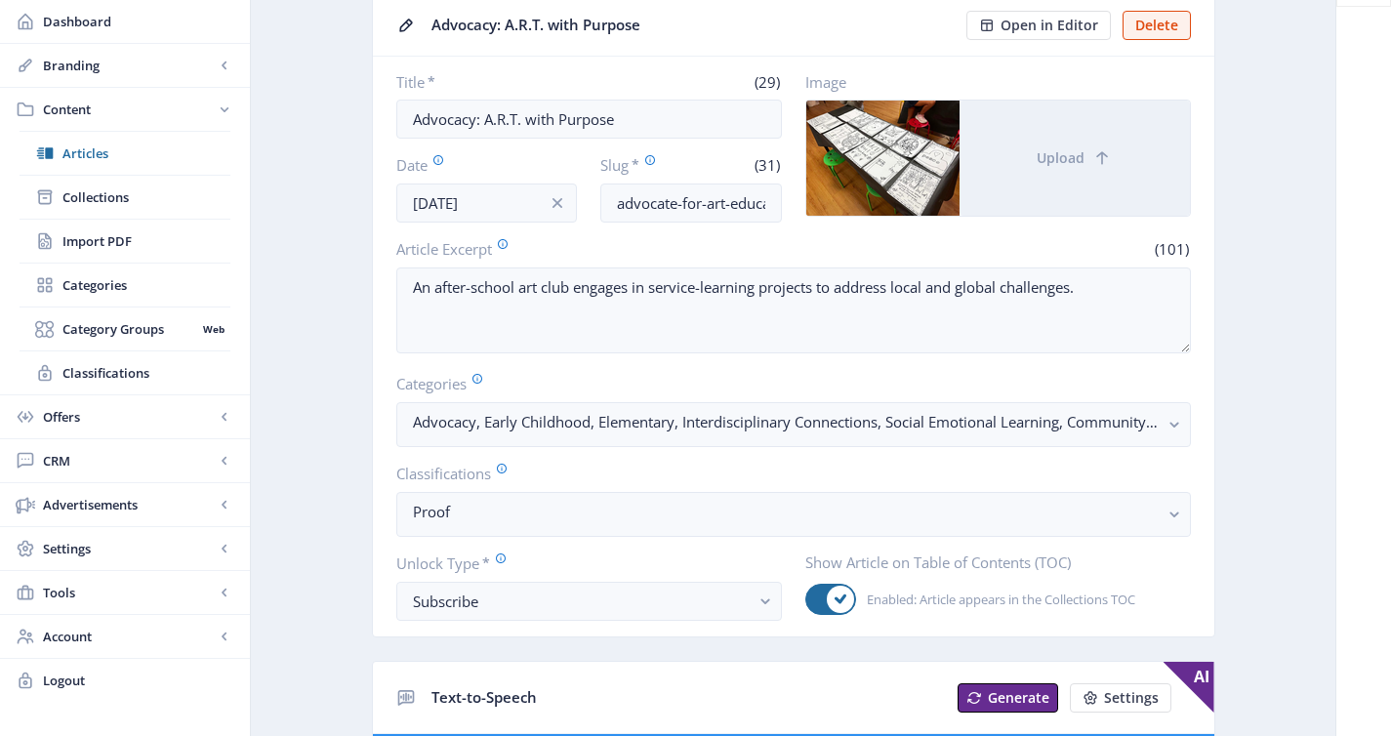
click at [510, 490] on app-form-field "Classifications Proof" at bounding box center [793, 500] width 794 height 74
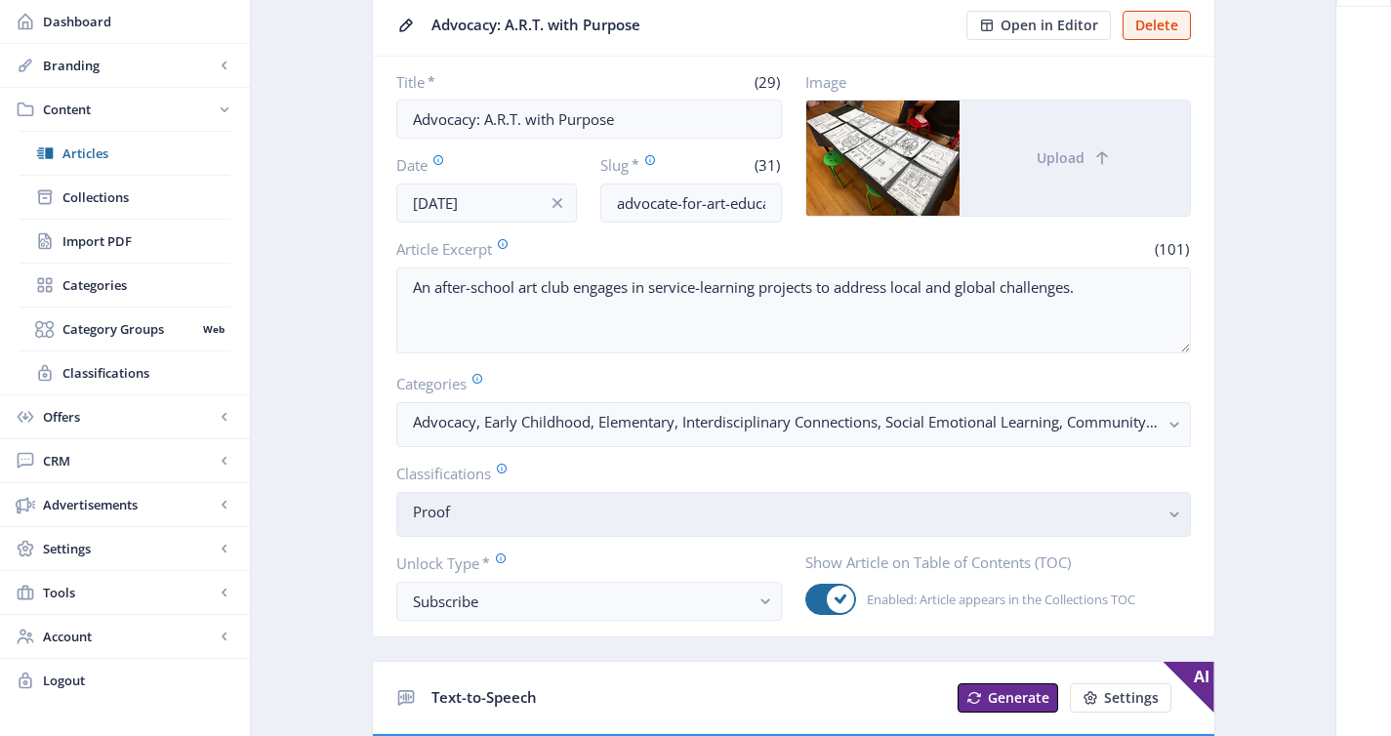
click at [513, 506] on nb-select-label "Proof" at bounding box center [786, 511] width 746 height 23
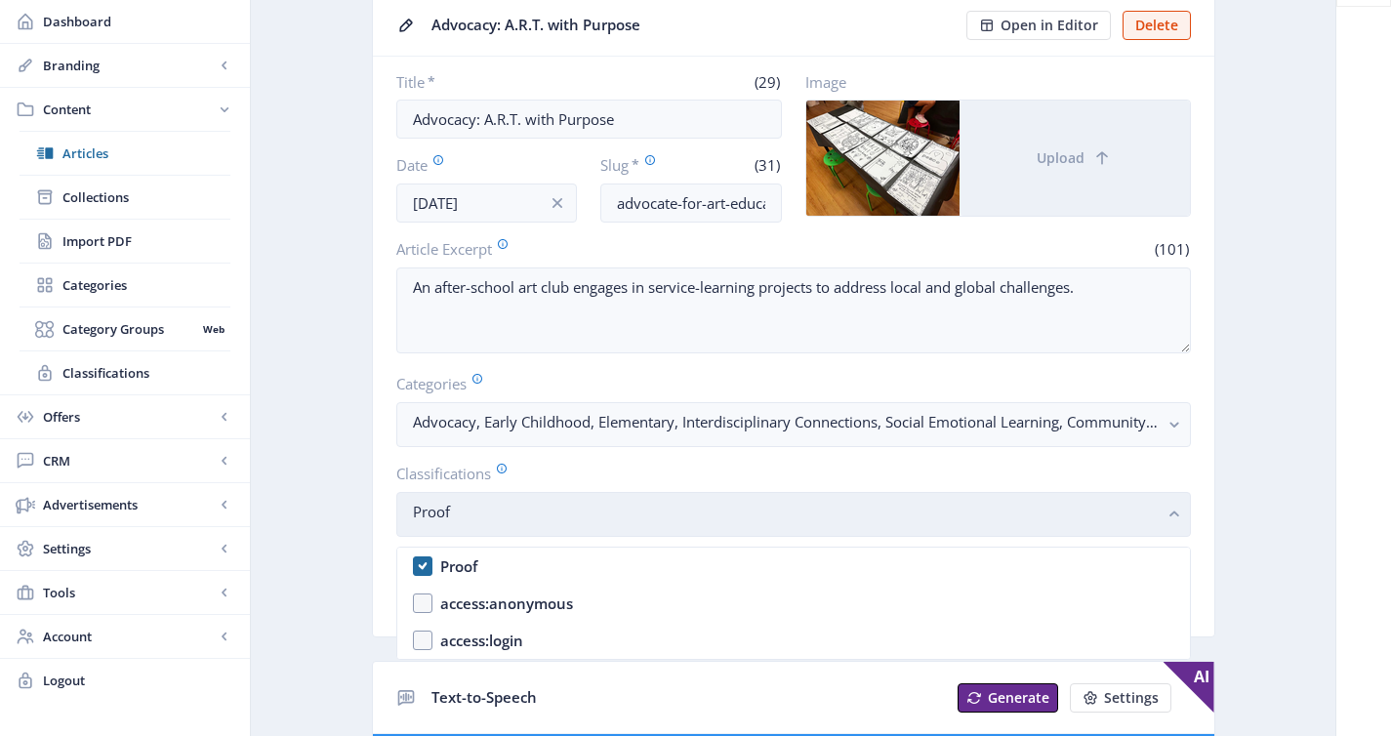
scroll to position [0, 0]
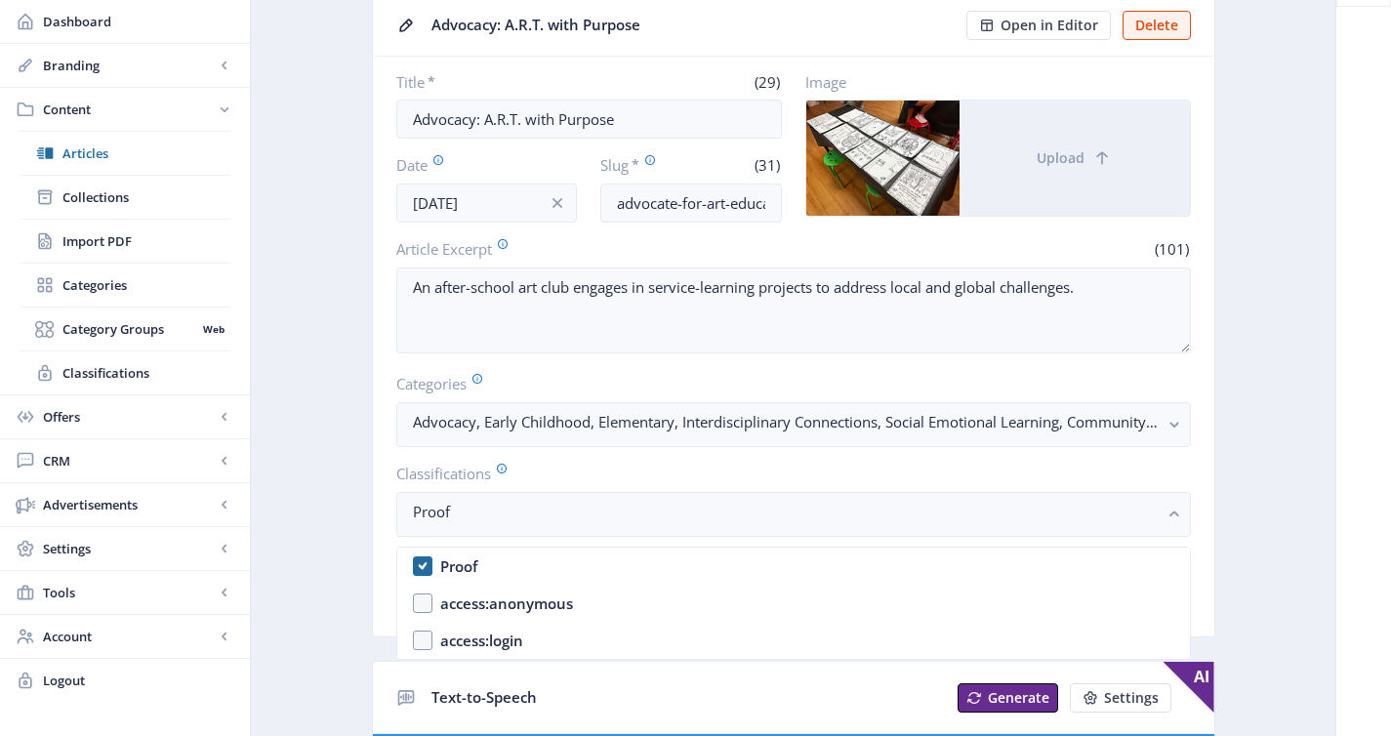
click at [514, 573] on nb-option "Proof" at bounding box center [793, 565] width 792 height 37
checkbox input "false"
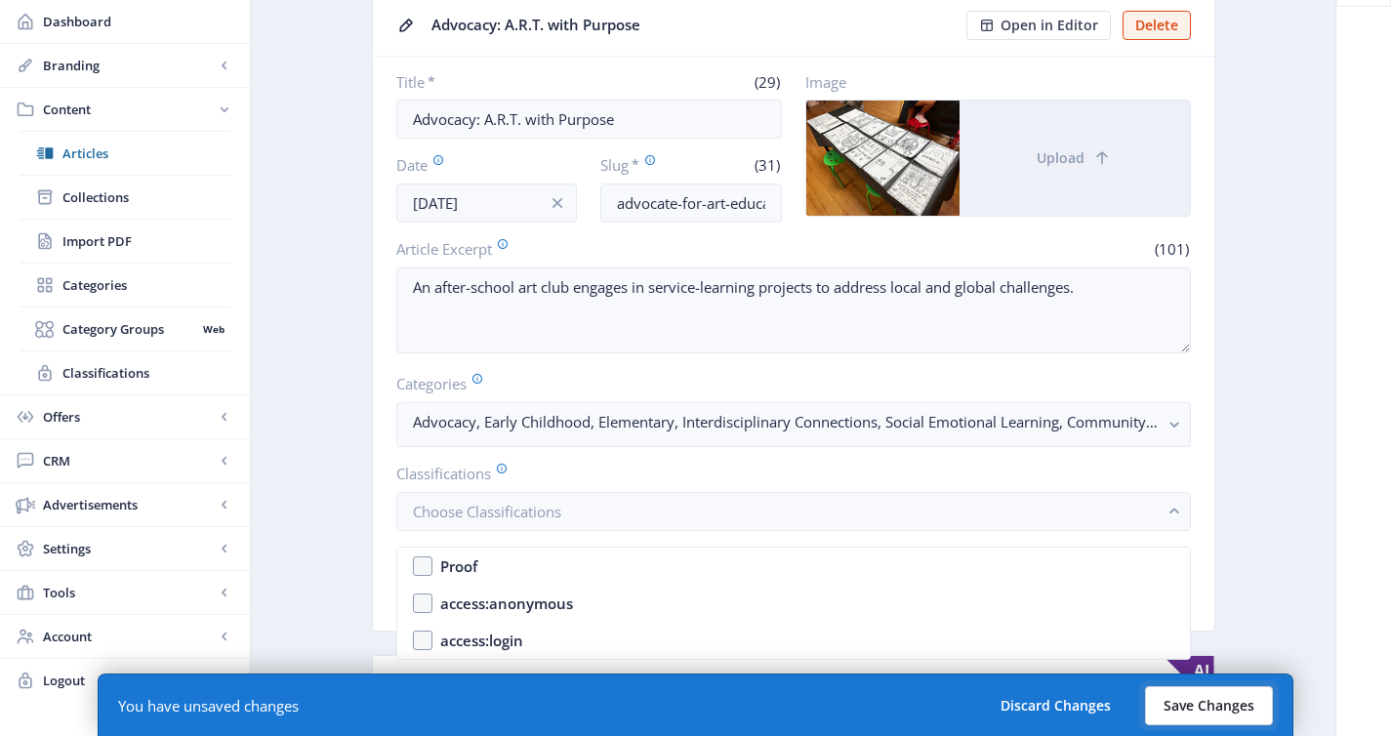
click at [1167, 705] on button "Save Changes" at bounding box center [1209, 705] width 128 height 39
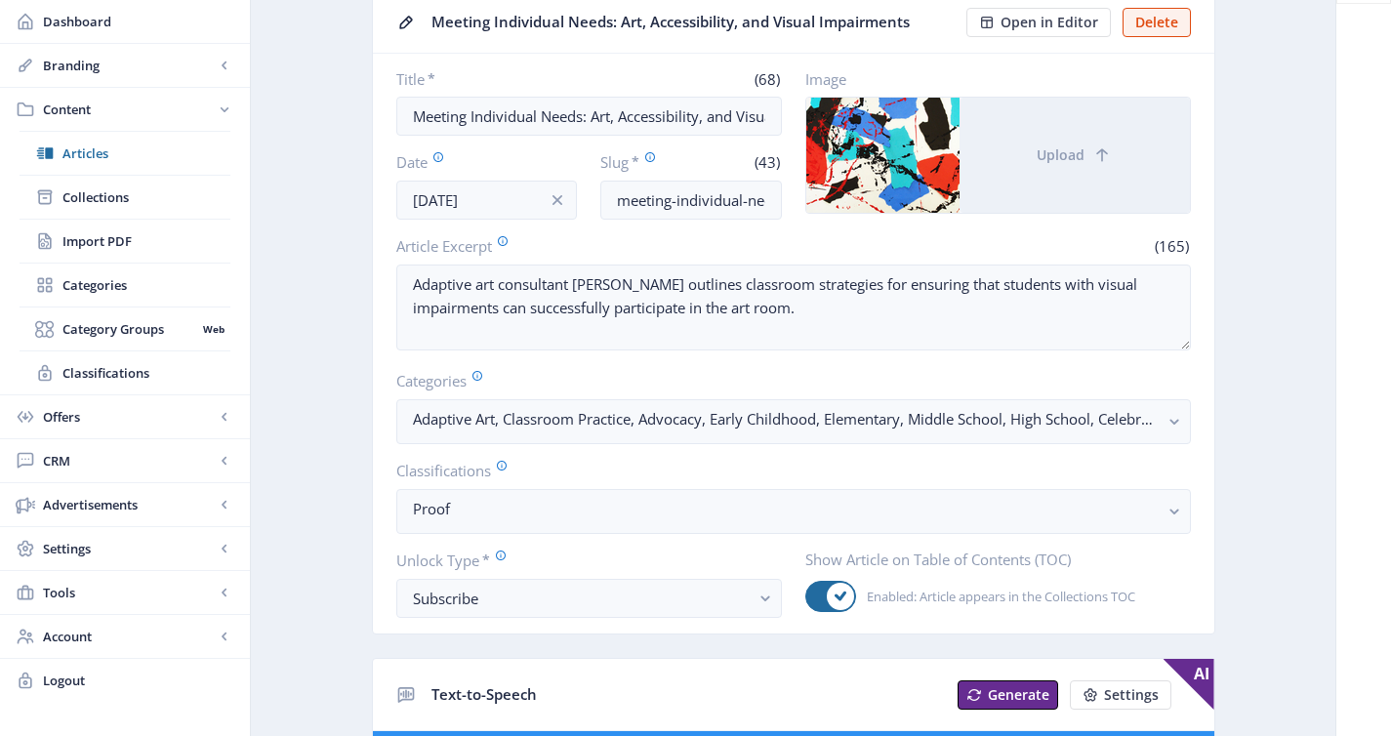
scroll to position [154, 0]
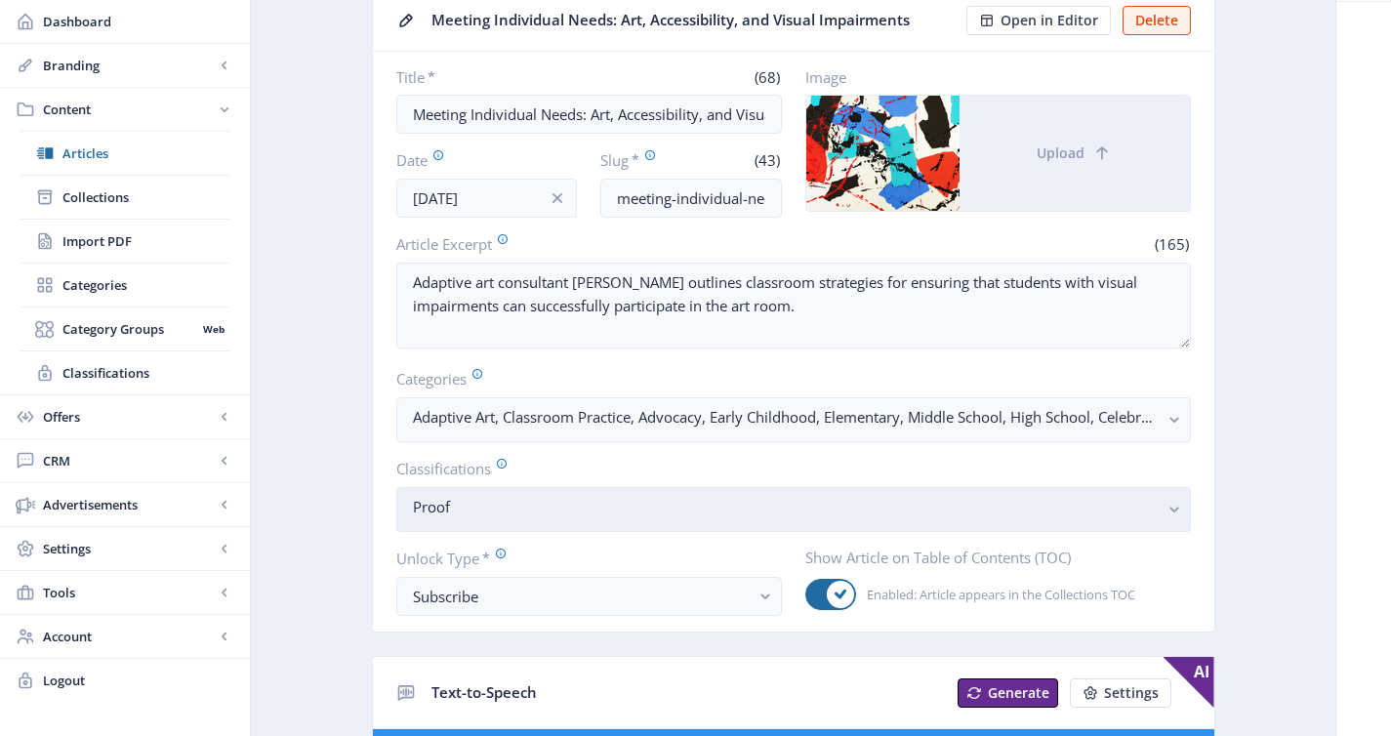
click at [513, 513] on nb-select-label "Proof" at bounding box center [786, 506] width 746 height 23
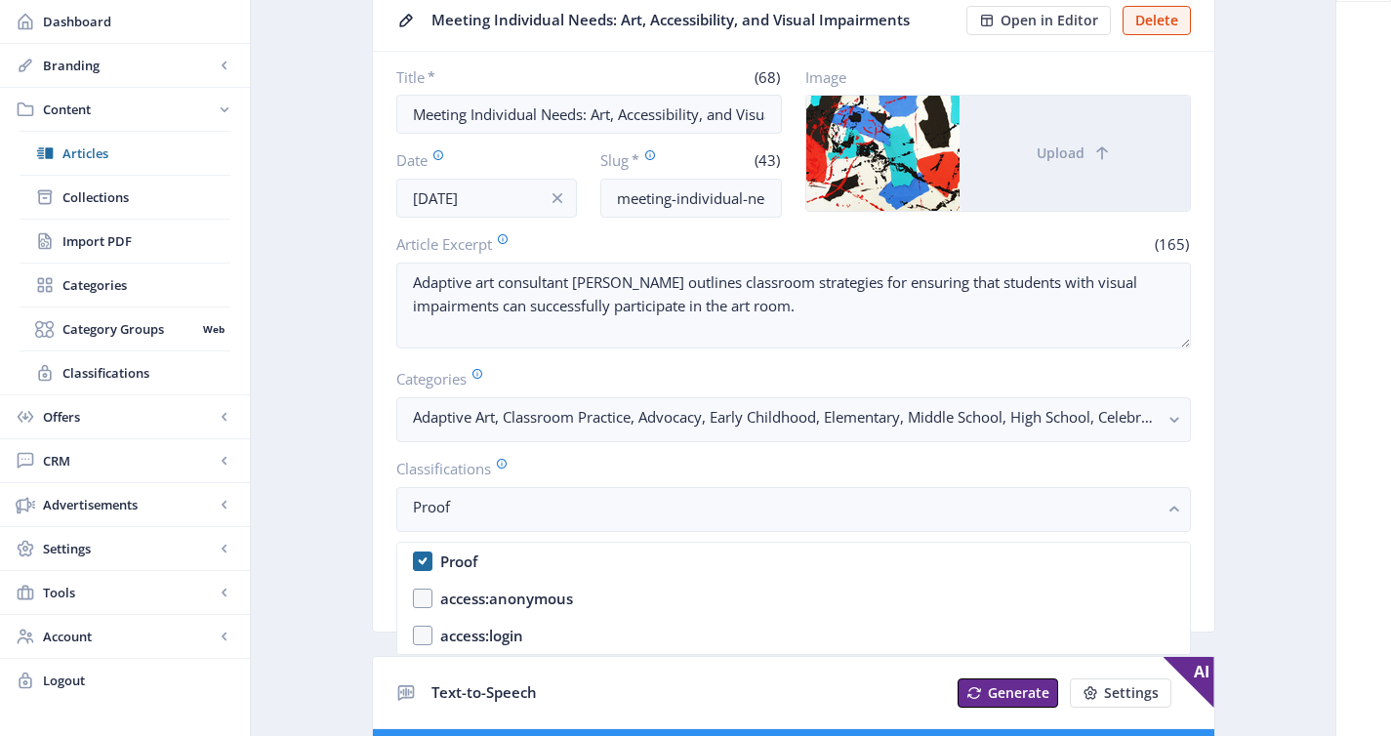
click at [520, 564] on nb-option "Proof" at bounding box center [793, 561] width 792 height 37
checkbox input "false"
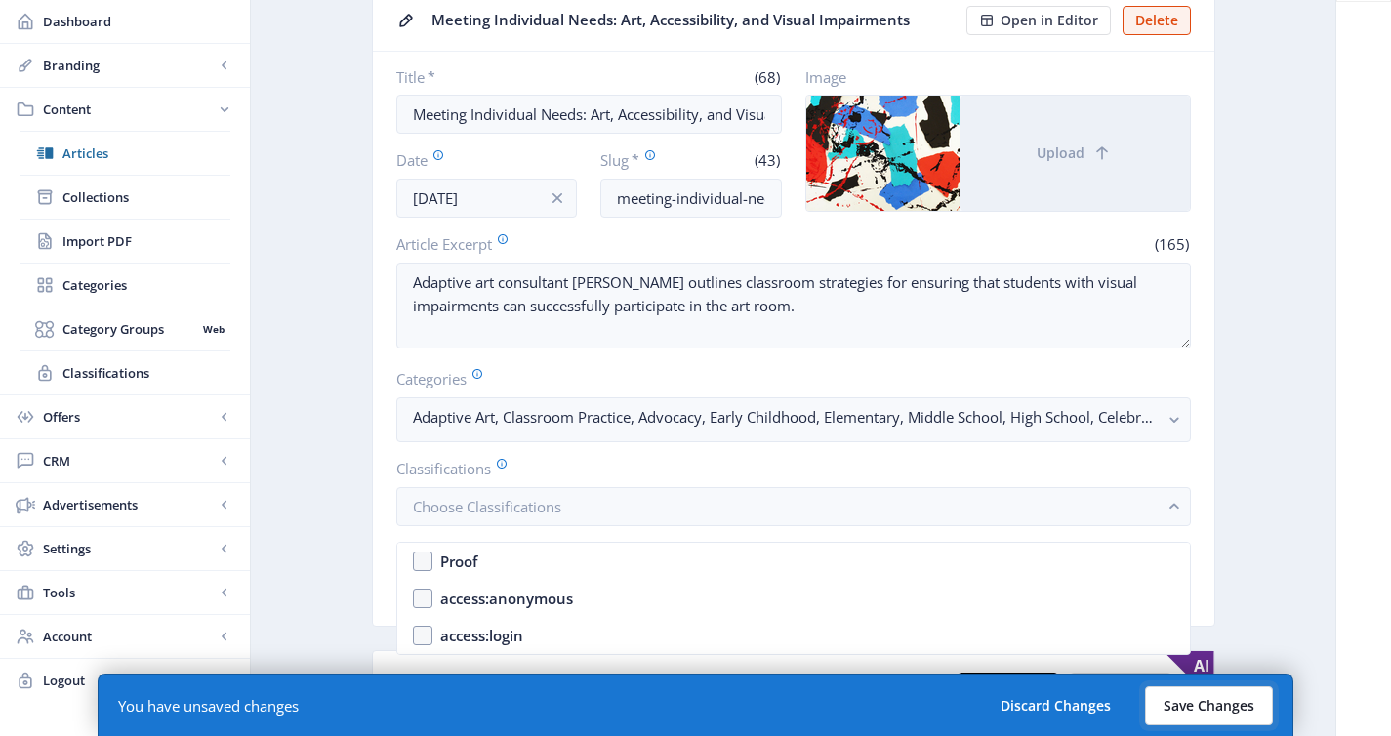
click at [1164, 715] on button "Save Changes" at bounding box center [1209, 705] width 128 height 39
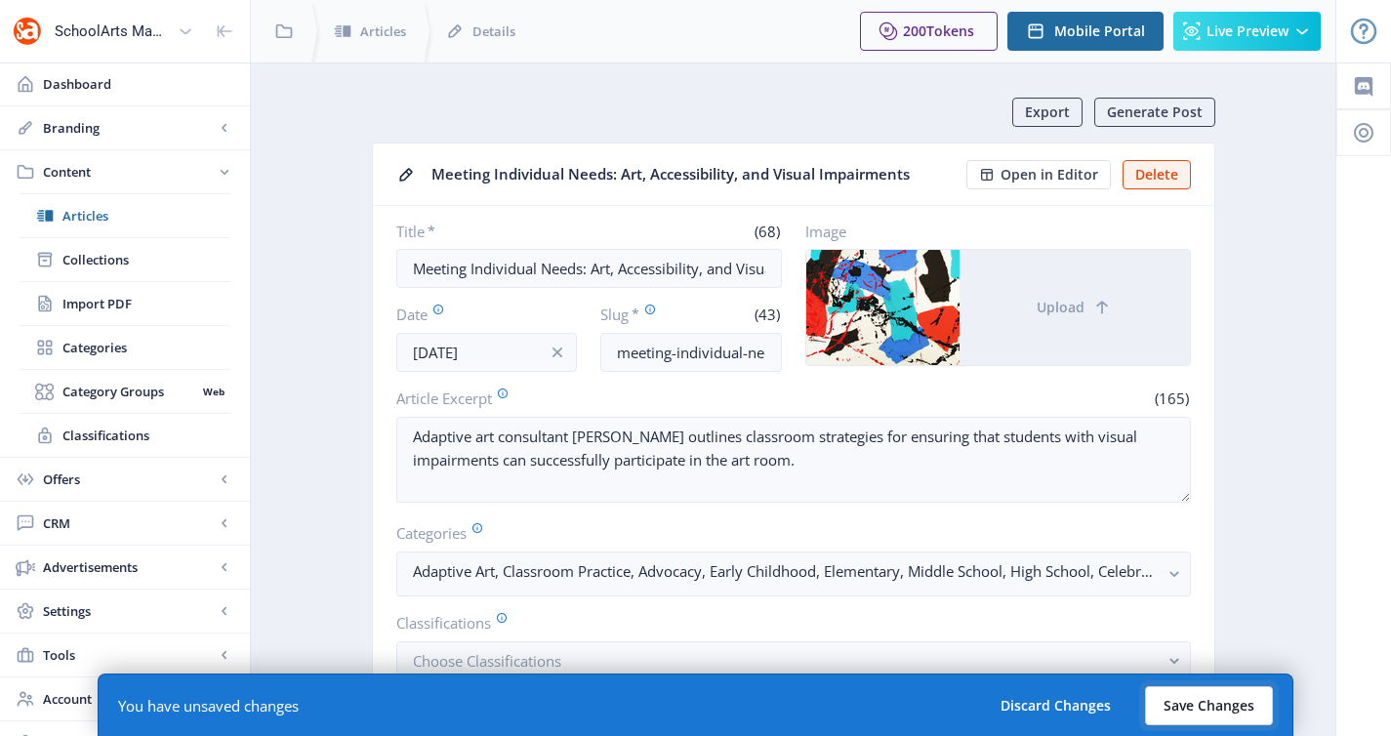
scroll to position [154, 0]
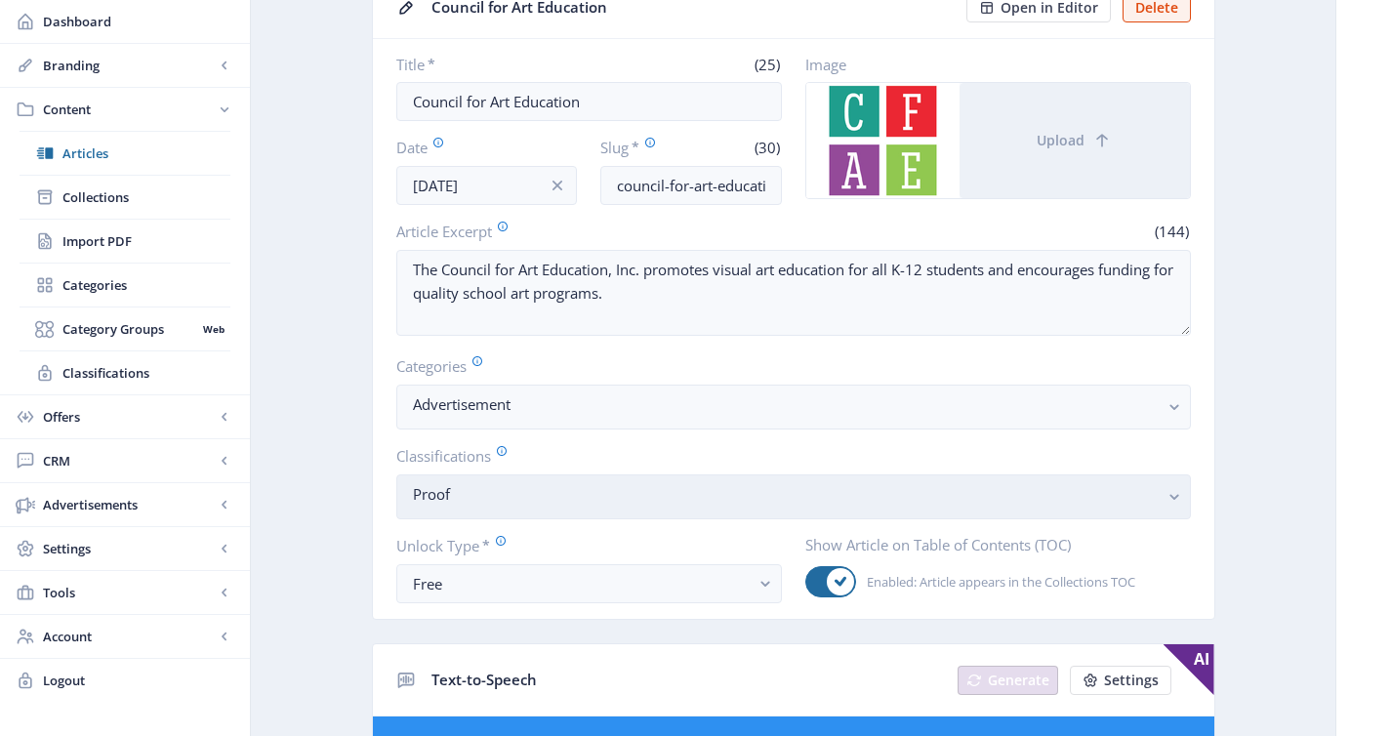
scroll to position [172, 0]
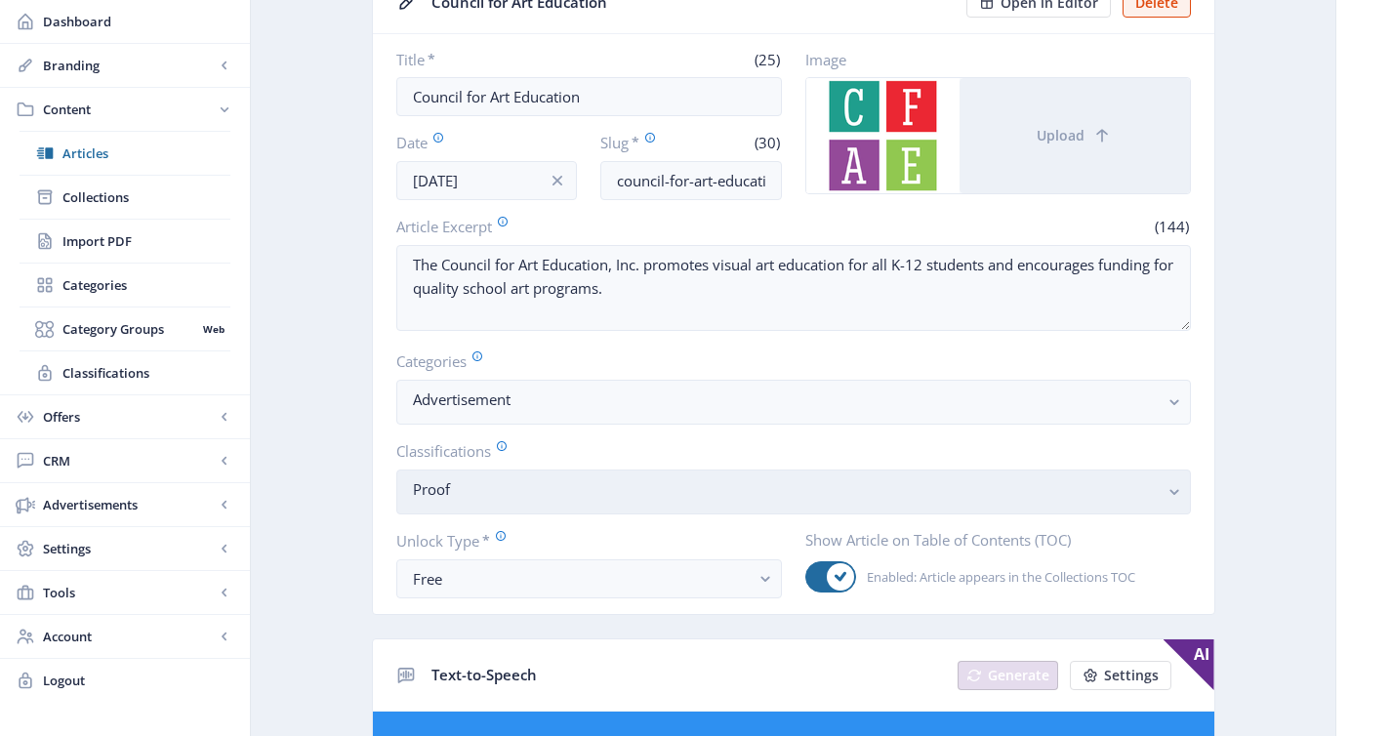
click at [623, 510] on button "Proof" at bounding box center [793, 491] width 794 height 45
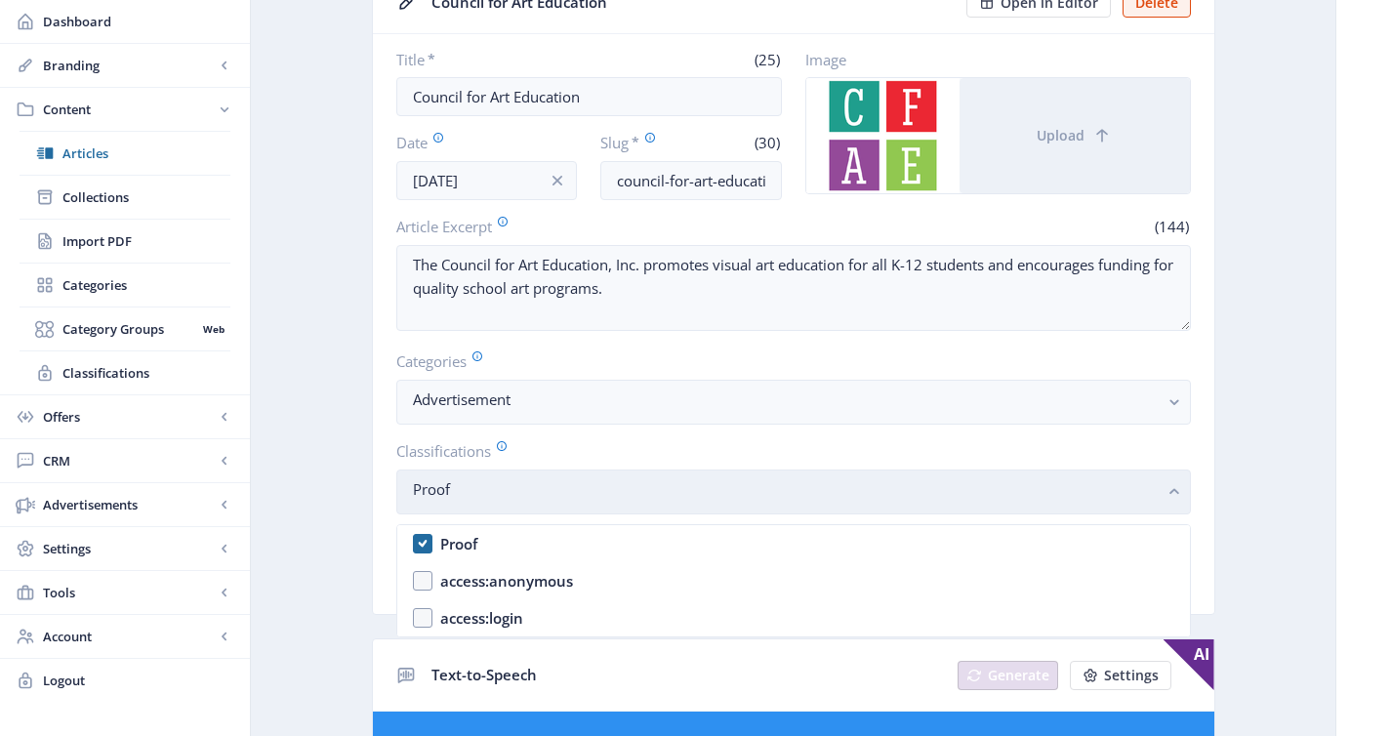
scroll to position [0, 0]
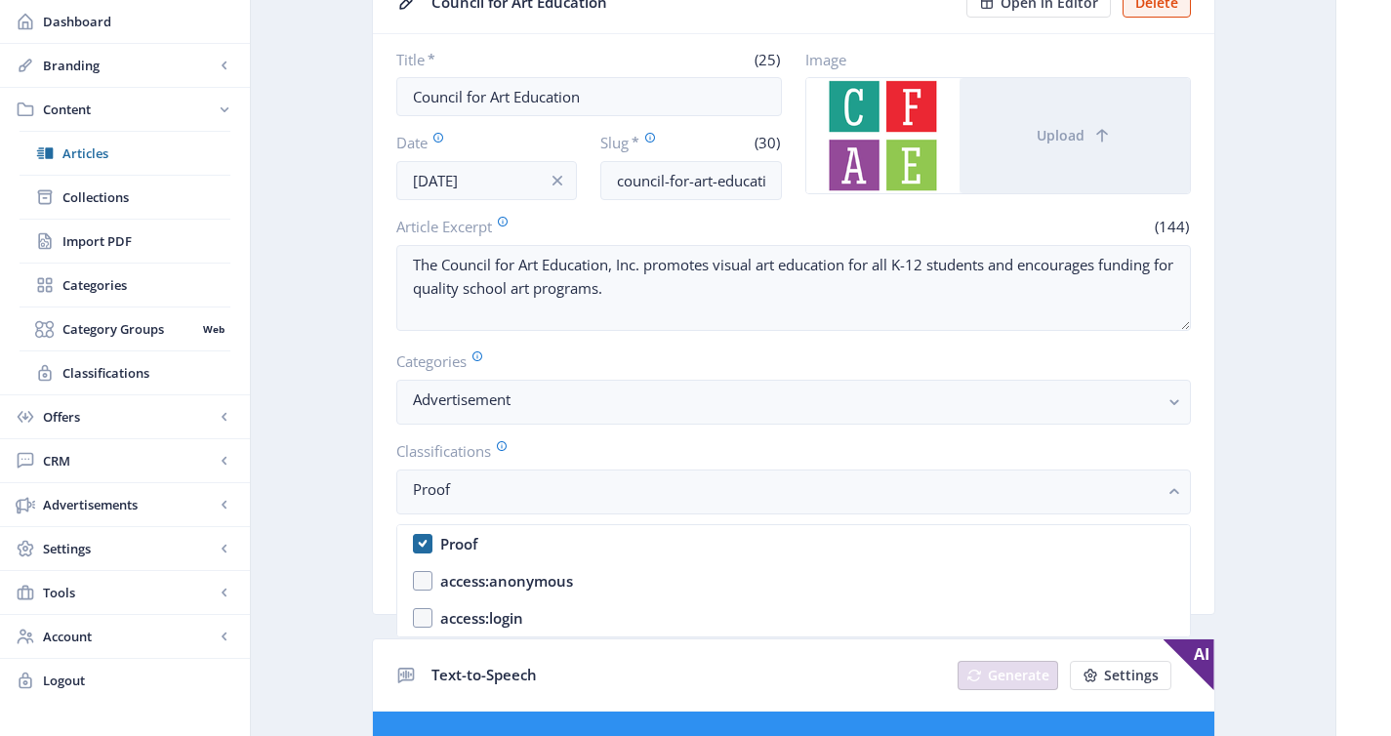
click at [608, 540] on nb-option "Proof" at bounding box center [793, 543] width 792 height 37
checkbox input "false"
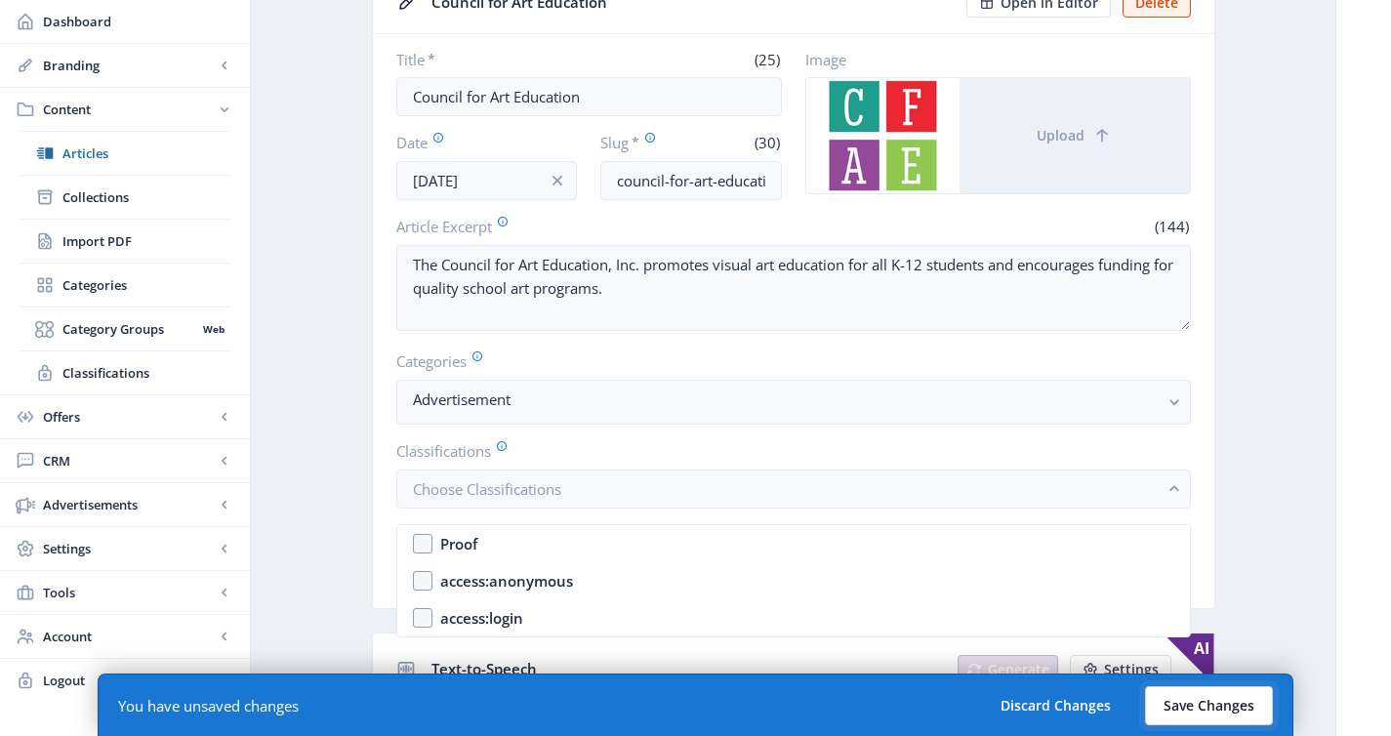
click at [1199, 693] on button "Save Changes" at bounding box center [1209, 705] width 128 height 39
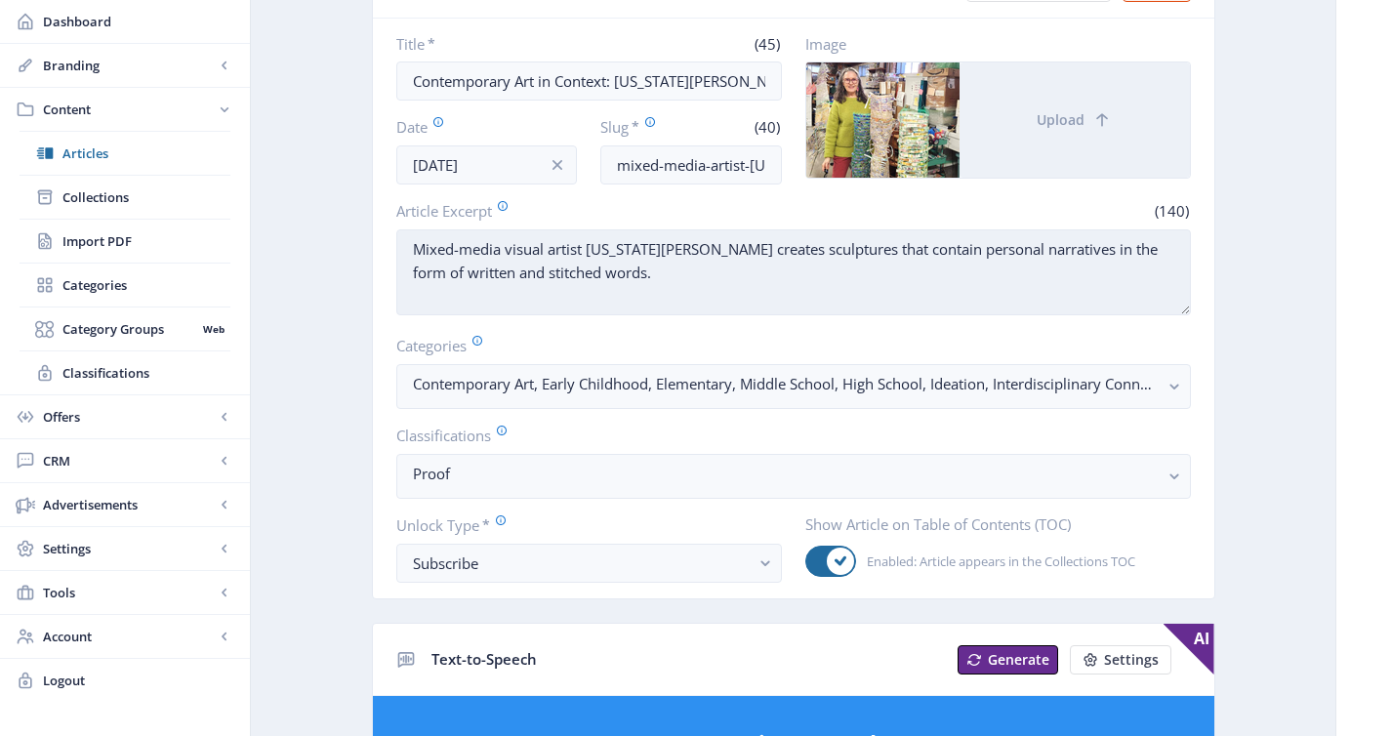
scroll to position [190, 0]
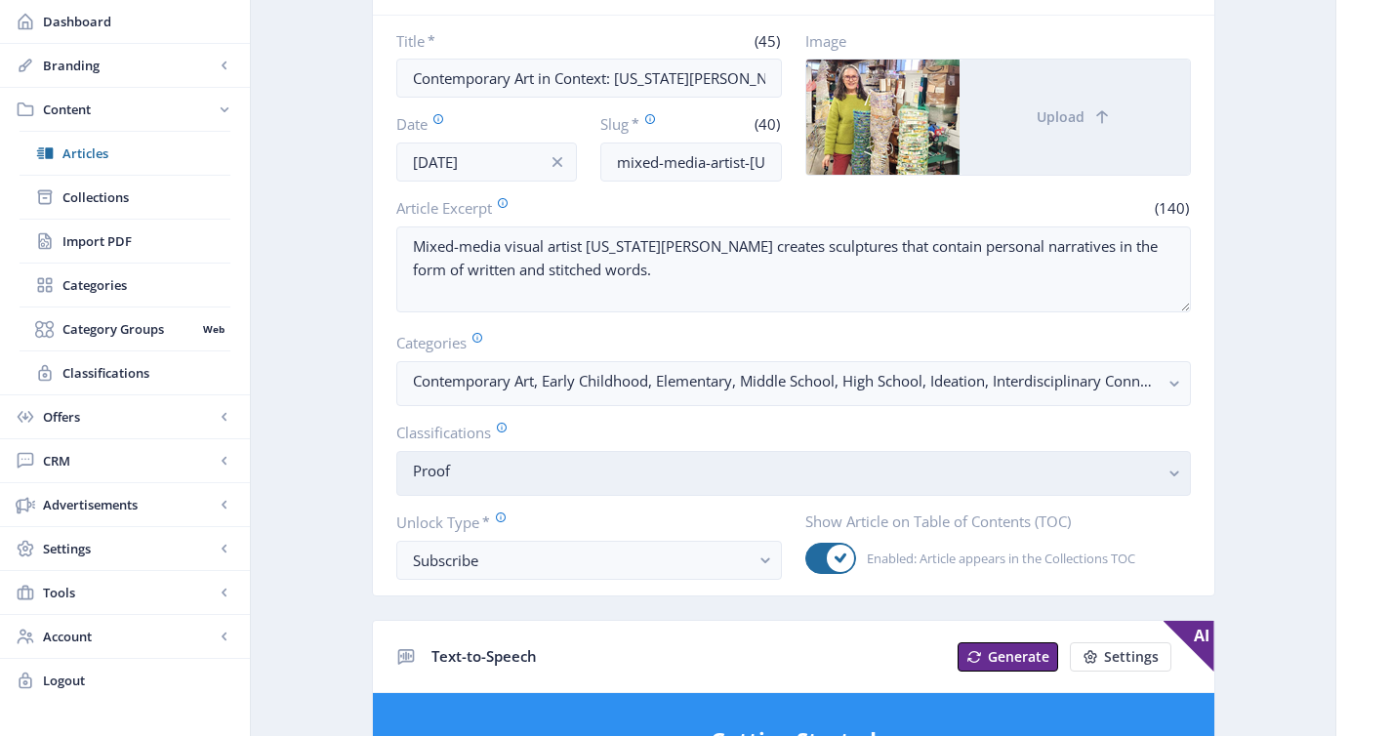
click at [652, 475] on nb-select-label "Proof" at bounding box center [786, 470] width 746 height 23
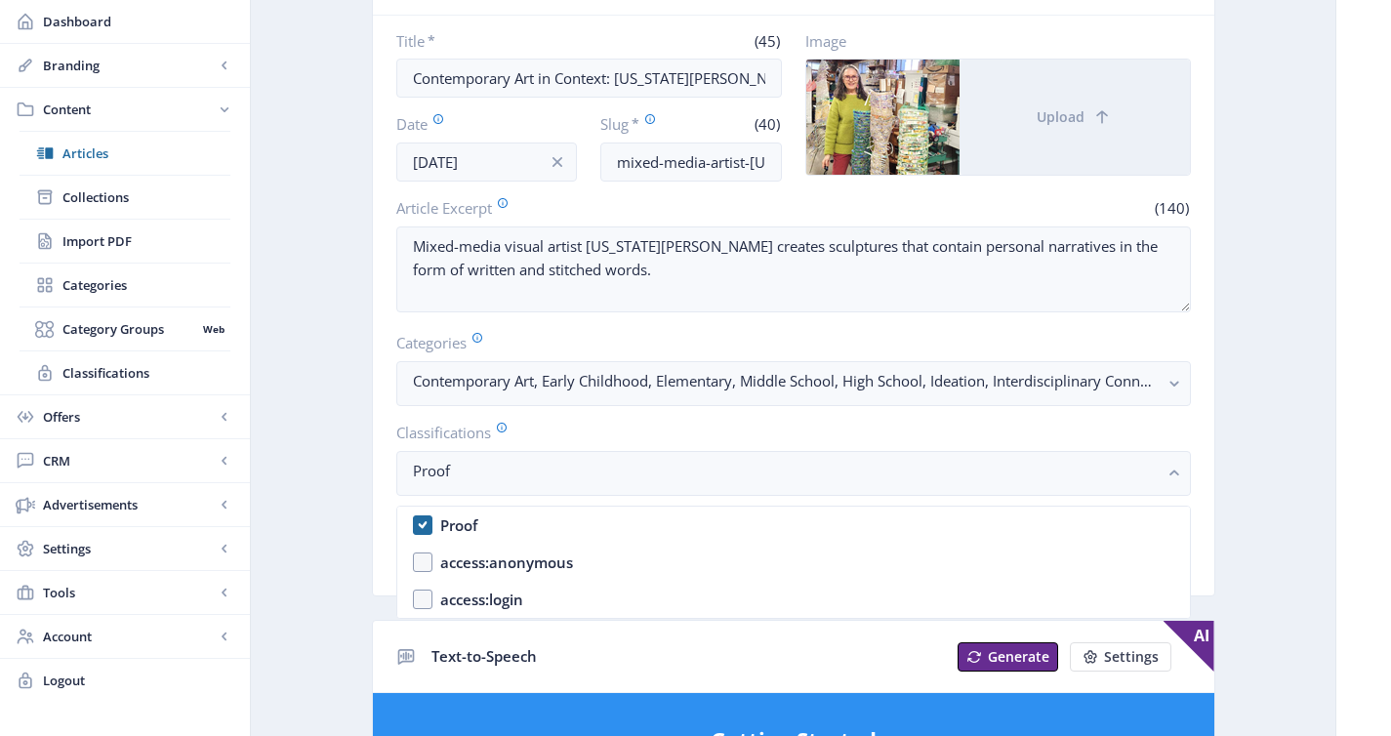
click at [661, 527] on nb-option "Proof" at bounding box center [793, 524] width 792 height 37
checkbox input "false"
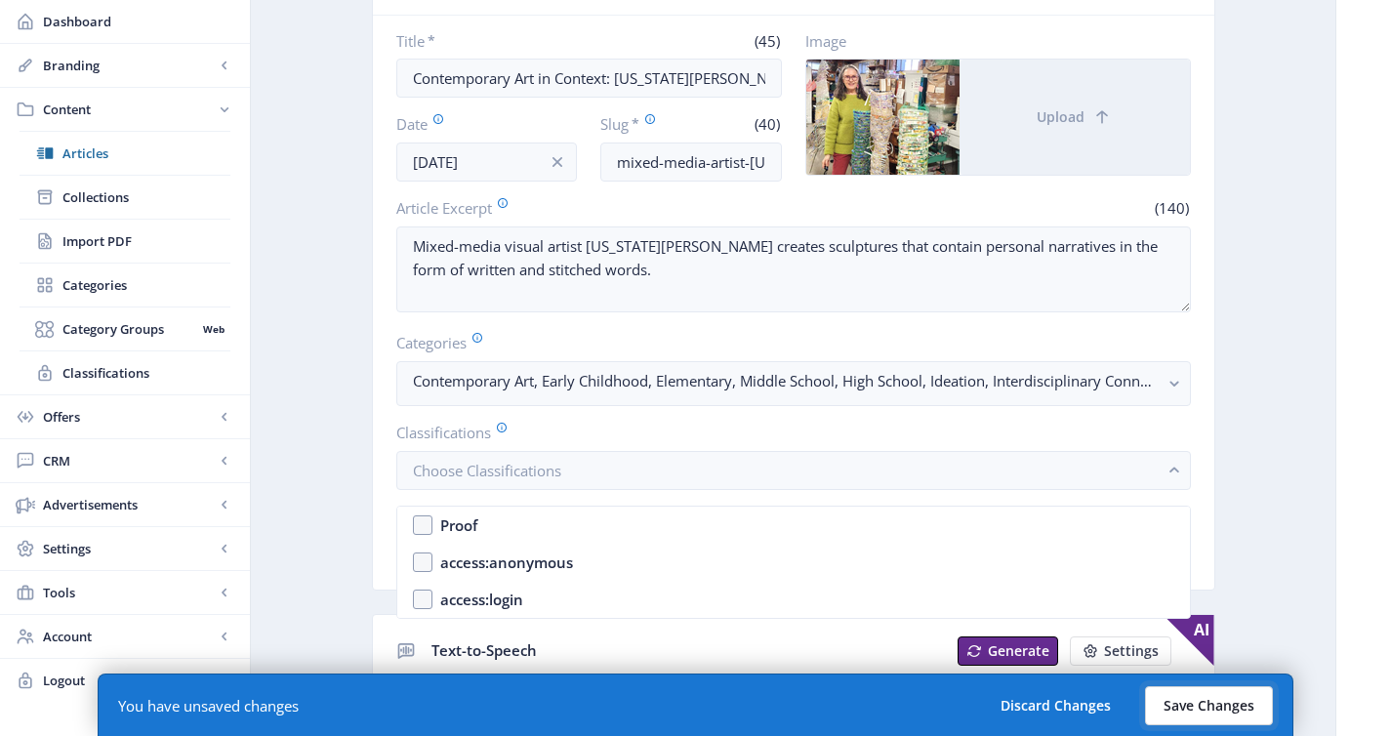
click at [1185, 711] on button "Save Changes" at bounding box center [1209, 705] width 128 height 39
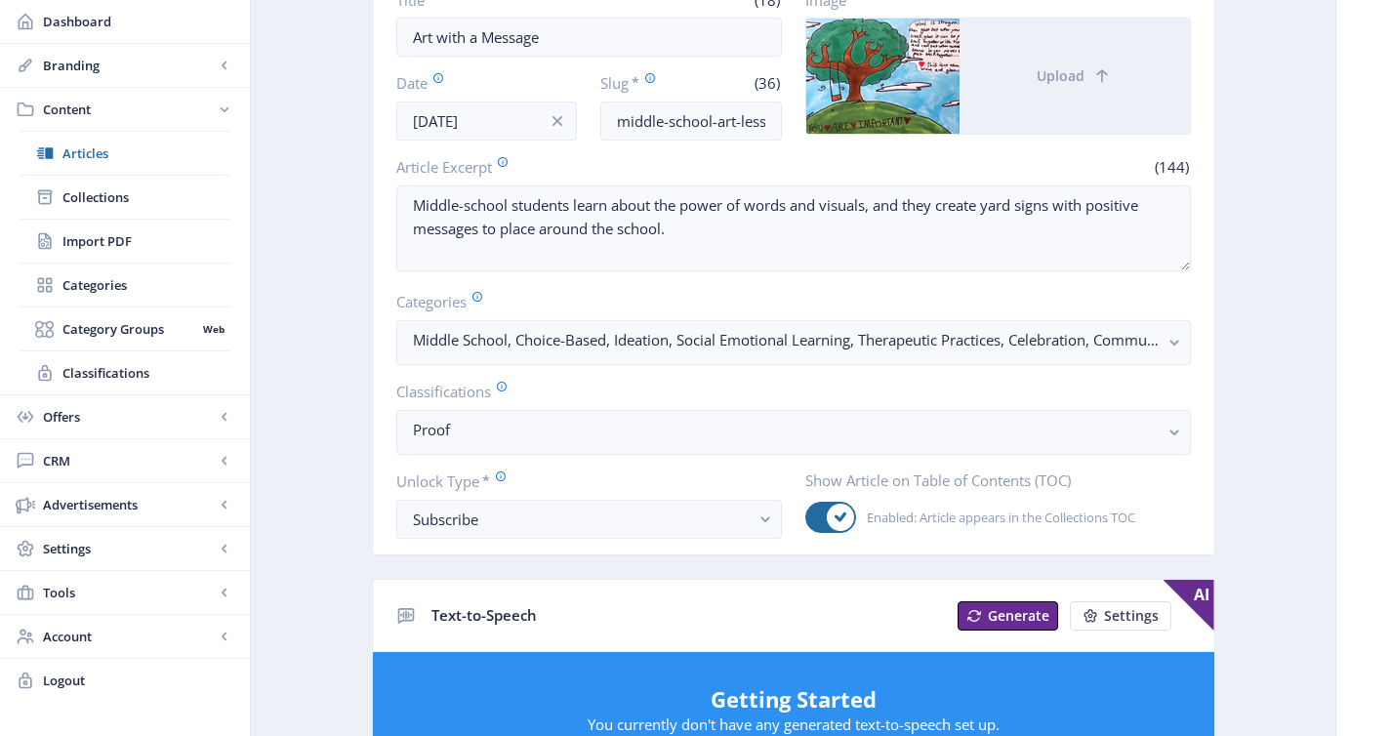
scroll to position [230, 0]
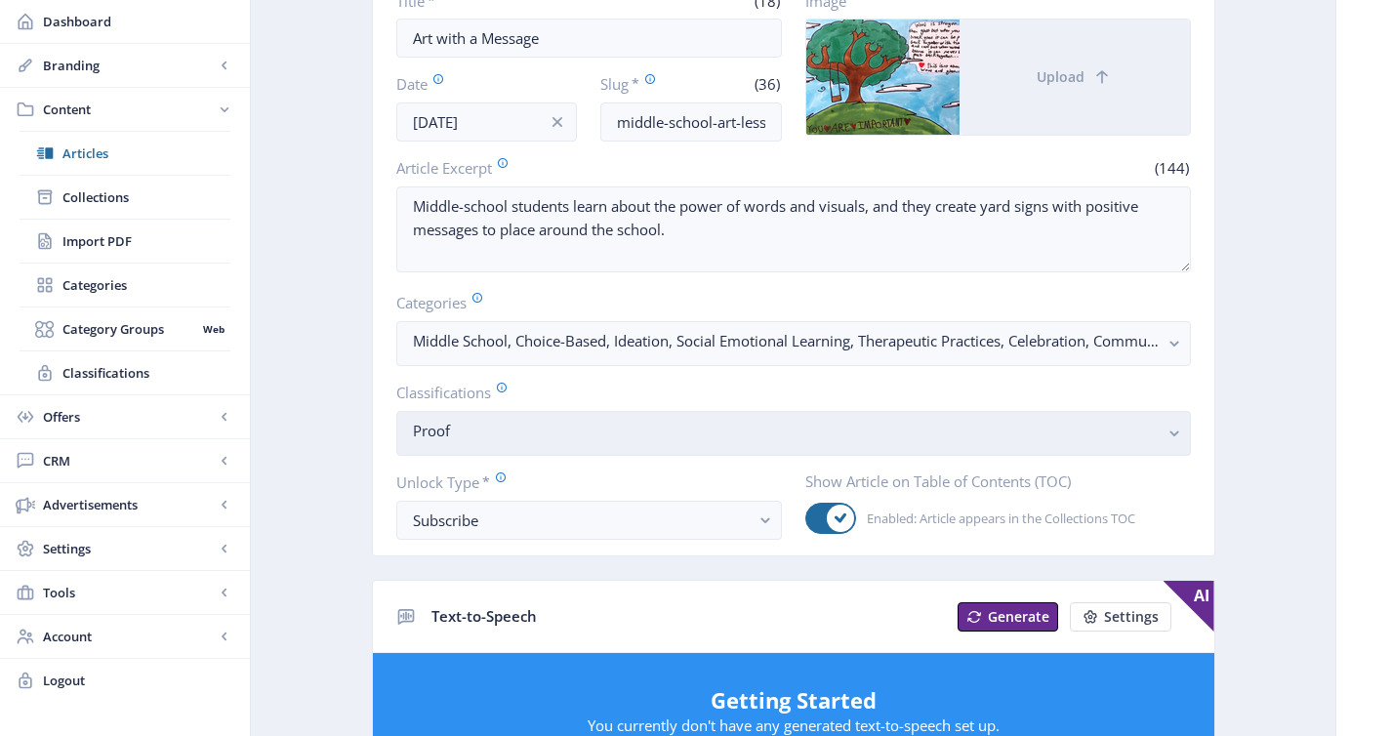
click at [664, 422] on nb-select-label "Proof" at bounding box center [786, 430] width 746 height 23
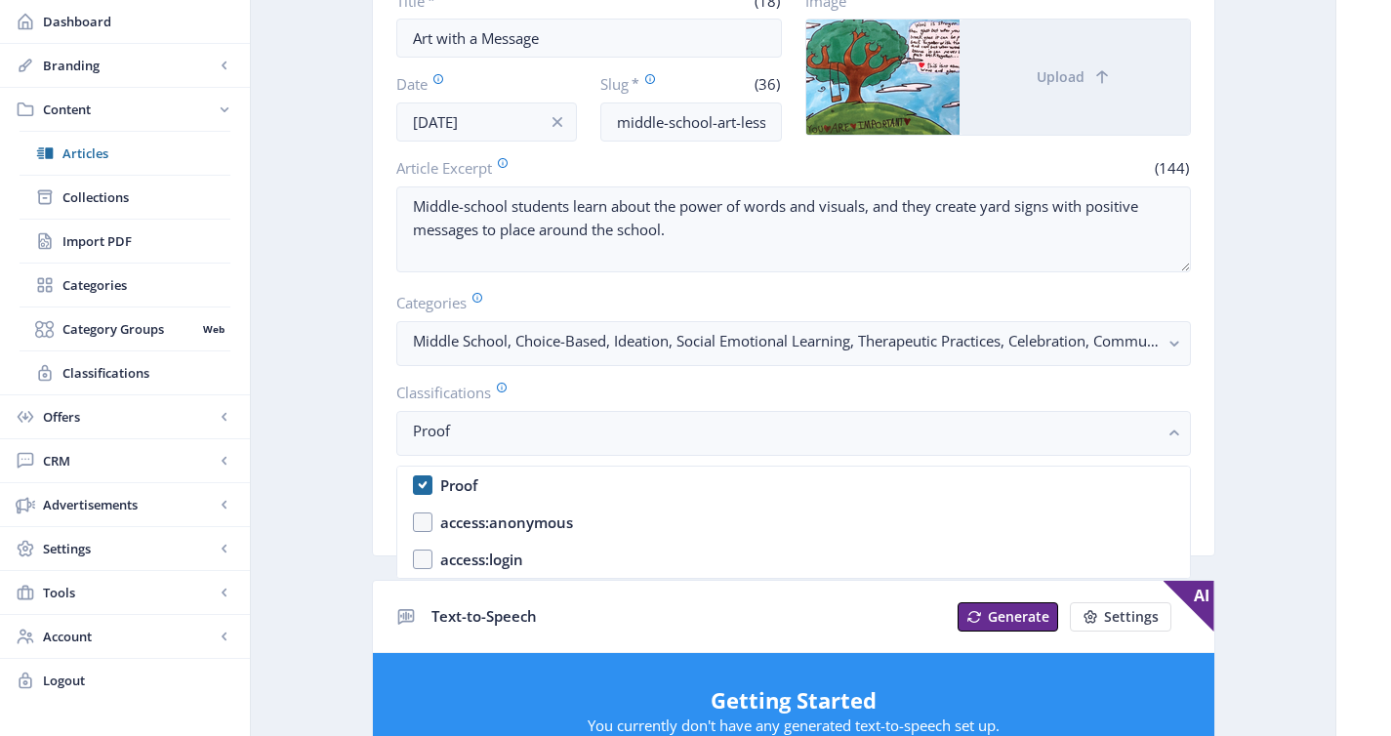
click at [660, 485] on nb-option "Proof" at bounding box center [793, 484] width 792 height 37
checkbox input "false"
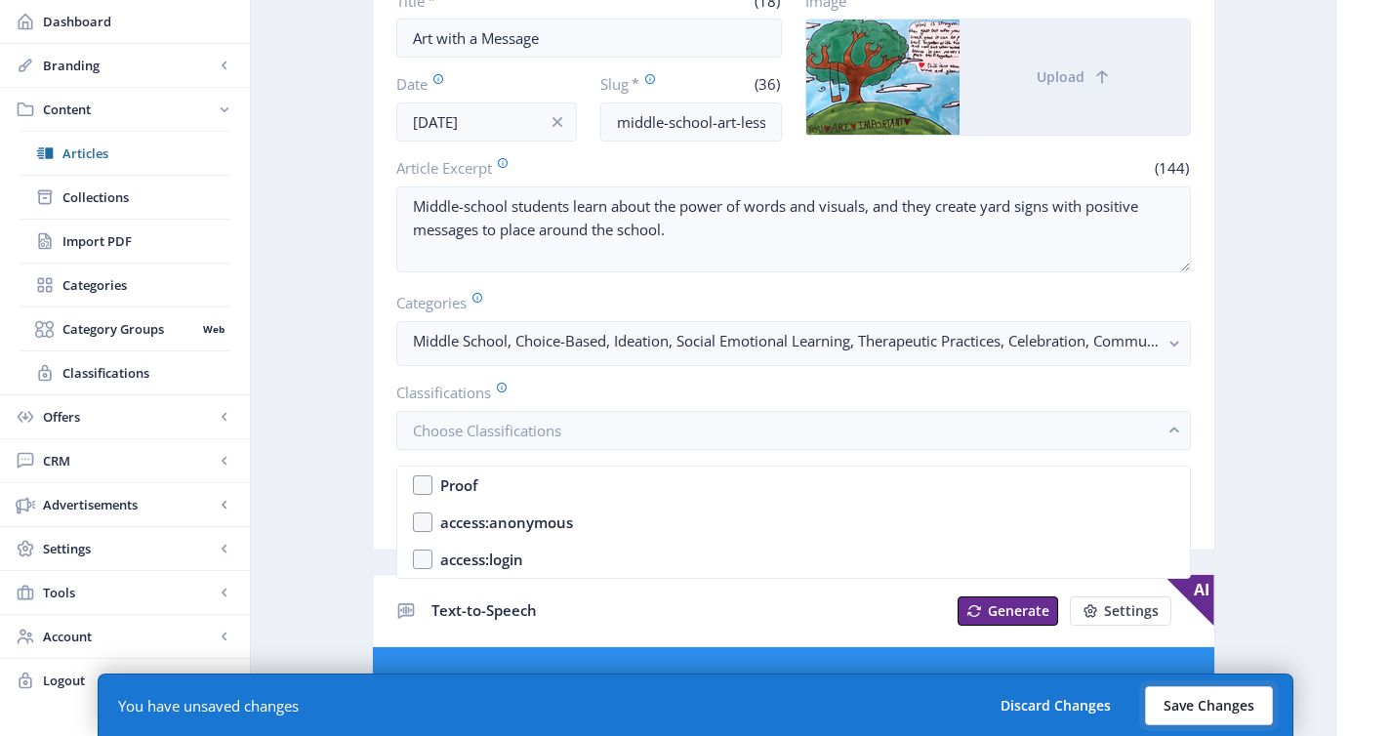
click at [1167, 705] on button "Save Changes" at bounding box center [1209, 705] width 128 height 39
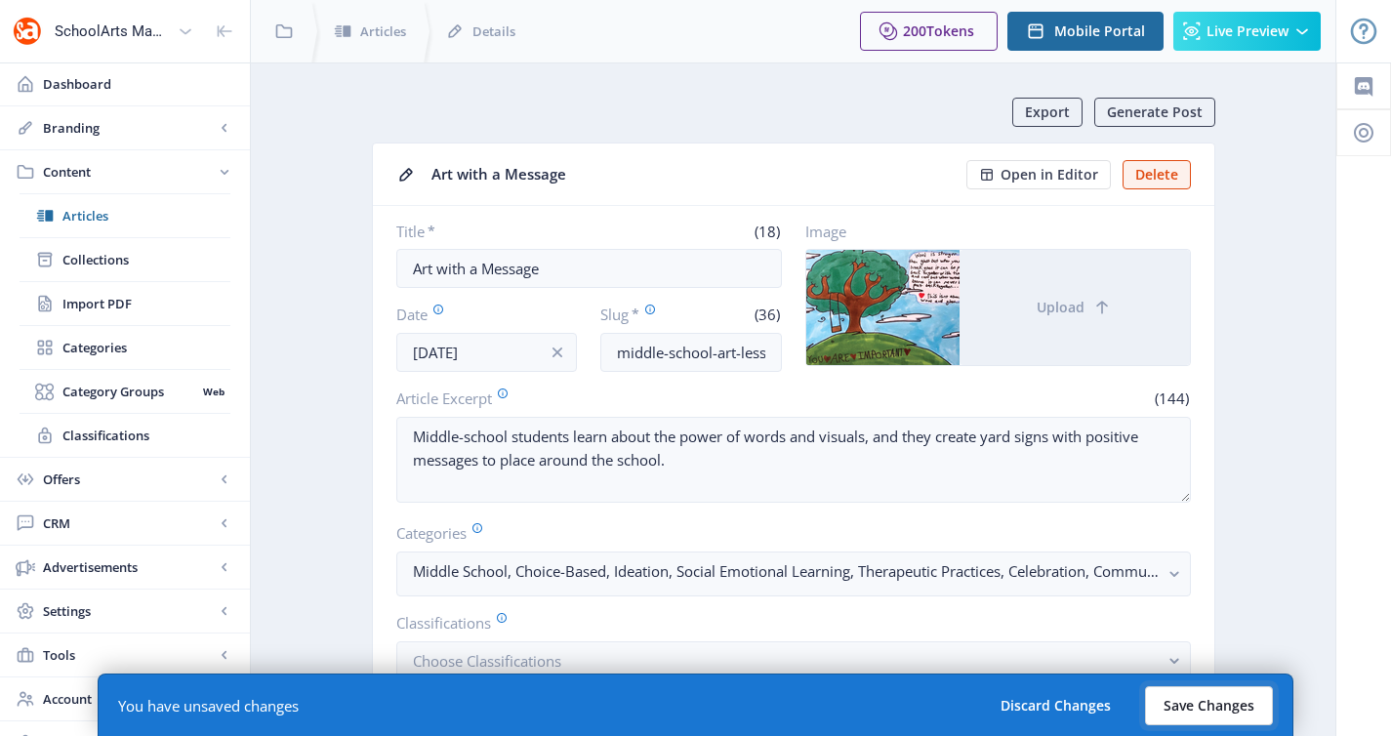
scroll to position [230, 0]
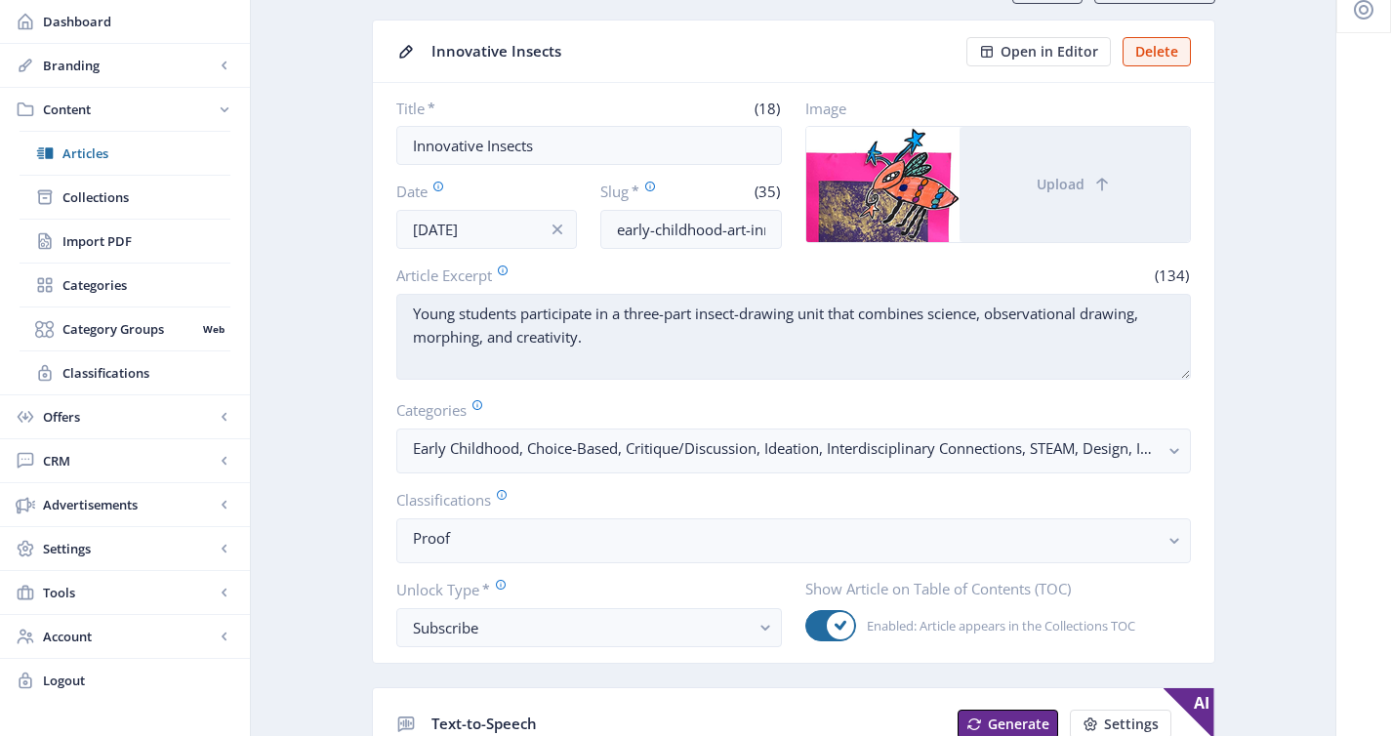
scroll to position [242, 0]
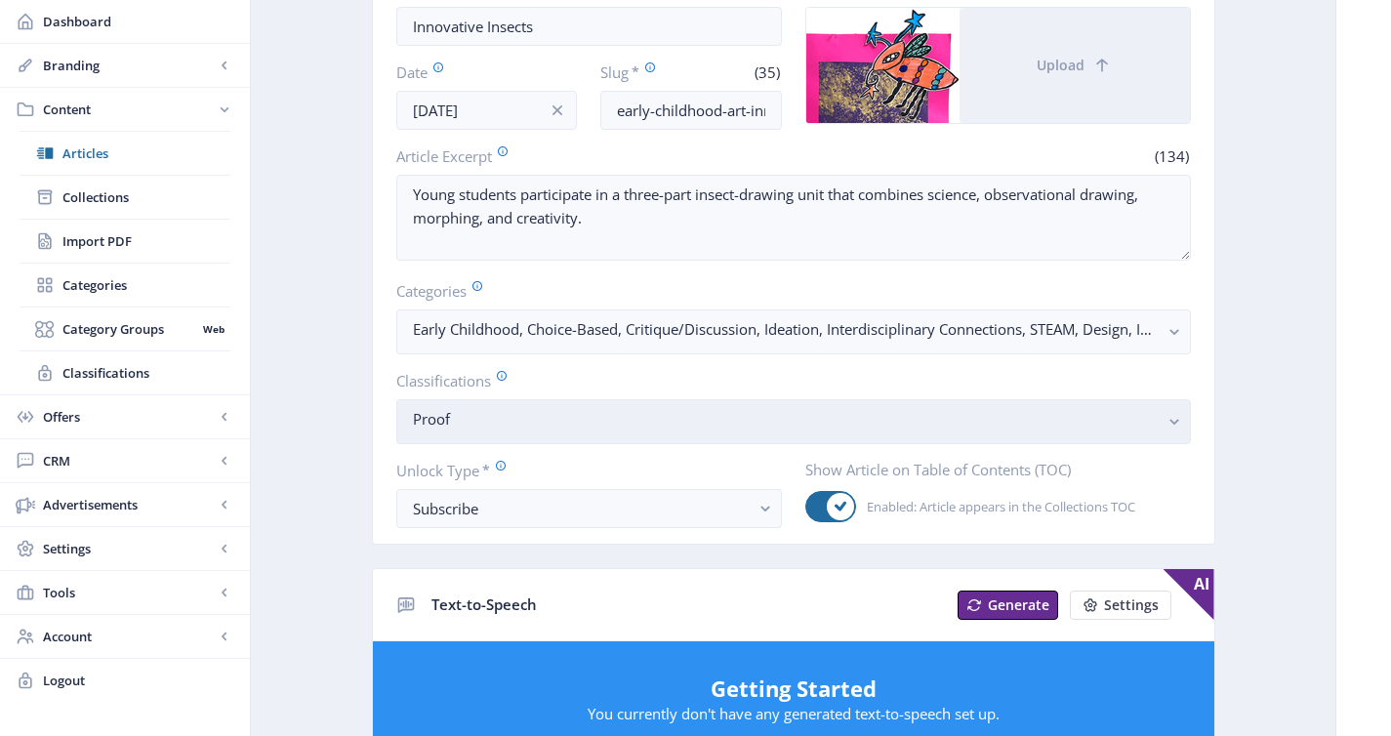
click at [515, 409] on nb-select-label "Proof" at bounding box center [786, 418] width 746 height 23
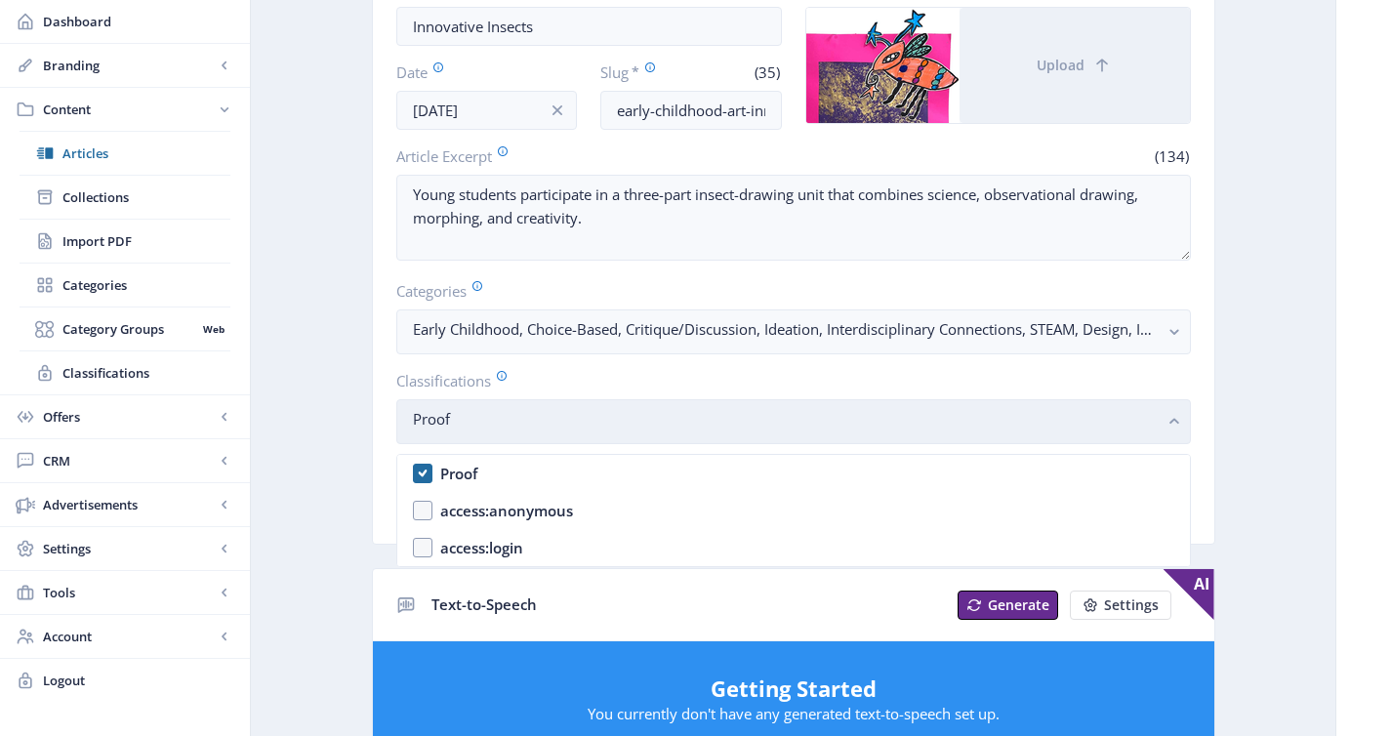
scroll to position [0, 0]
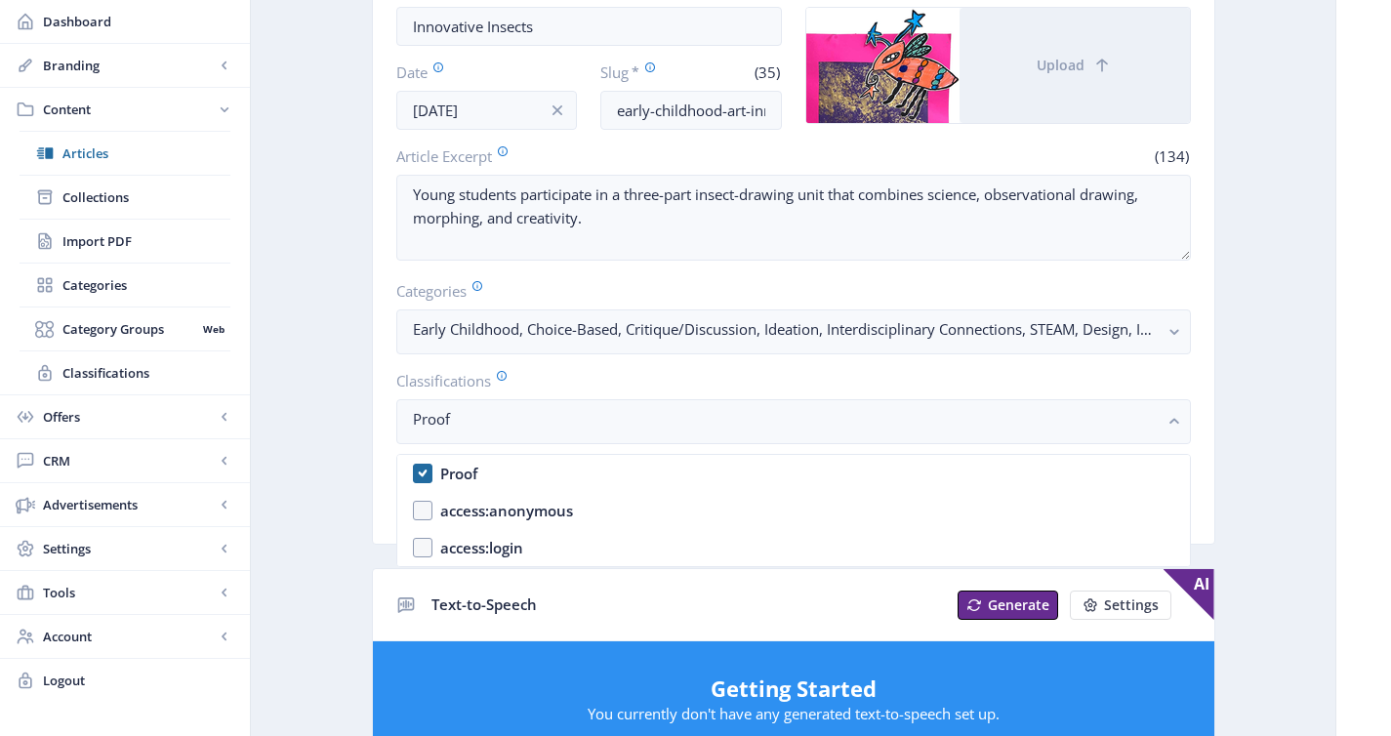
click at [535, 465] on nb-option "Proof" at bounding box center [793, 473] width 792 height 37
checkbox input "false"
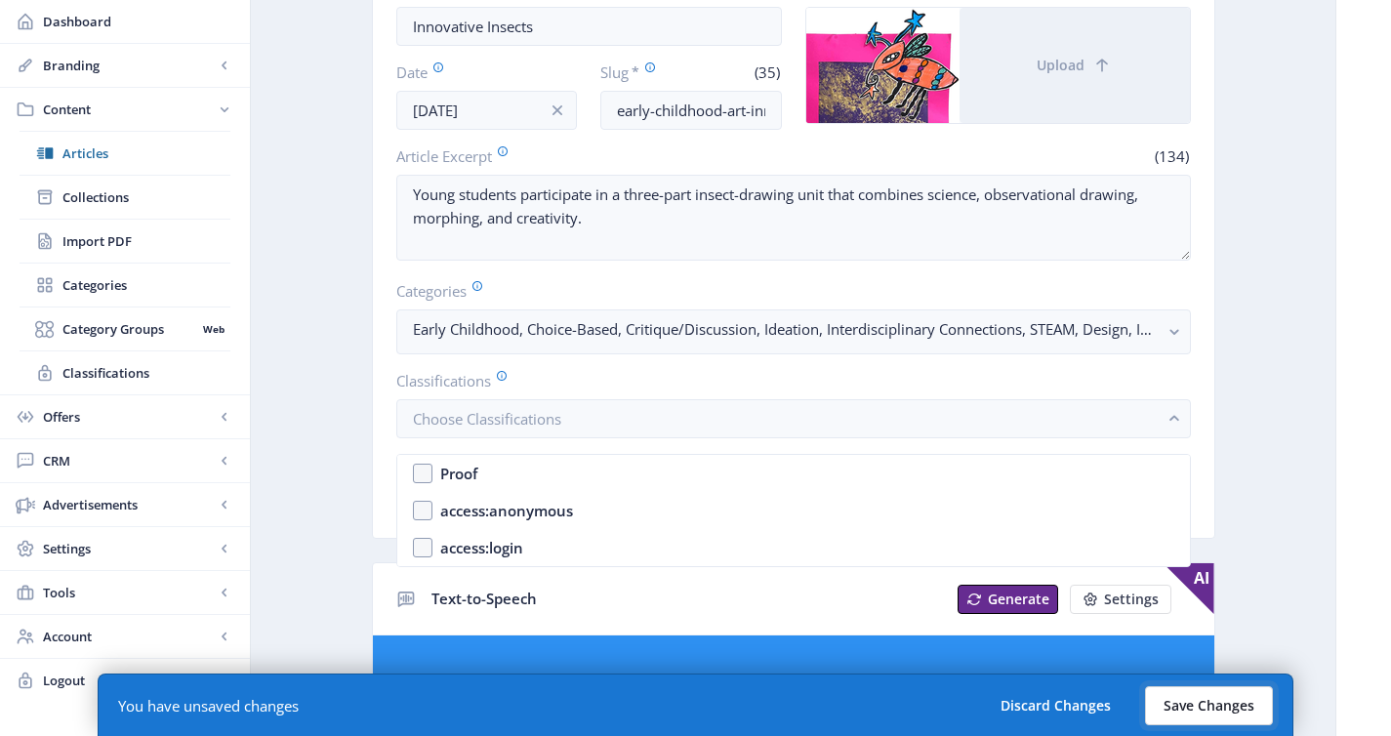
click at [1172, 712] on button "Save Changes" at bounding box center [1209, 705] width 128 height 39
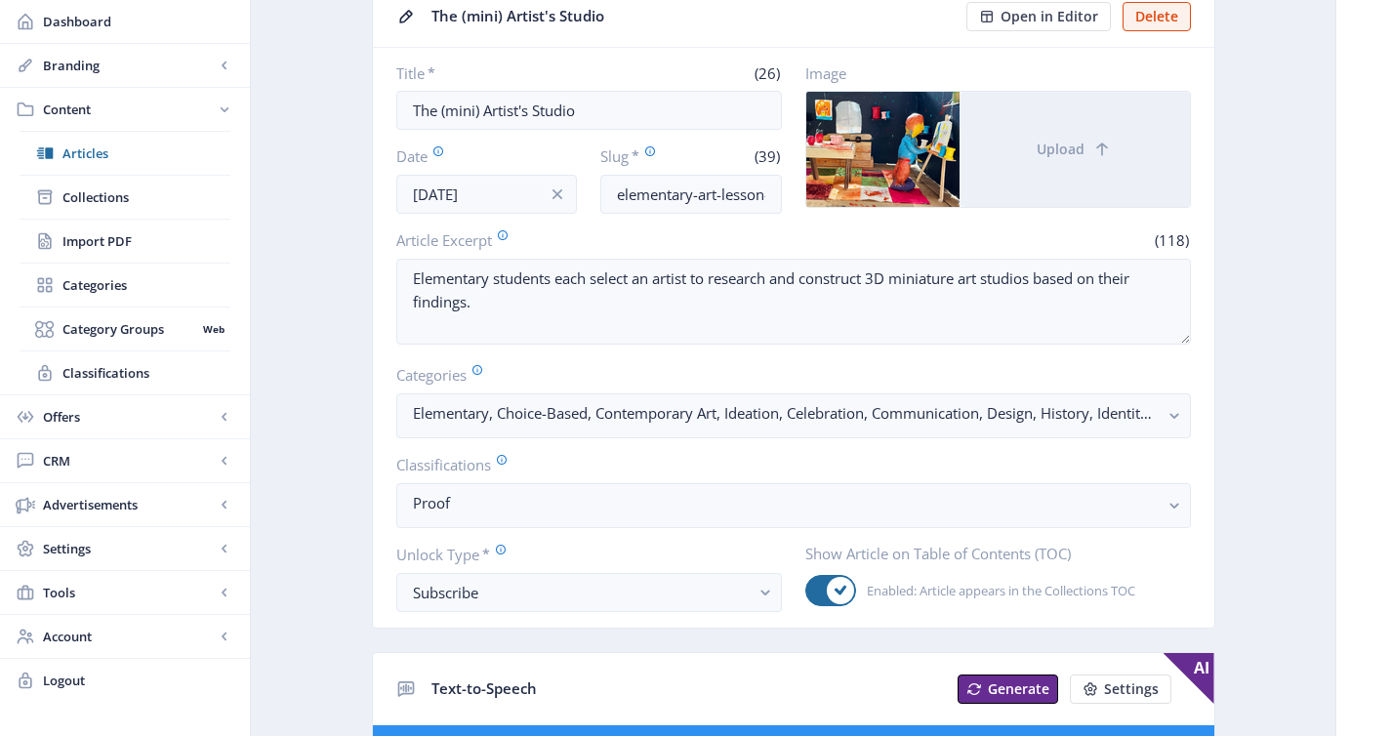
scroll to position [185, 0]
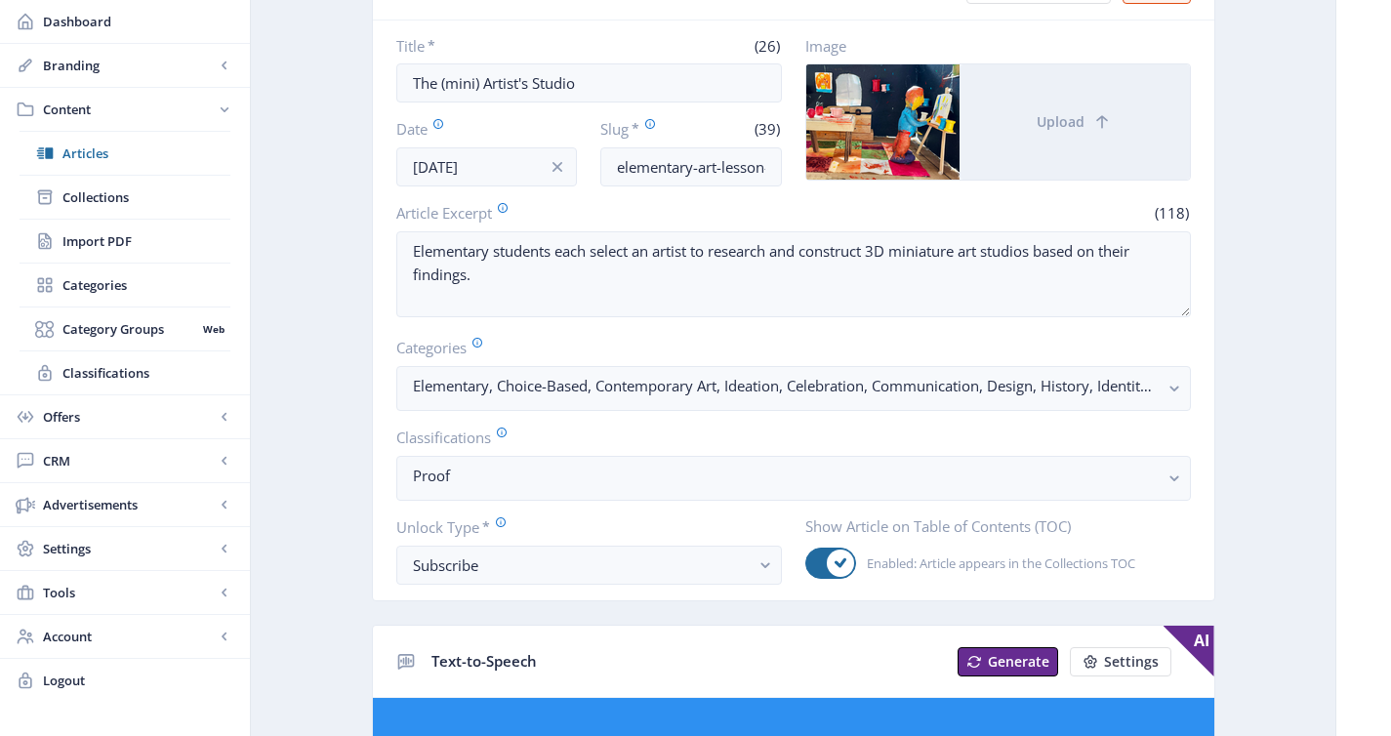
click at [499, 504] on nb-card-body "Title * (26) The (mini) Artist's Studio Date [DATE] Slug * (39) elementary-art-…" at bounding box center [793, 310] width 841 height 580
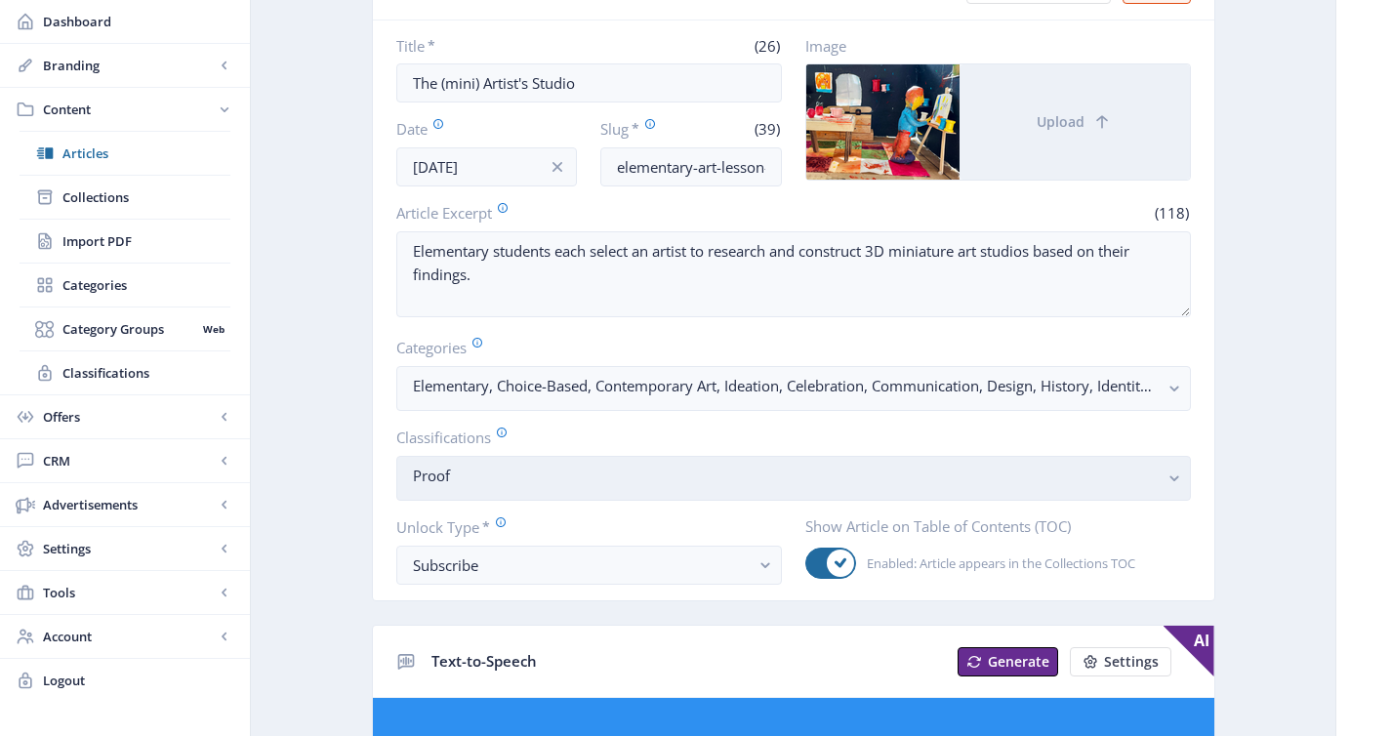
click at [557, 464] on button "Proof" at bounding box center [793, 478] width 794 height 45
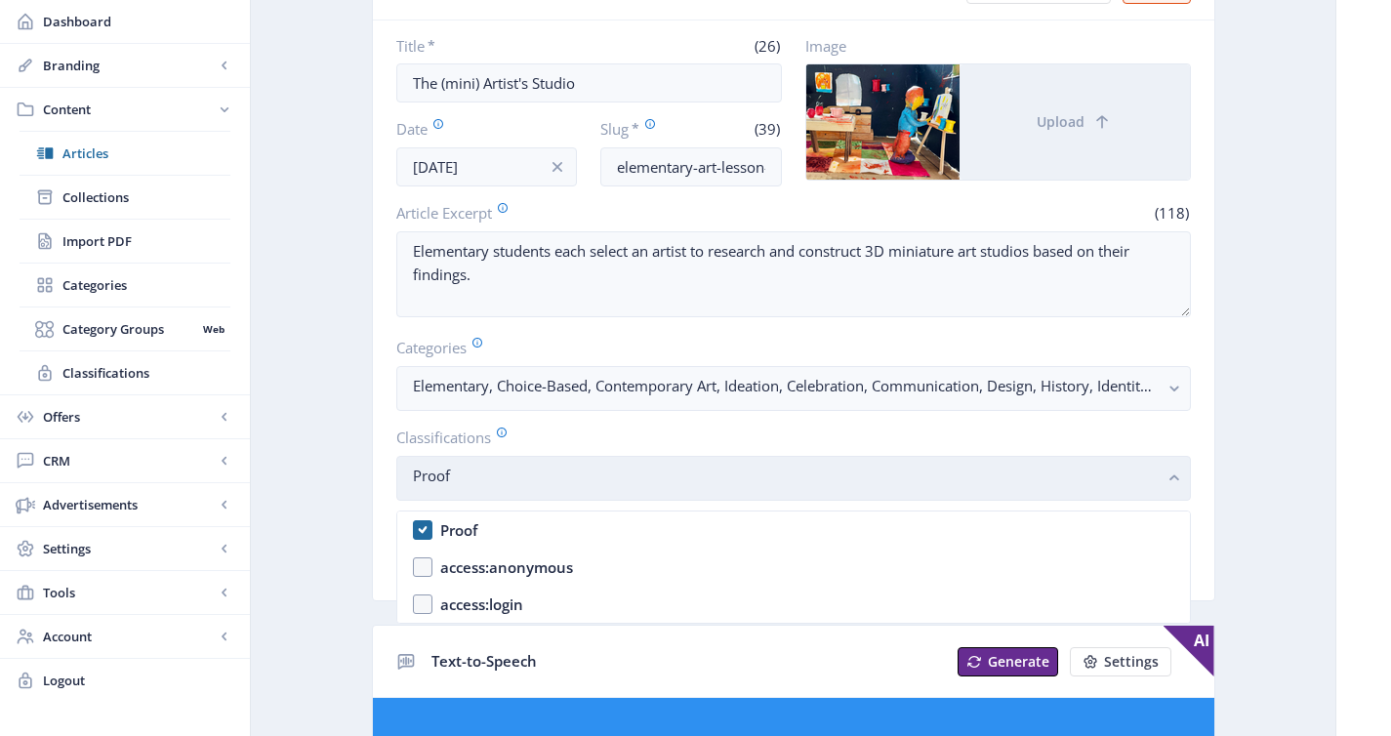
scroll to position [0, 0]
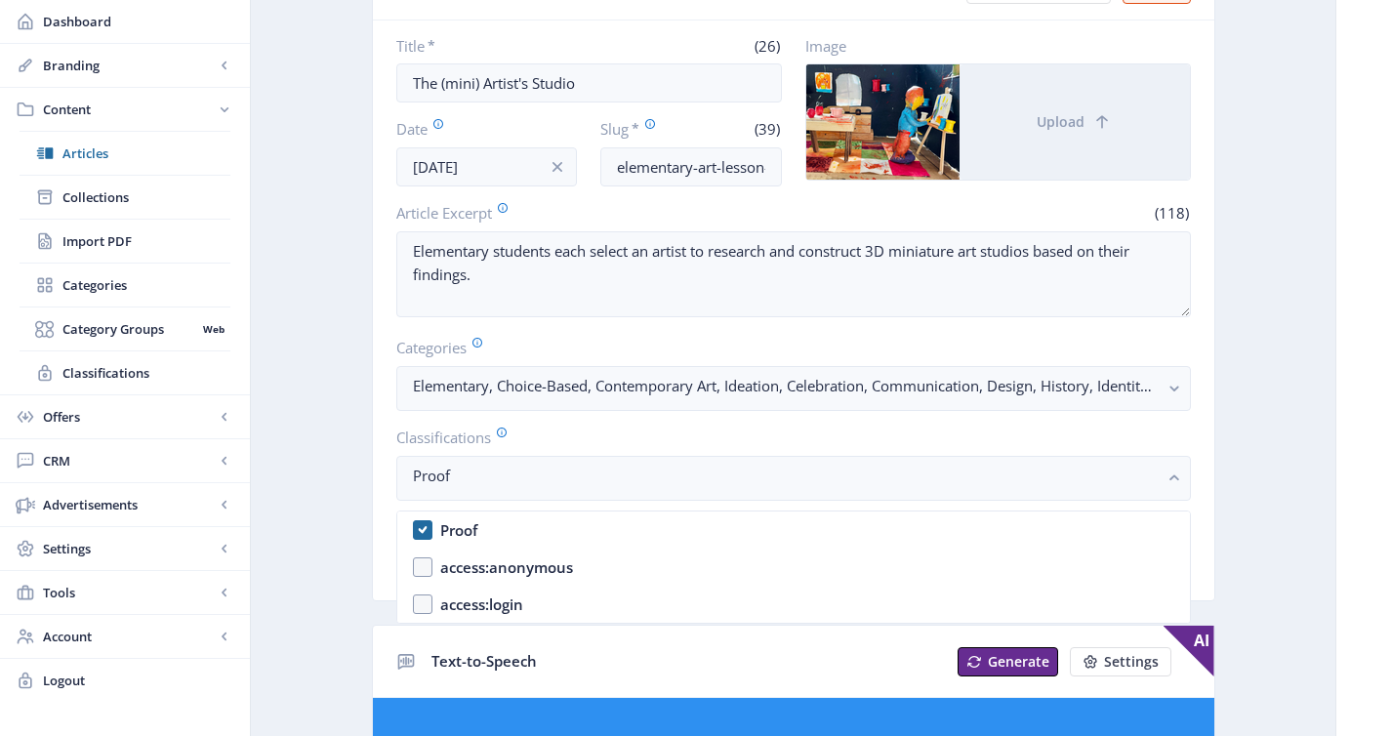
click at [575, 529] on nb-option "Proof" at bounding box center [793, 529] width 792 height 37
checkbox input "false"
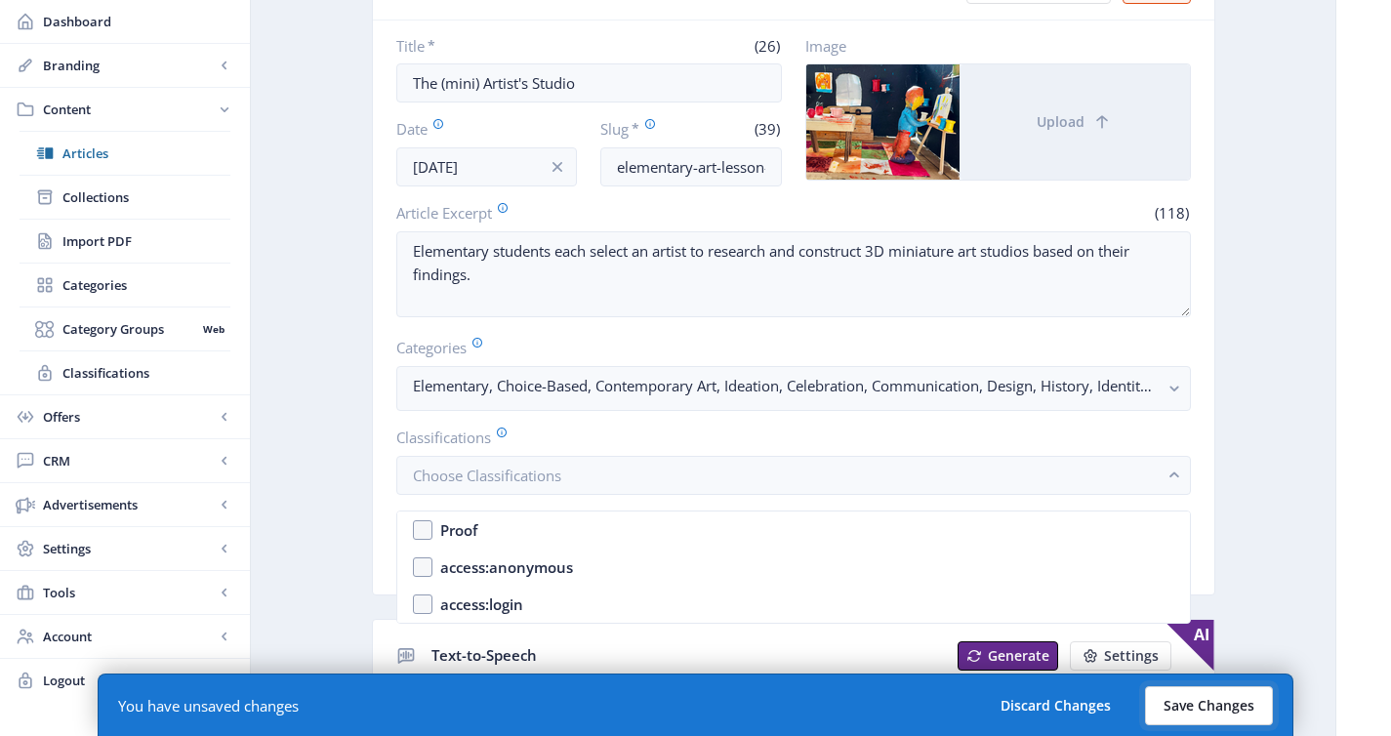
click at [1163, 704] on button "Save Changes" at bounding box center [1209, 705] width 128 height 39
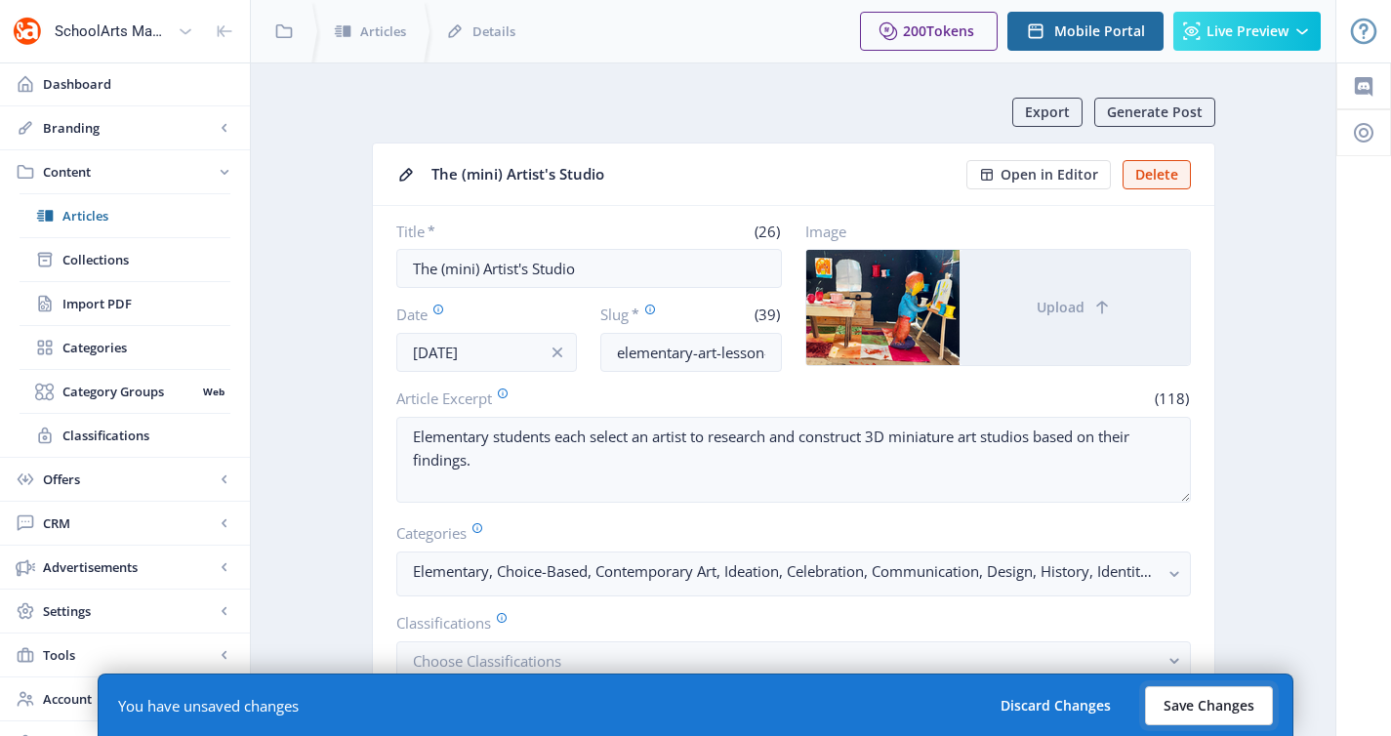
scroll to position [185, 0]
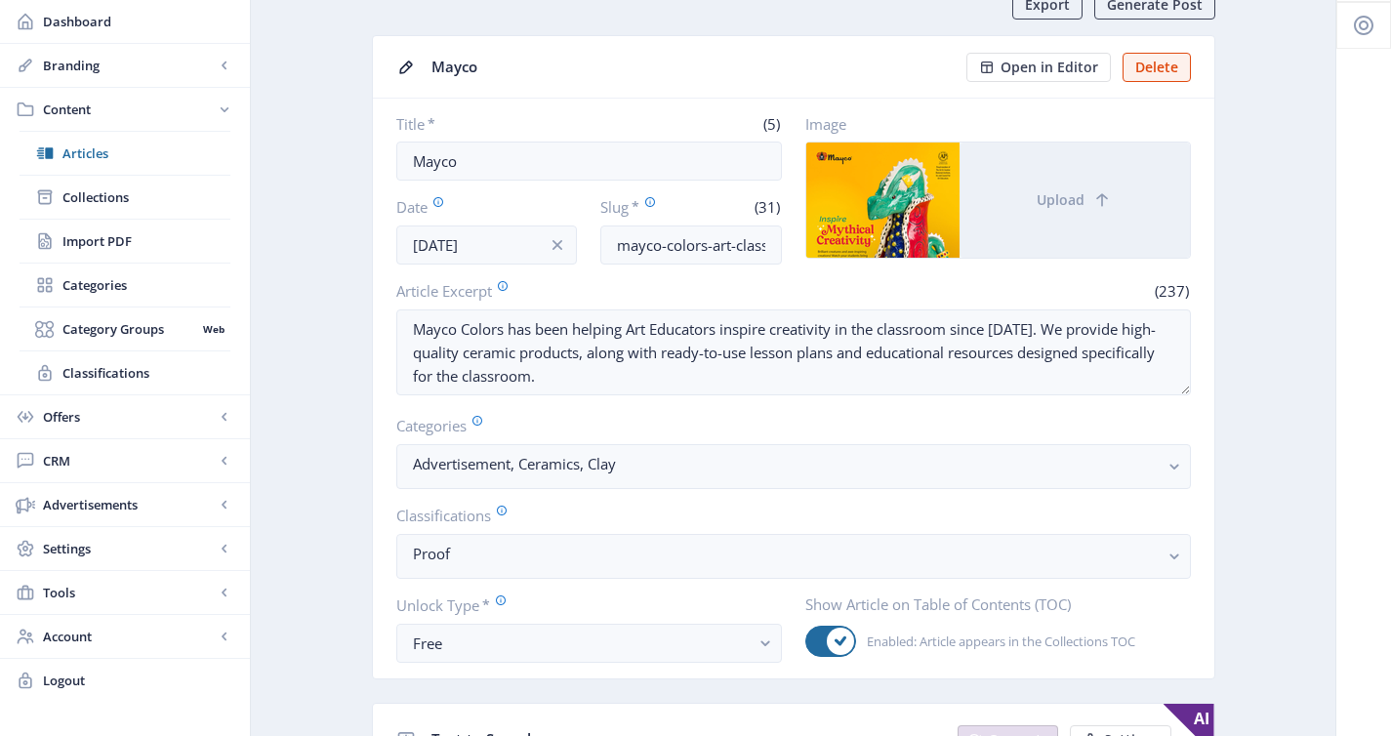
scroll to position [145, 0]
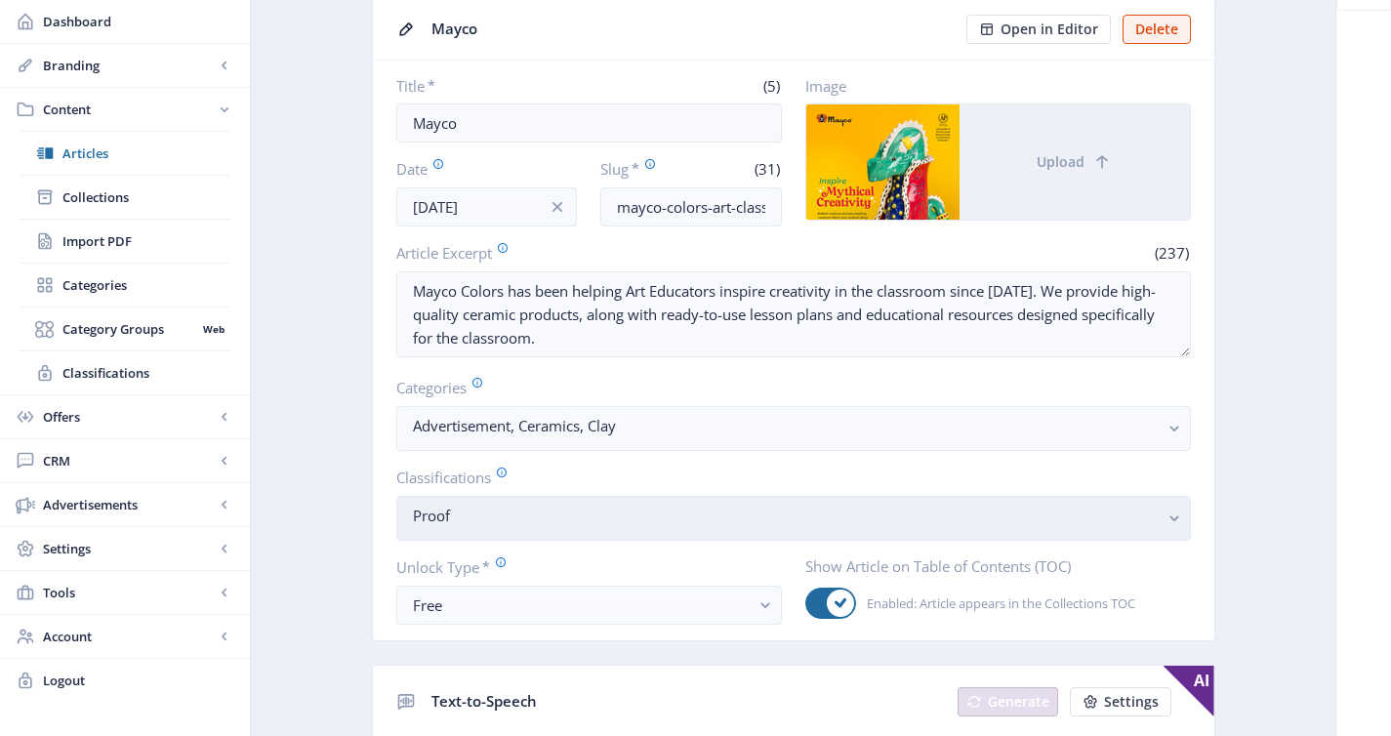
click at [559, 518] on nb-select-label "Proof" at bounding box center [786, 515] width 746 height 23
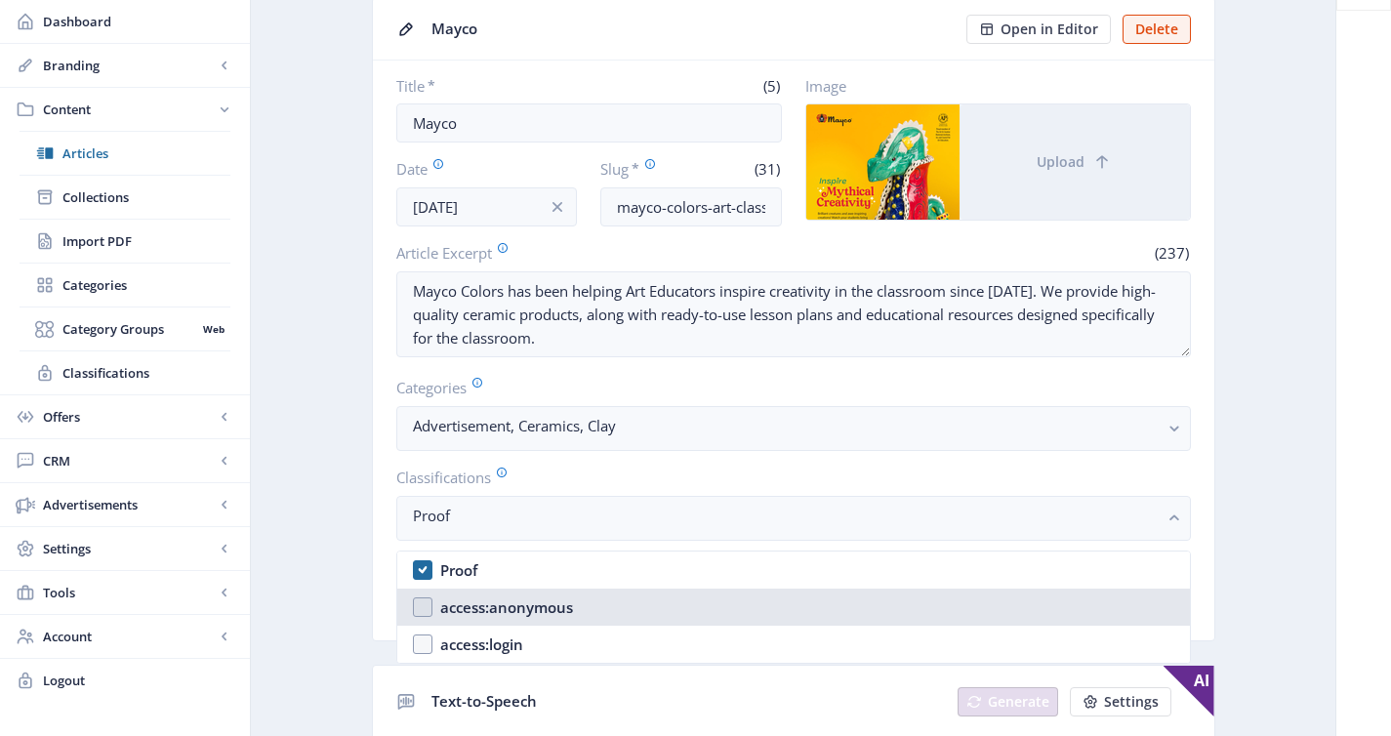
click at [618, 588] on nb-option "access:anonymous" at bounding box center [793, 606] width 792 height 37
checkbox input "true"
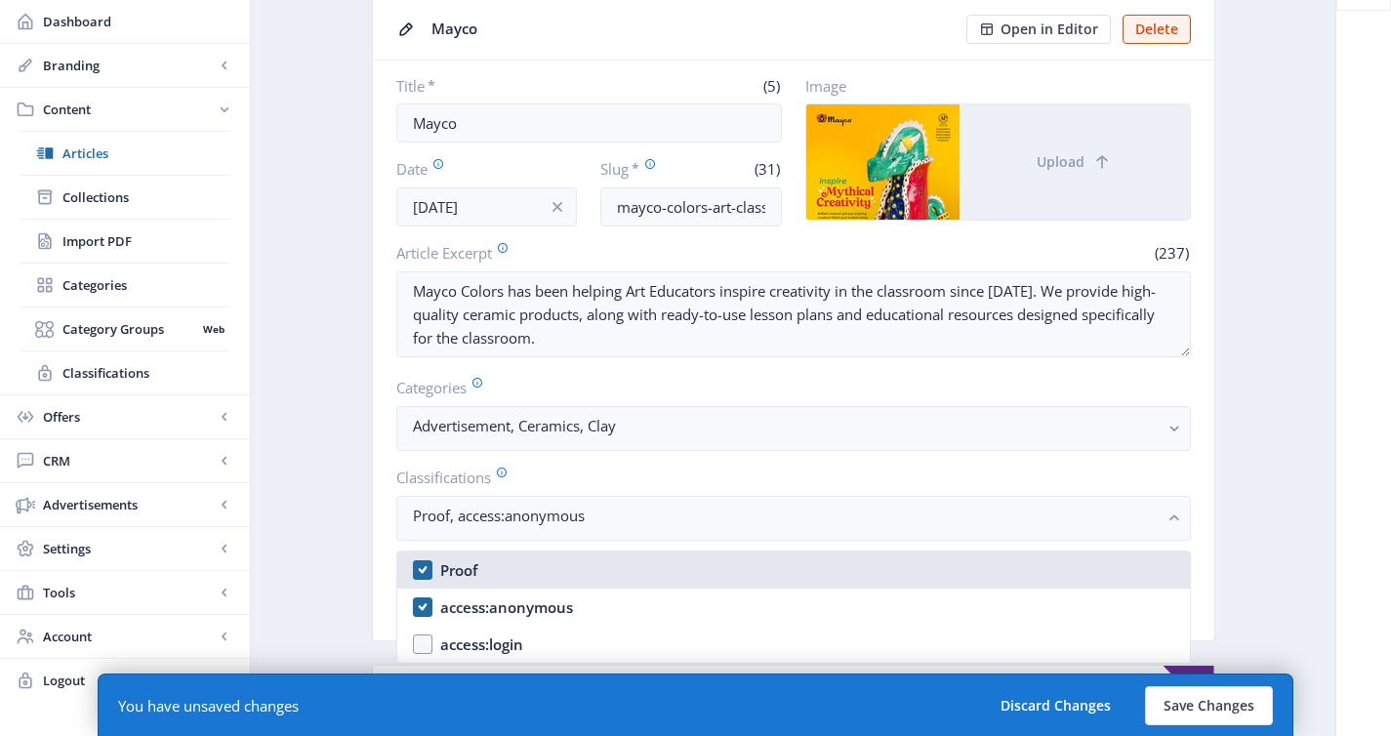
click at [610, 580] on nb-option "Proof" at bounding box center [793, 569] width 792 height 37
checkbox input "false"
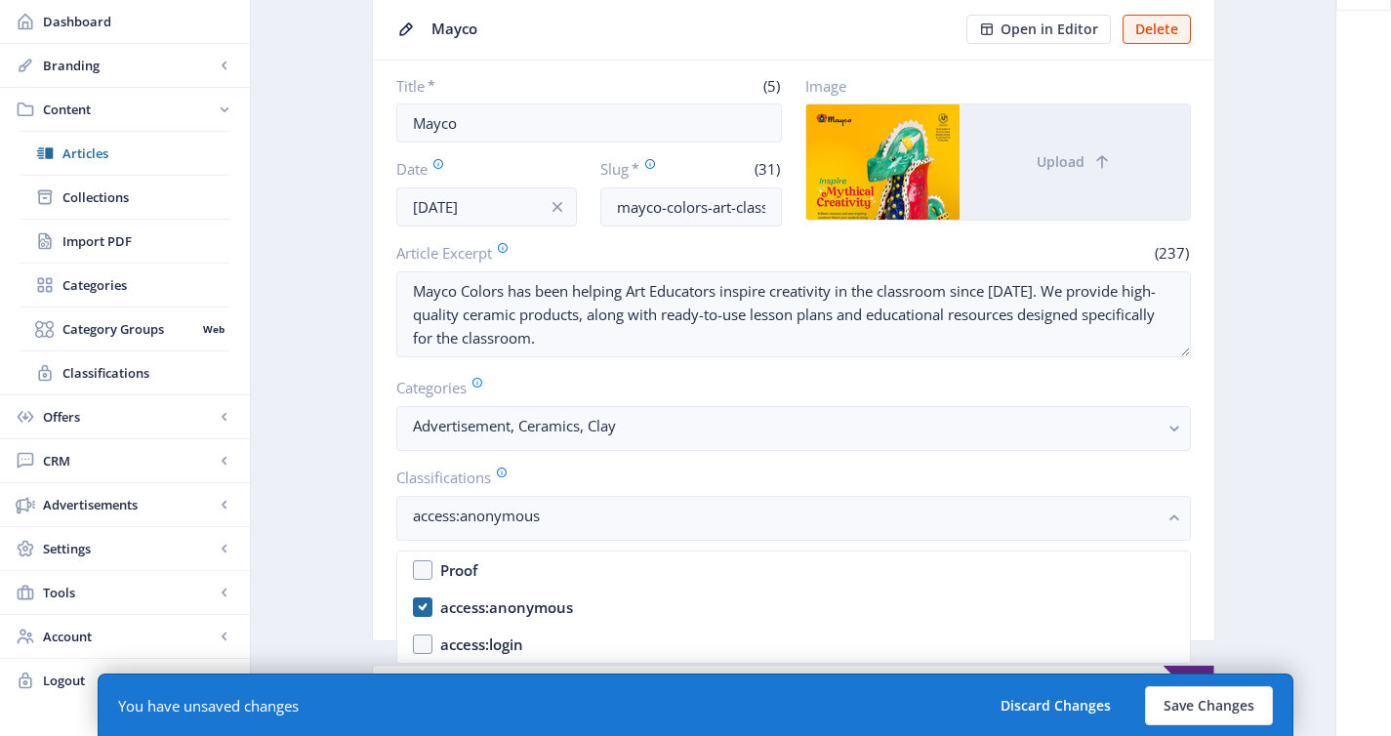
click at [612, 597] on nb-option "access:anonymous" at bounding box center [793, 606] width 792 height 37
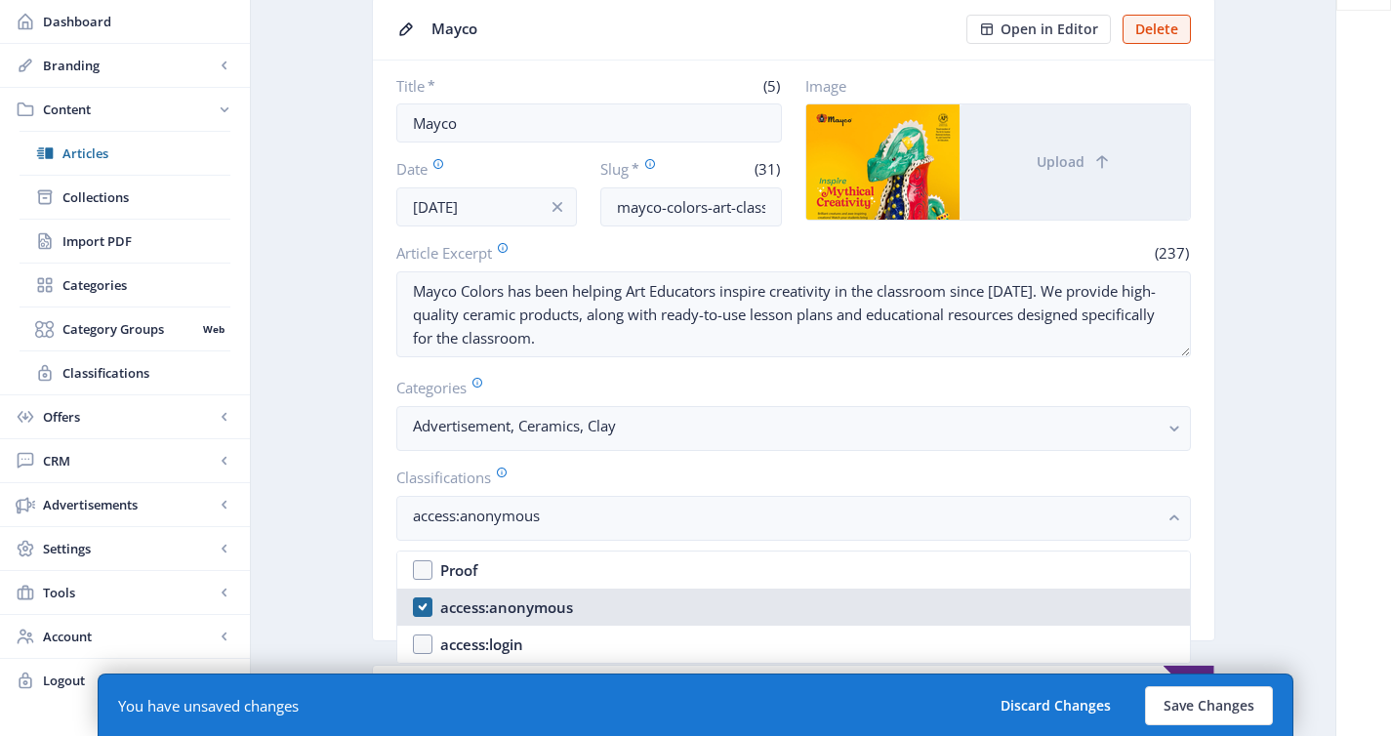
checkbox input "false"
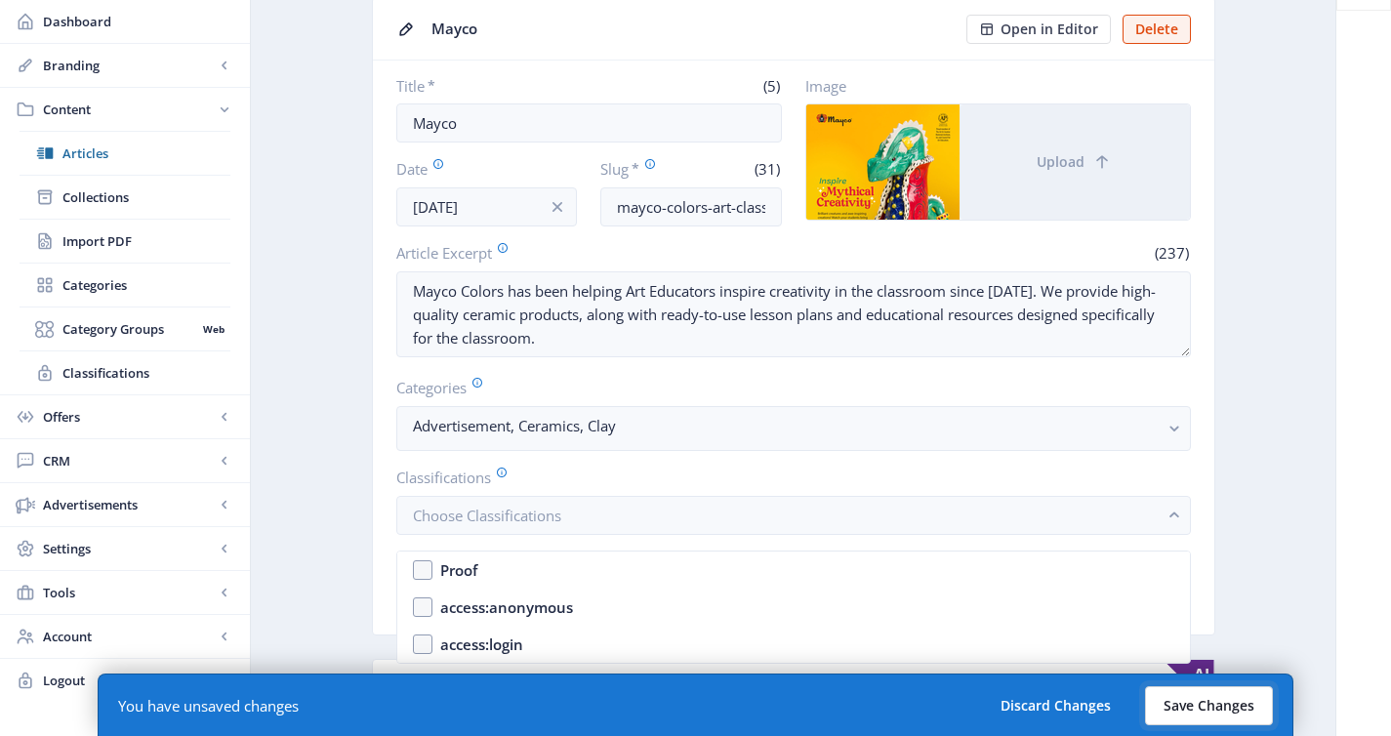
click at [1160, 699] on button "Save Changes" at bounding box center [1209, 705] width 128 height 39
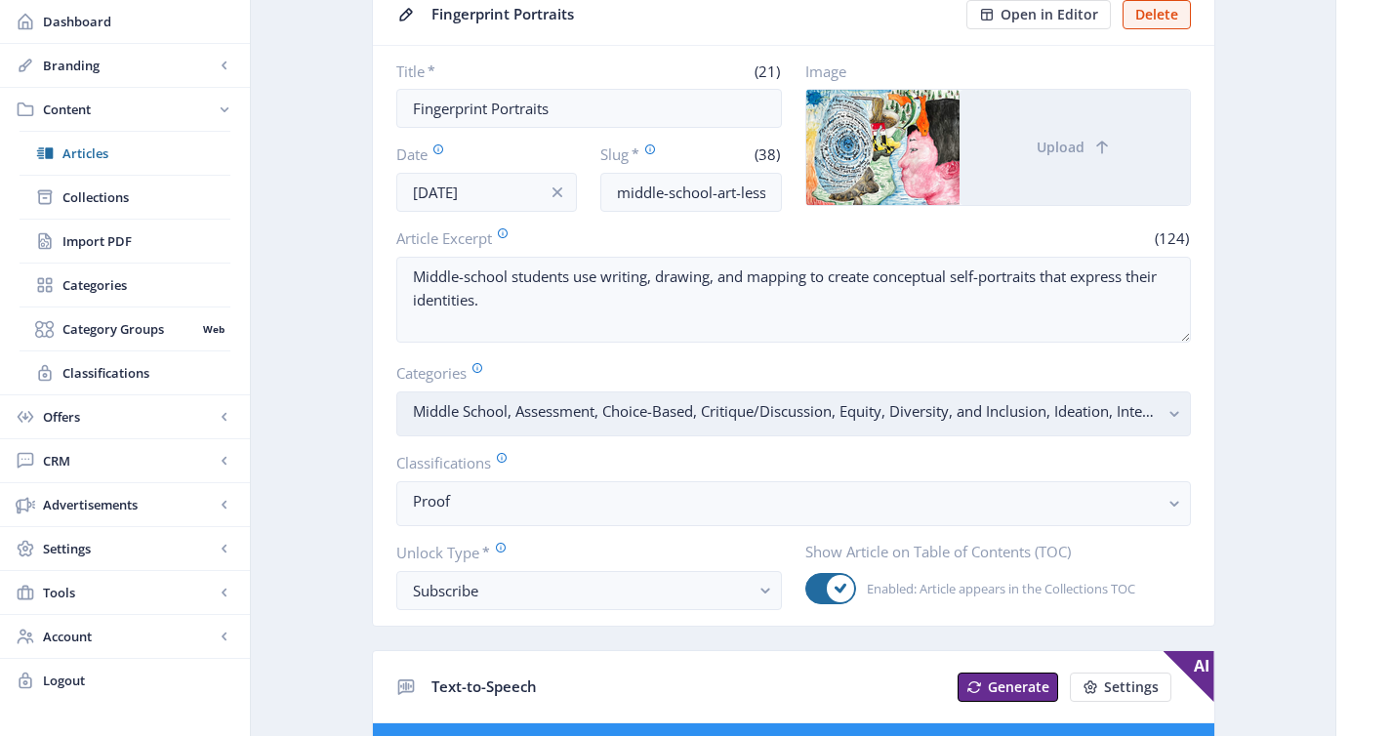
scroll to position [189, 0]
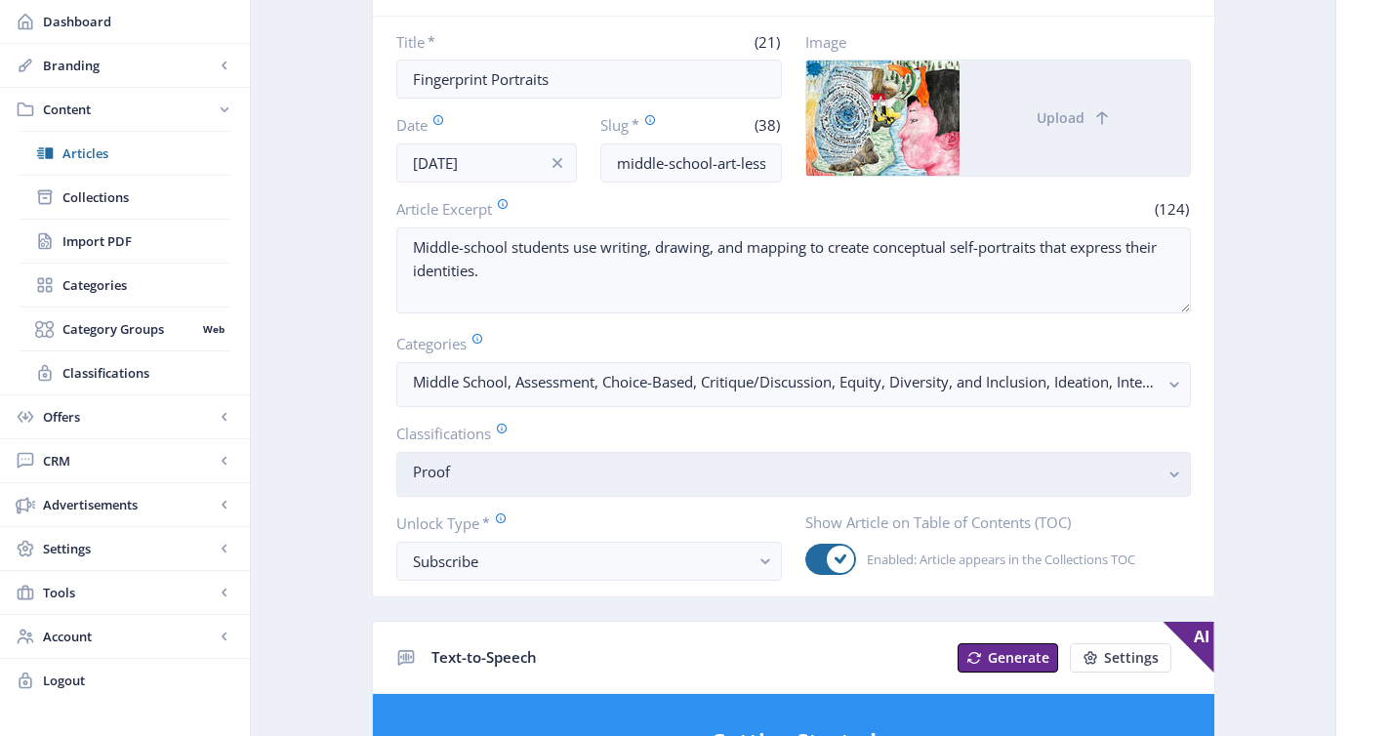
click at [641, 482] on nb-select-label "Proof" at bounding box center [786, 471] width 746 height 23
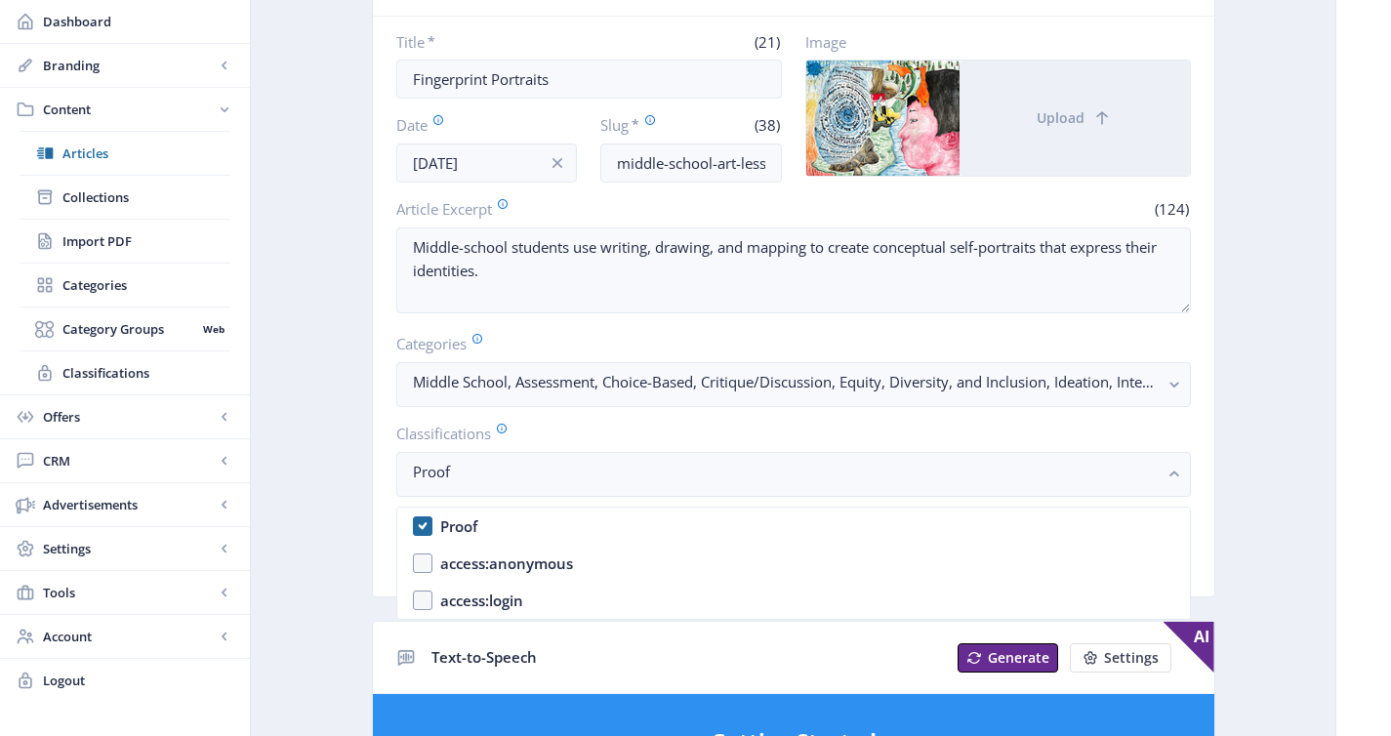
click at [650, 519] on nb-option "Proof" at bounding box center [793, 525] width 792 height 37
checkbox input "false"
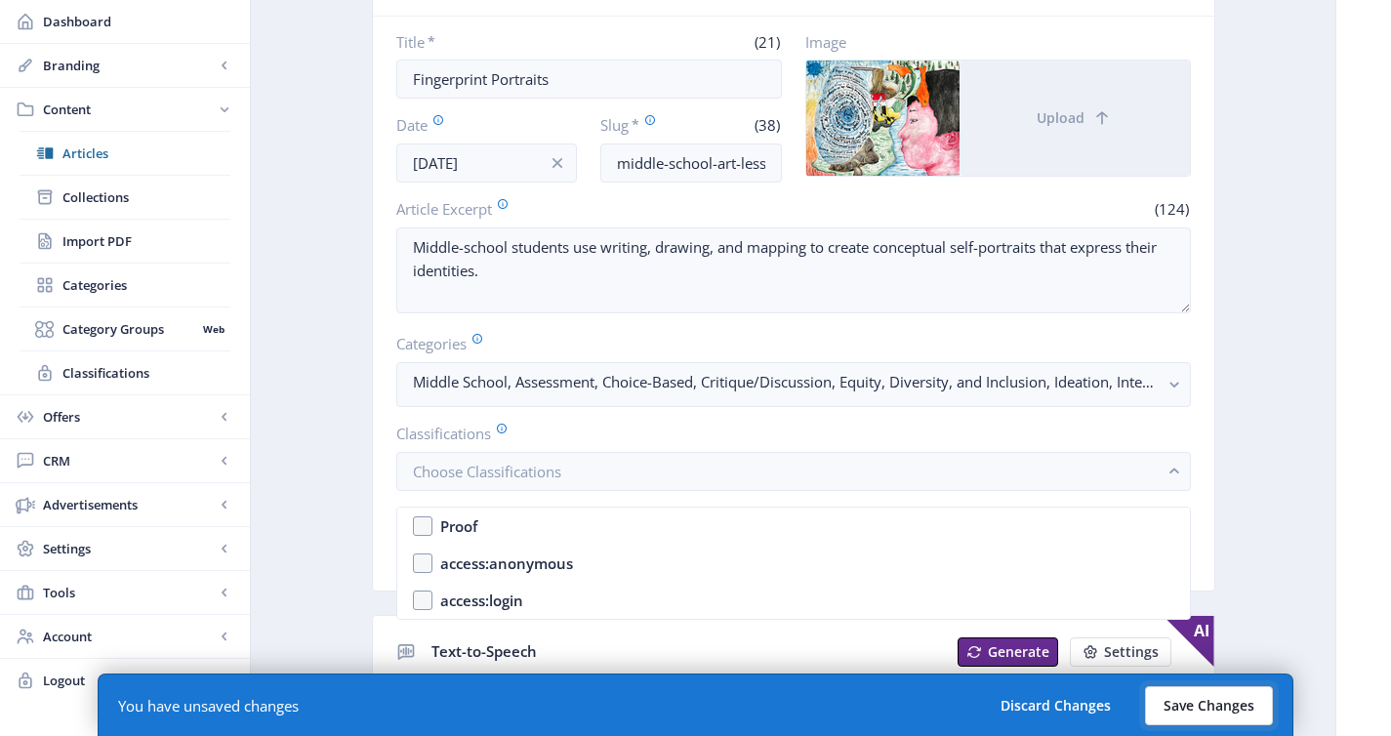
click at [1239, 718] on button "Save Changes" at bounding box center [1209, 705] width 128 height 39
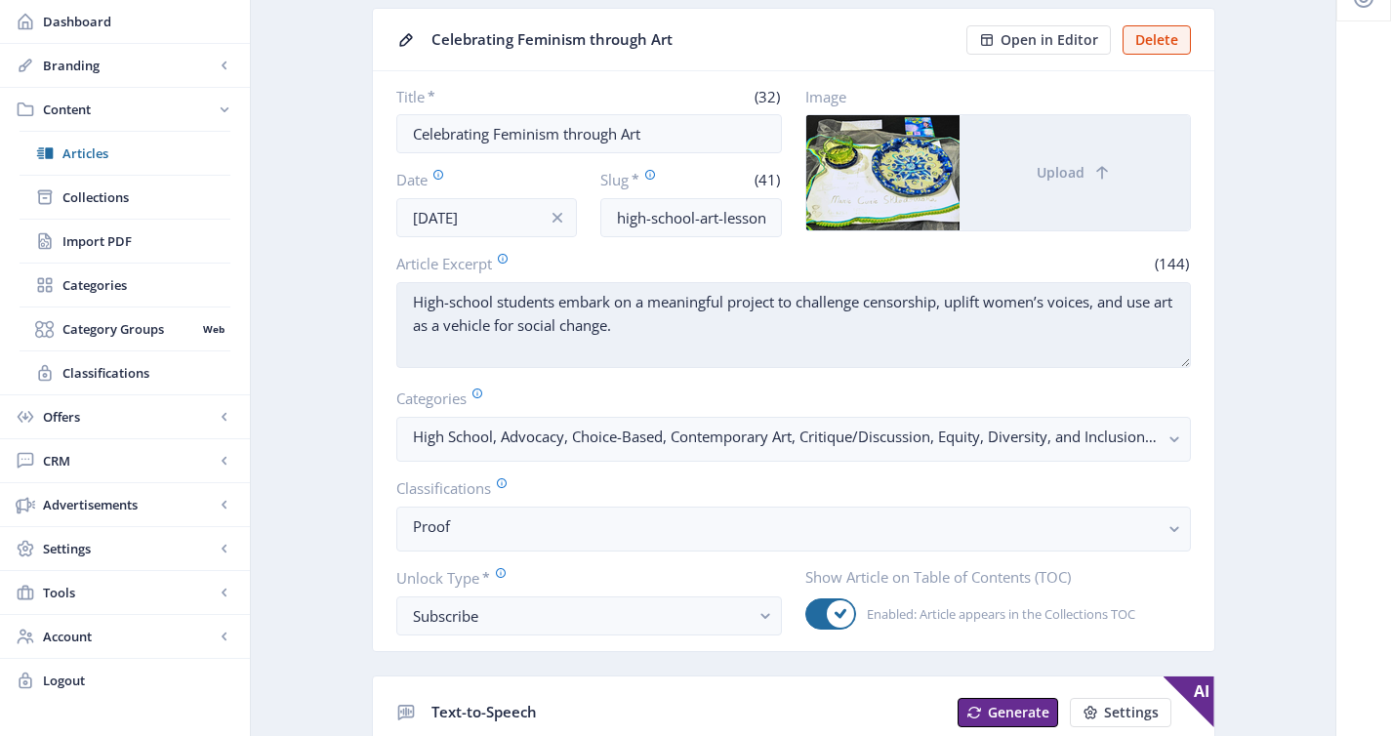
scroll to position [340, 0]
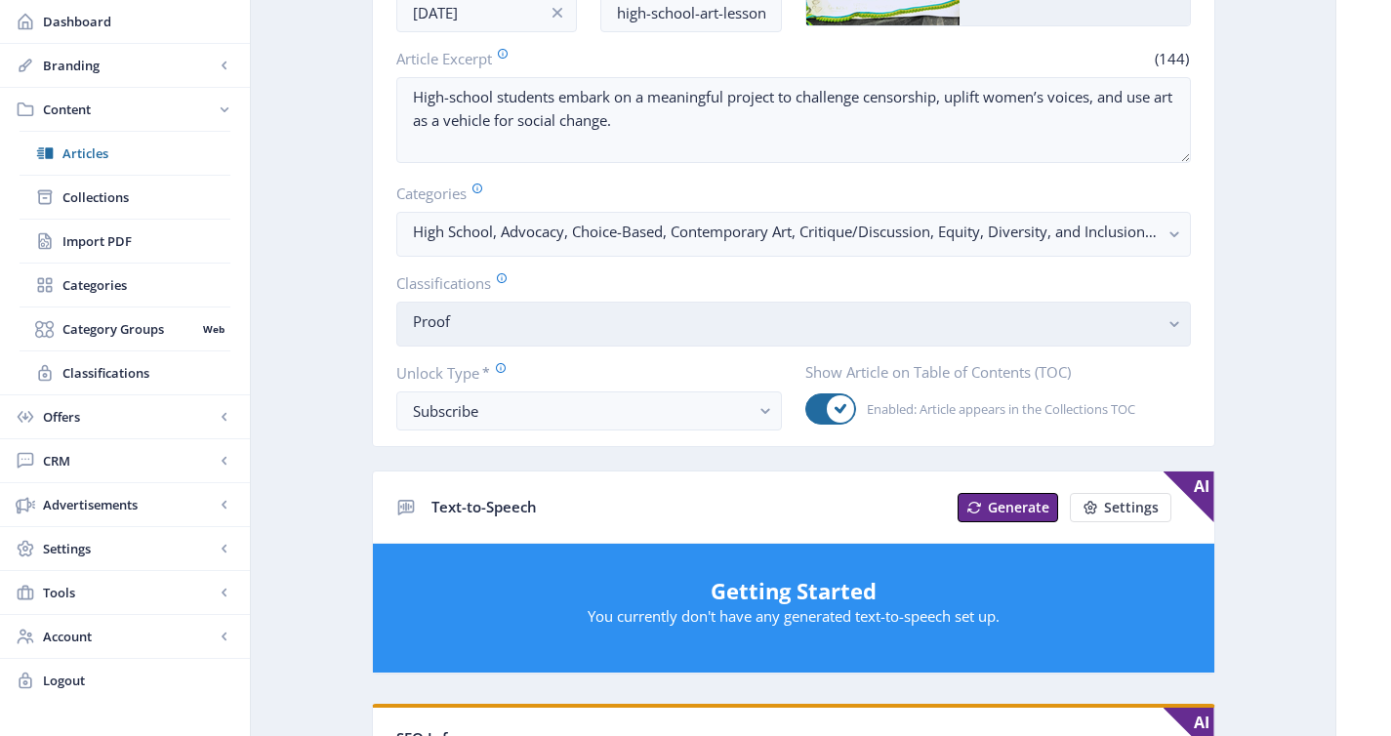
click at [587, 333] on nb-select-label "Proof" at bounding box center [786, 320] width 746 height 23
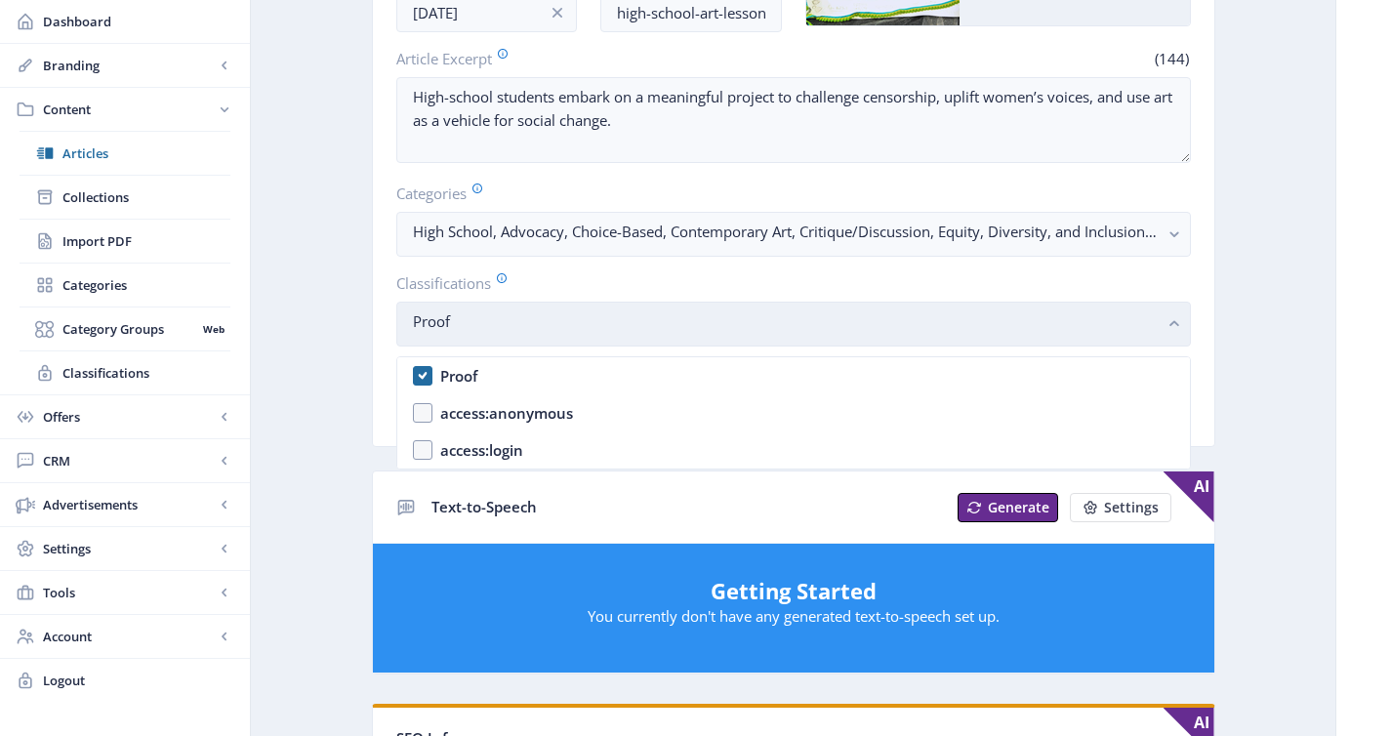
scroll to position [0, 0]
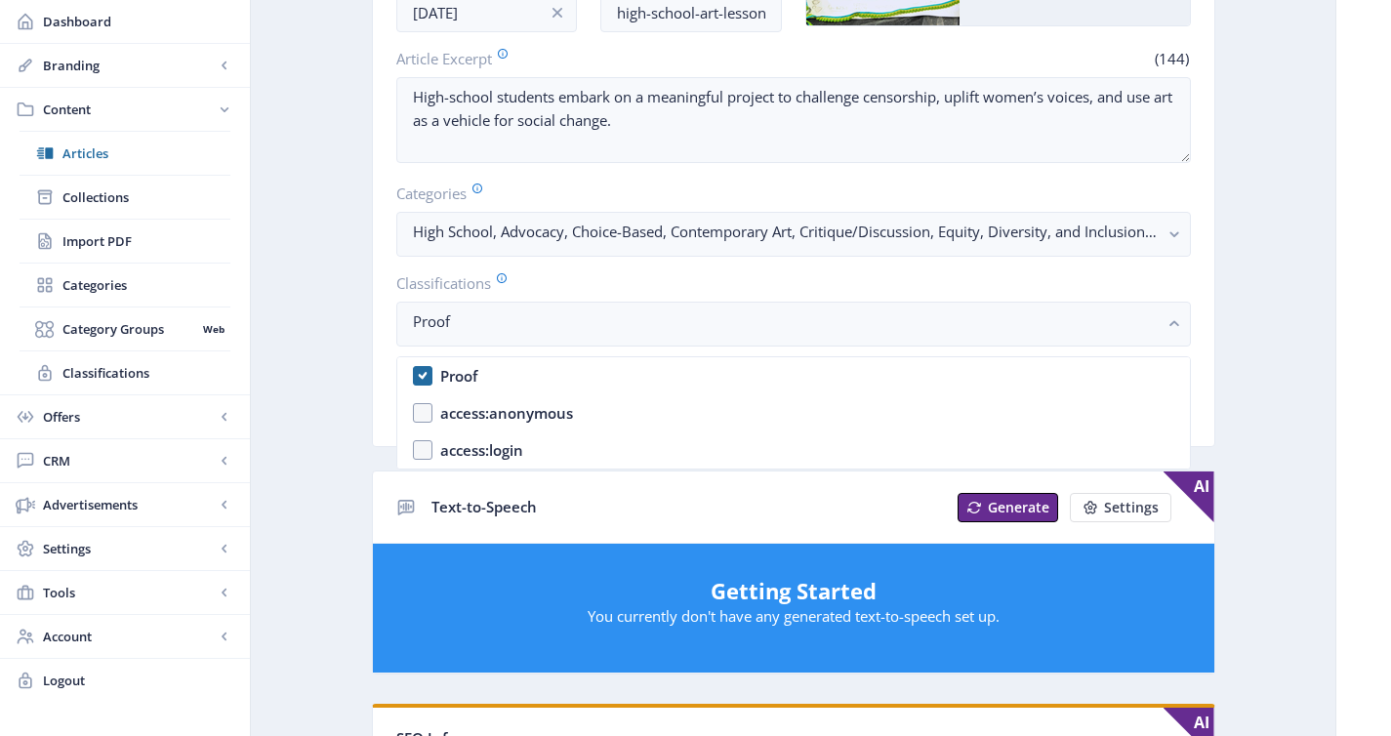
click at [584, 383] on nb-option "Proof" at bounding box center [793, 375] width 792 height 37
checkbox input "false"
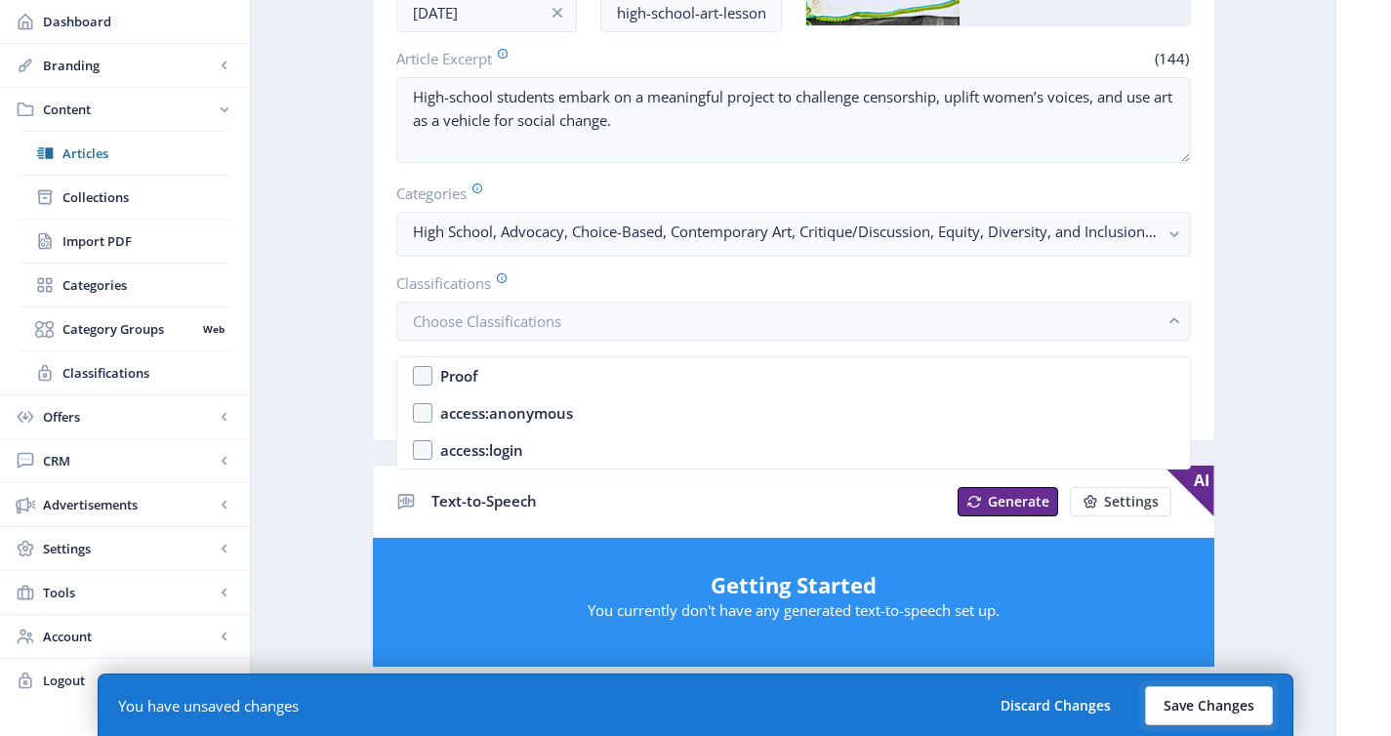
click at [1181, 699] on button "Save Changes" at bounding box center [1209, 705] width 128 height 39
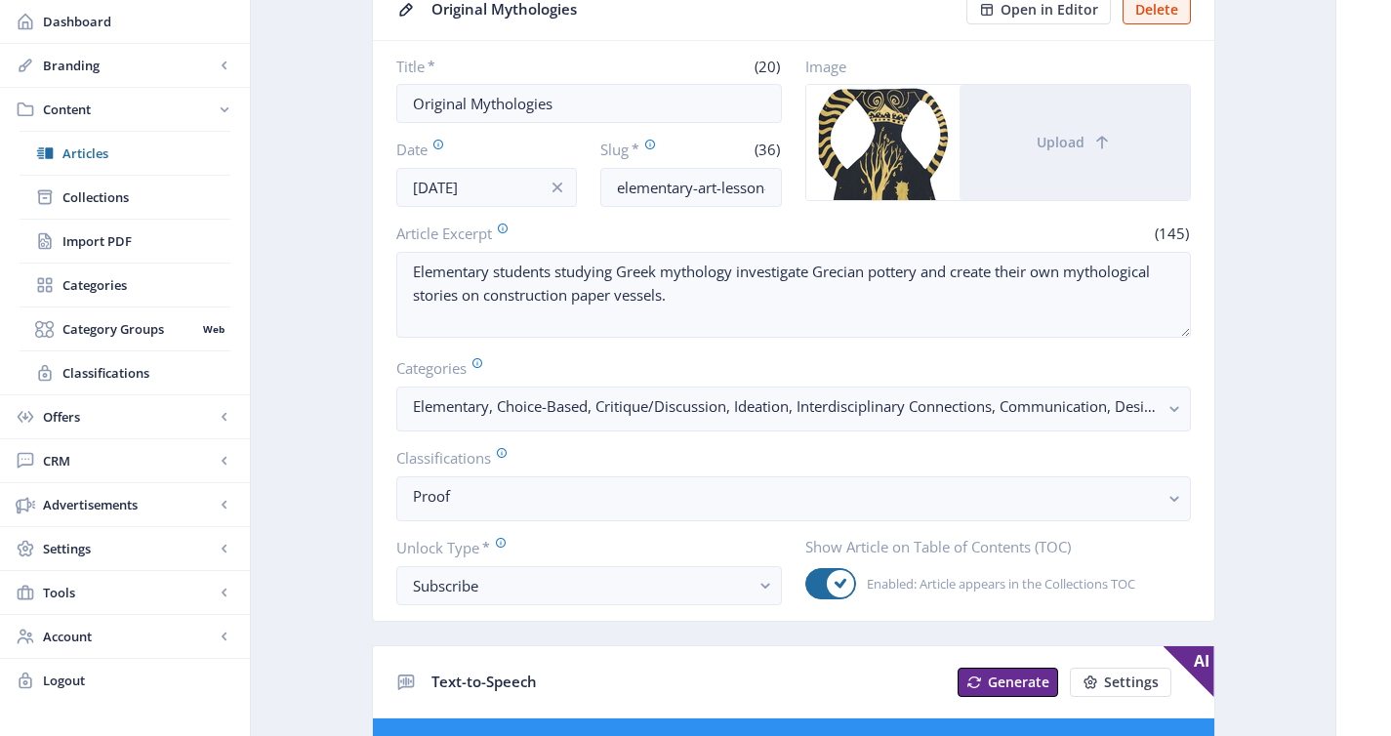
scroll to position [202, 0]
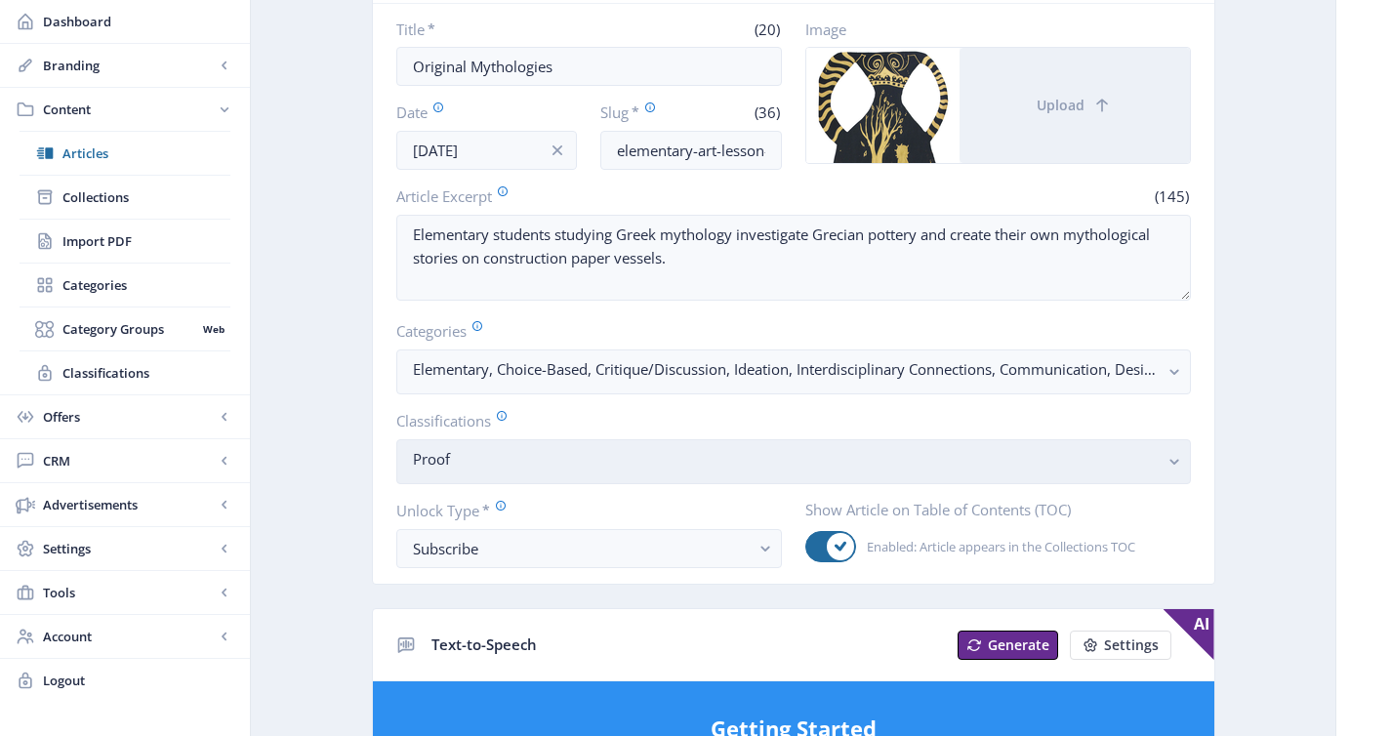
click at [603, 460] on nb-select-label "Proof" at bounding box center [786, 458] width 746 height 23
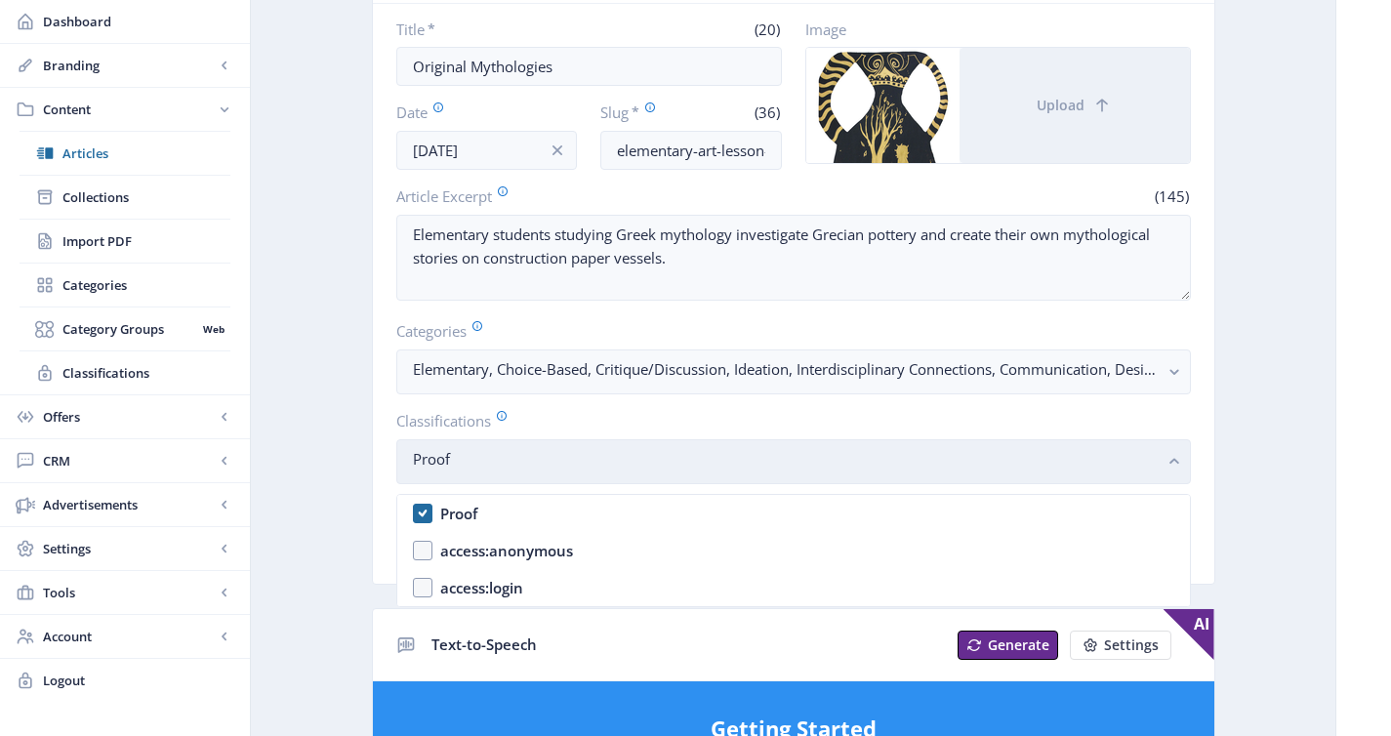
scroll to position [0, 0]
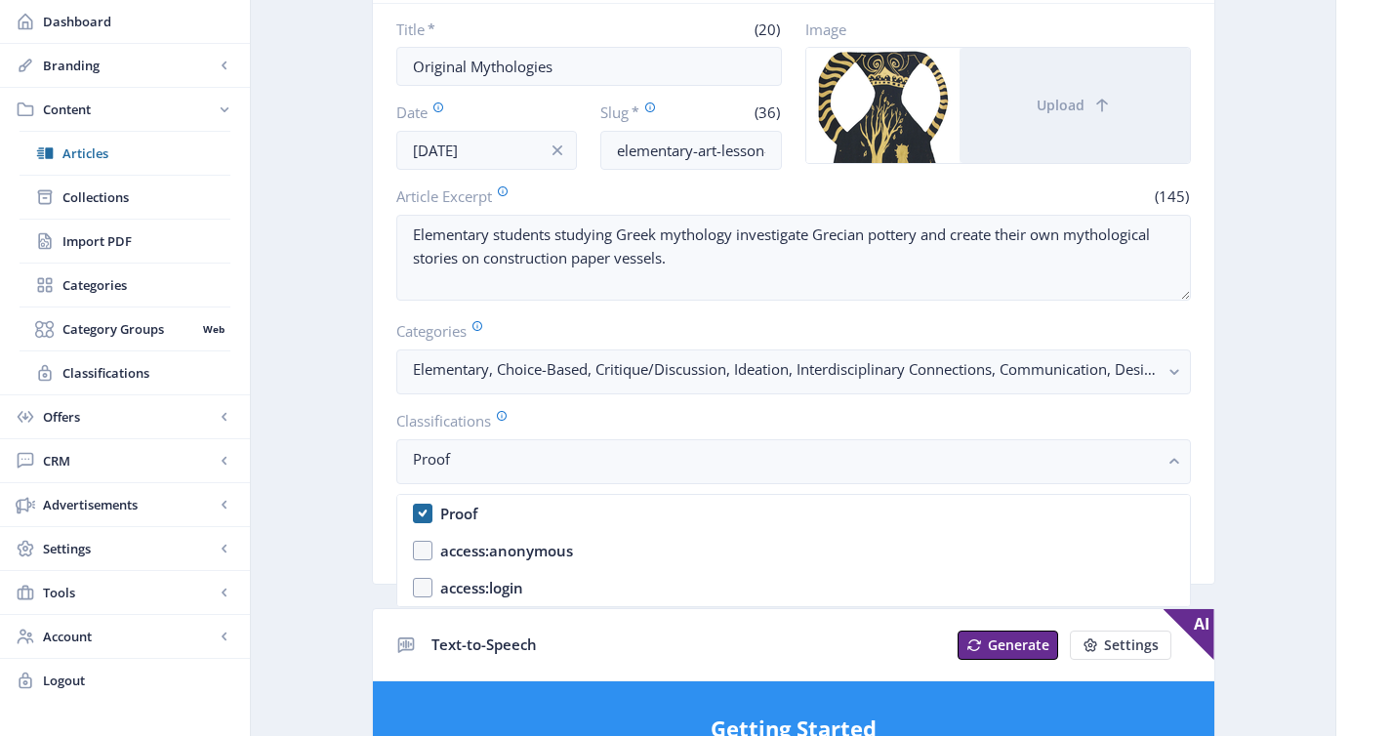
click at [592, 518] on nb-option "Proof" at bounding box center [793, 513] width 792 height 37
checkbox input "false"
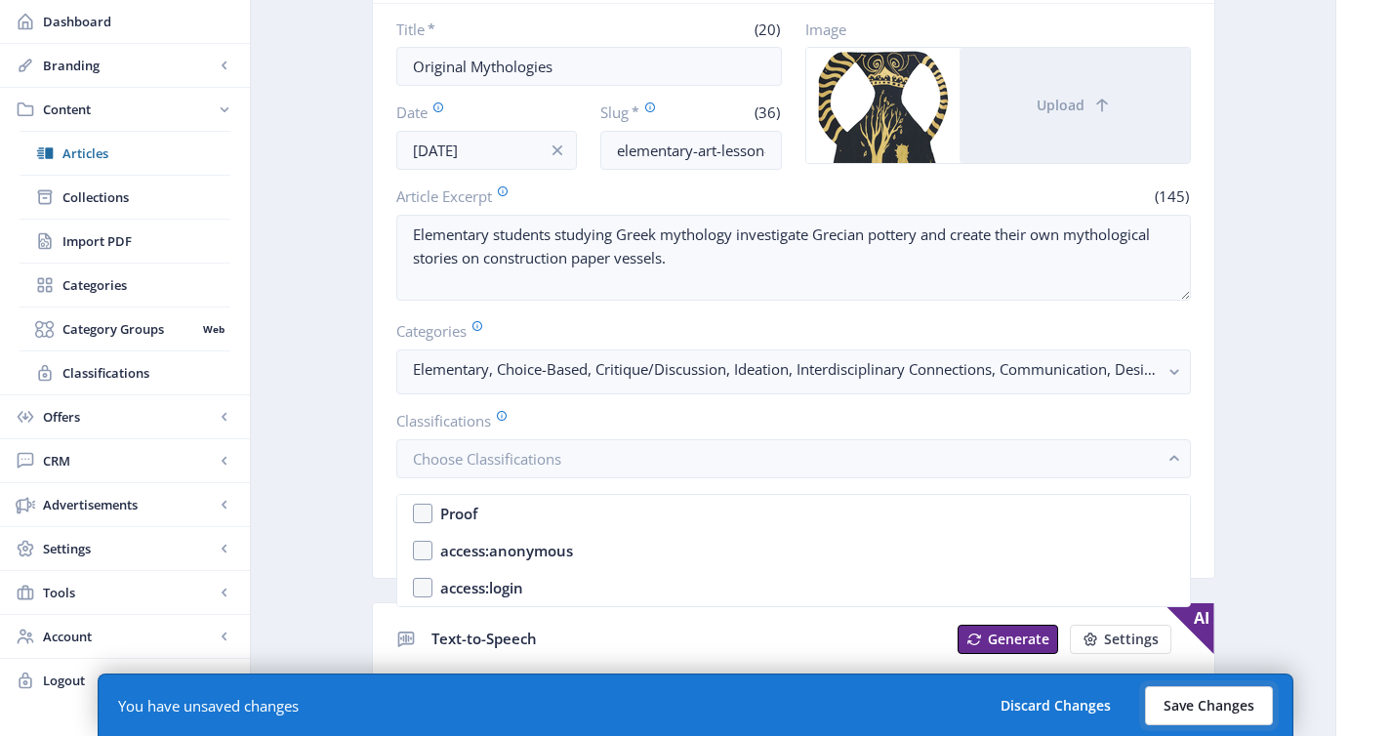
click at [1189, 697] on button "Save Changes" at bounding box center [1209, 705] width 128 height 39
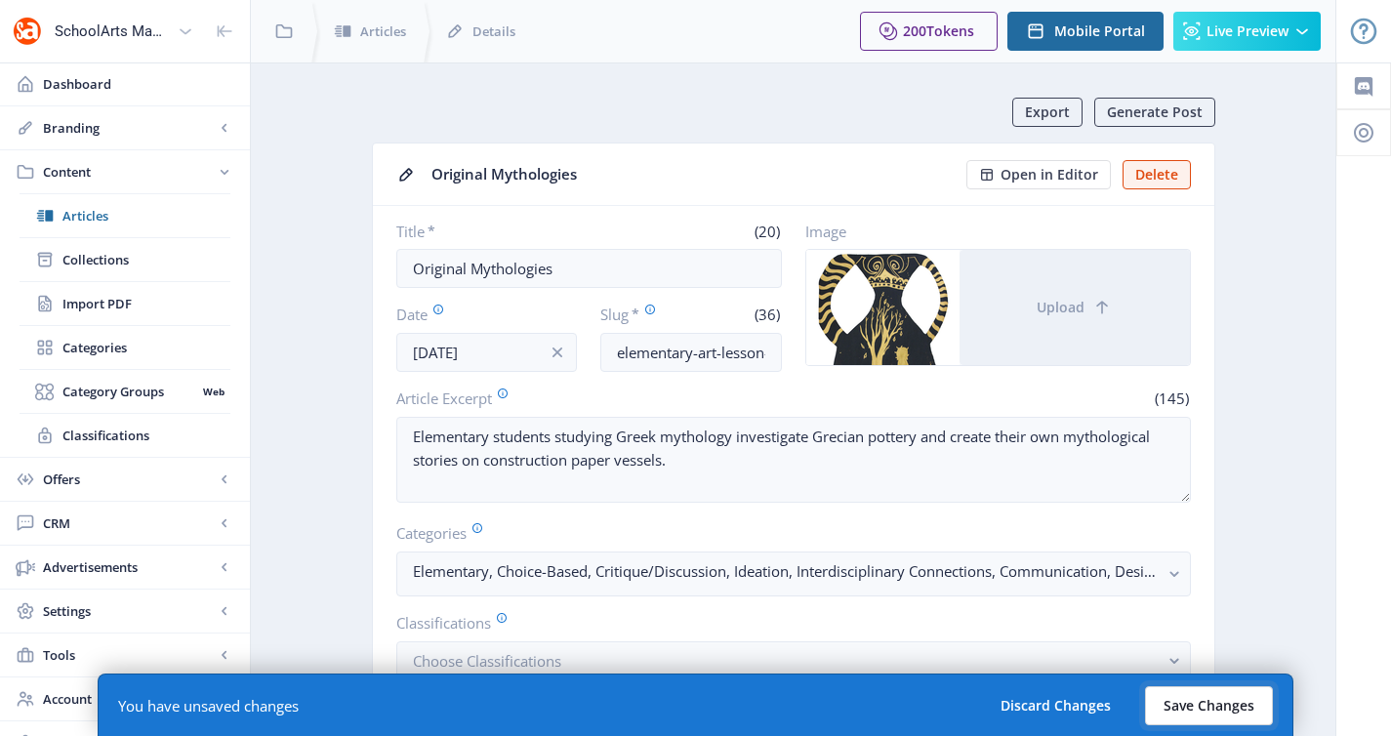
scroll to position [202, 0]
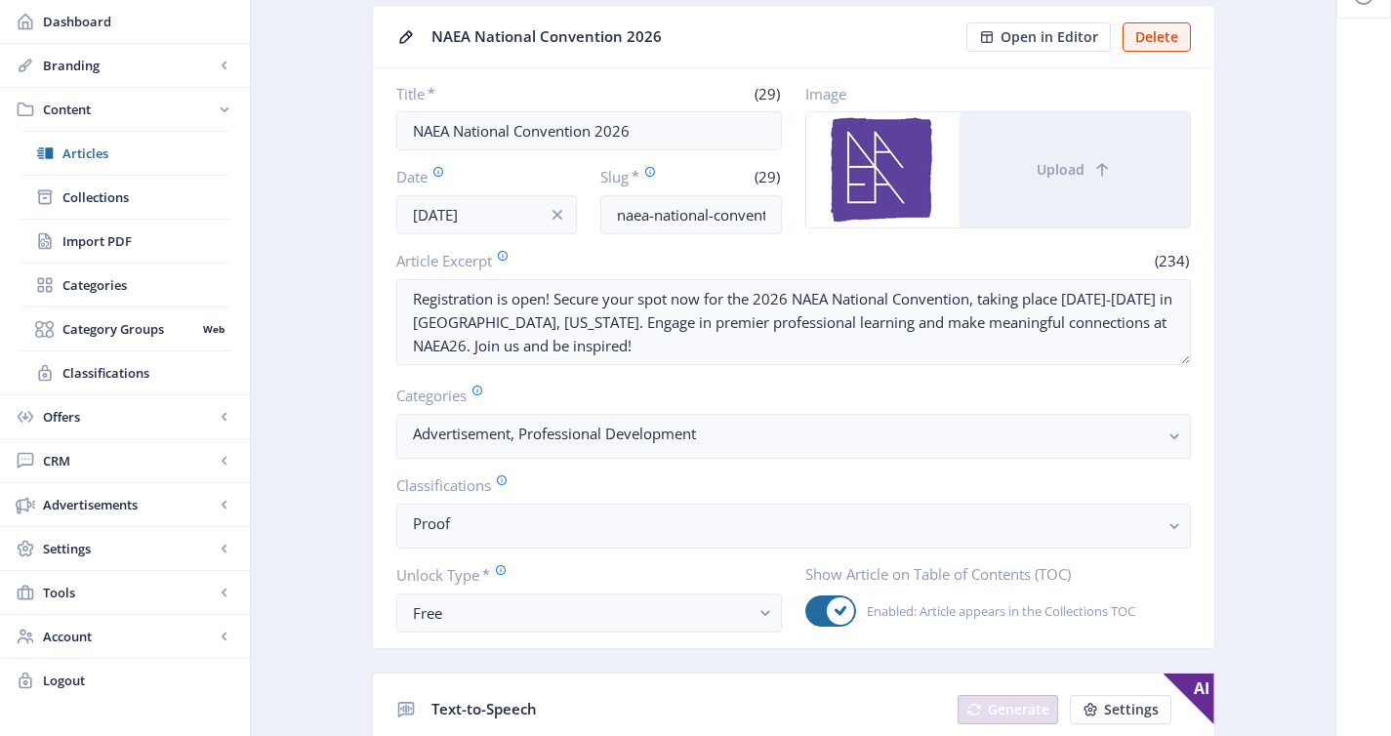
scroll to position [175, 0]
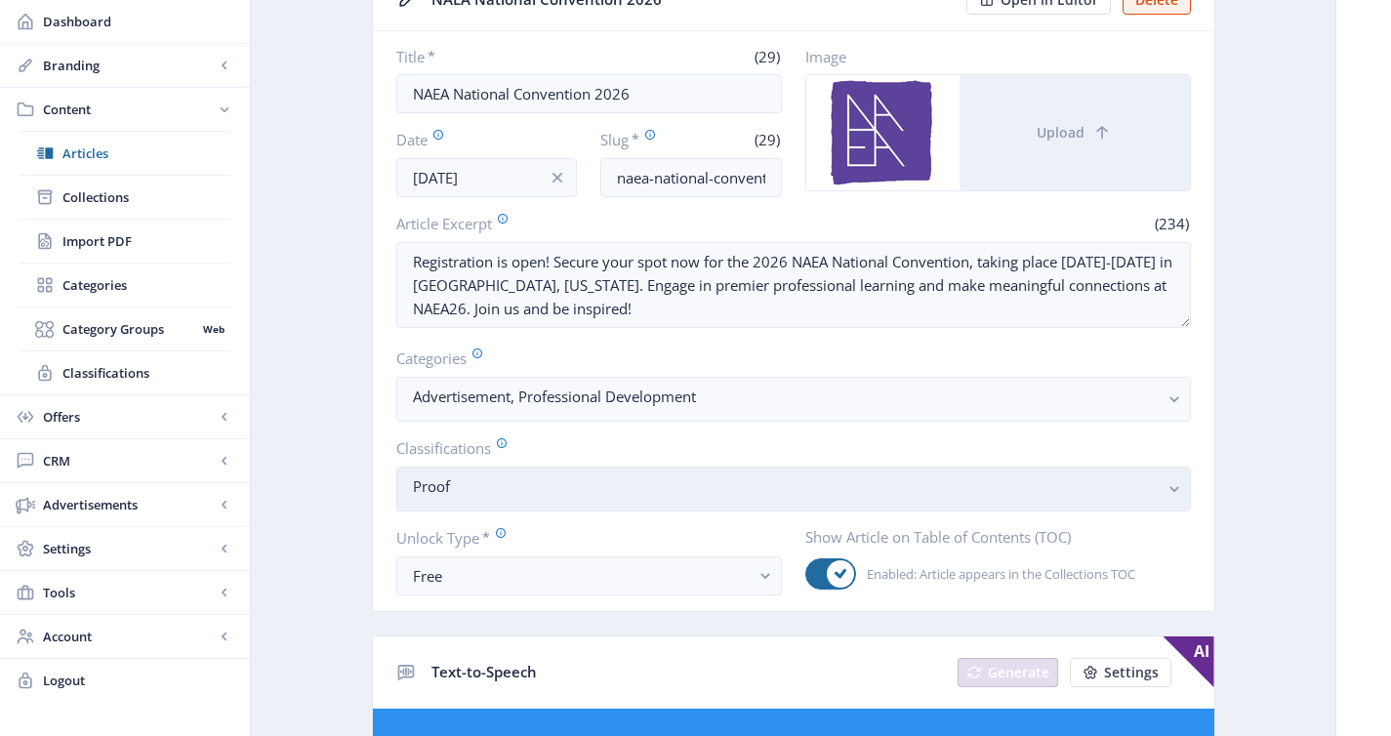
click at [629, 494] on nb-select-label "Proof" at bounding box center [786, 485] width 746 height 23
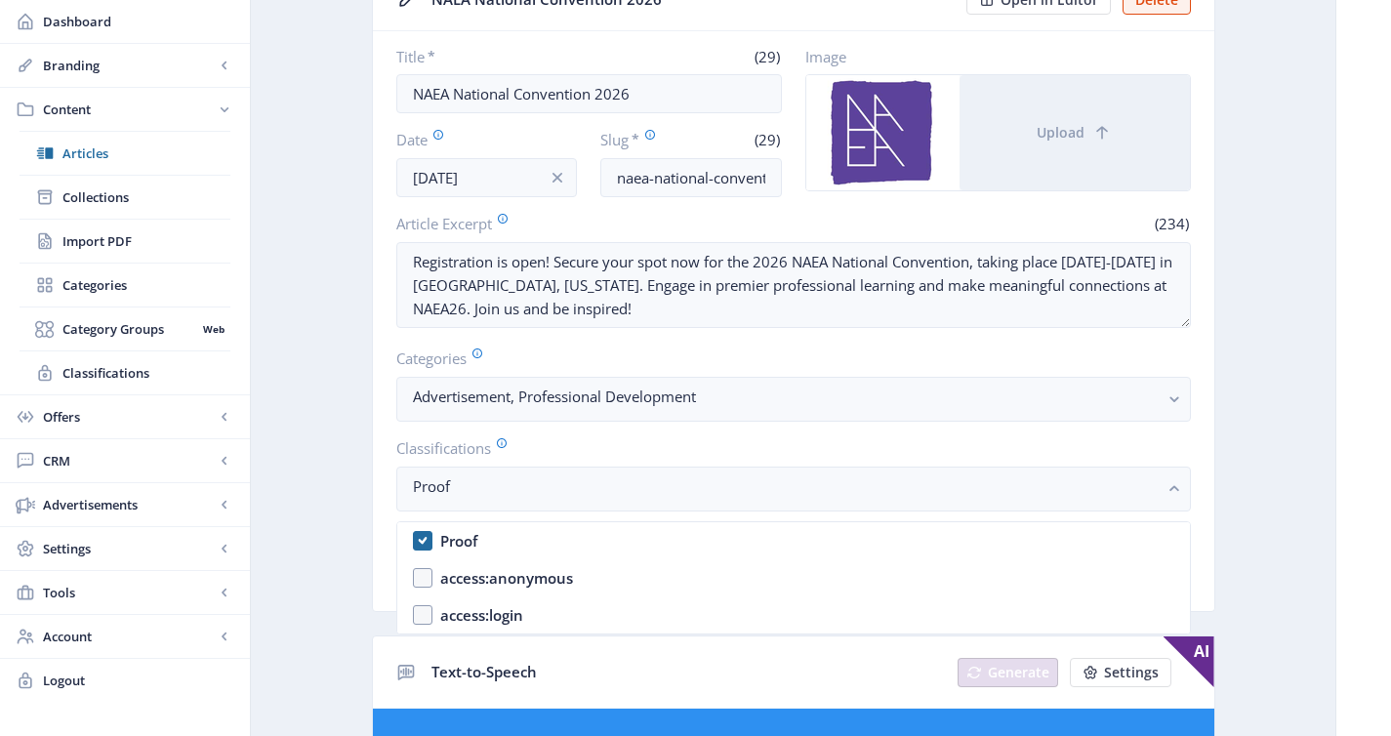
click at [640, 536] on nb-option "Proof" at bounding box center [793, 540] width 792 height 37
checkbox input "false"
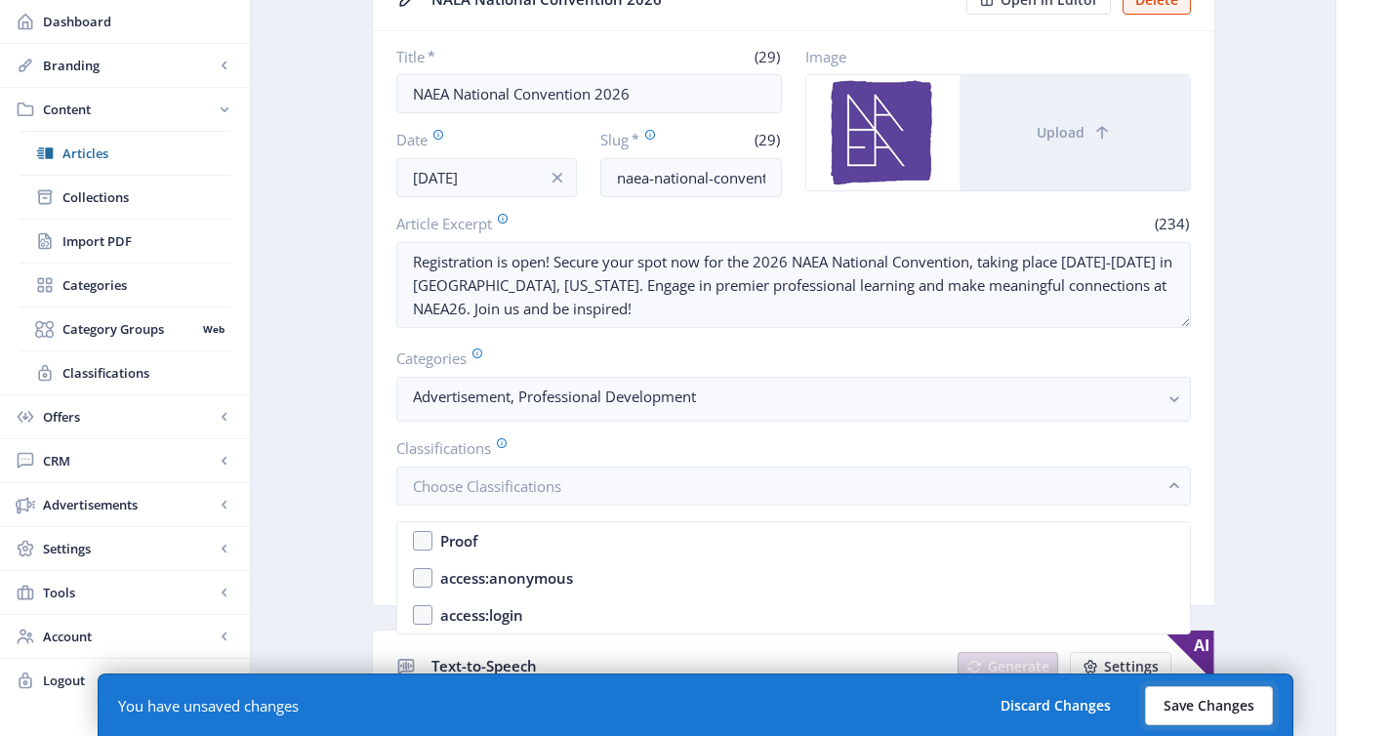
click at [1209, 704] on button "Save Changes" at bounding box center [1209, 705] width 128 height 39
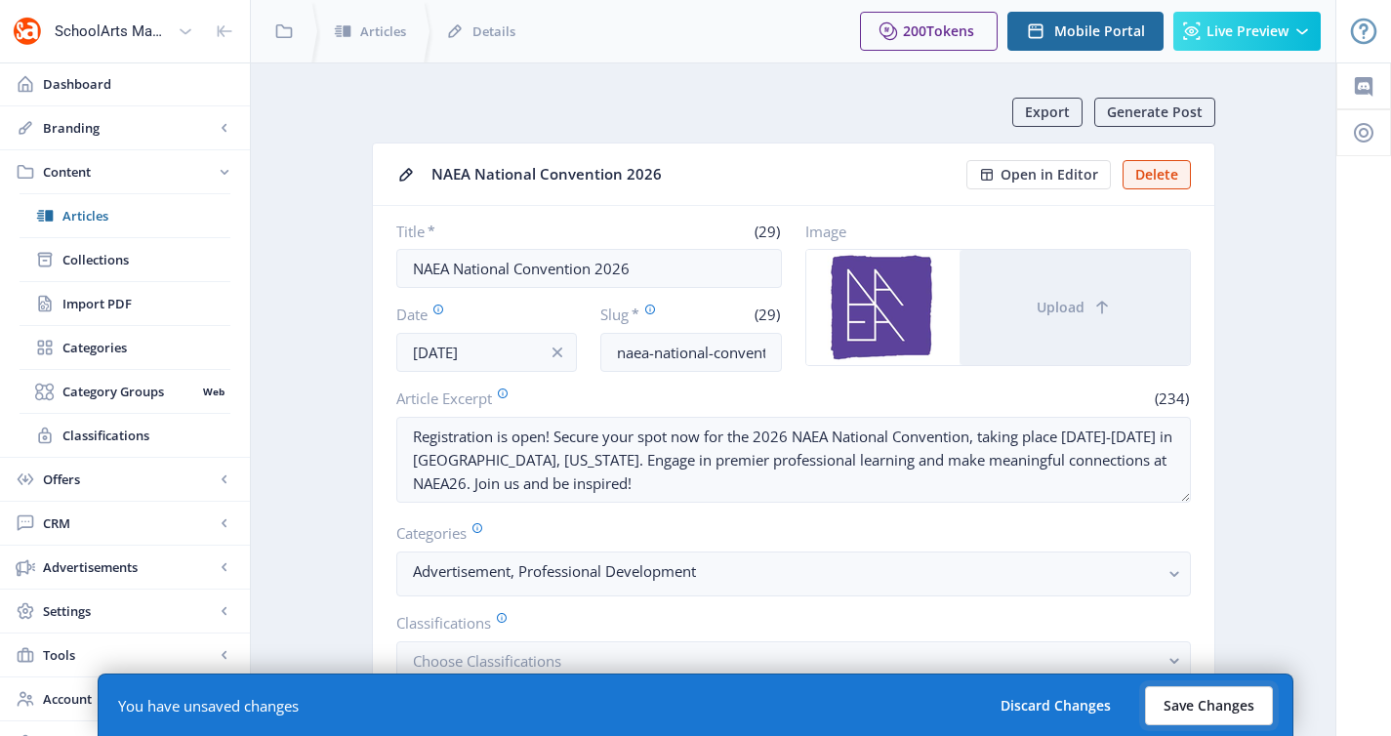
scroll to position [175, 0]
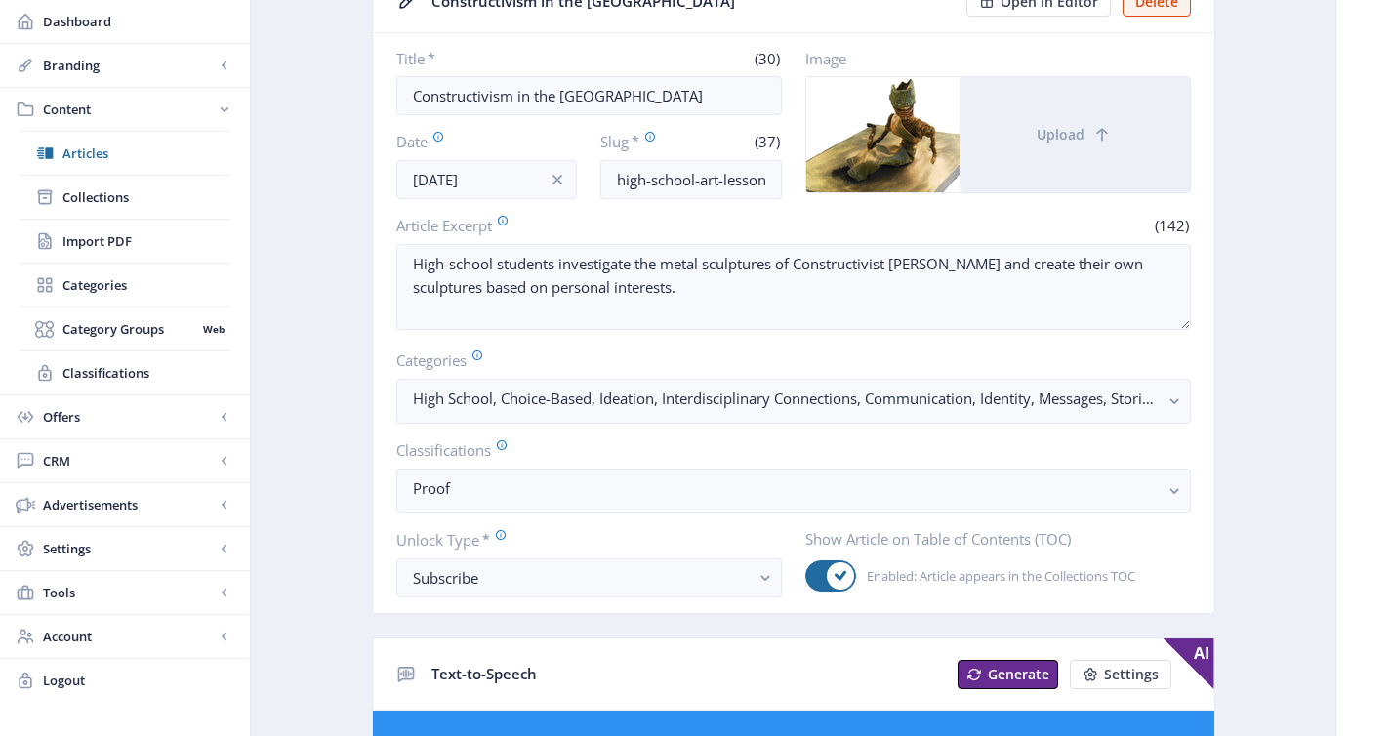
scroll to position [202, 0]
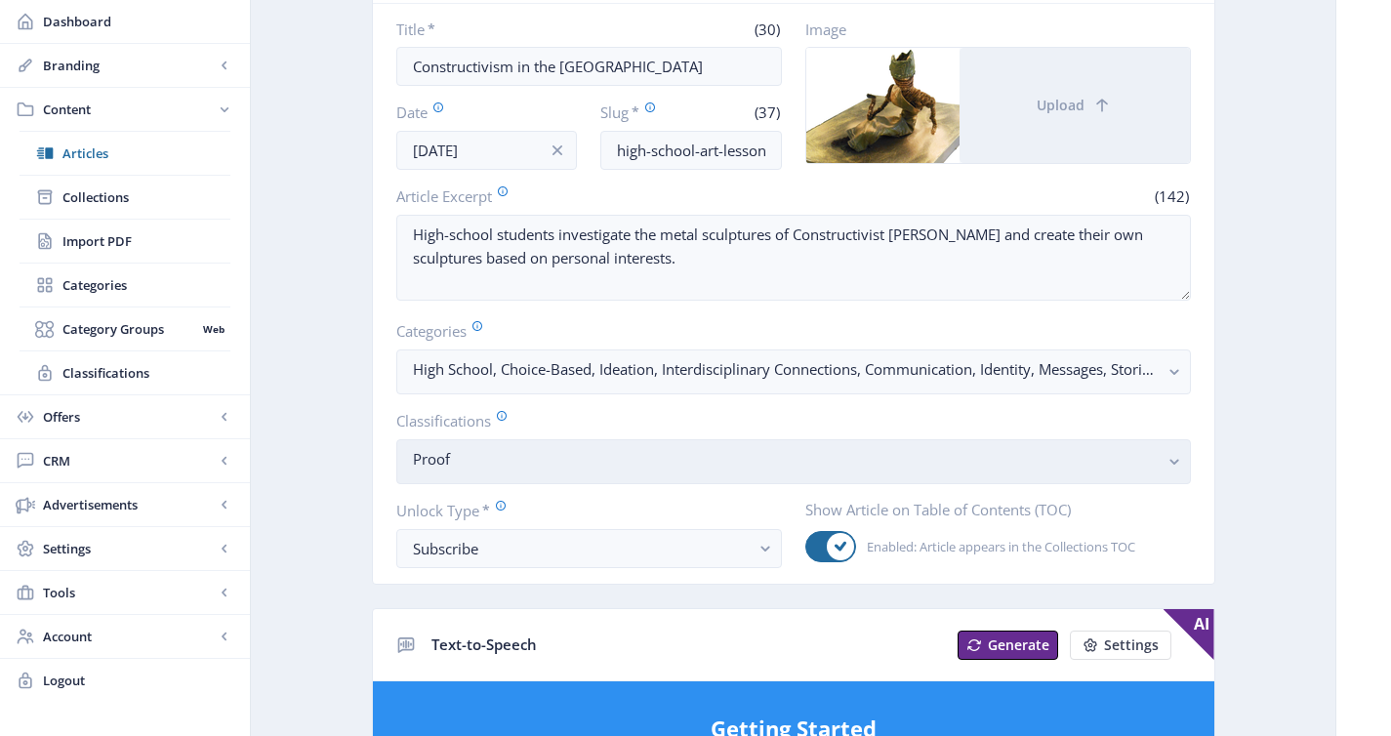
click at [586, 475] on button "Proof" at bounding box center [793, 461] width 794 height 45
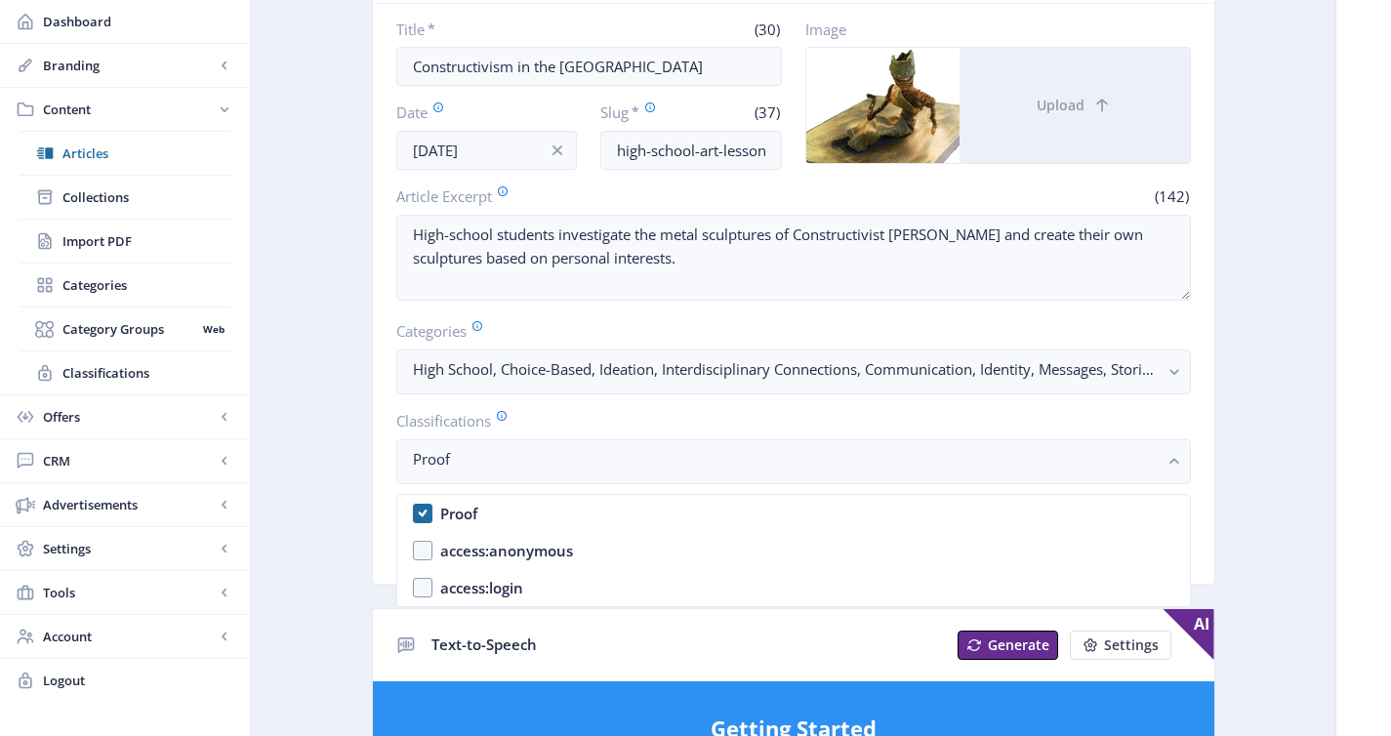
click at [605, 512] on nb-option "Proof" at bounding box center [793, 513] width 792 height 37
checkbox input "false"
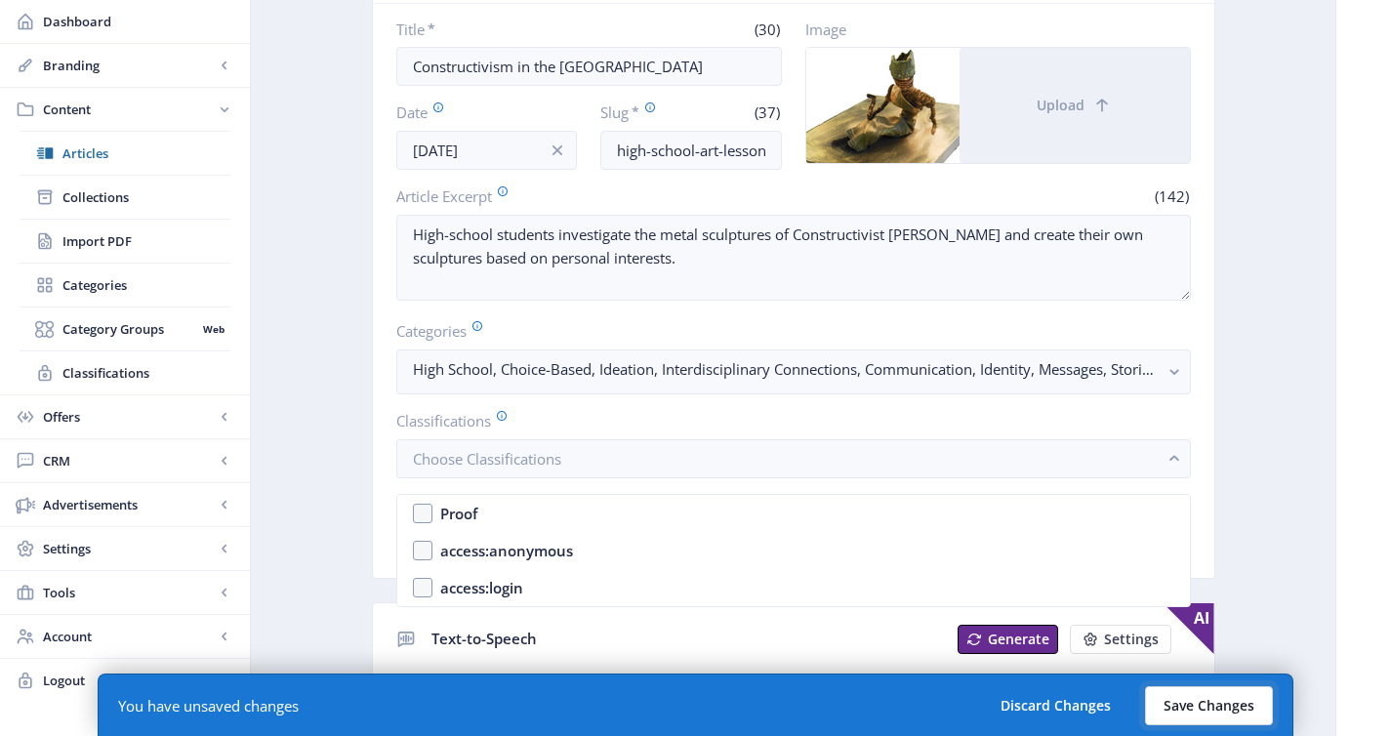
click at [1234, 708] on button "Save Changes" at bounding box center [1209, 705] width 128 height 39
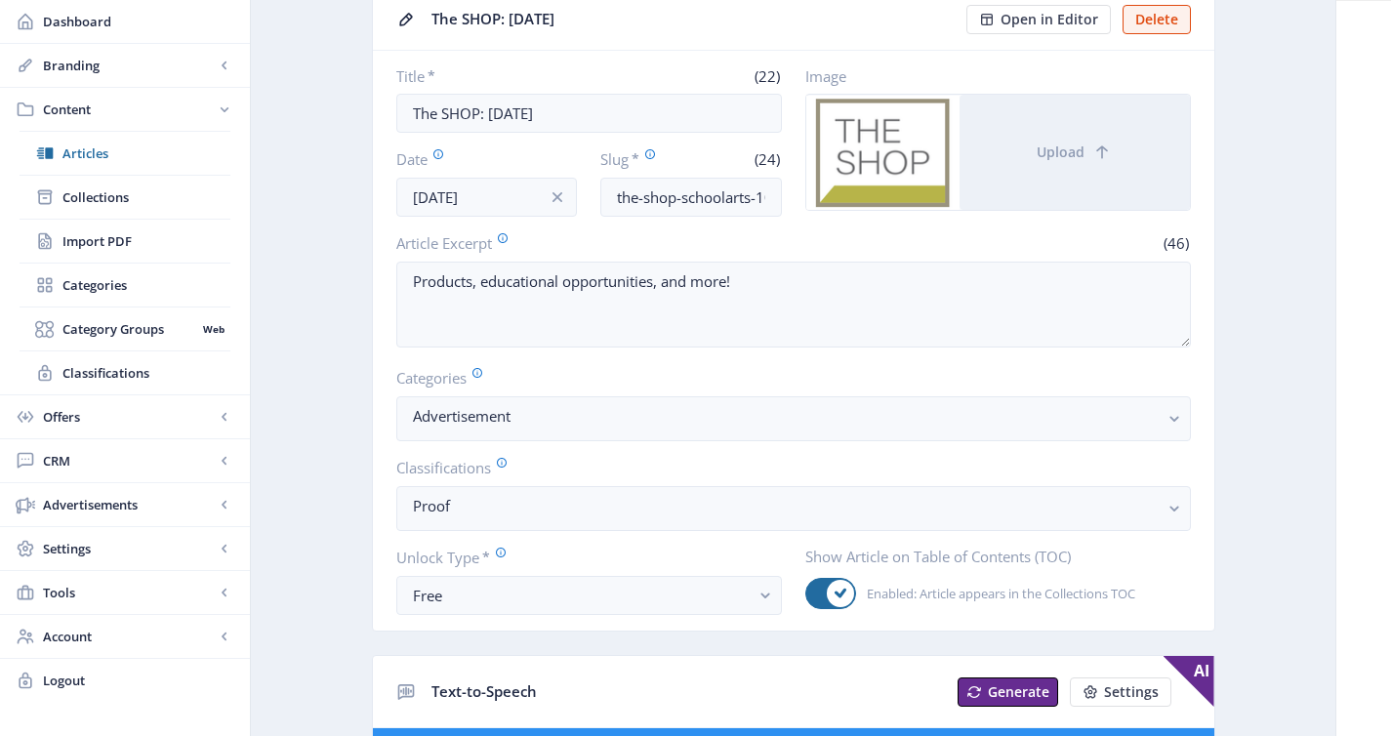
scroll to position [179, 0]
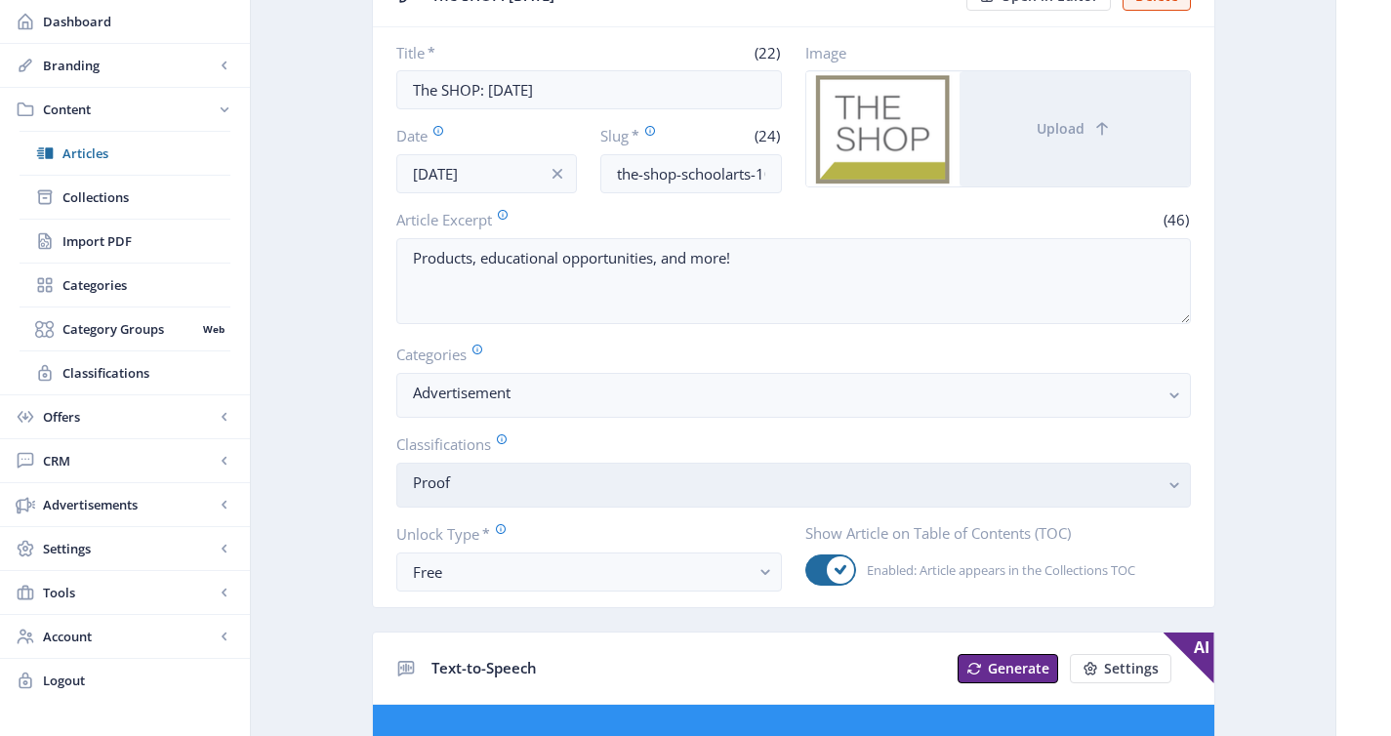
click at [538, 478] on nb-select-label "Proof" at bounding box center [786, 481] width 746 height 23
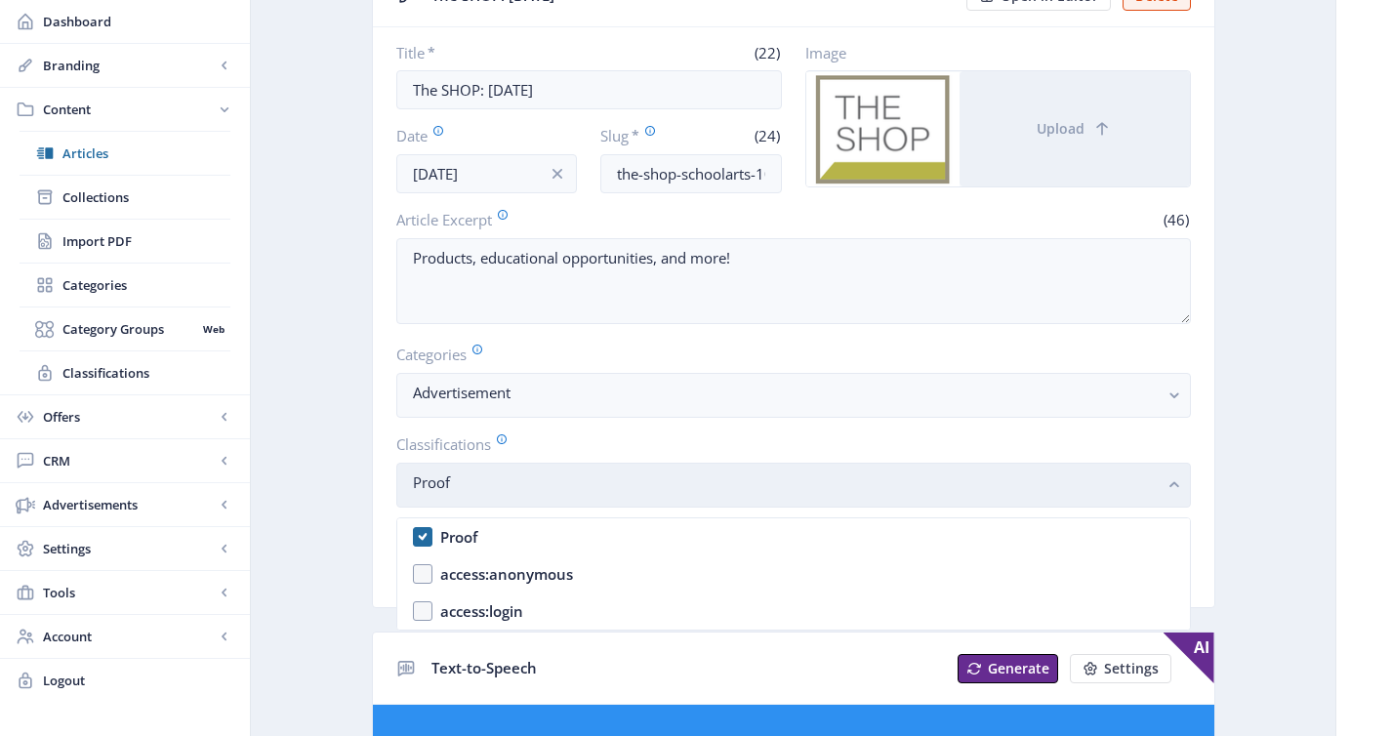
scroll to position [0, 0]
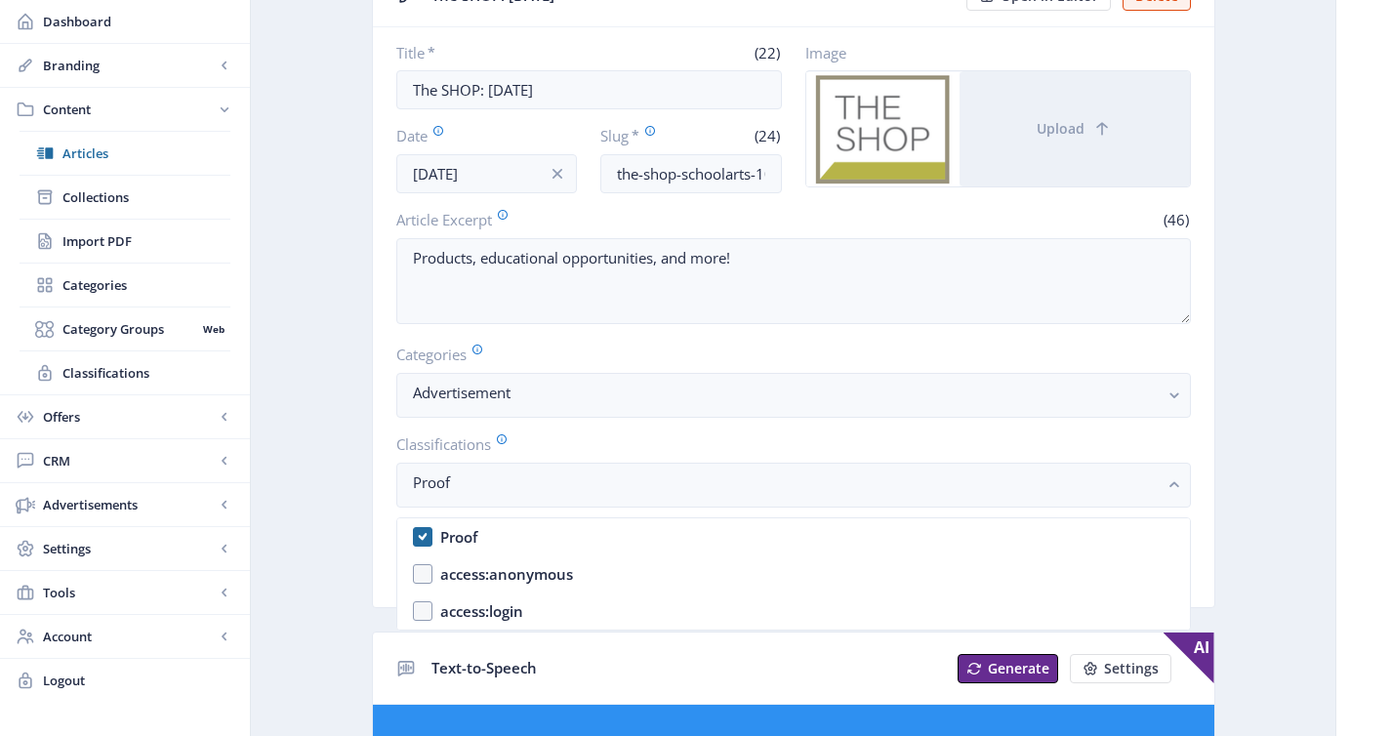
click at [546, 531] on nb-option "Proof" at bounding box center [793, 536] width 792 height 37
checkbox input "false"
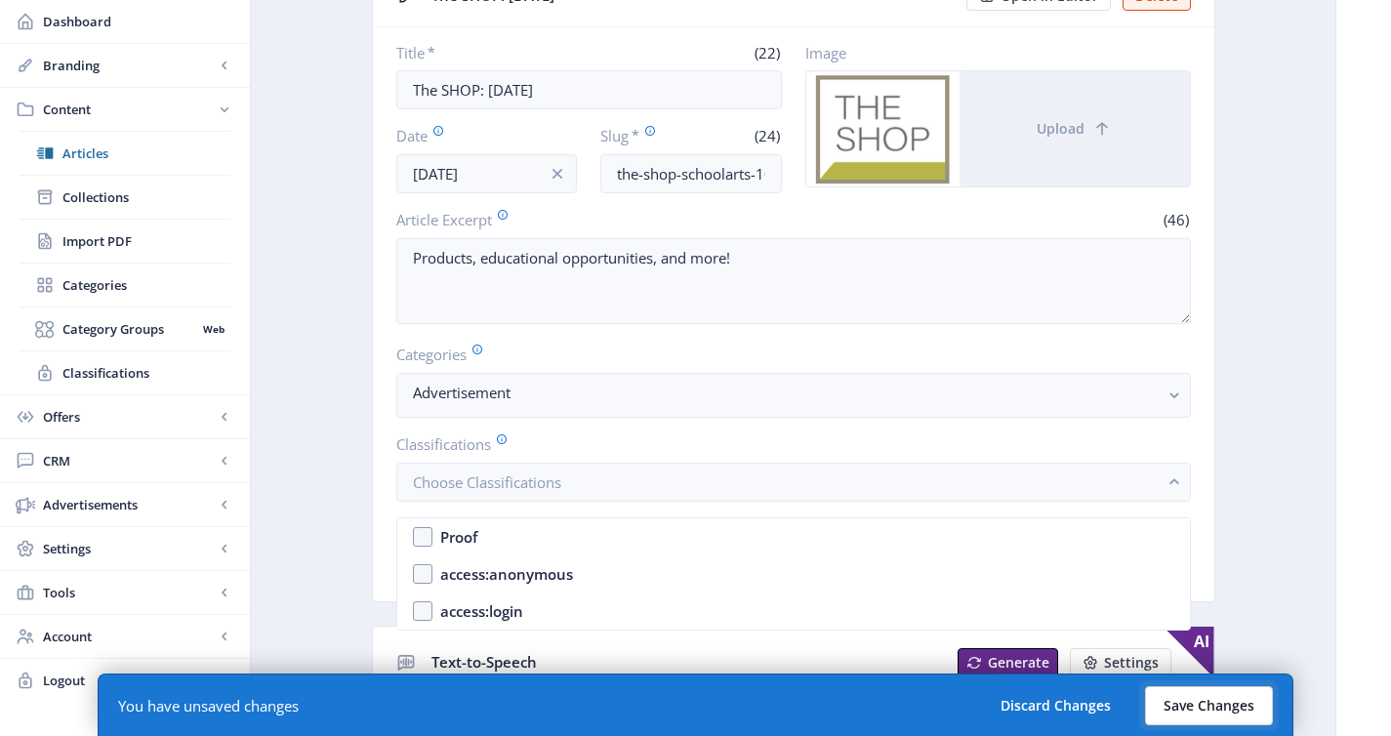
click at [1177, 701] on button "Save Changes" at bounding box center [1209, 705] width 128 height 39
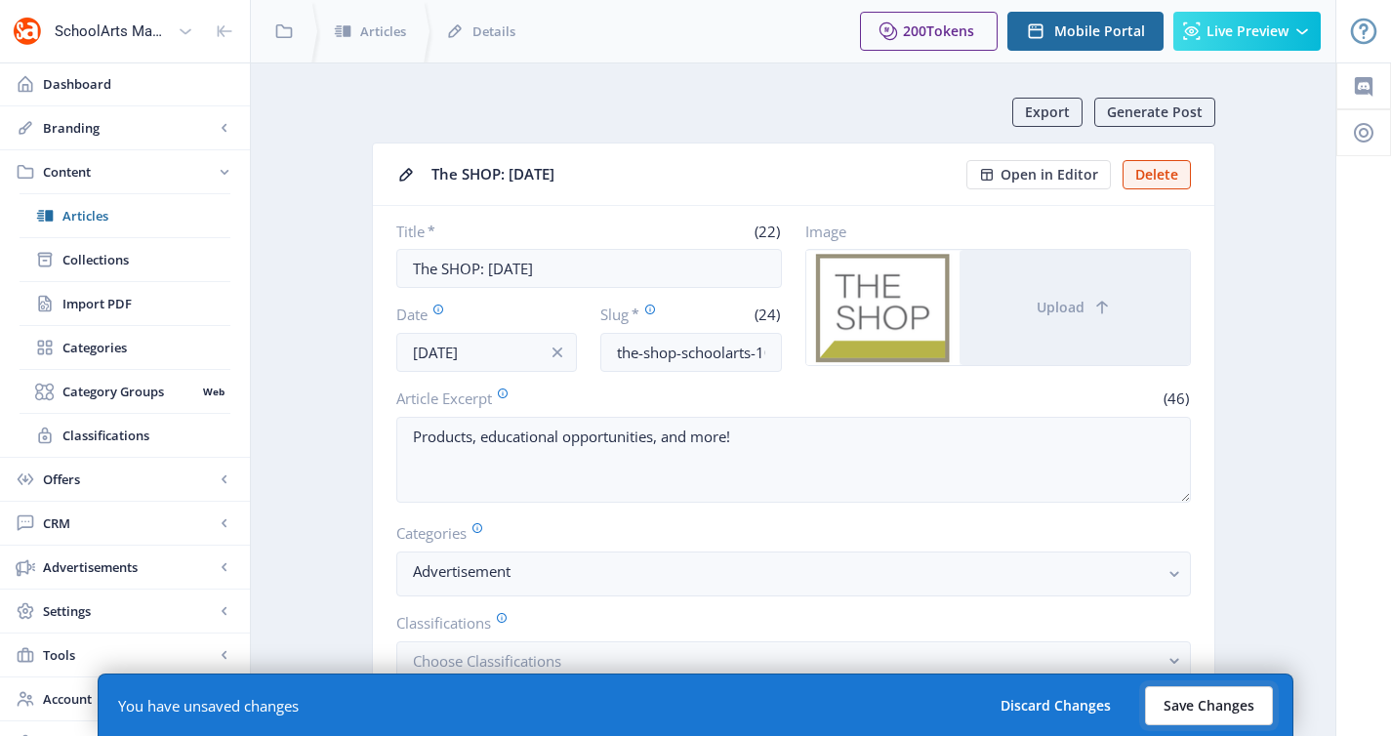
scroll to position [179, 0]
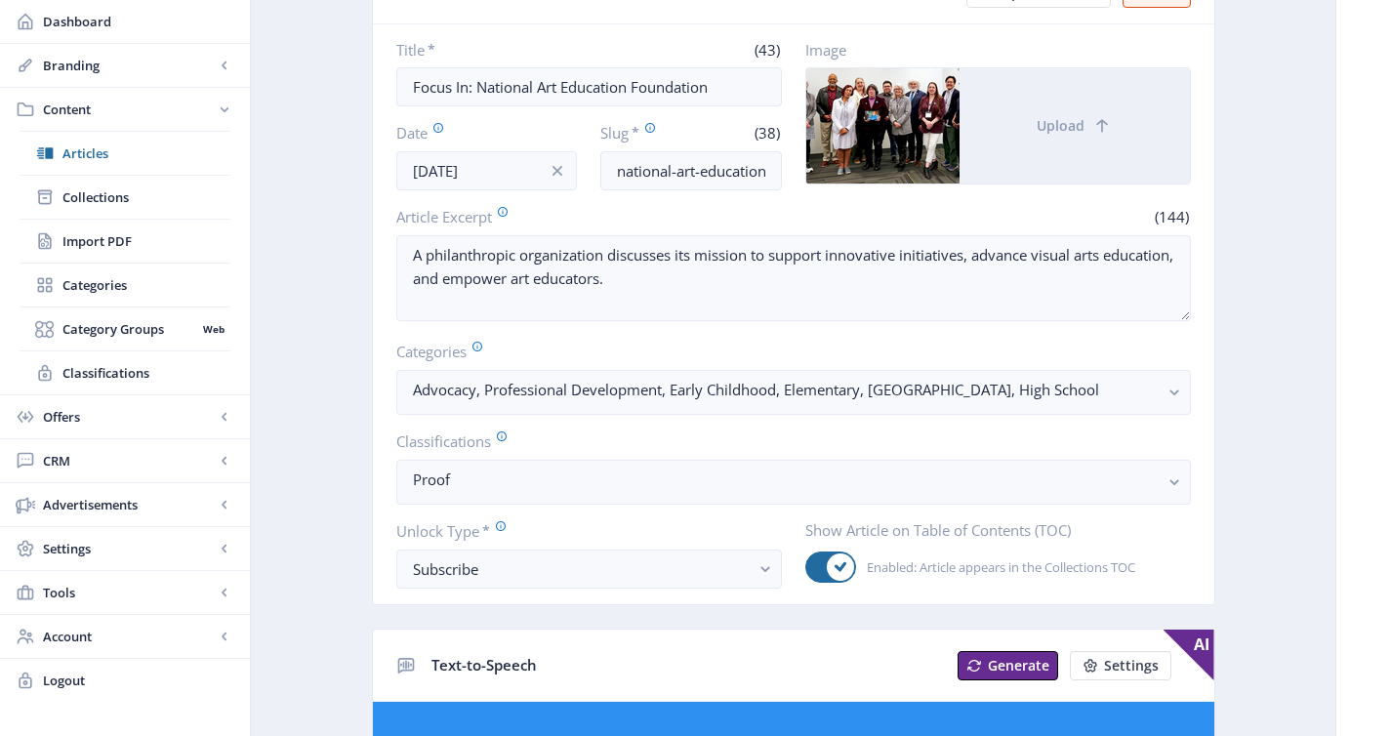
scroll to position [232, 0]
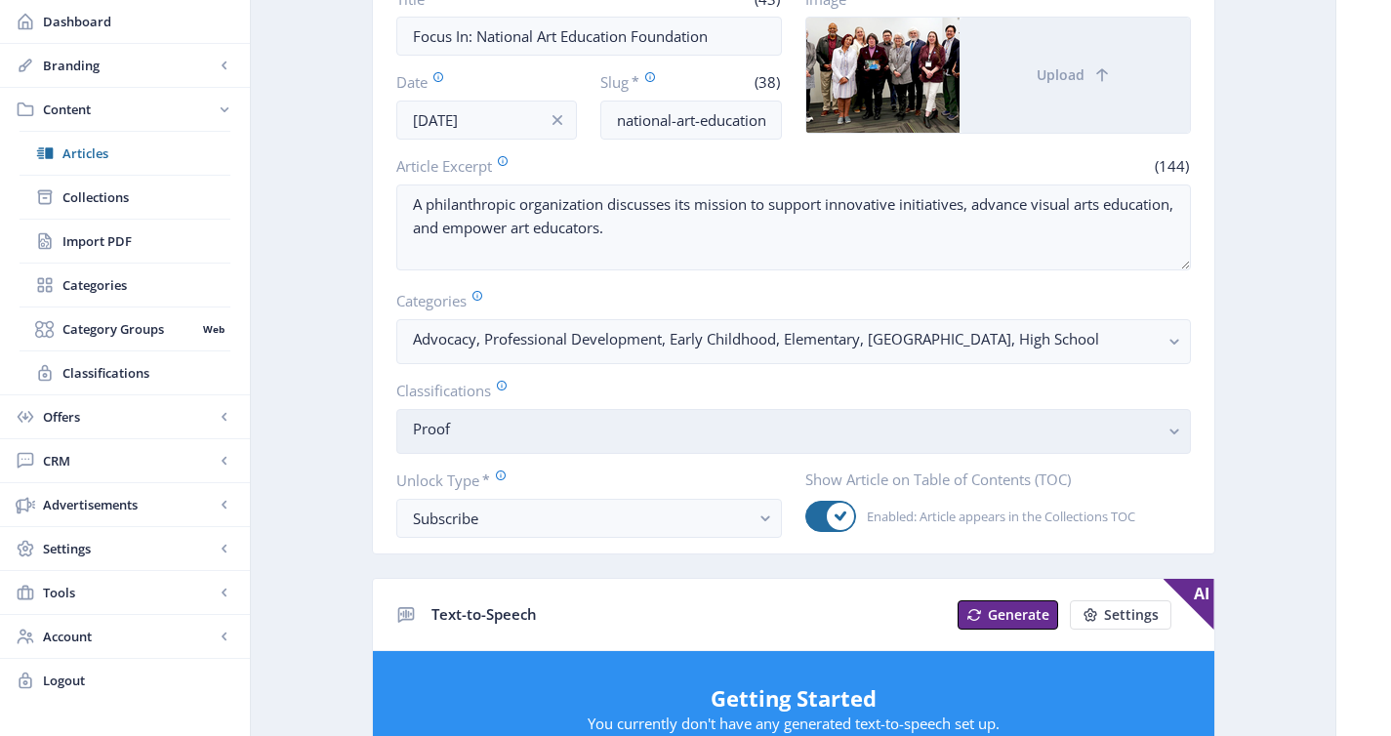
click at [934, 440] on nb-select-label "Proof" at bounding box center [786, 428] width 746 height 23
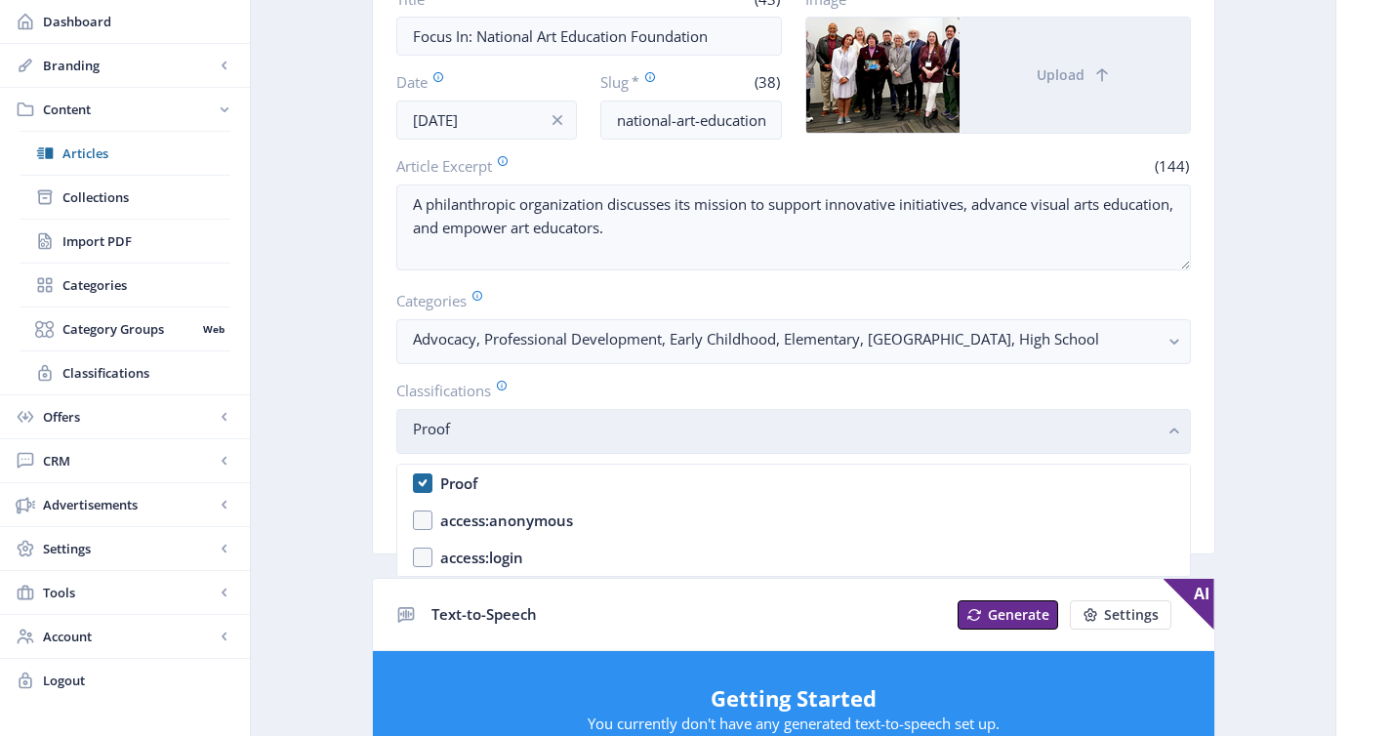
scroll to position [0, 0]
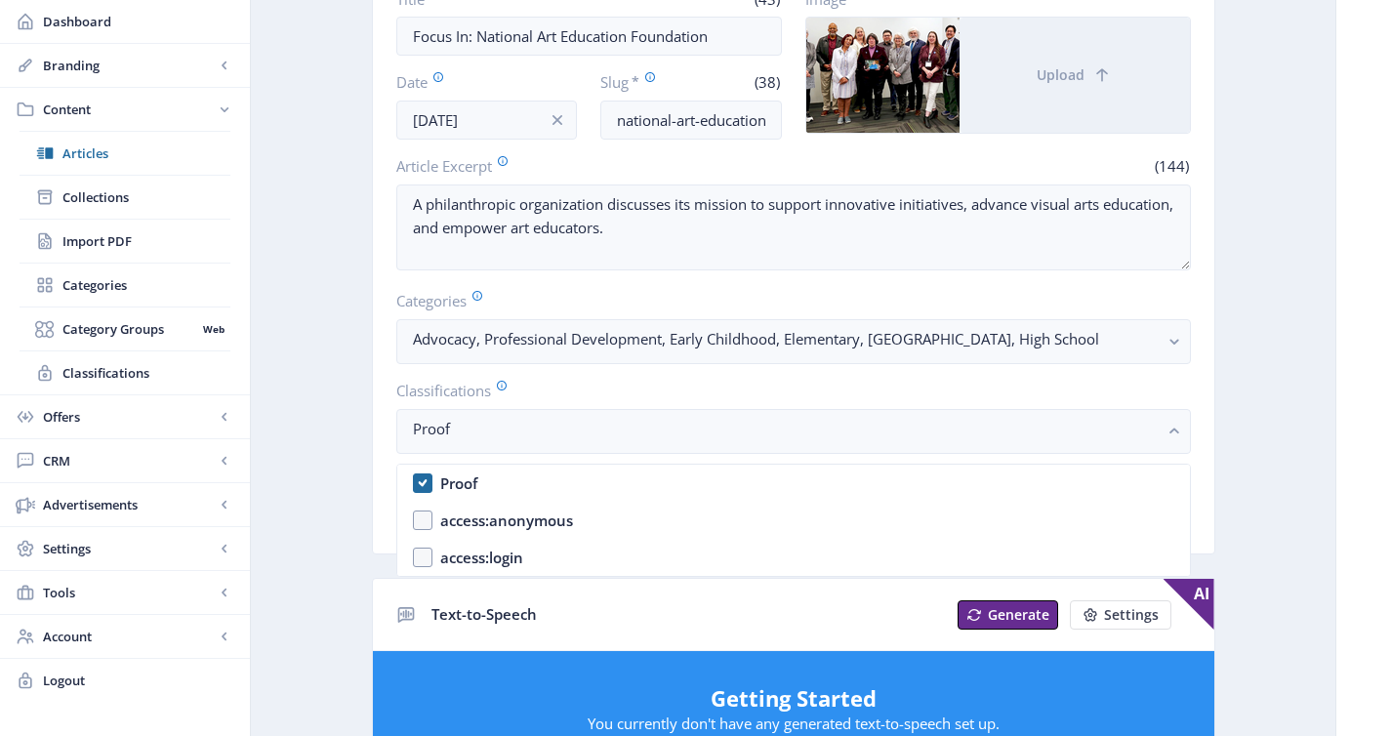
click at [854, 487] on nb-option "Proof" at bounding box center [793, 483] width 792 height 37
checkbox input "false"
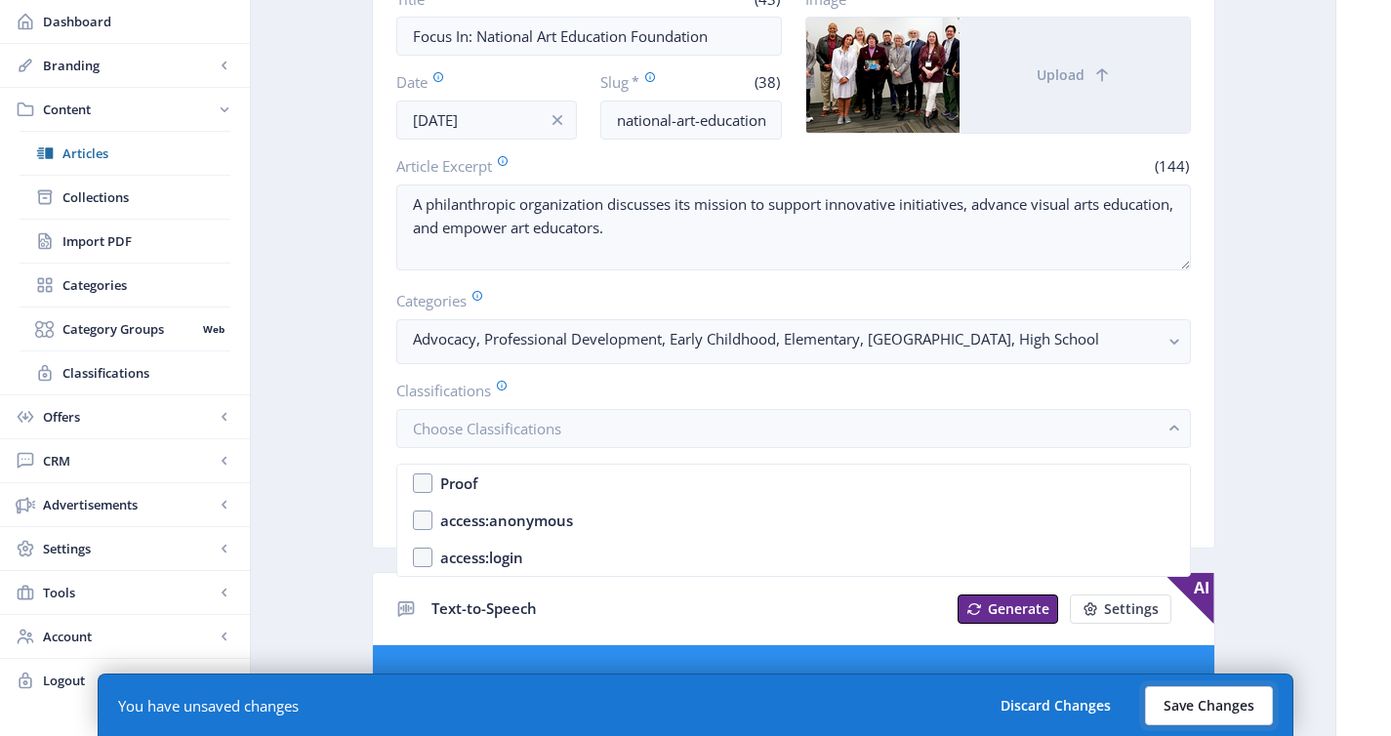
click at [1180, 713] on button "Save Changes" at bounding box center [1209, 705] width 128 height 39
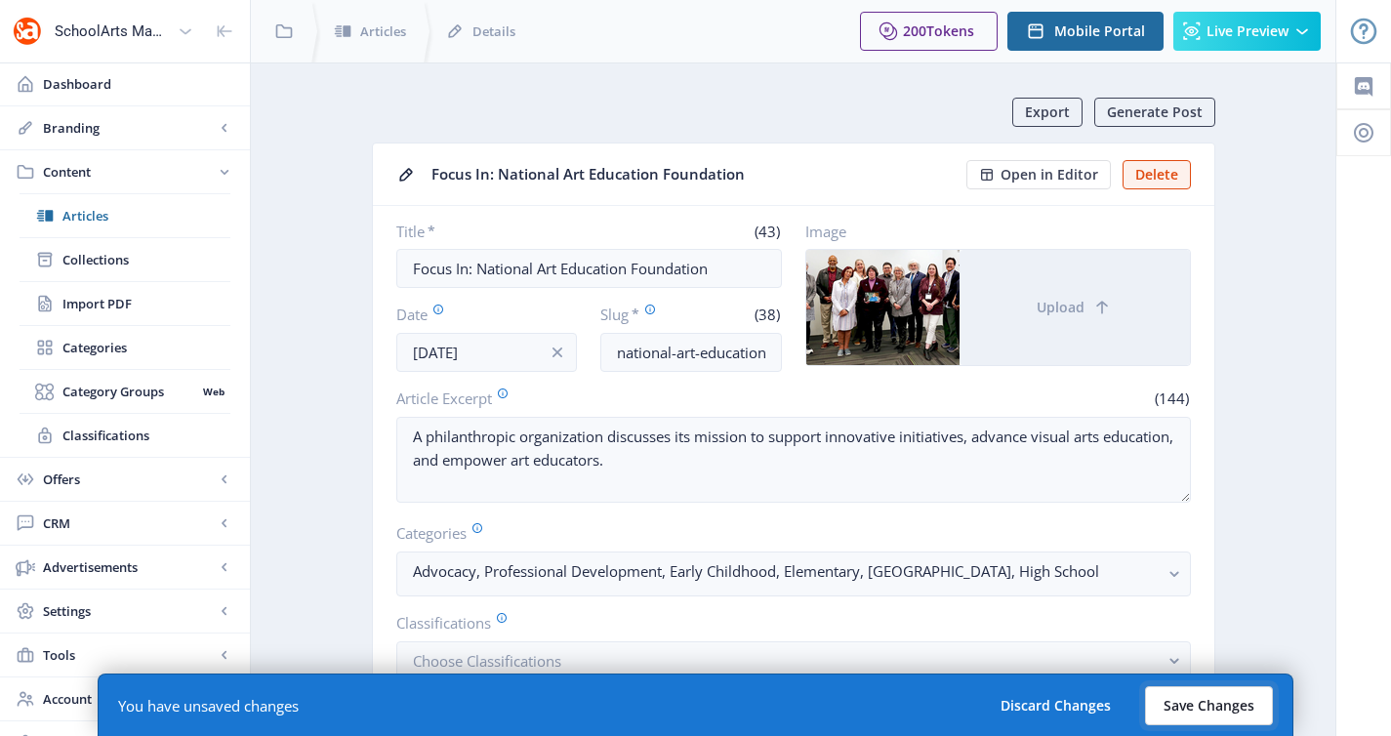
scroll to position [232, 0]
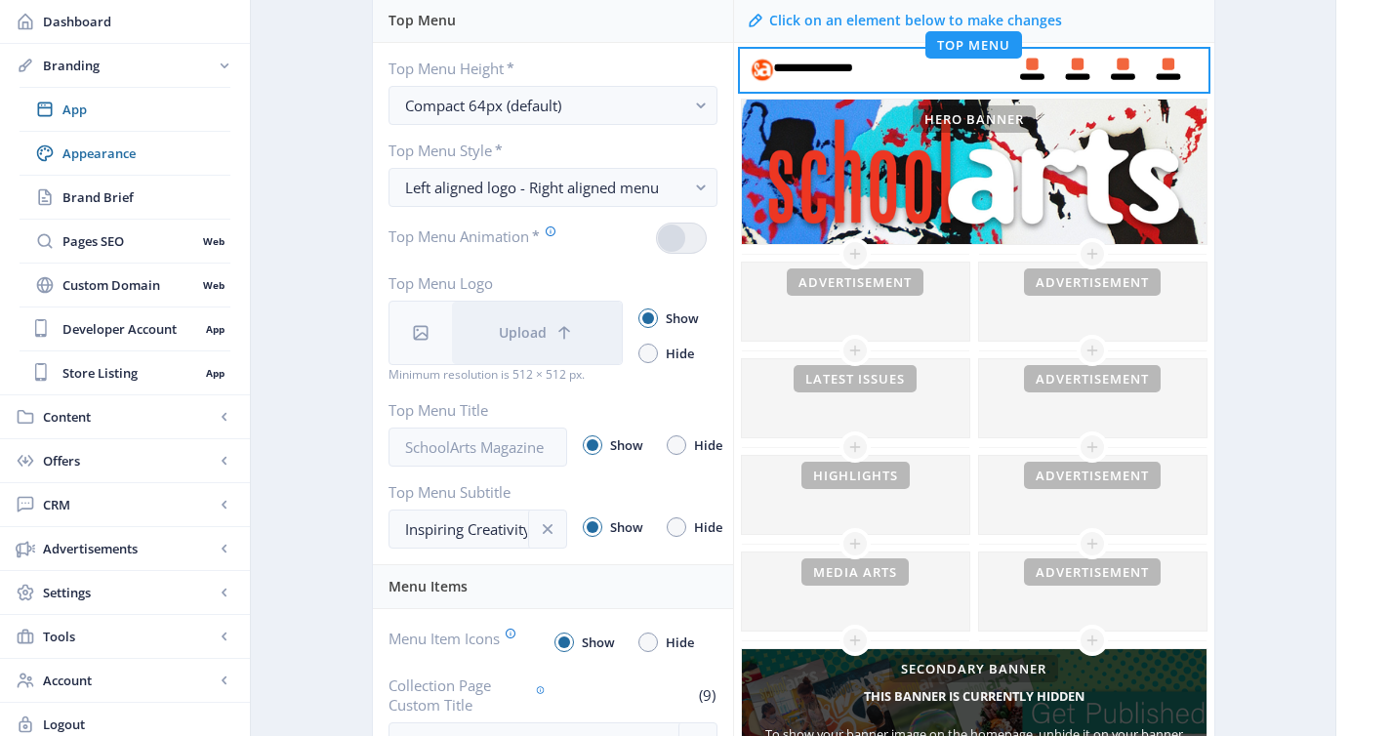
scroll to position [249, 0]
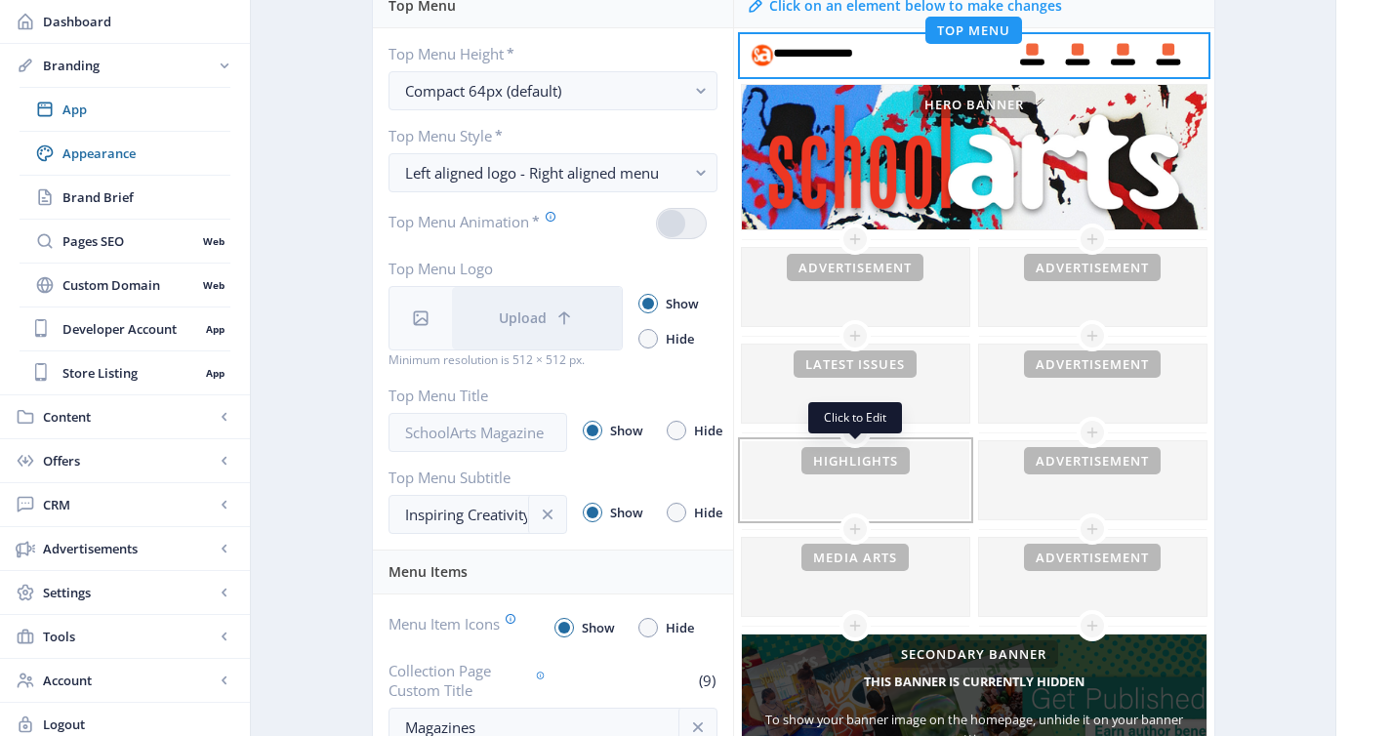
click at [819, 502] on div at bounding box center [855, 480] width 227 height 78
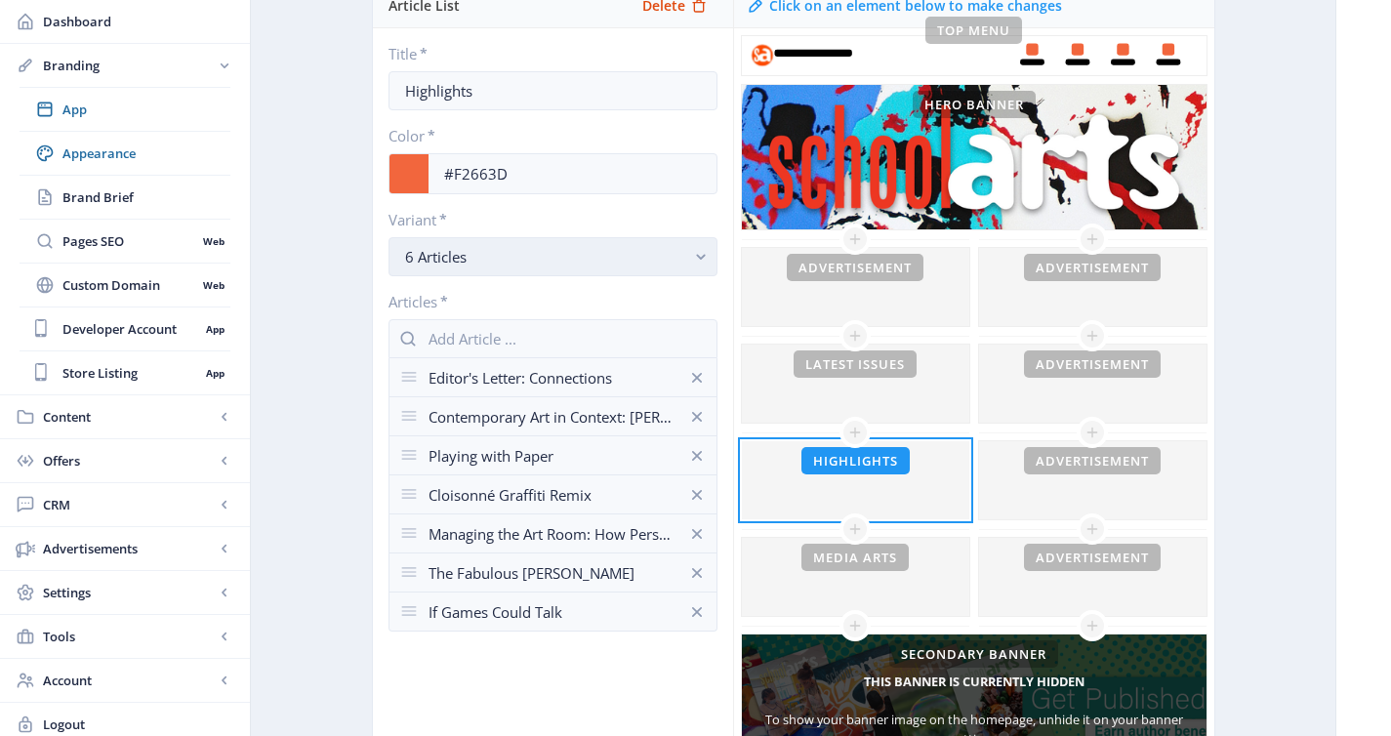
click at [519, 263] on div "6 Articles" at bounding box center [545, 256] width 280 height 23
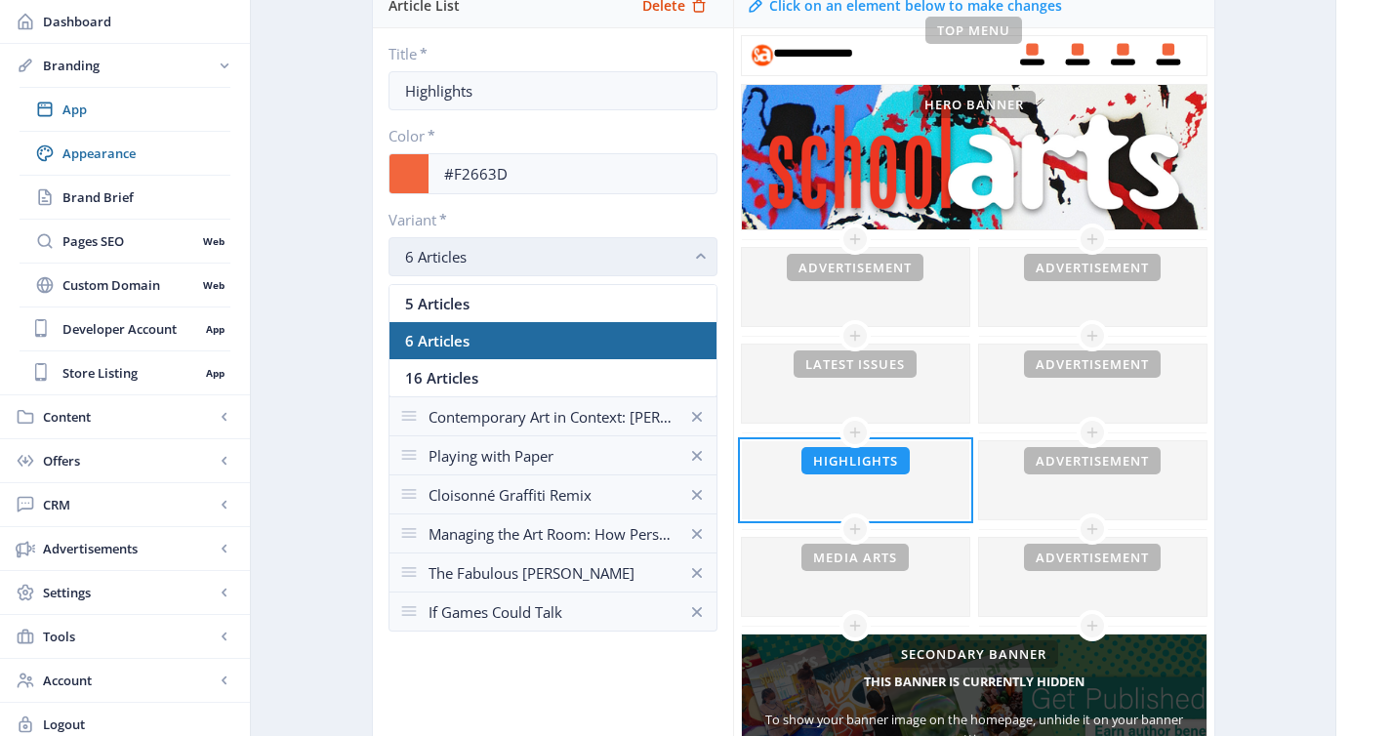
click at [519, 263] on div "6 Articles" at bounding box center [545, 256] width 280 height 23
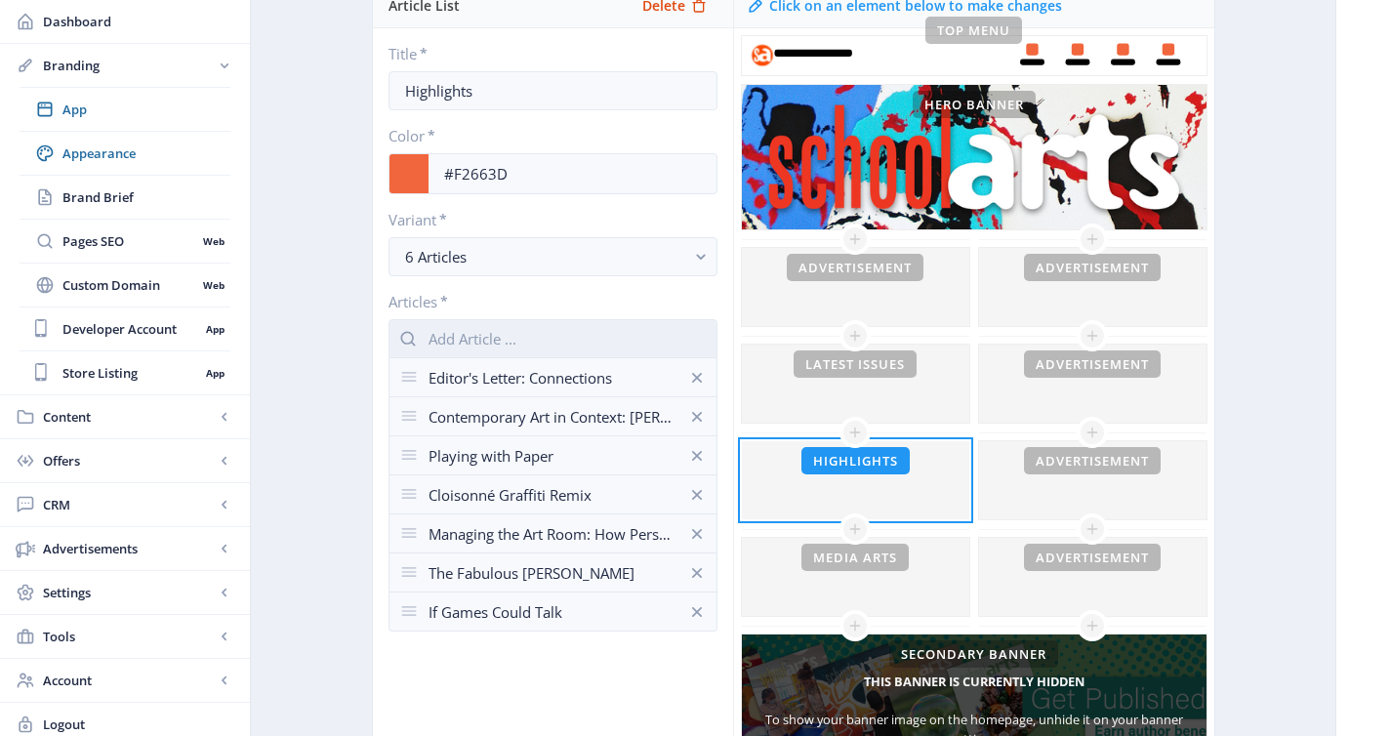
click at [650, 344] on input "text" at bounding box center [552, 338] width 329 height 39
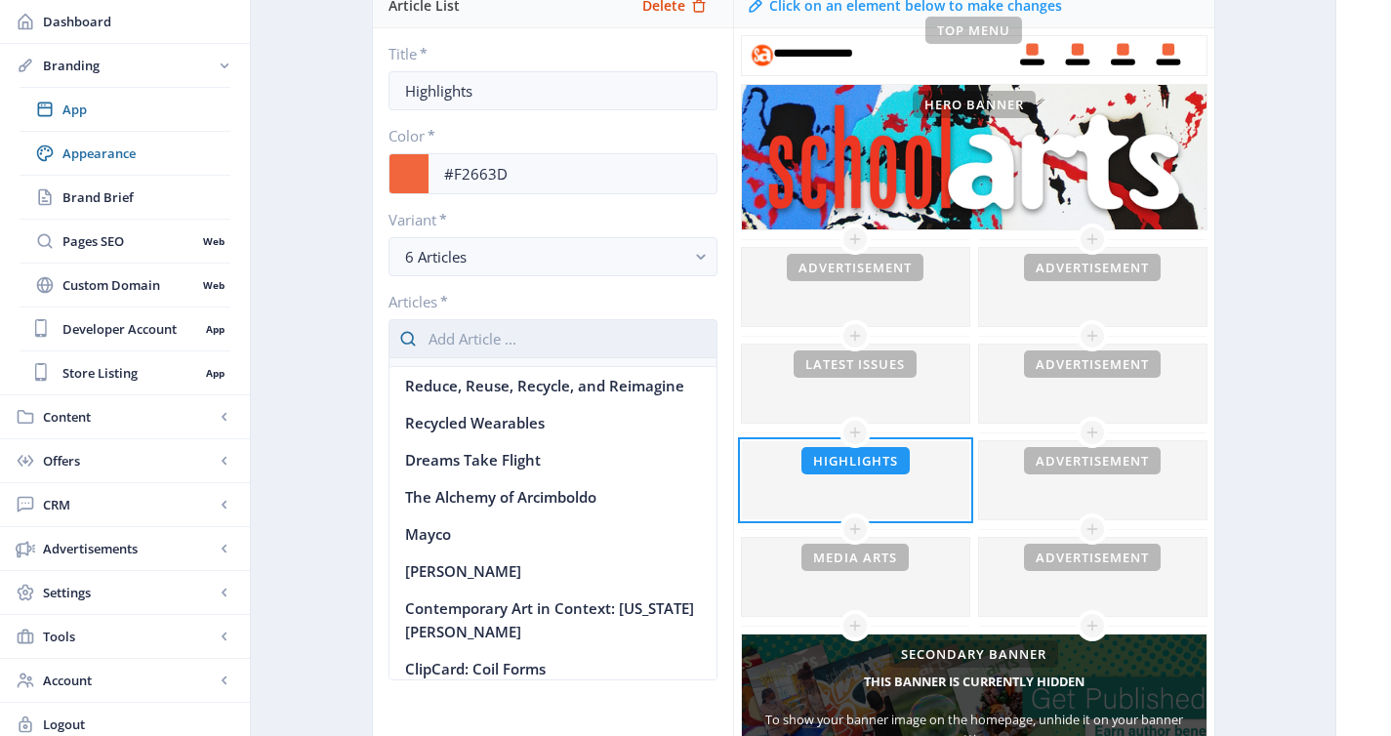
click at [650, 344] on input "text" at bounding box center [552, 338] width 329 height 39
click at [721, 327] on div "Title * Highlights Color * #F2663D Variant * 6 Articles Articles * Editor's Let…" at bounding box center [553, 337] width 360 height 619
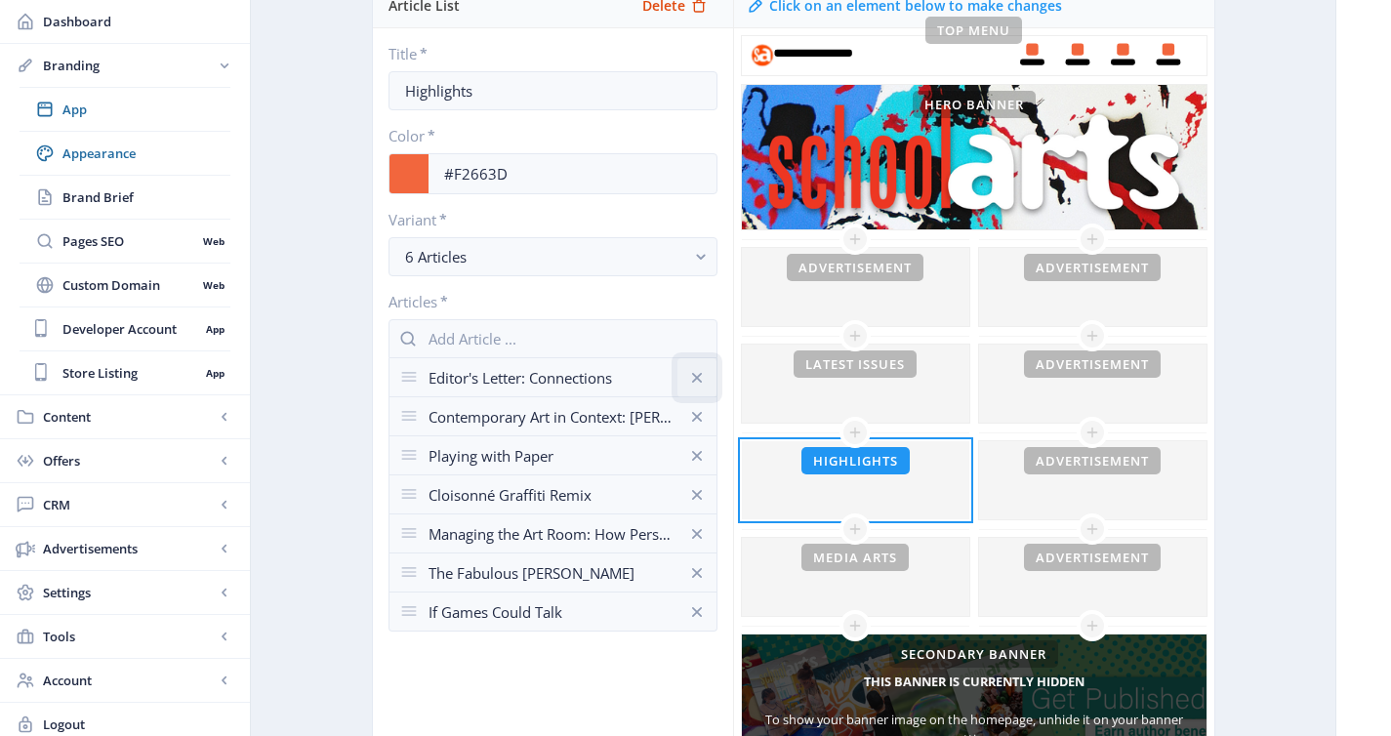
click at [700, 372] on icon at bounding box center [697, 378] width 20 height 20
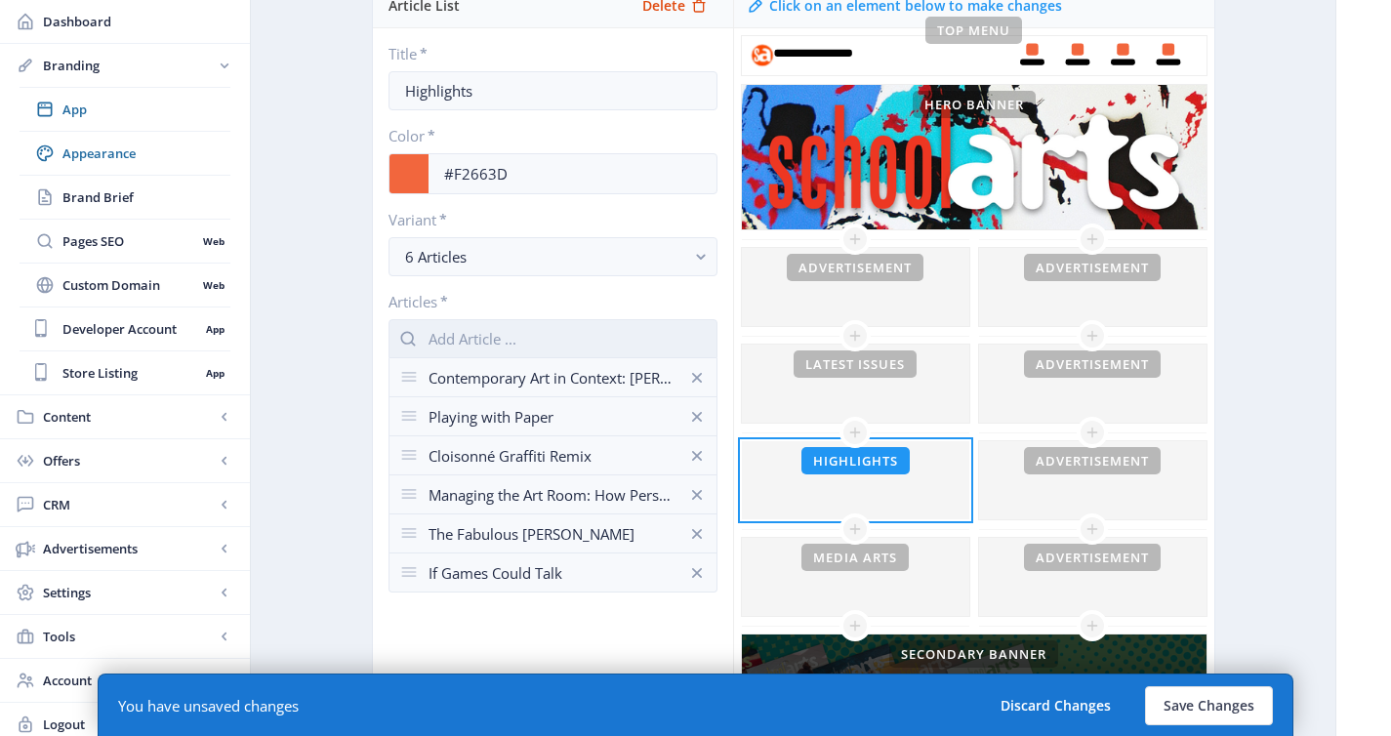
click at [638, 334] on input "text" at bounding box center [552, 338] width 329 height 39
click at [536, 343] on input "student voice" at bounding box center [552, 338] width 329 height 39
type input "student voice"
click at [553, 394] on nb-option "Editor's Letter: Student Voice and Choice" at bounding box center [552, 385] width 327 height 37
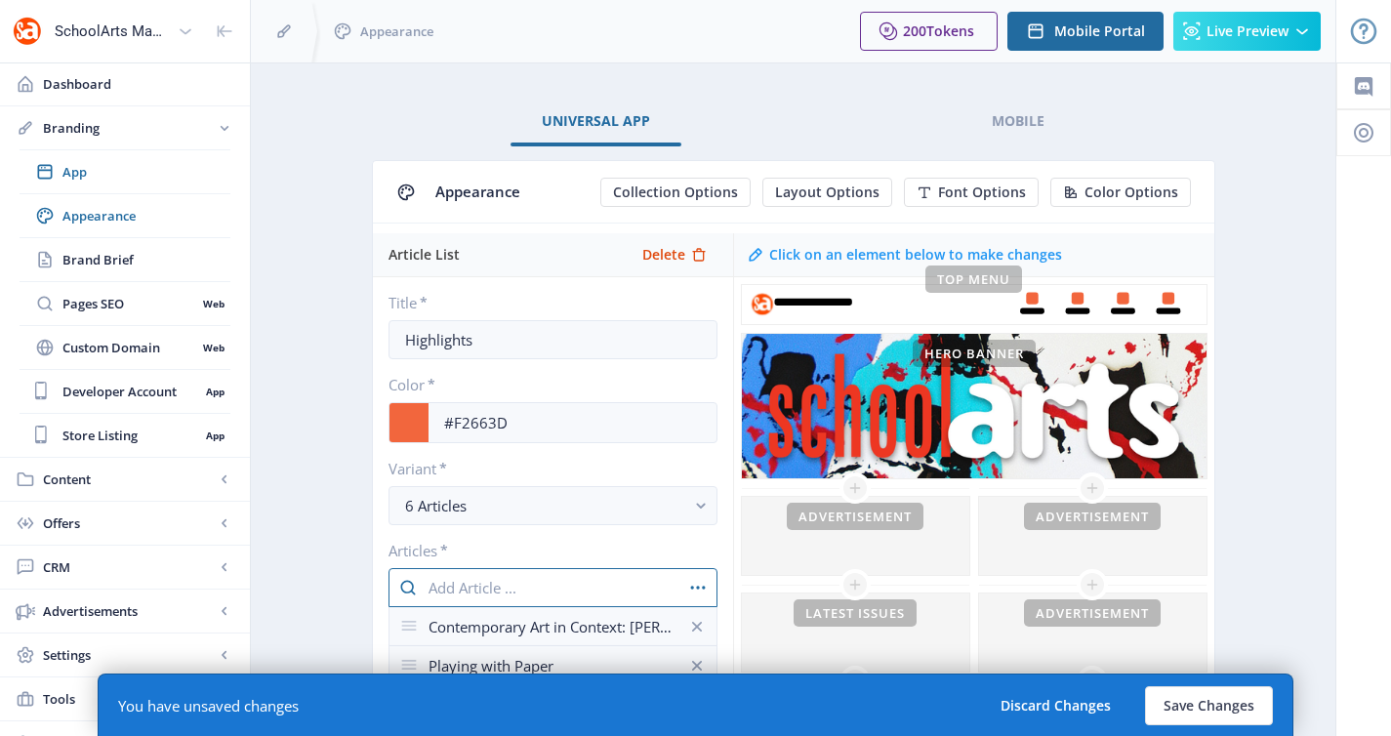
scroll to position [249, 0]
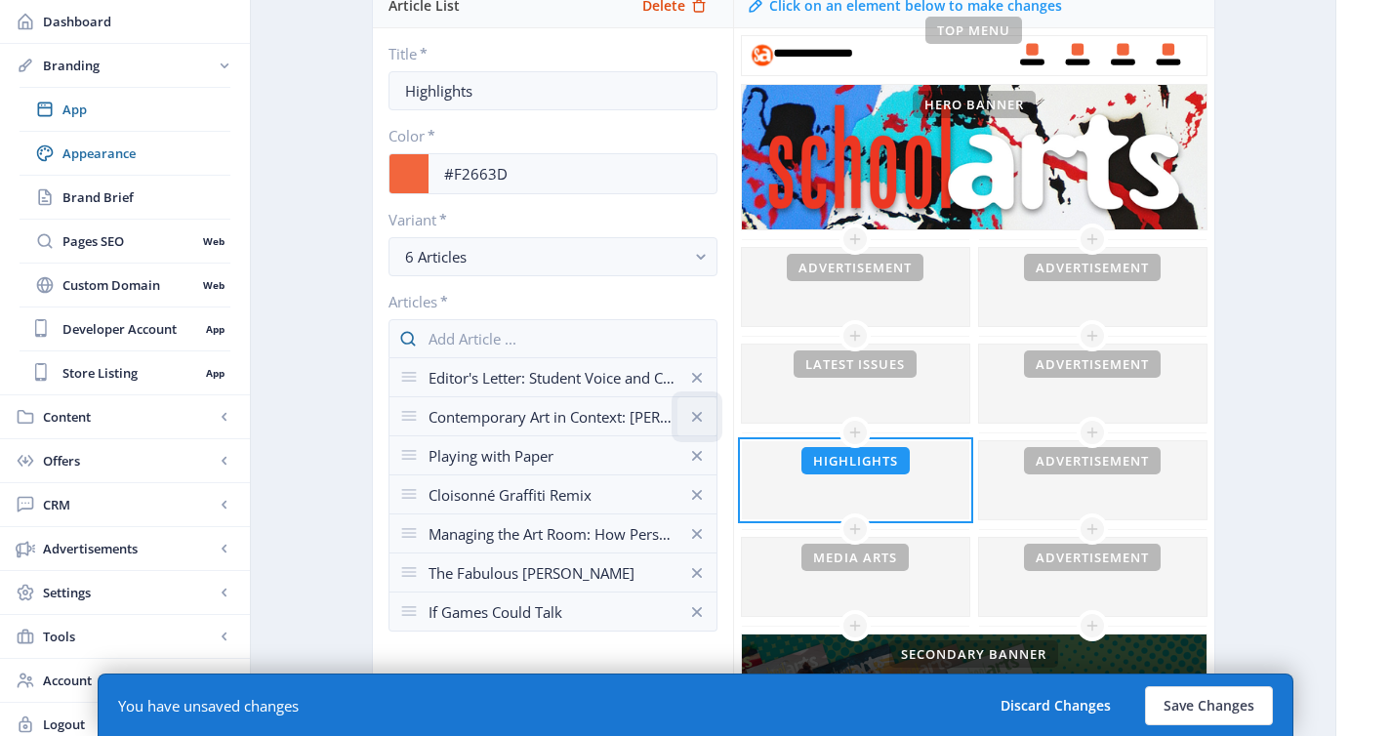
click at [693, 414] on icon at bounding box center [697, 417] width 20 height 20
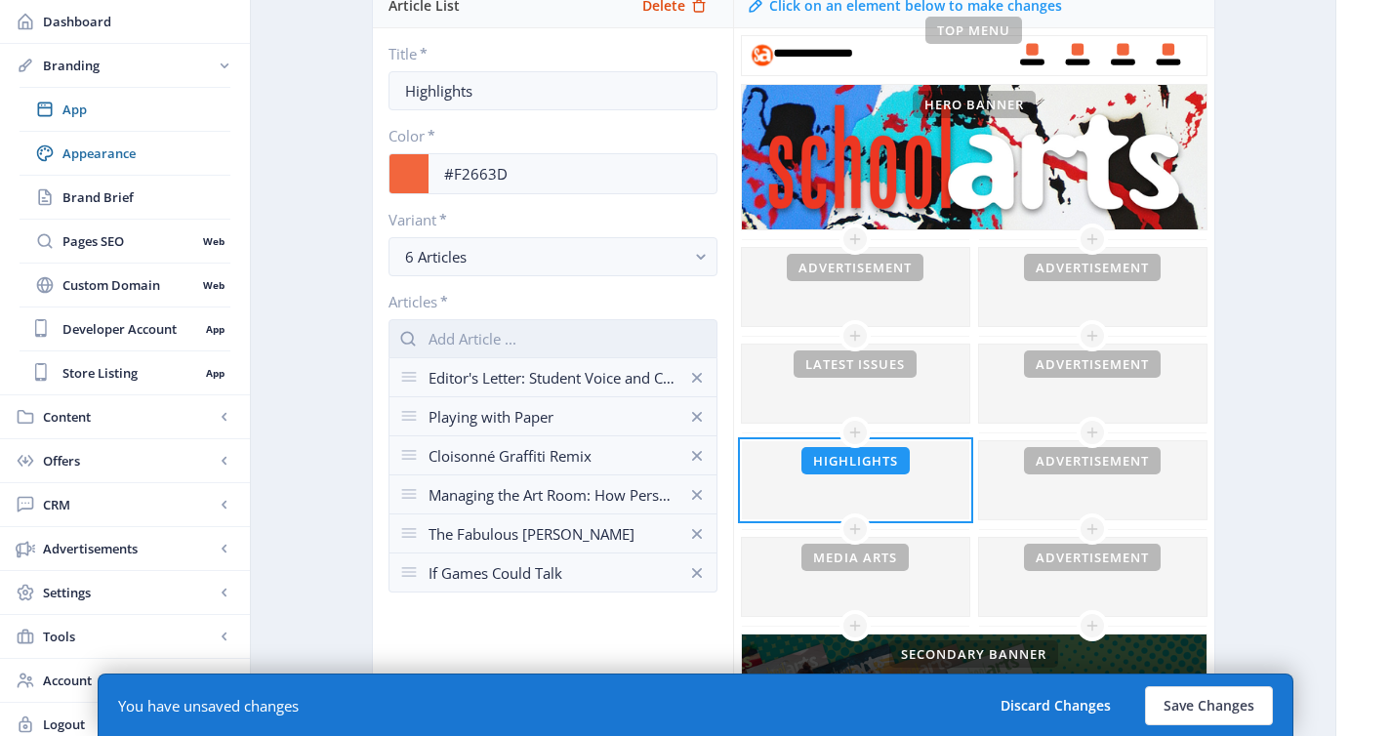
click at [627, 335] on input "text" at bounding box center [552, 338] width 329 height 39
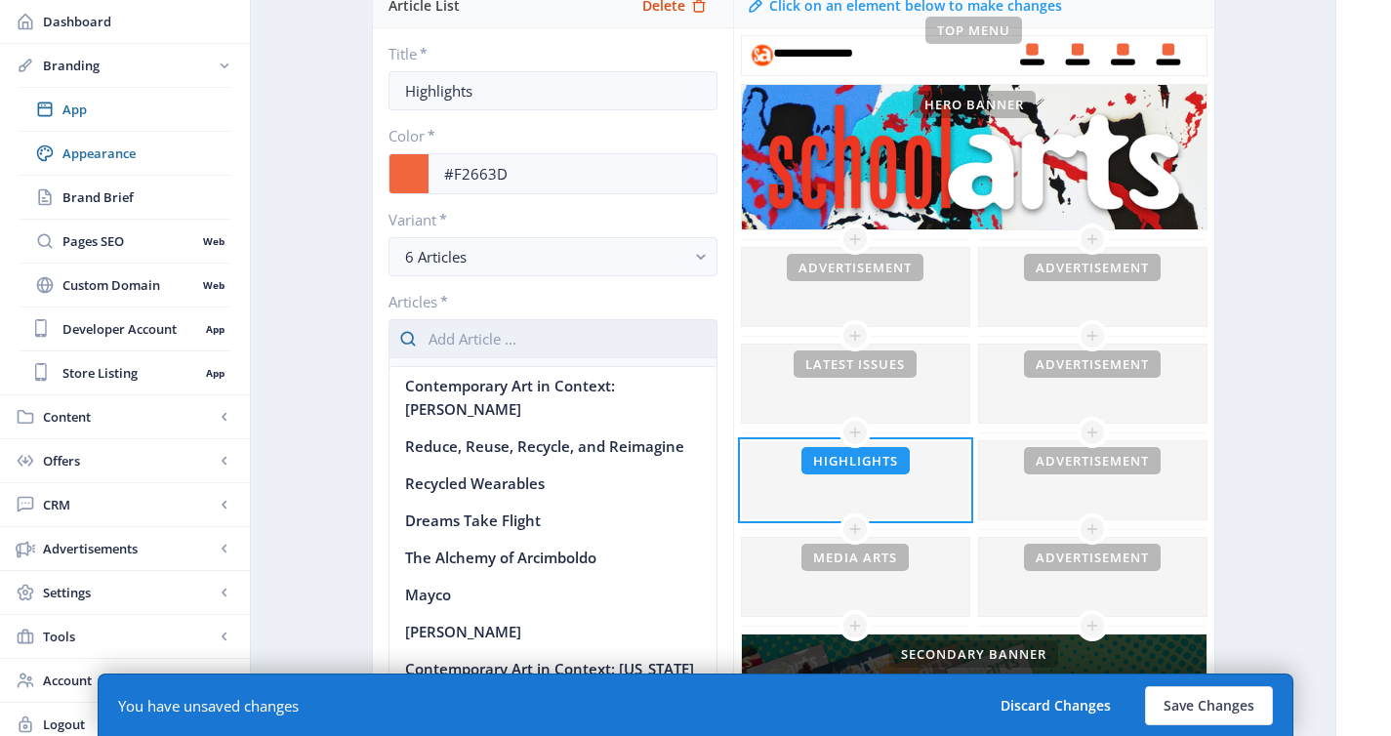
scroll to position [0, 0]
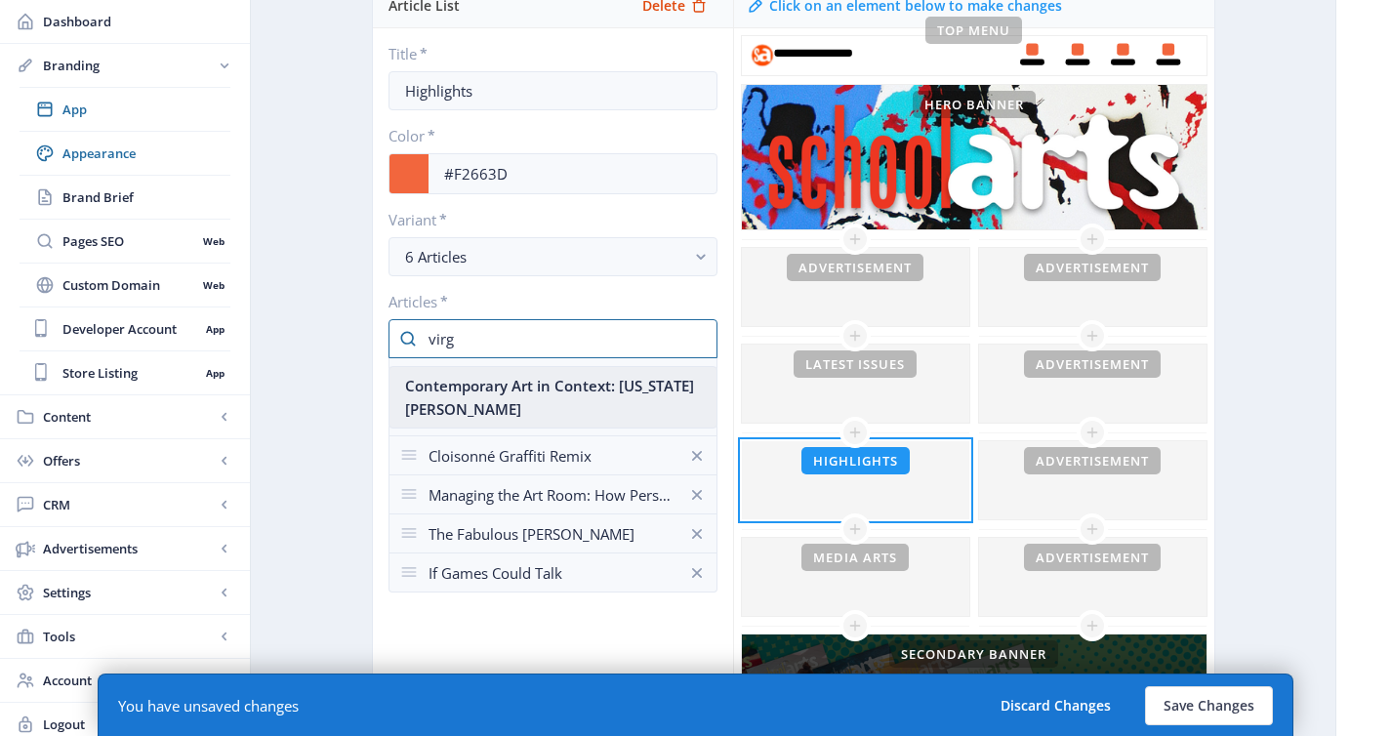
type input "virg"
click at [614, 387] on nb-option "Contemporary Art in Context: [US_STATE][PERSON_NAME]" at bounding box center [552, 397] width 327 height 61
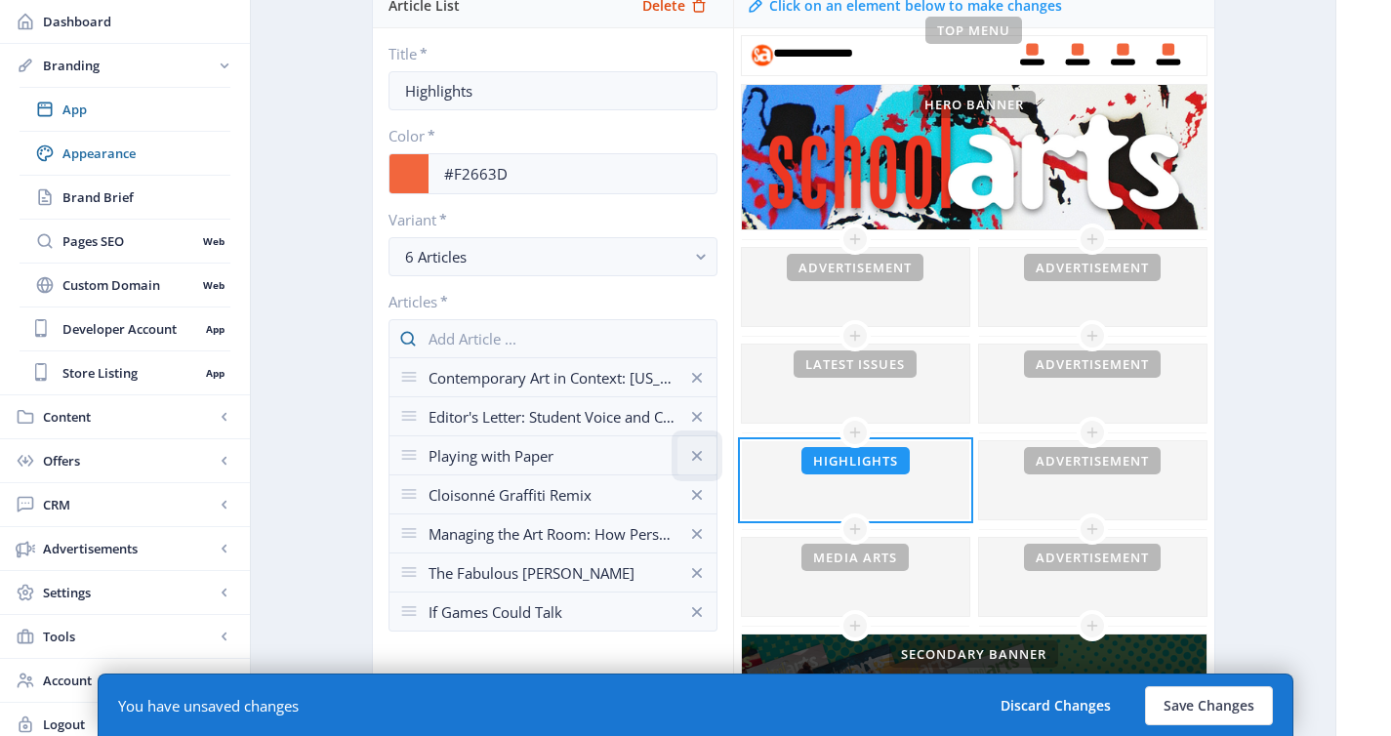
click at [695, 454] on icon at bounding box center [696, 455] width 10 height 10
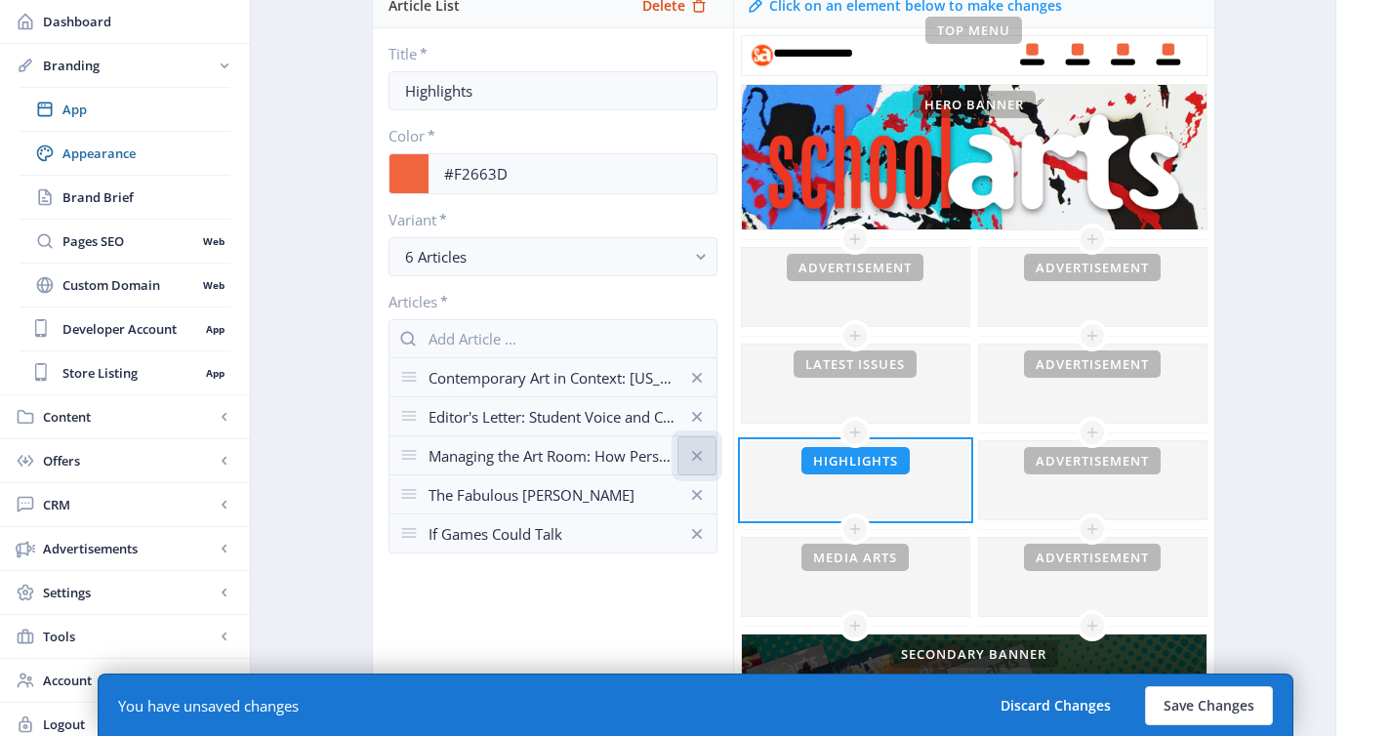
click at [695, 454] on icon at bounding box center [696, 455] width 10 height 10
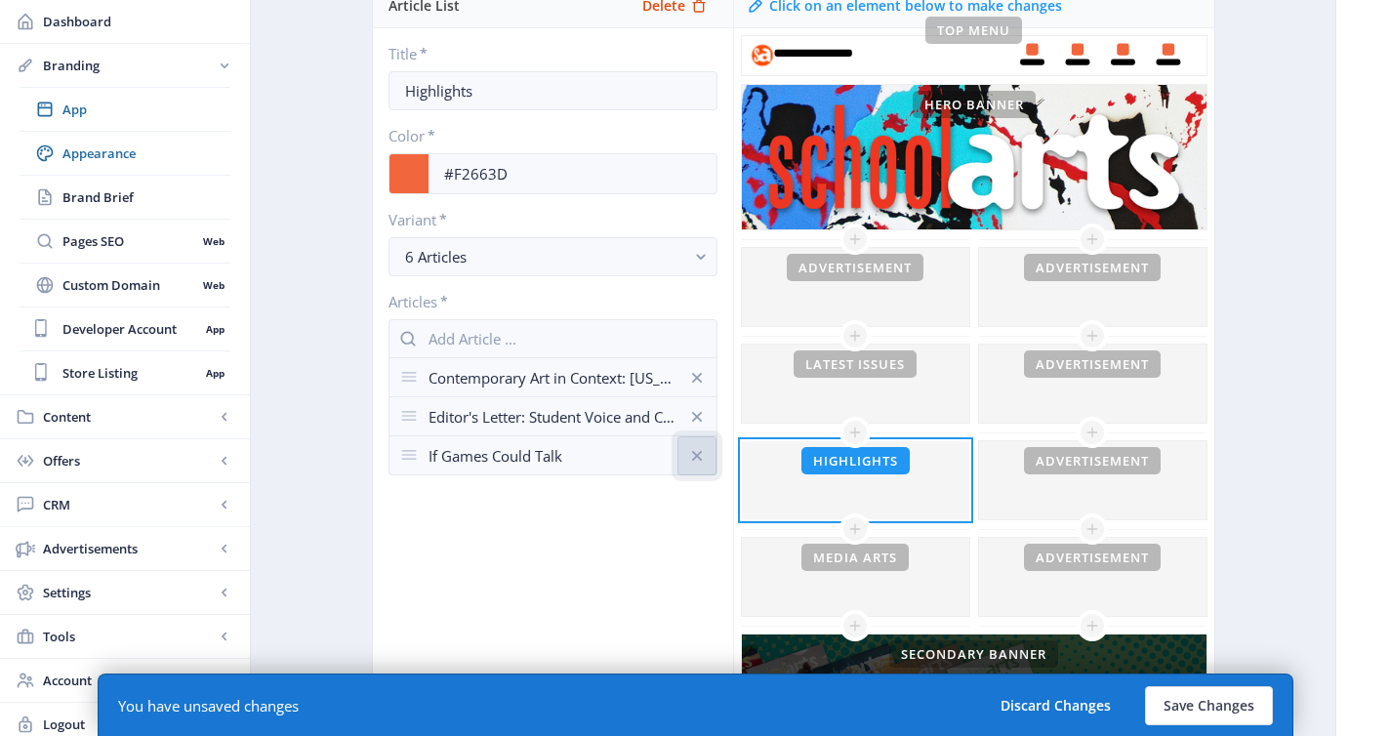
click at [695, 454] on icon at bounding box center [696, 455] width 10 height 10
click at [572, 326] on input "text" at bounding box center [552, 338] width 329 height 39
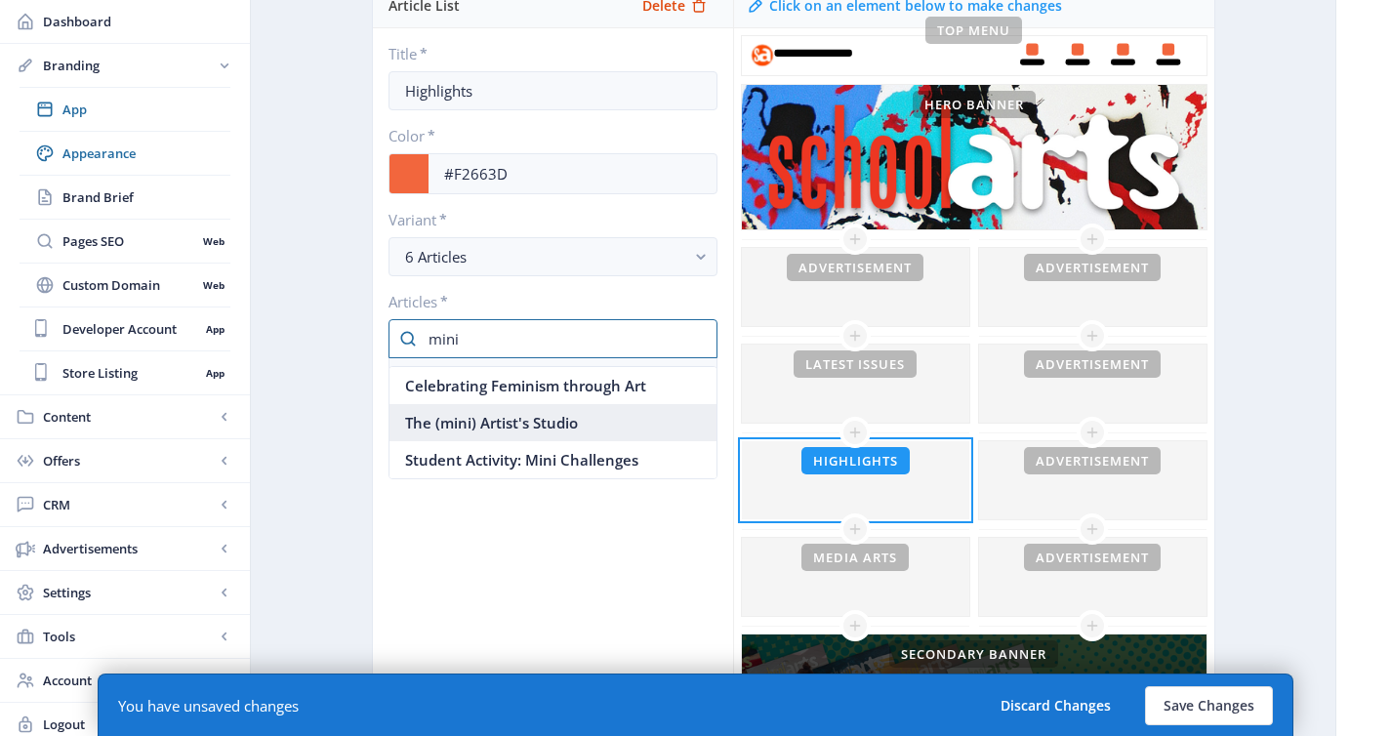
type input "mini"
click at [571, 415] on nb-option "The (mini) Artist's Studio" at bounding box center [552, 422] width 327 height 37
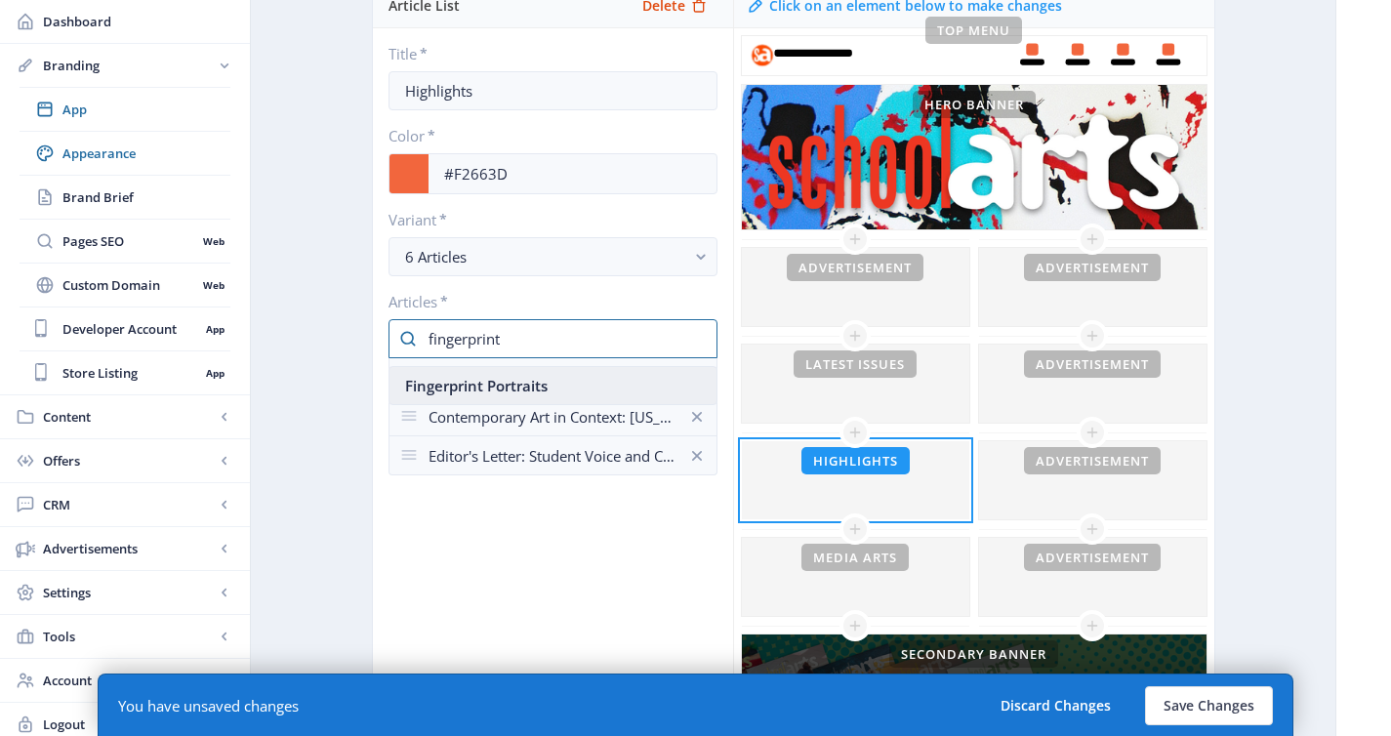
type input "fingerprint"
click at [513, 391] on nb-option "Fingerprint Portraits" at bounding box center [552, 385] width 327 height 37
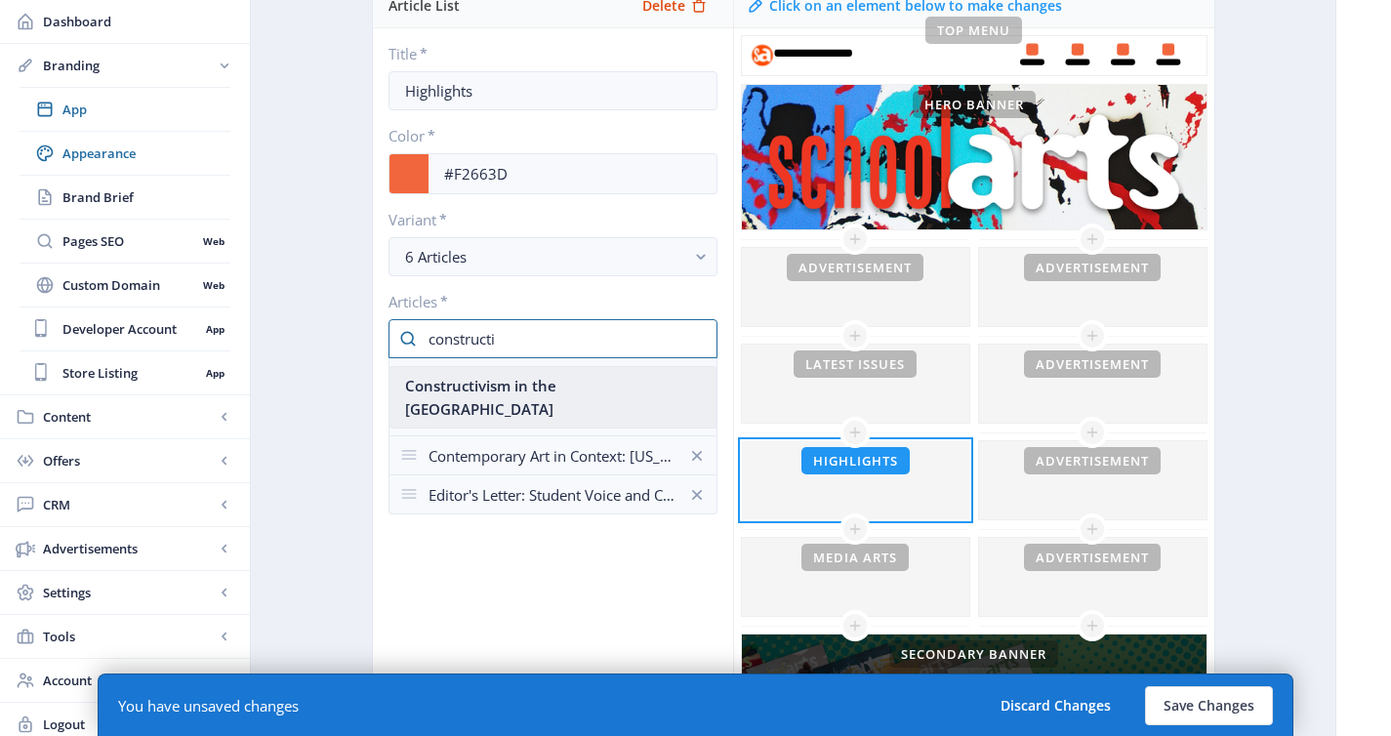
type input "constructi"
click at [520, 384] on nb-option "Constructivism in the [GEOGRAPHIC_DATA]" at bounding box center [552, 397] width 327 height 61
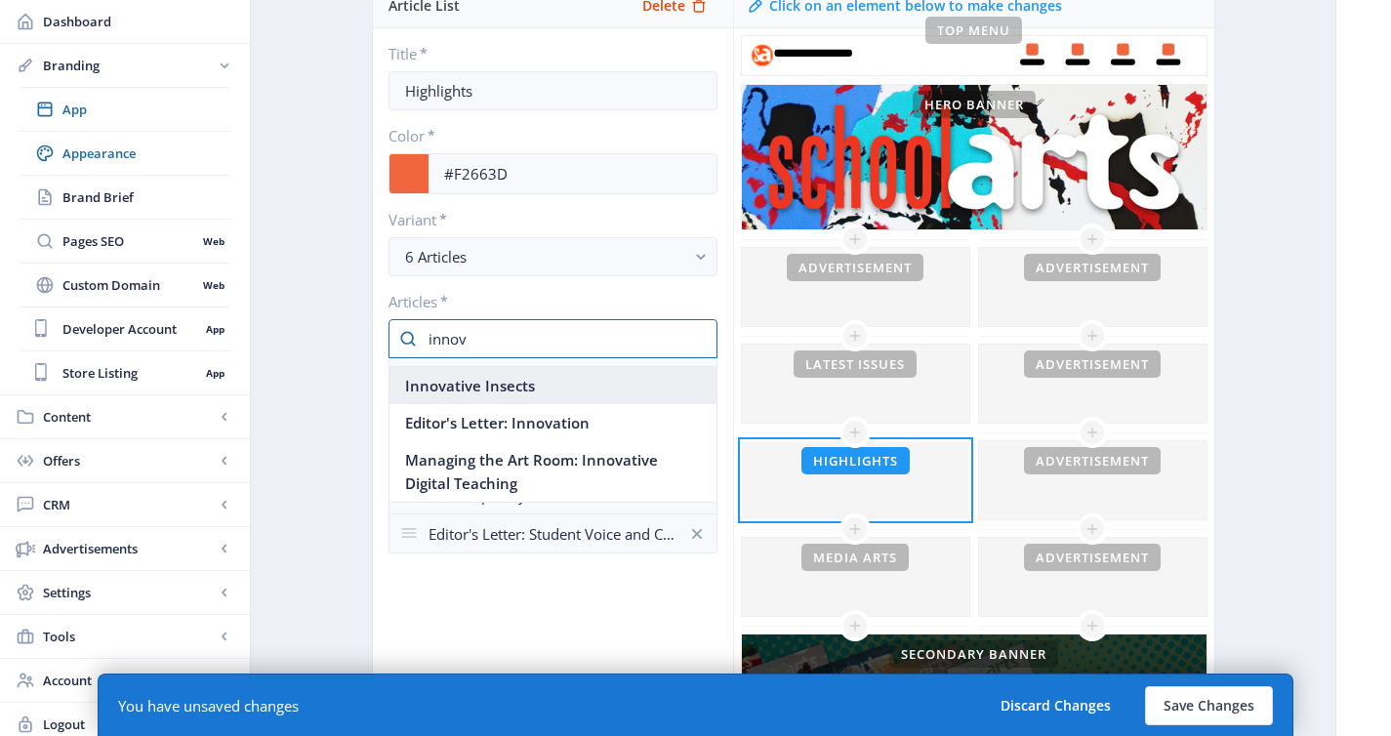
type input "innov"
click at [524, 387] on nb-option "Innovative Insects" at bounding box center [552, 385] width 327 height 37
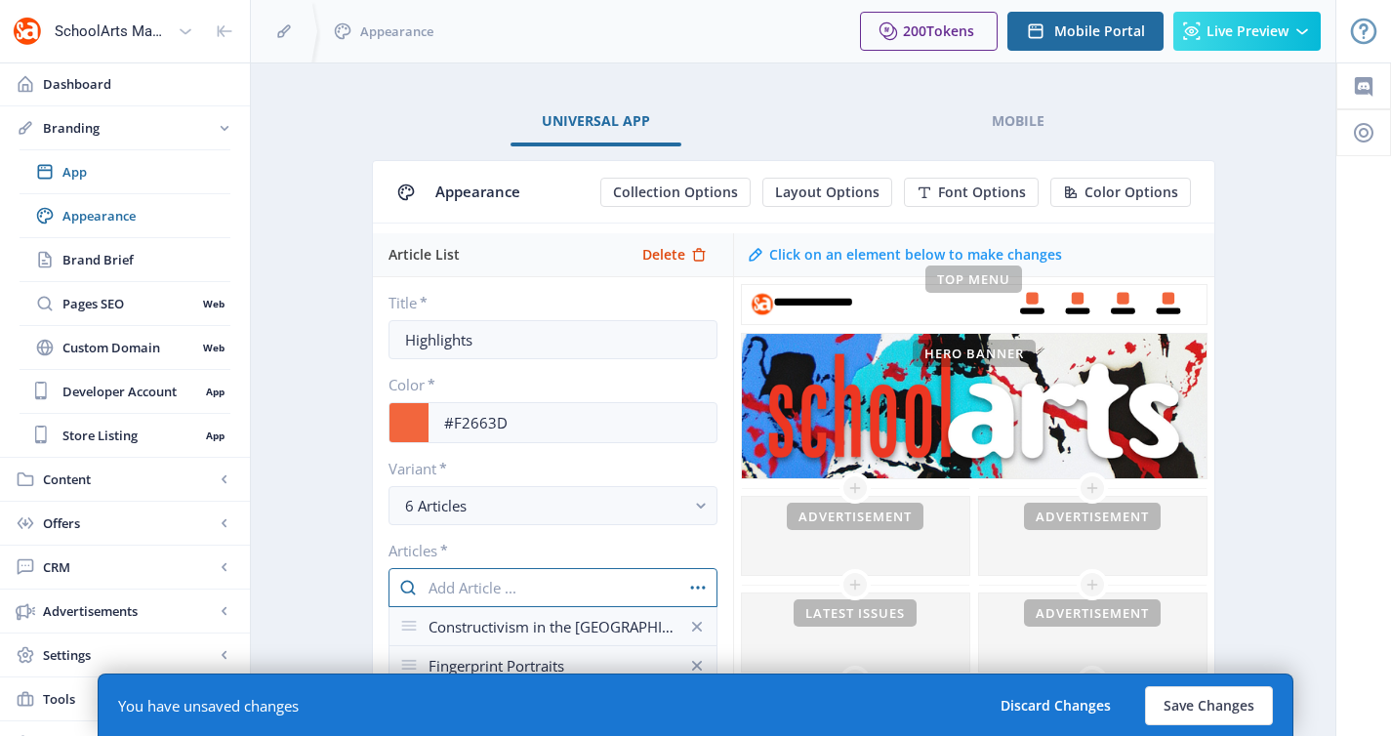
scroll to position [249, 0]
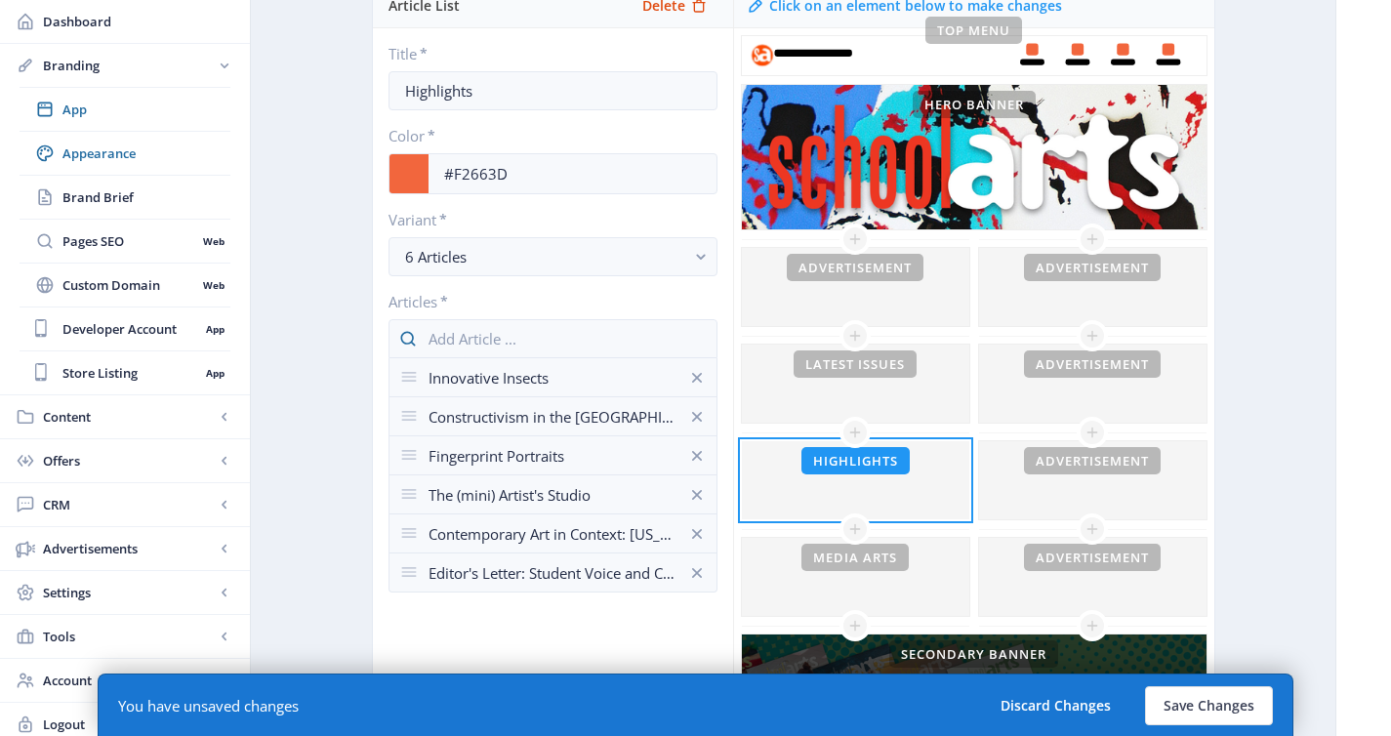
click at [573, 614] on div "Article List Delete Title * Highlights Color * #F2663D Variant * 6 Articles Art…" at bounding box center [553, 490] width 360 height 1012
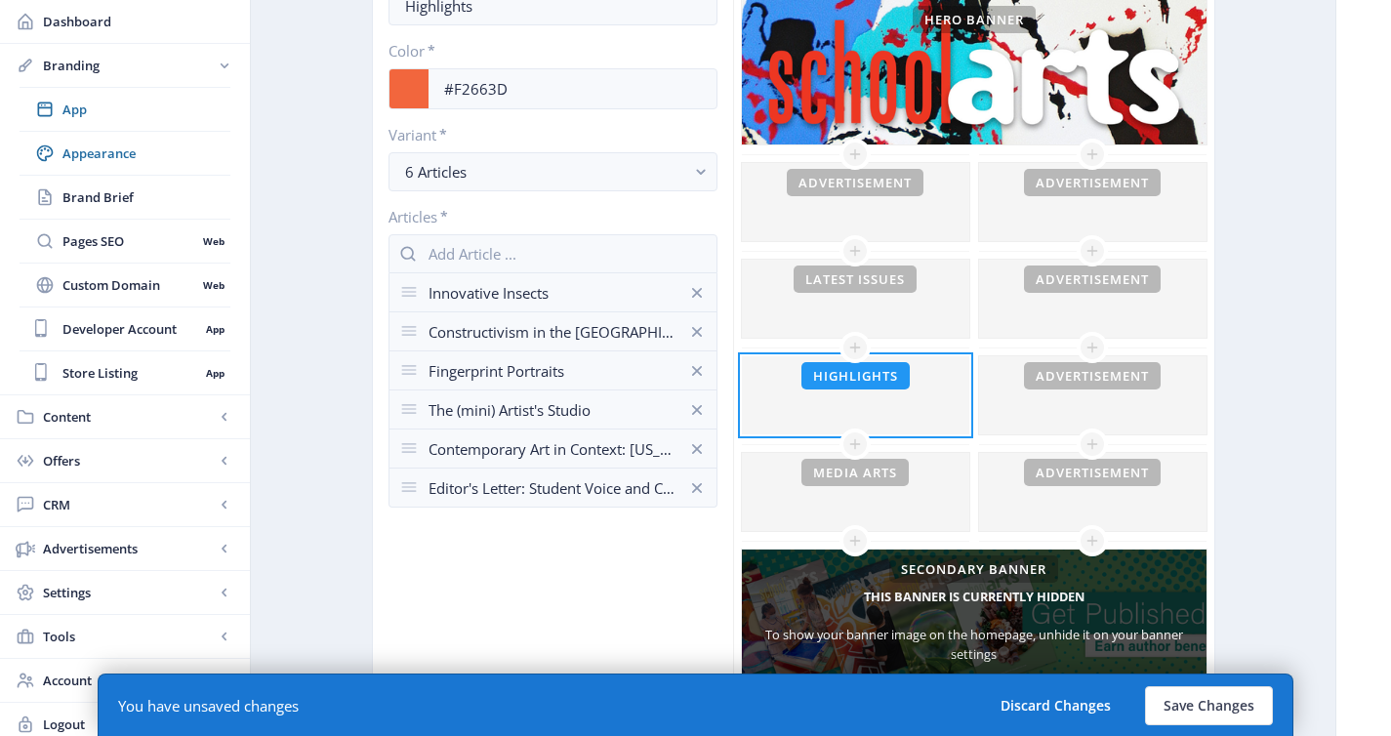
scroll to position [348, 0]
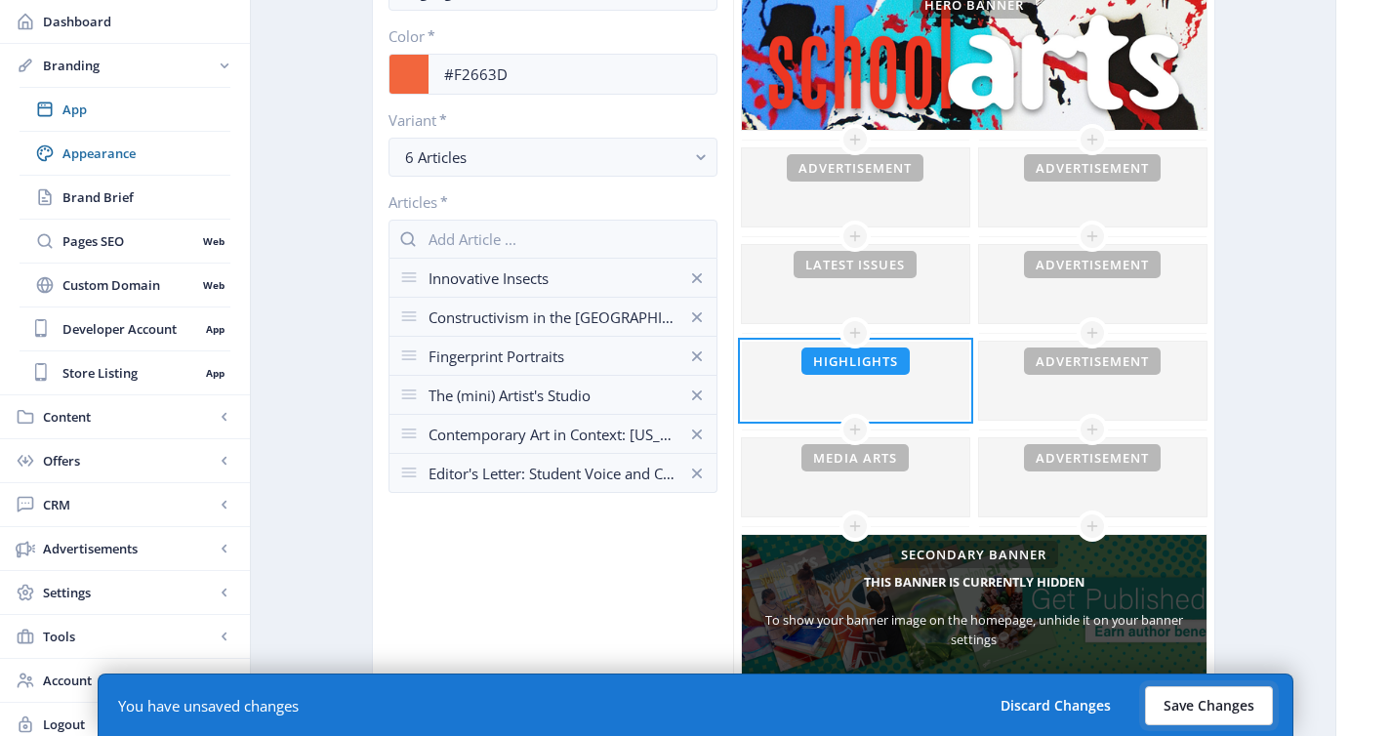
click at [1185, 705] on button "Save Changes" at bounding box center [1209, 705] width 128 height 39
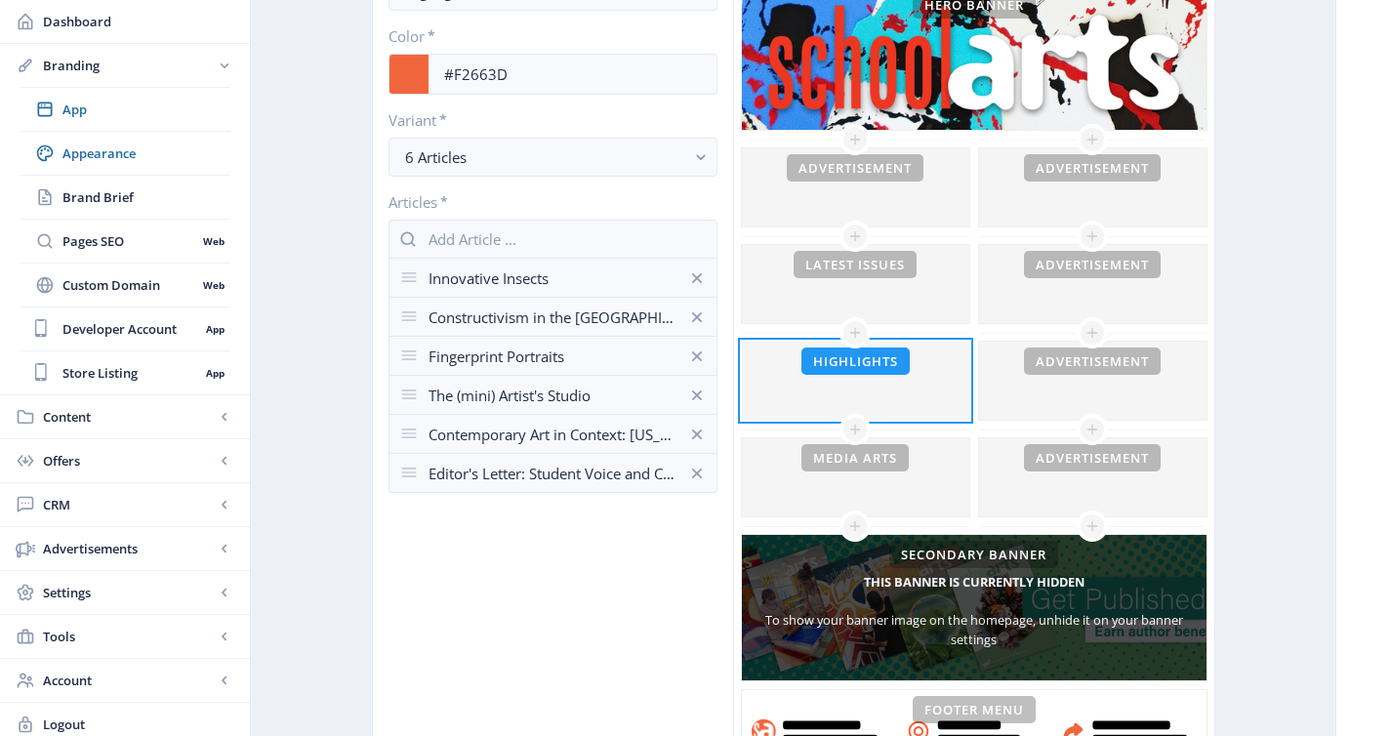
scroll to position [0, 0]
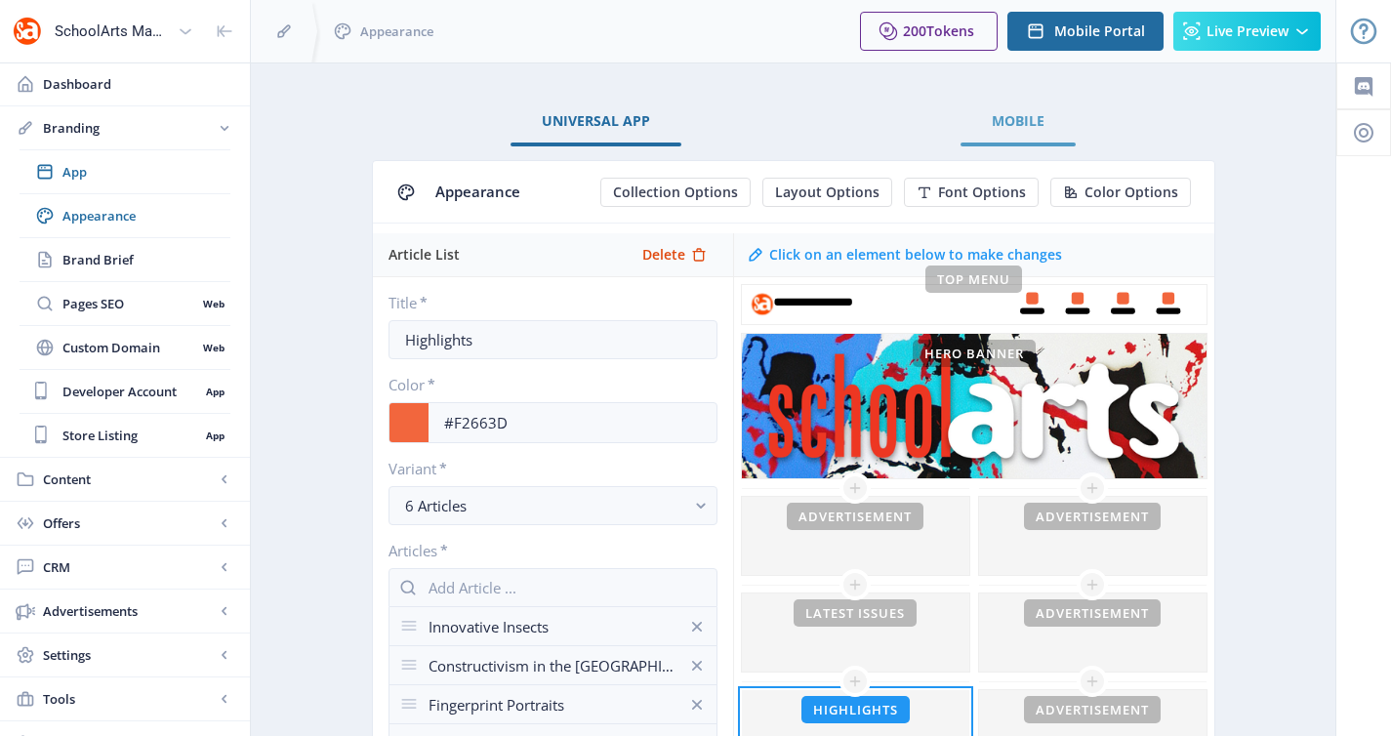
click at [1036, 133] on link "Mobile" at bounding box center [1017, 121] width 115 height 47
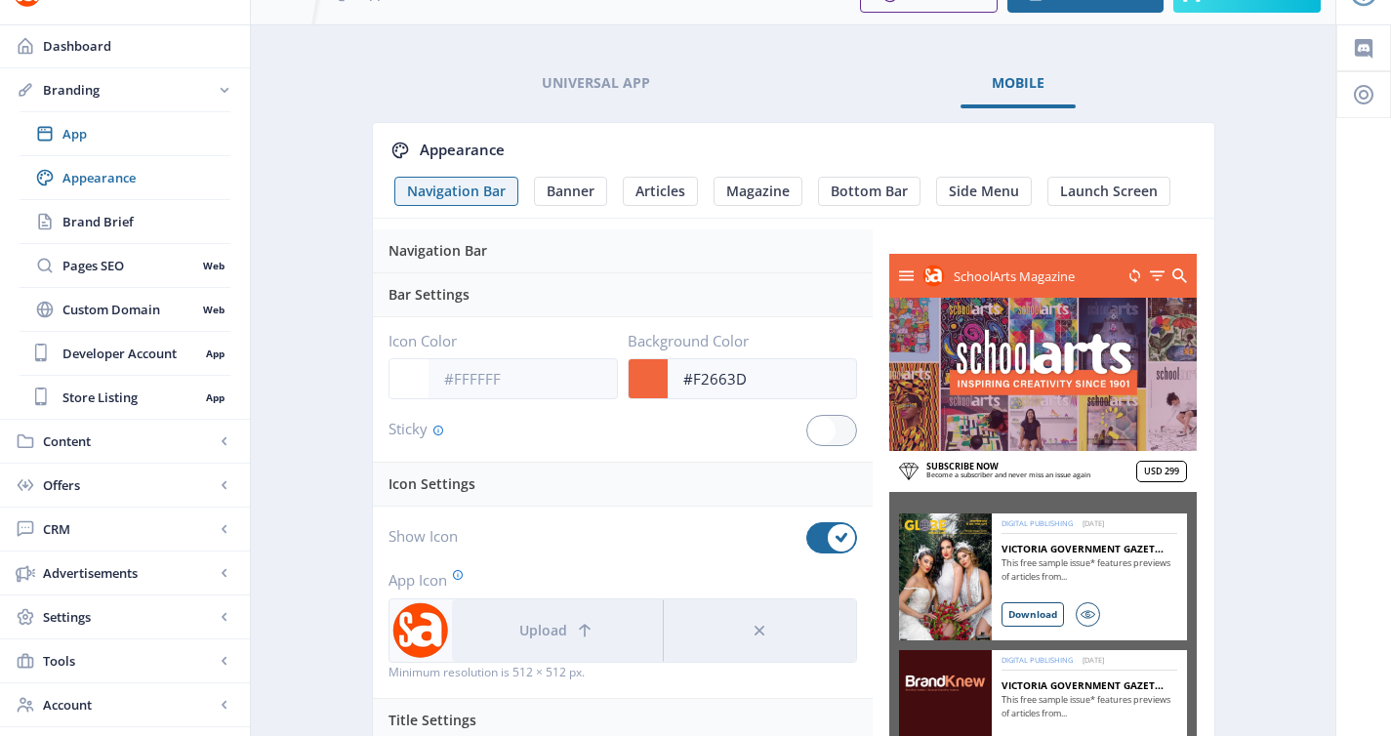
scroll to position [43, 0]
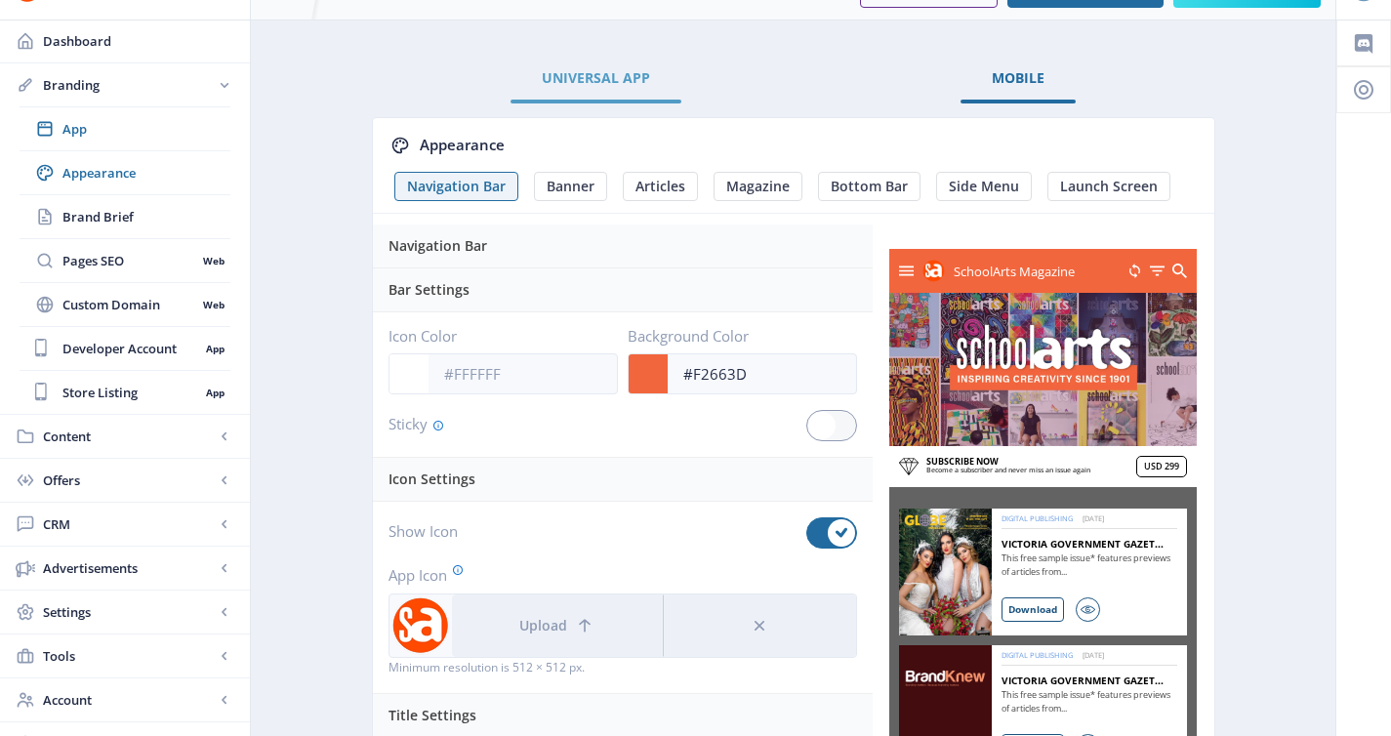
click at [608, 78] on span "Universal App" at bounding box center [596, 78] width 108 height 16
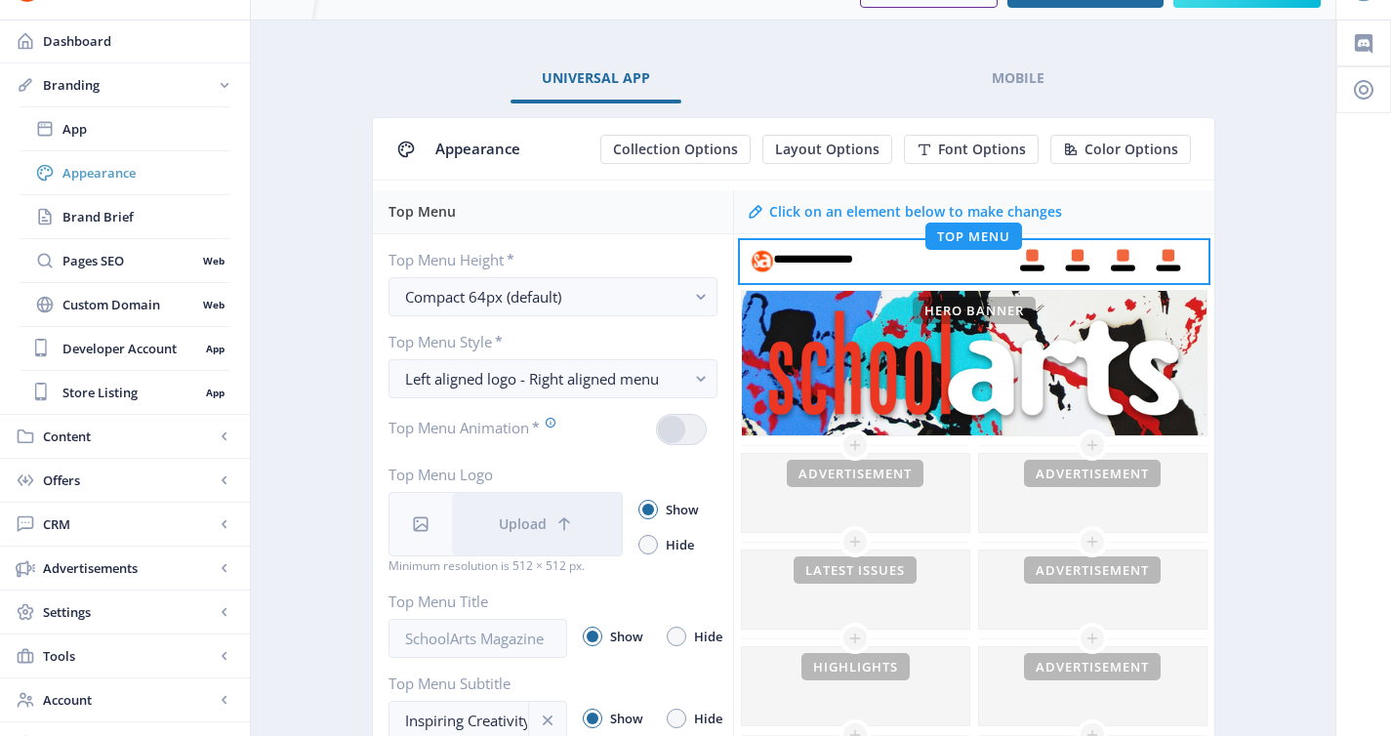
click at [122, 163] on span "Appearance" at bounding box center [146, 173] width 168 height 20
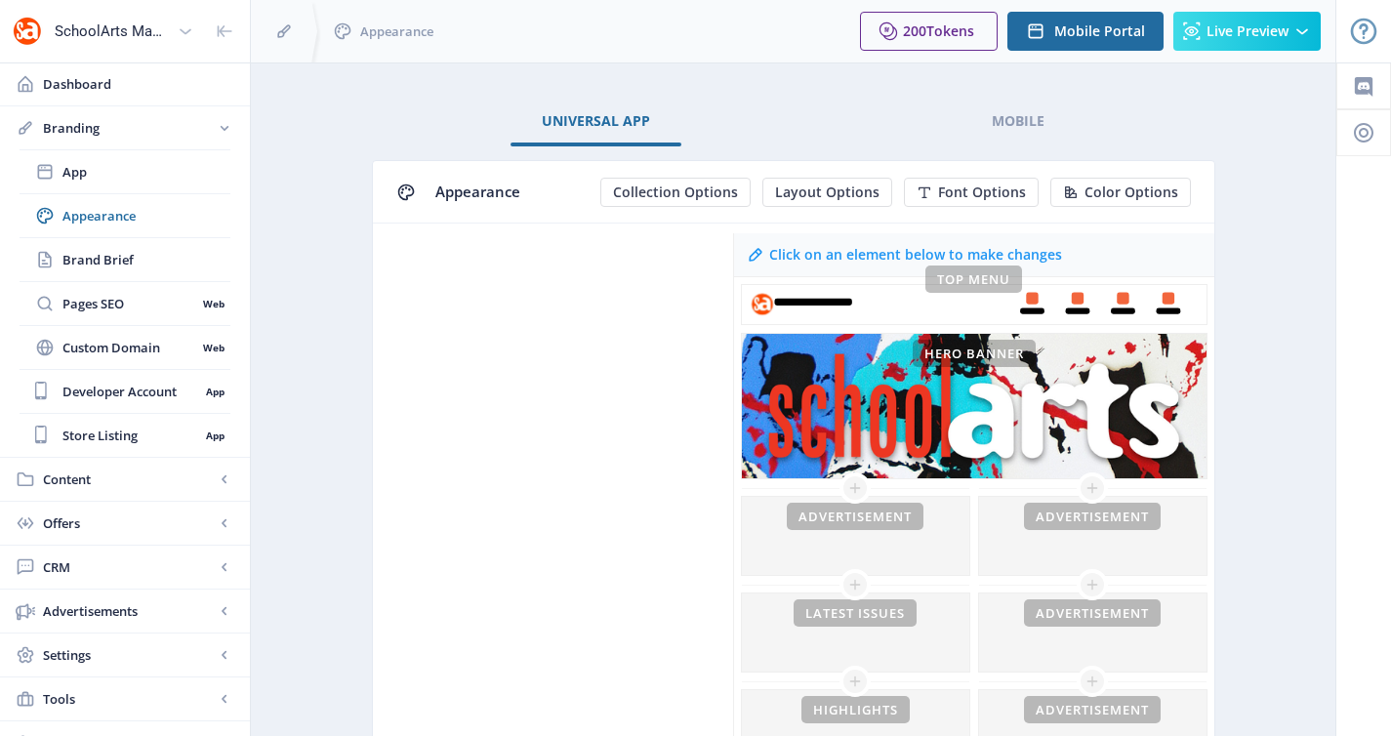
scroll to position [375, 0]
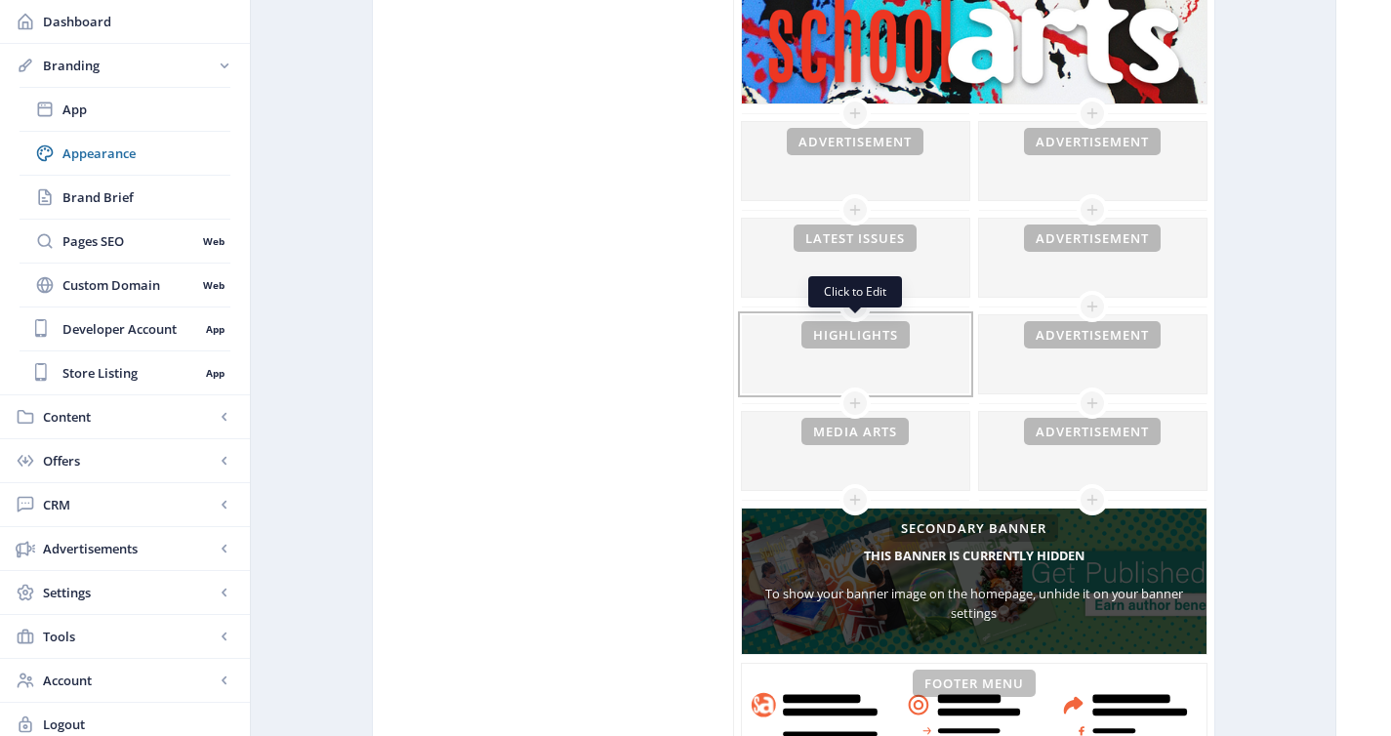
click at [864, 345] on div at bounding box center [855, 354] width 227 height 78
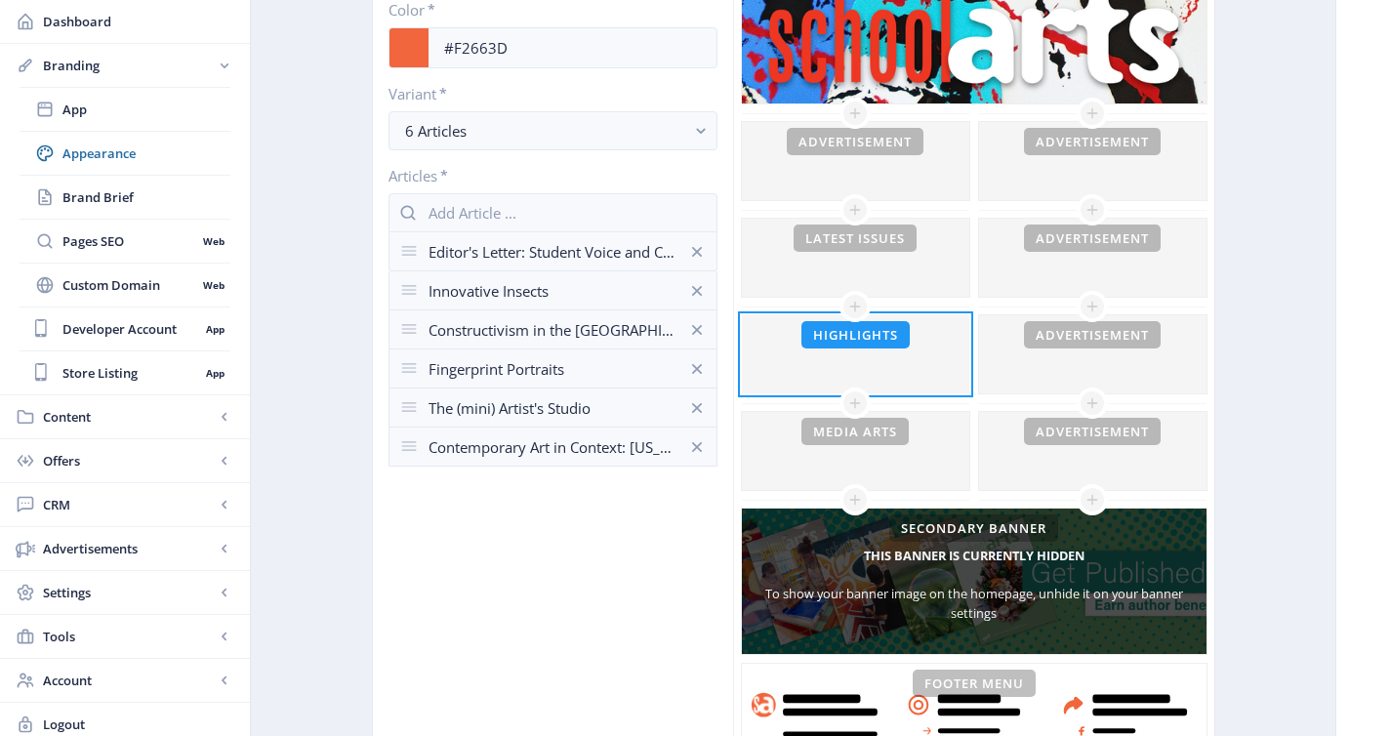
drag, startPoint x: 403, startPoint y: 448, endPoint x: 406, endPoint y: 246, distance: 202.0
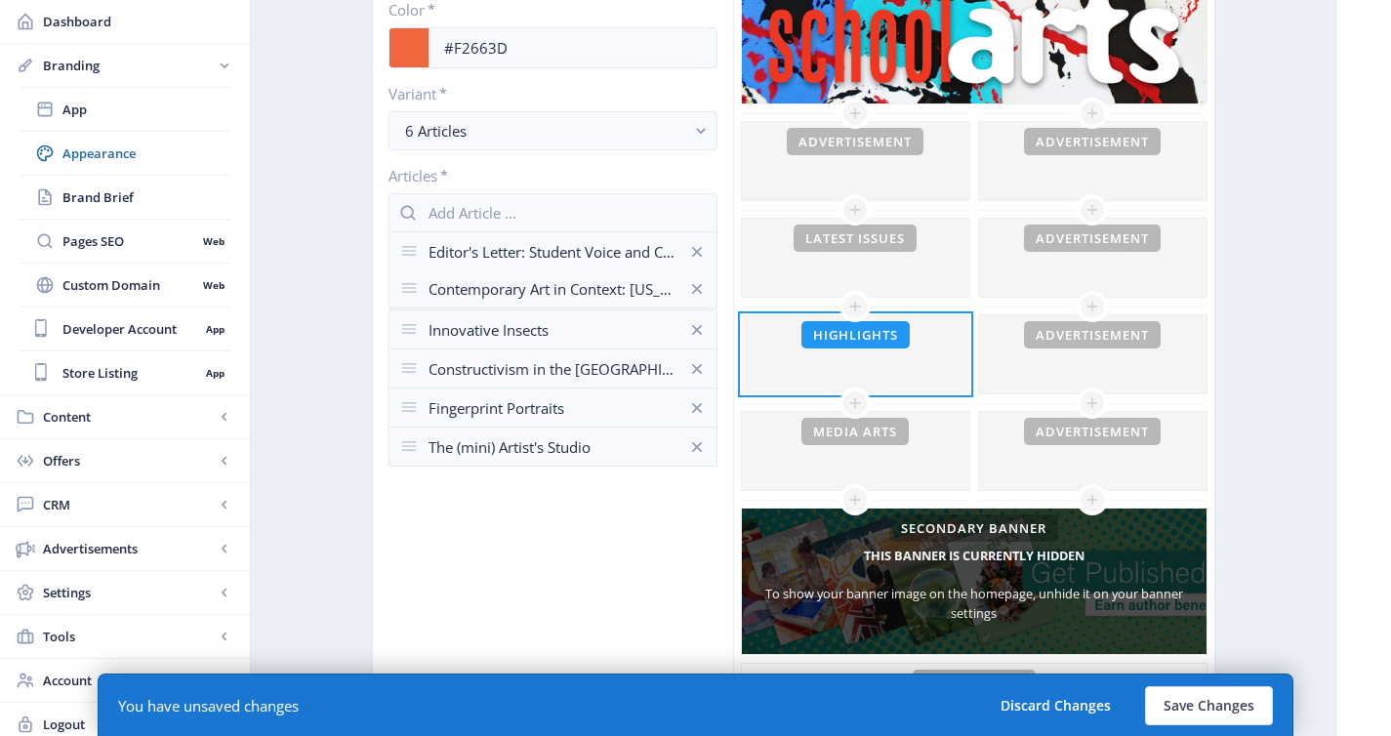
drag, startPoint x: 416, startPoint y: 442, endPoint x: 413, endPoint y: 284, distance: 158.1
drag, startPoint x: 413, startPoint y: 328, endPoint x: 414, endPoint y: 374, distance: 45.9
drag, startPoint x: 412, startPoint y: 369, endPoint x: 410, endPoint y: 324, distance: 44.9
drag, startPoint x: 410, startPoint y: 358, endPoint x: 408, endPoint y: 401, distance: 43.0
click at [1176, 699] on button "Save Changes" at bounding box center [1209, 705] width 128 height 39
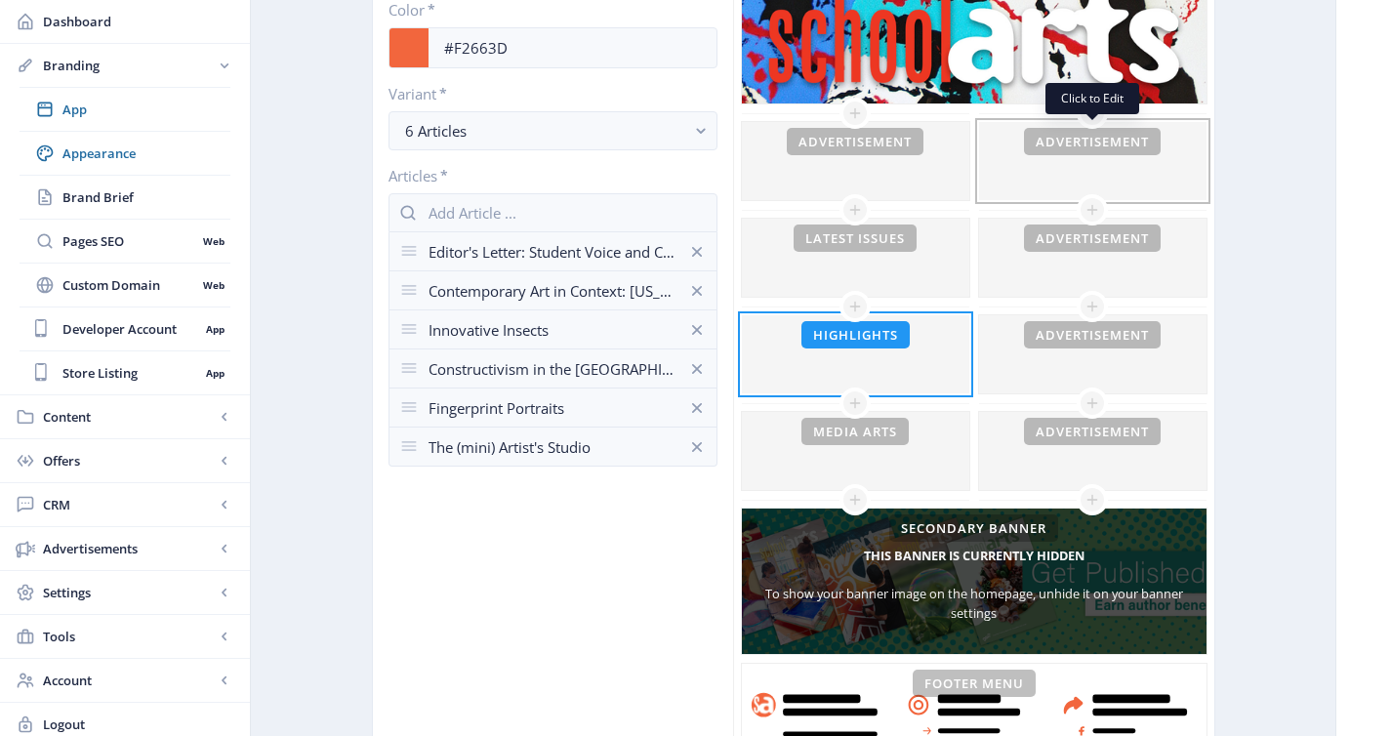
click at [1008, 135] on div at bounding box center [1092, 161] width 227 height 78
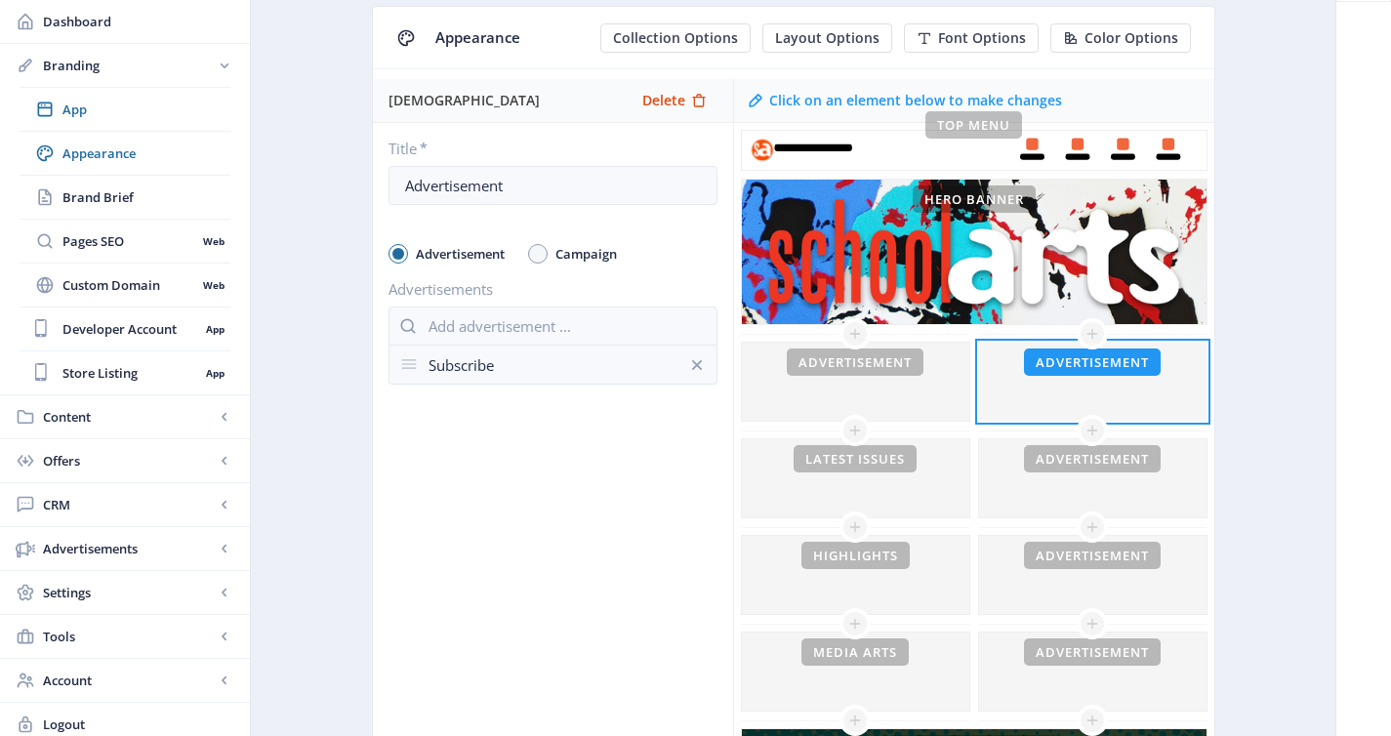
scroll to position [157, 0]
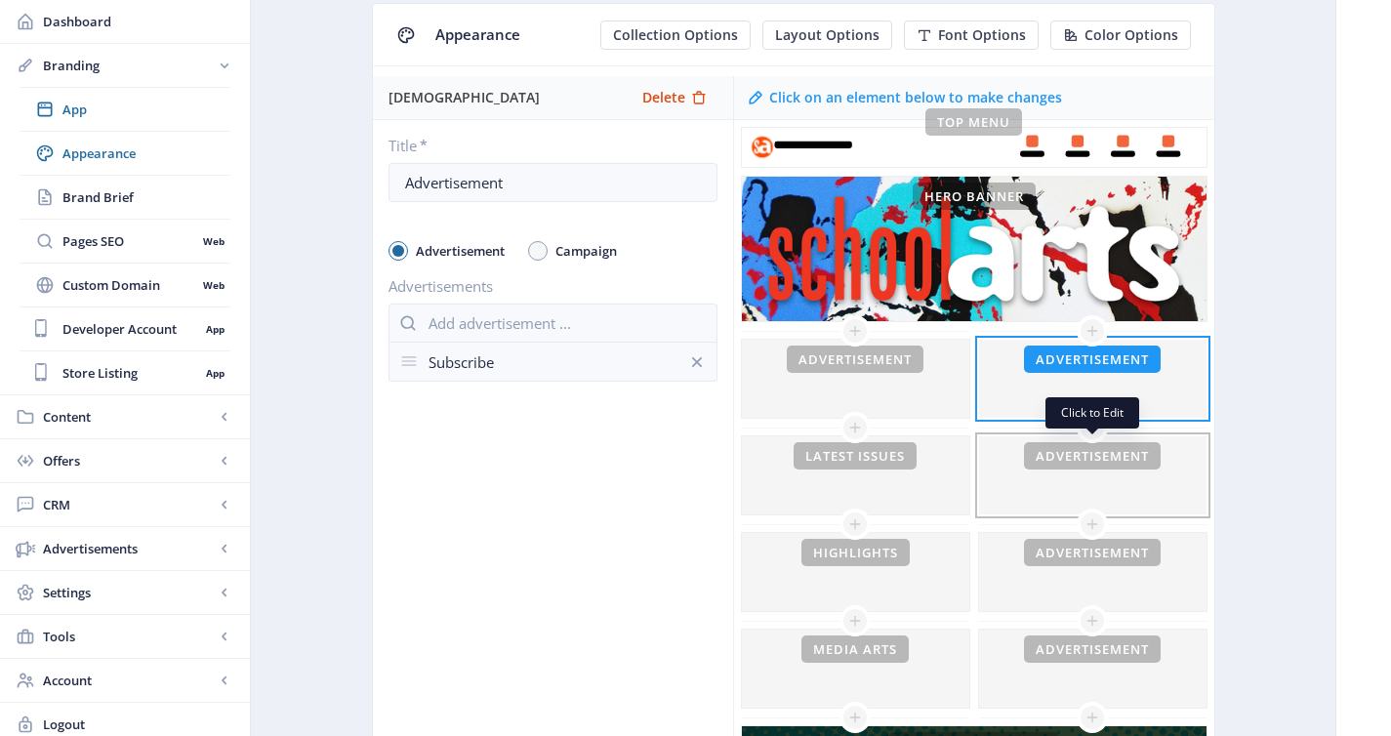
click at [1061, 456] on div at bounding box center [1092, 475] width 227 height 78
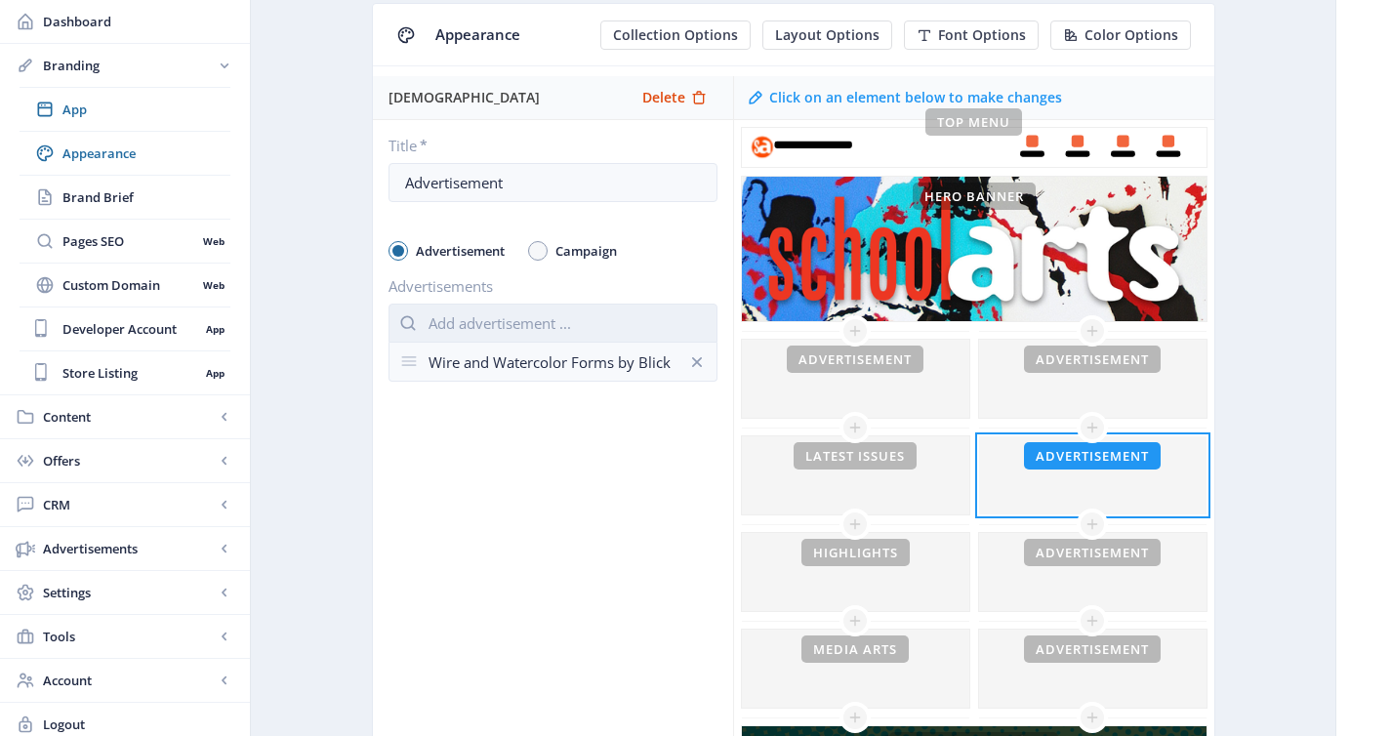
click at [613, 321] on input "text" at bounding box center [552, 322] width 329 height 39
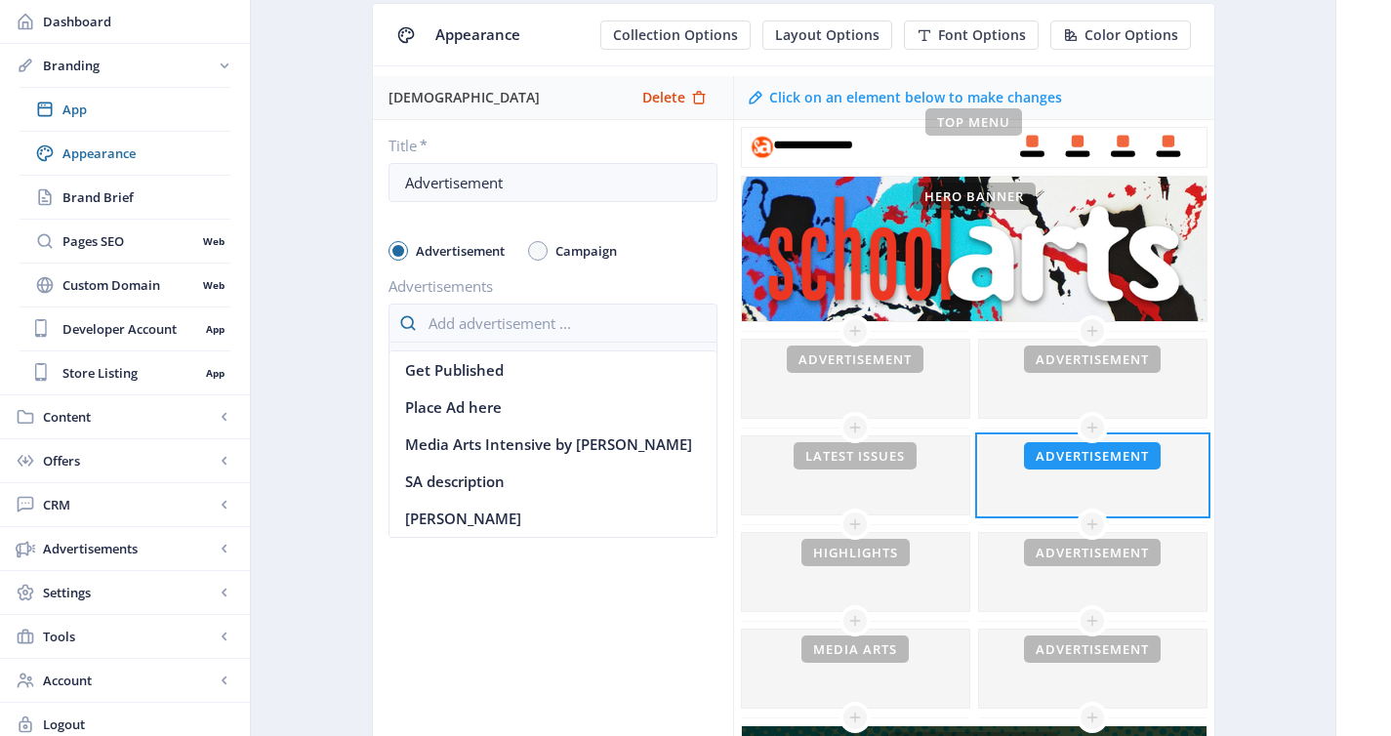
click at [581, 600] on div "[DEMOGRAPHIC_DATA] Delete Title * Advertisement Advertisement Campaign Advertis…" at bounding box center [553, 582] width 360 height 1012
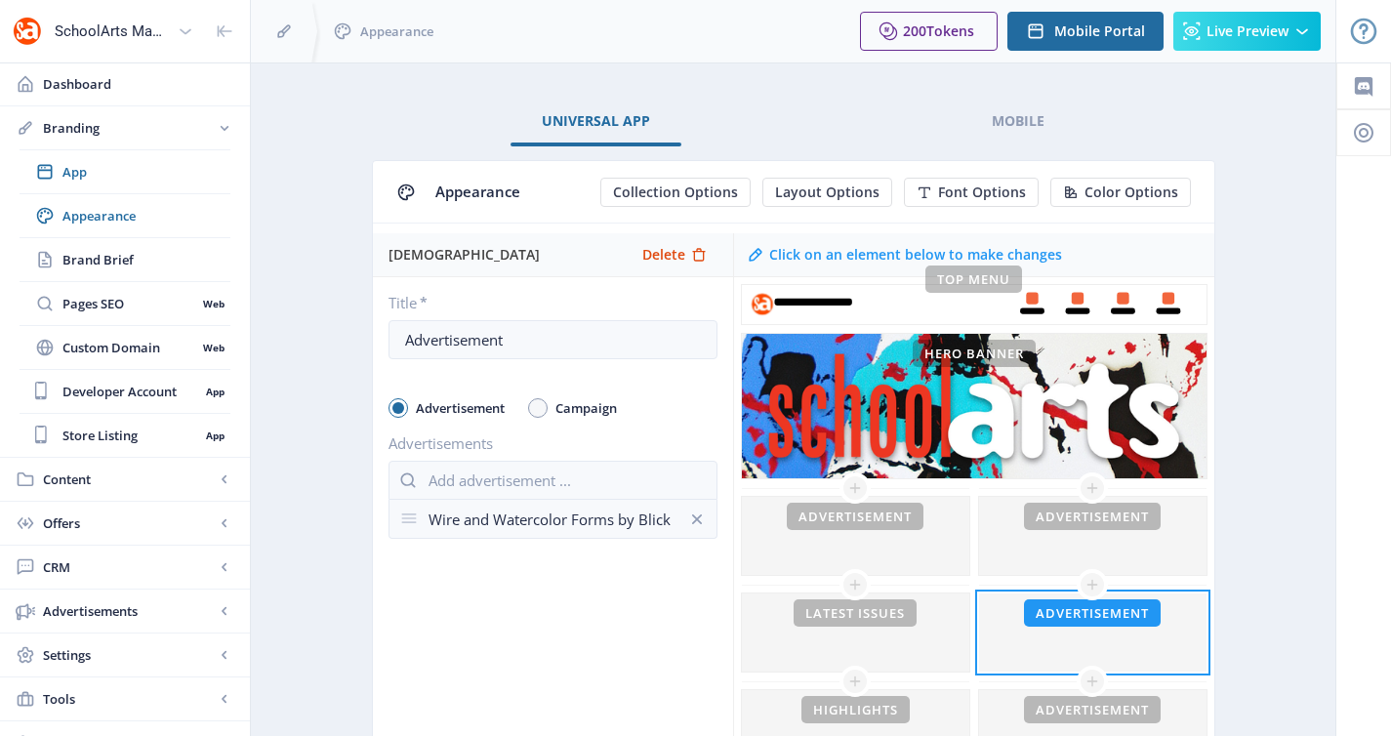
scroll to position [157, 0]
